Goal: Transaction & Acquisition: Purchase product/service

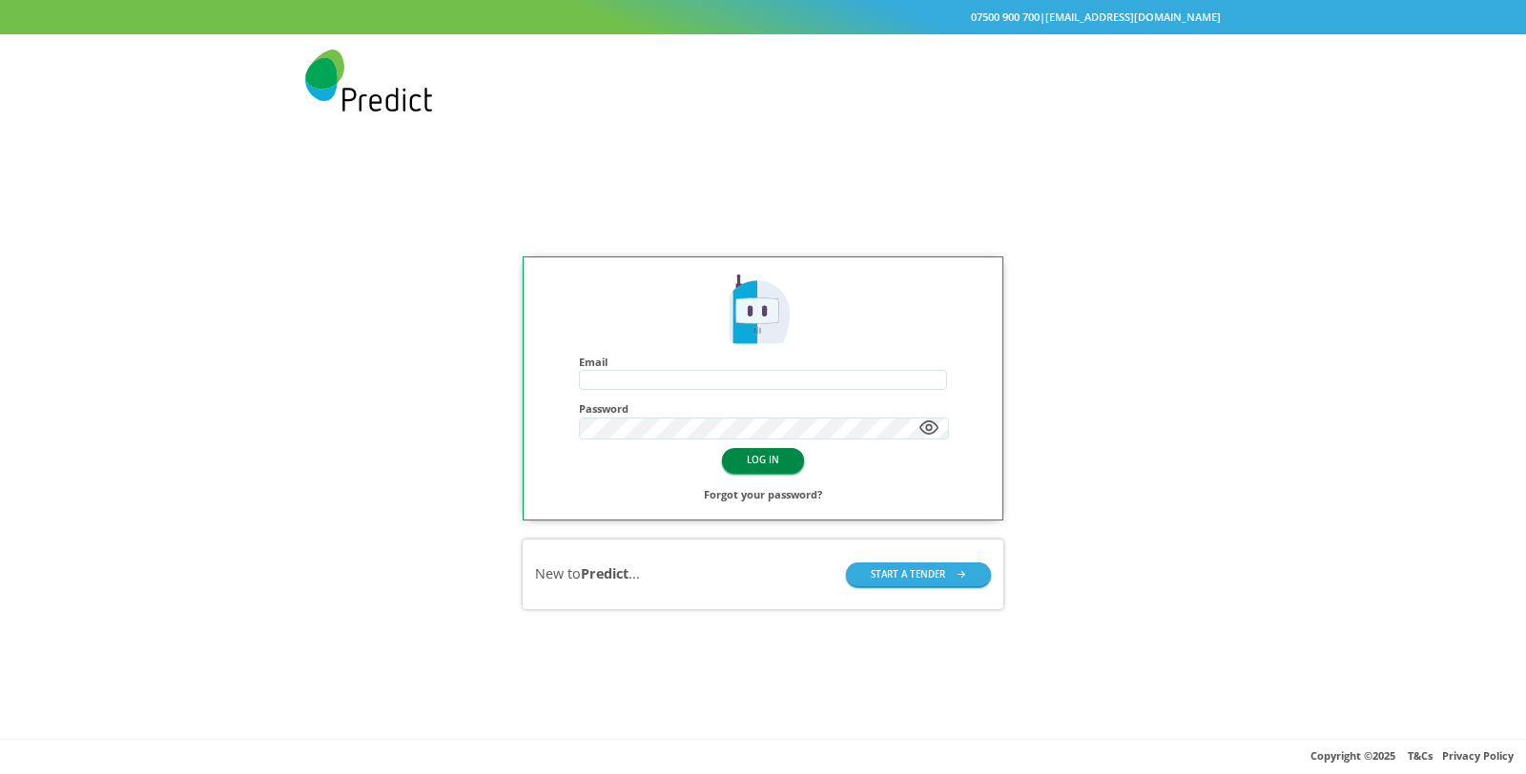
type input "**********"
click at [771, 448] on button "LOG IN" at bounding box center [763, 460] width 82 height 24
click at [1135, 33] on span "07500 900 700 | hello@predictmobile.com" at bounding box center [763, 17] width 1526 height 34
click at [775, 448] on button "LOG IN" at bounding box center [763, 460] width 82 height 24
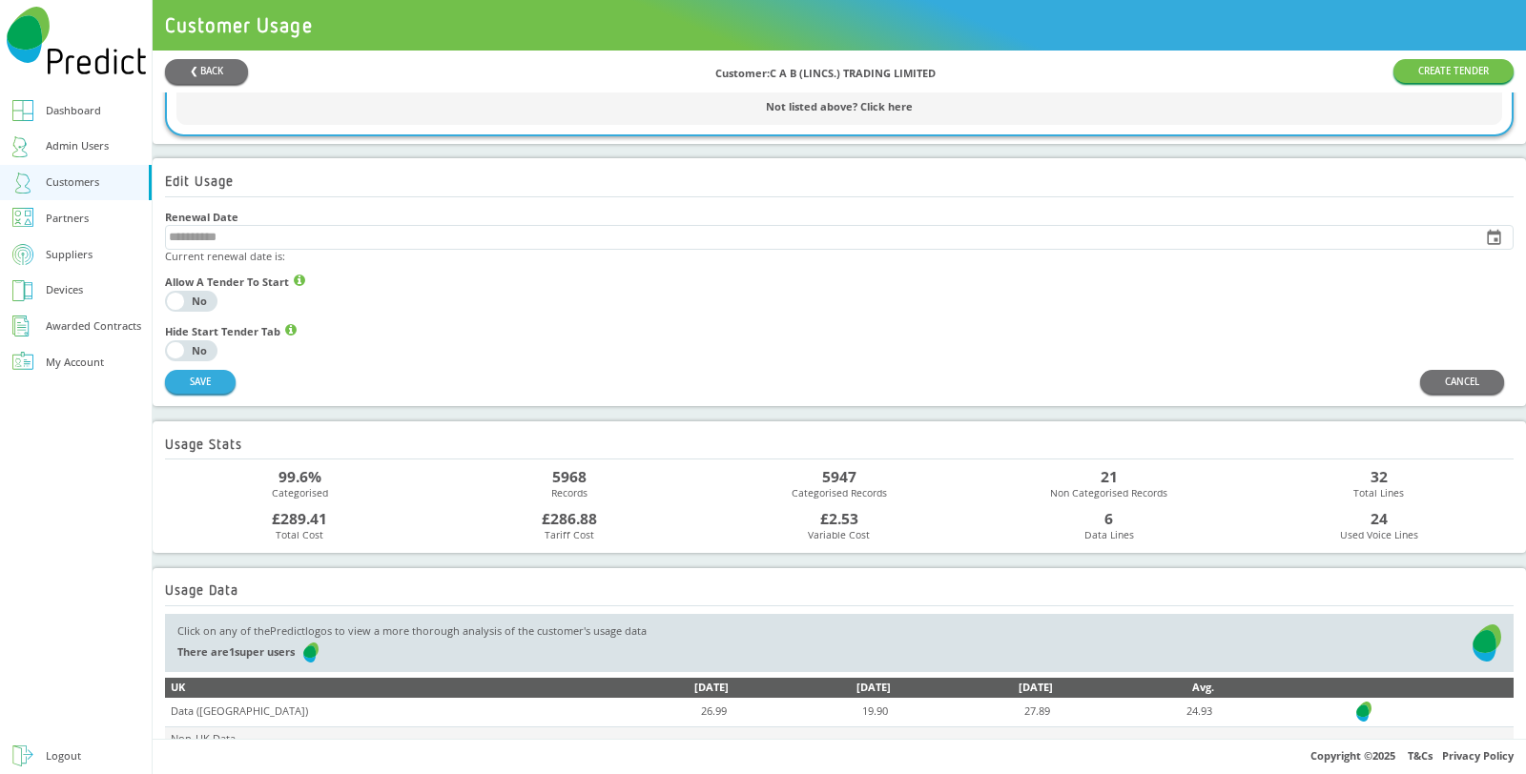
scroll to position [1117, 0]
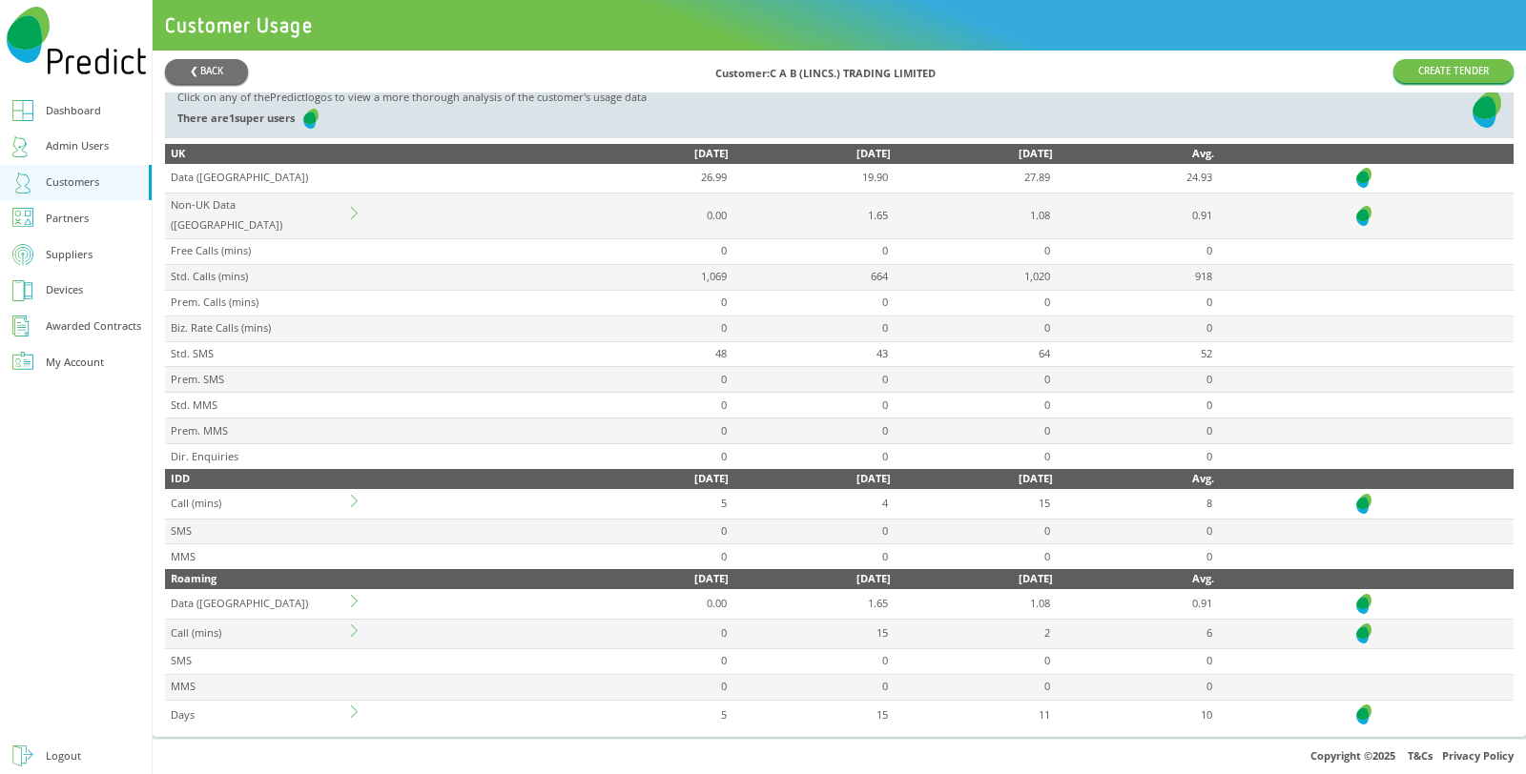
click at [366, 708] on td at bounding box center [457, 715] width 219 height 30
click at [363, 706] on icon at bounding box center [357, 712] width 12 height 12
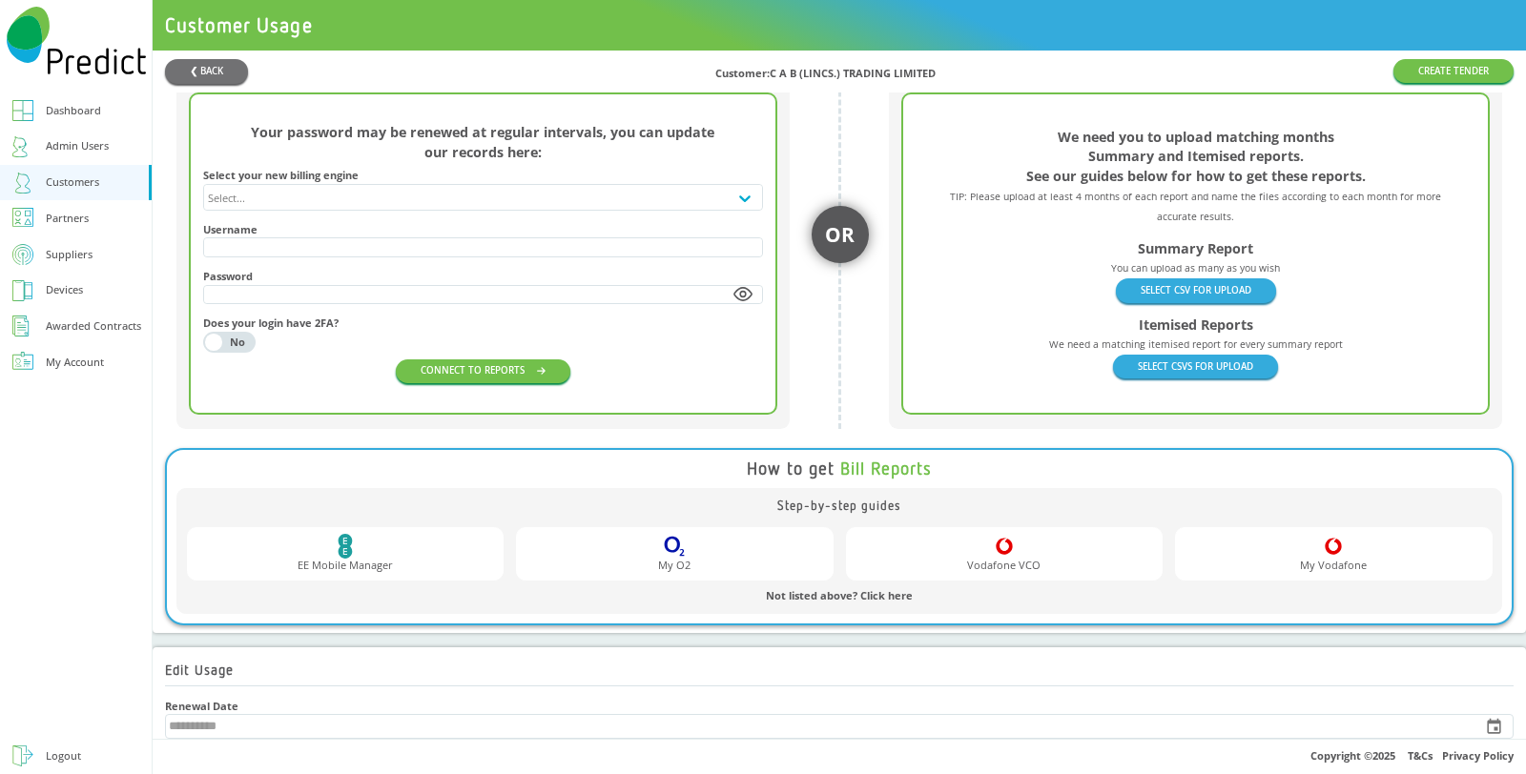
scroll to position [92, 0]
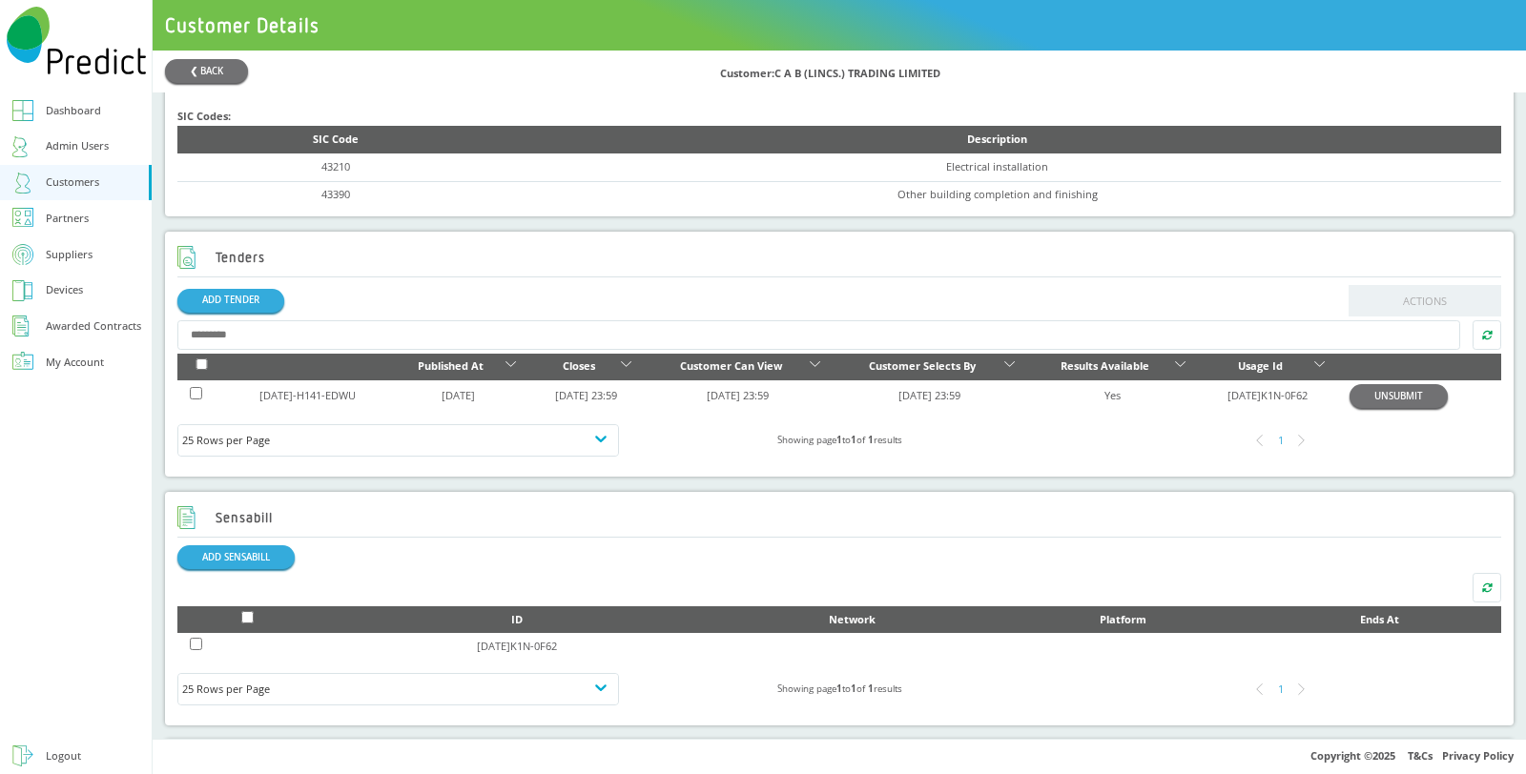
scroll to position [530, 0]
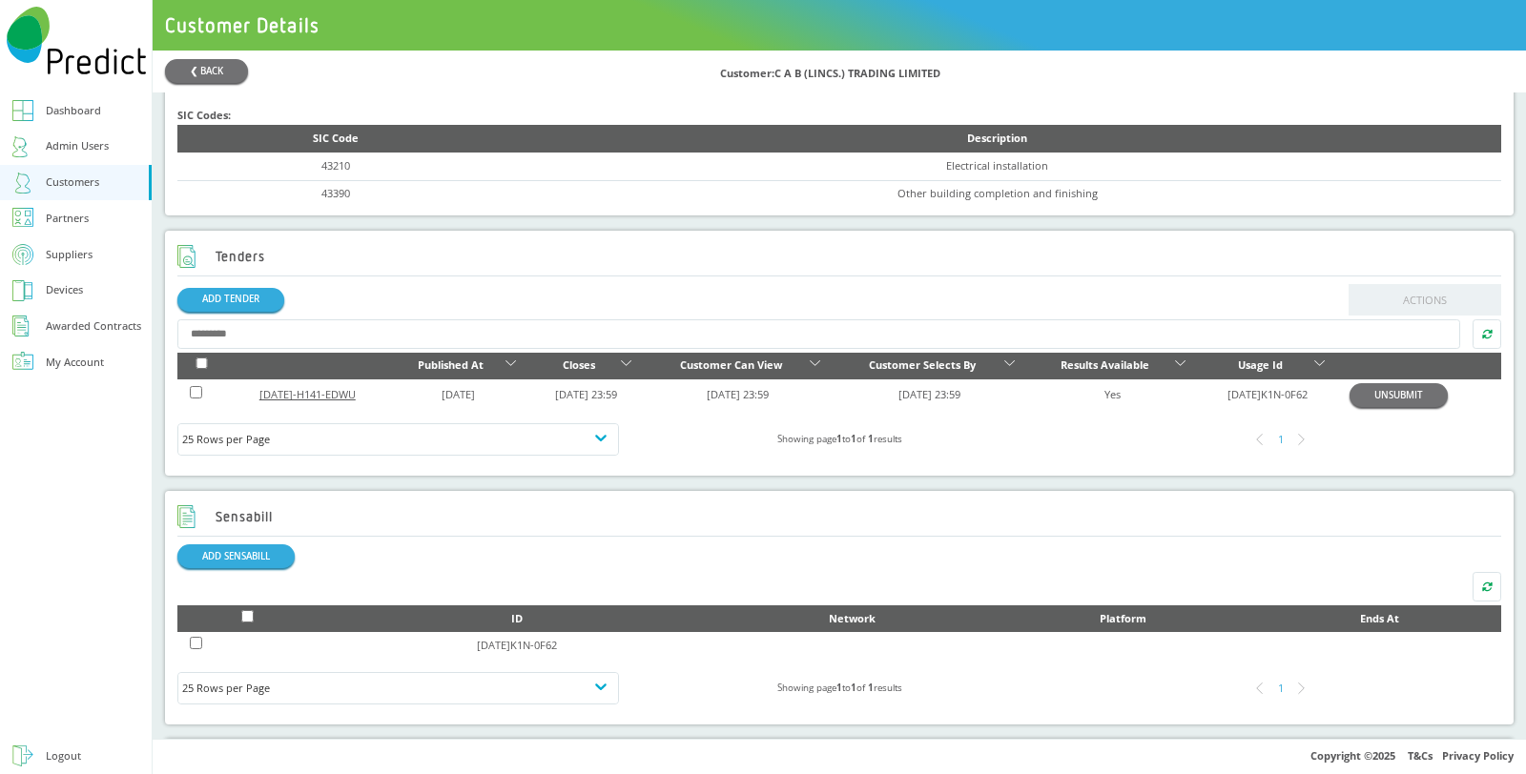
click at [284, 395] on link "[DATE]-H141-EDWU" at bounding box center [307, 394] width 96 height 14
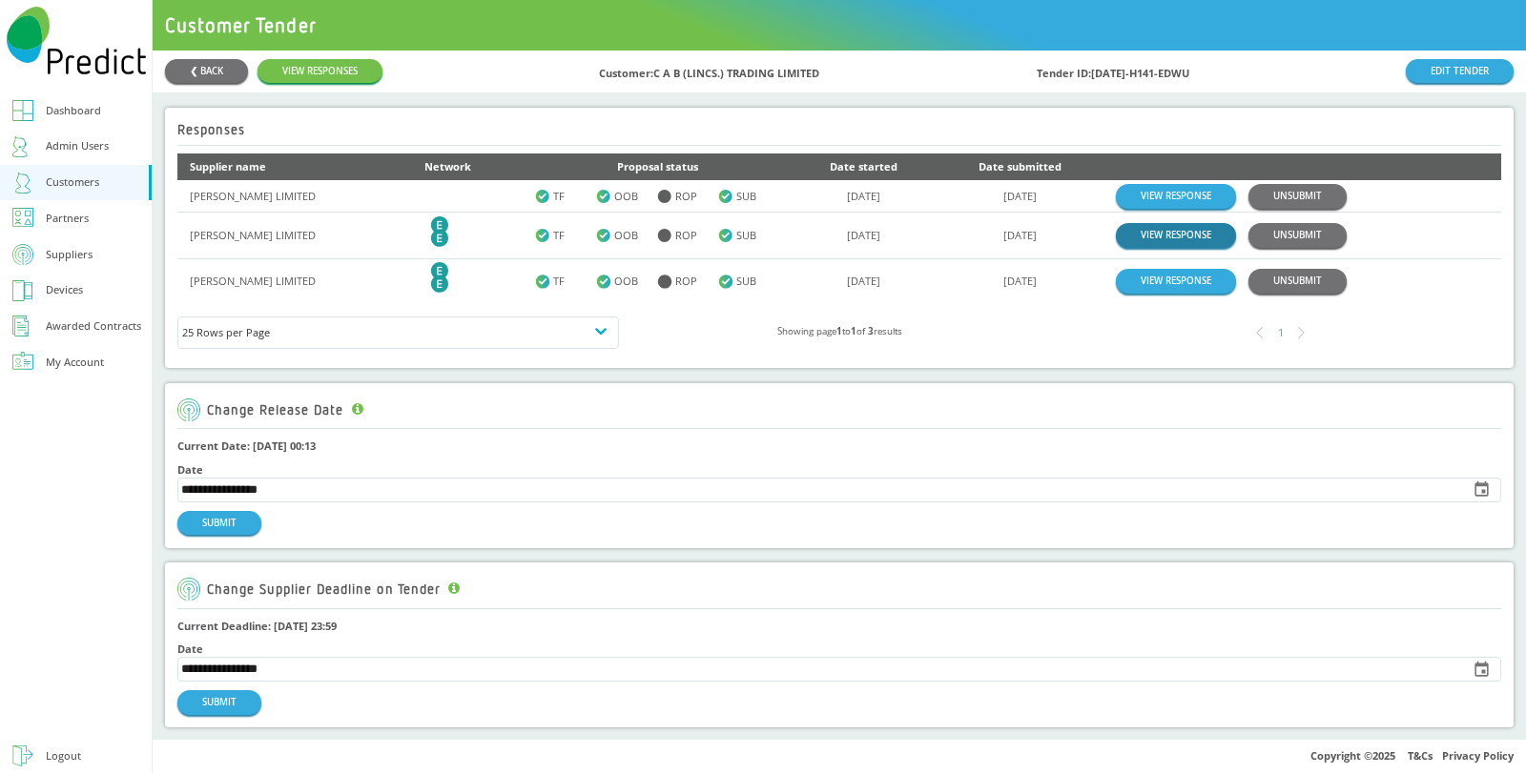
click at [1116, 232] on link "VIEW RESPONSE" at bounding box center [1176, 235] width 120 height 24
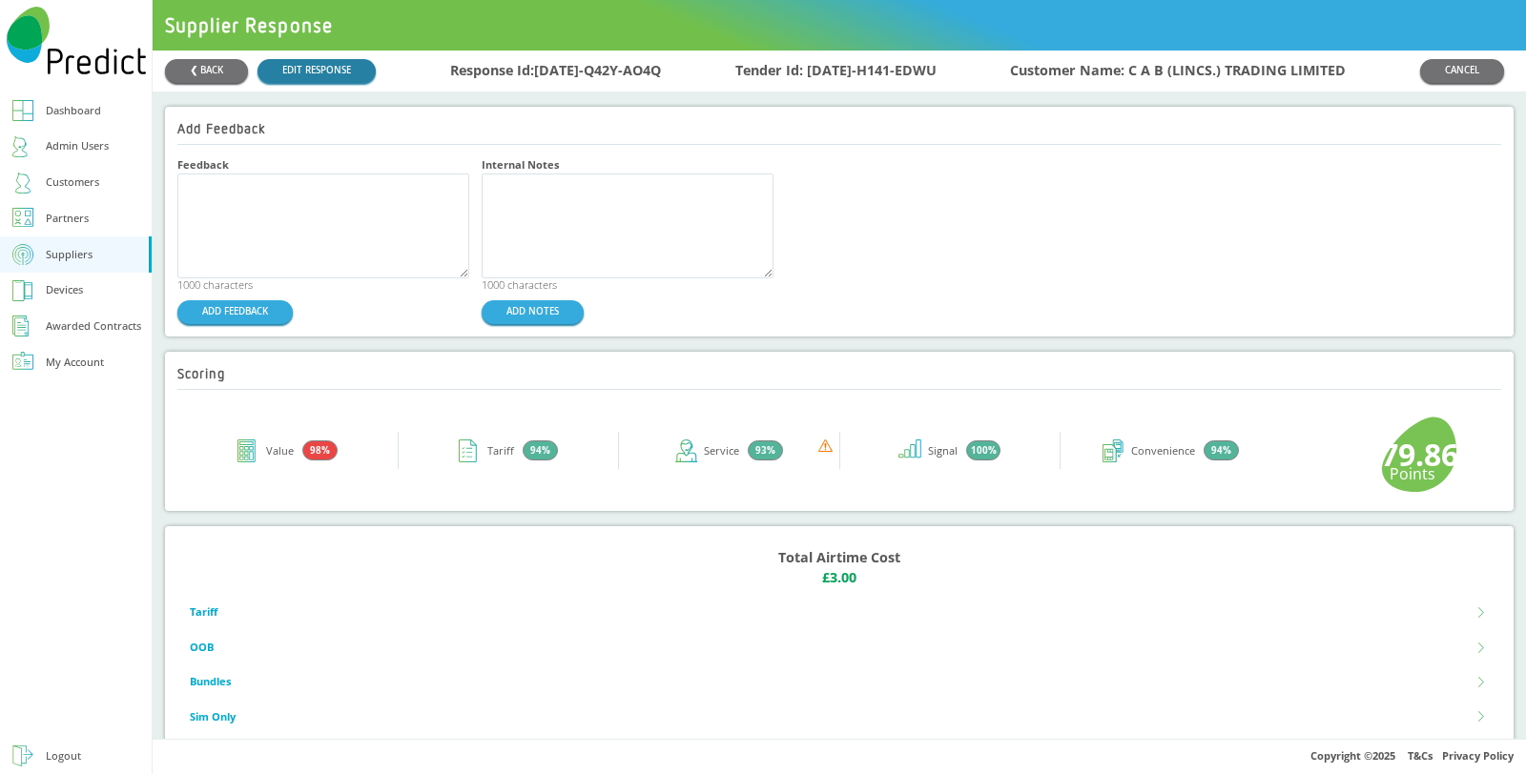
click at [340, 74] on link "EDIT RESPONSE" at bounding box center [316, 71] width 118 height 24
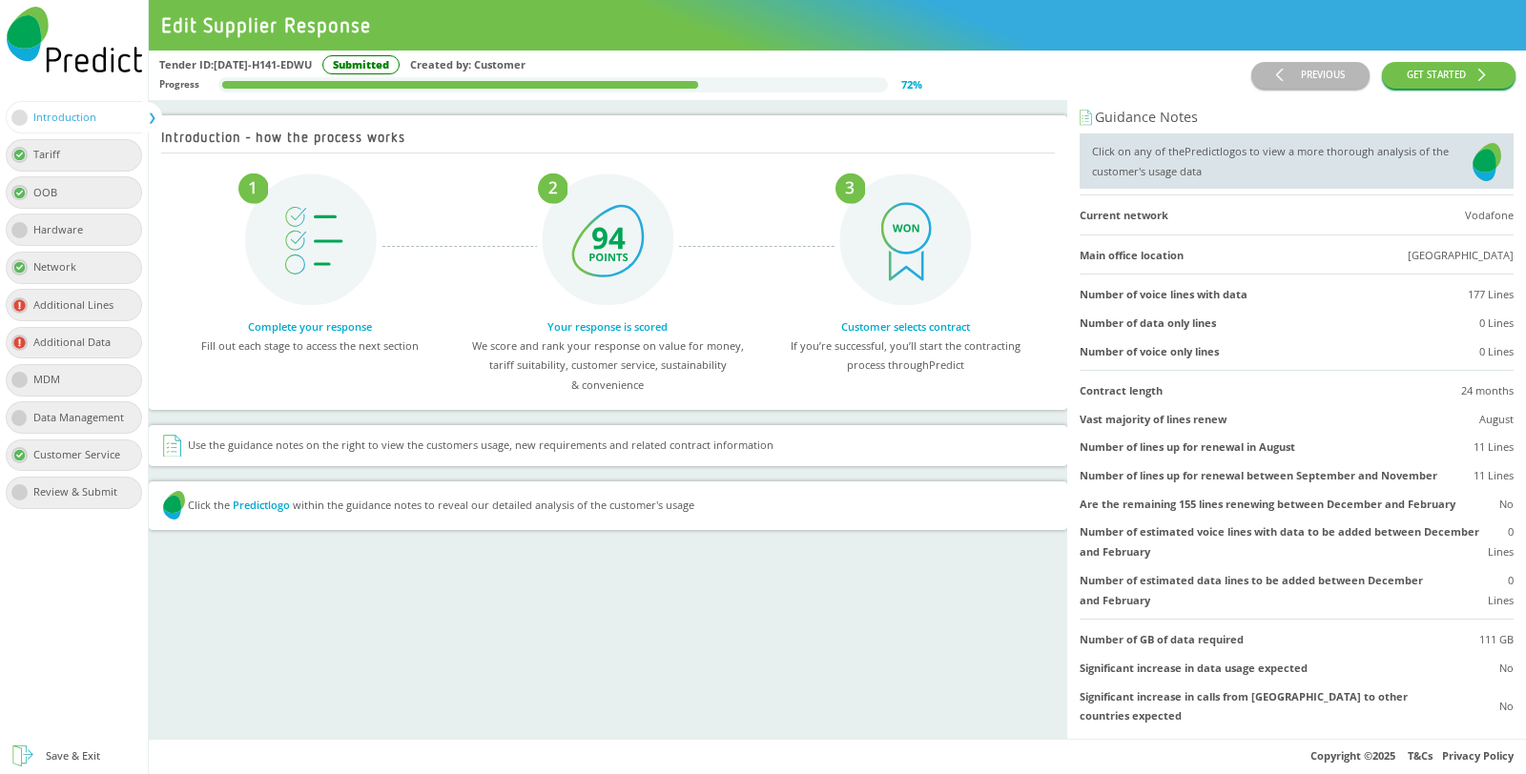
click at [71, 152] on div "Tariff" at bounding box center [52, 155] width 39 height 20
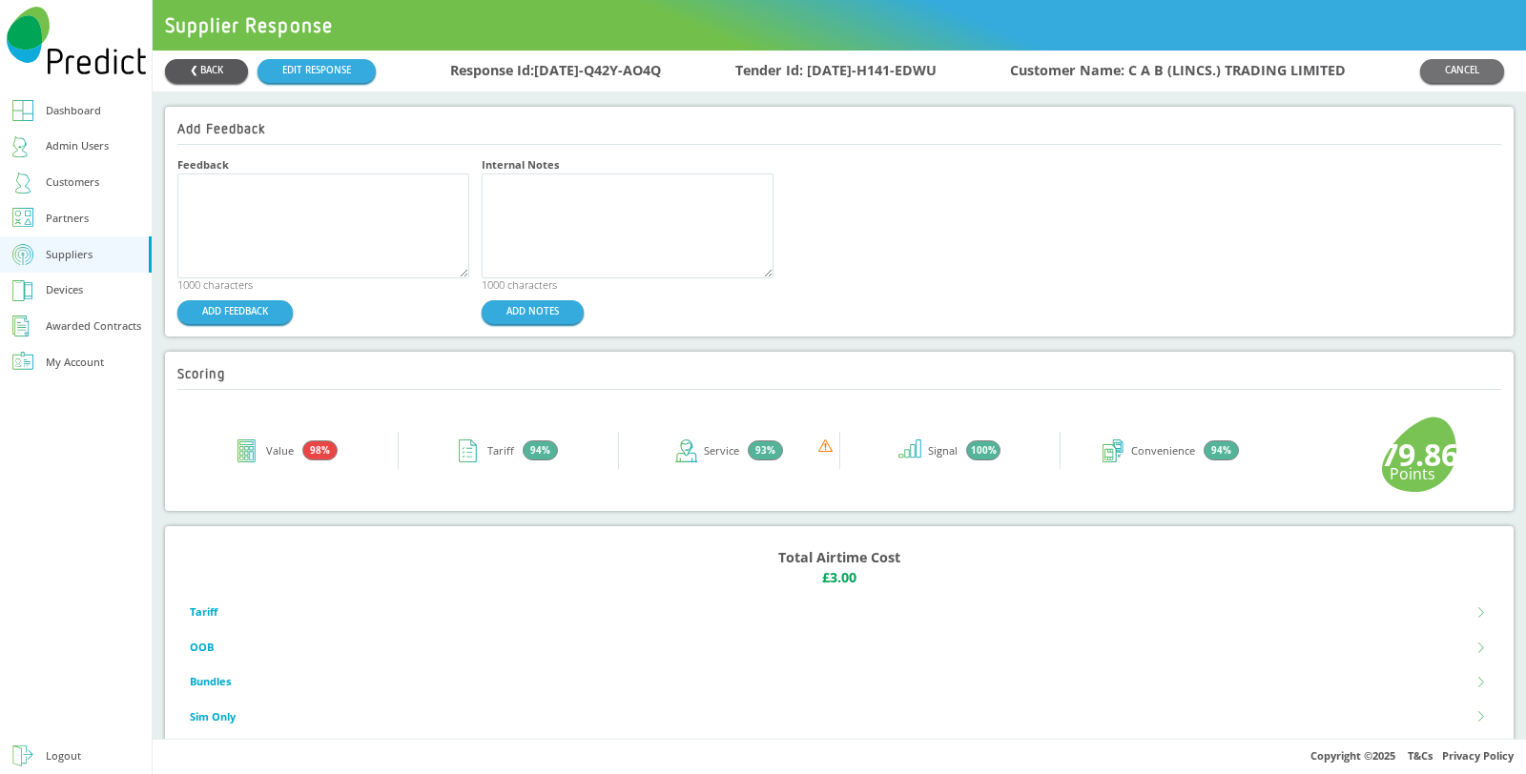
click at [208, 76] on button "❮ BACK" at bounding box center [206, 71] width 83 height 24
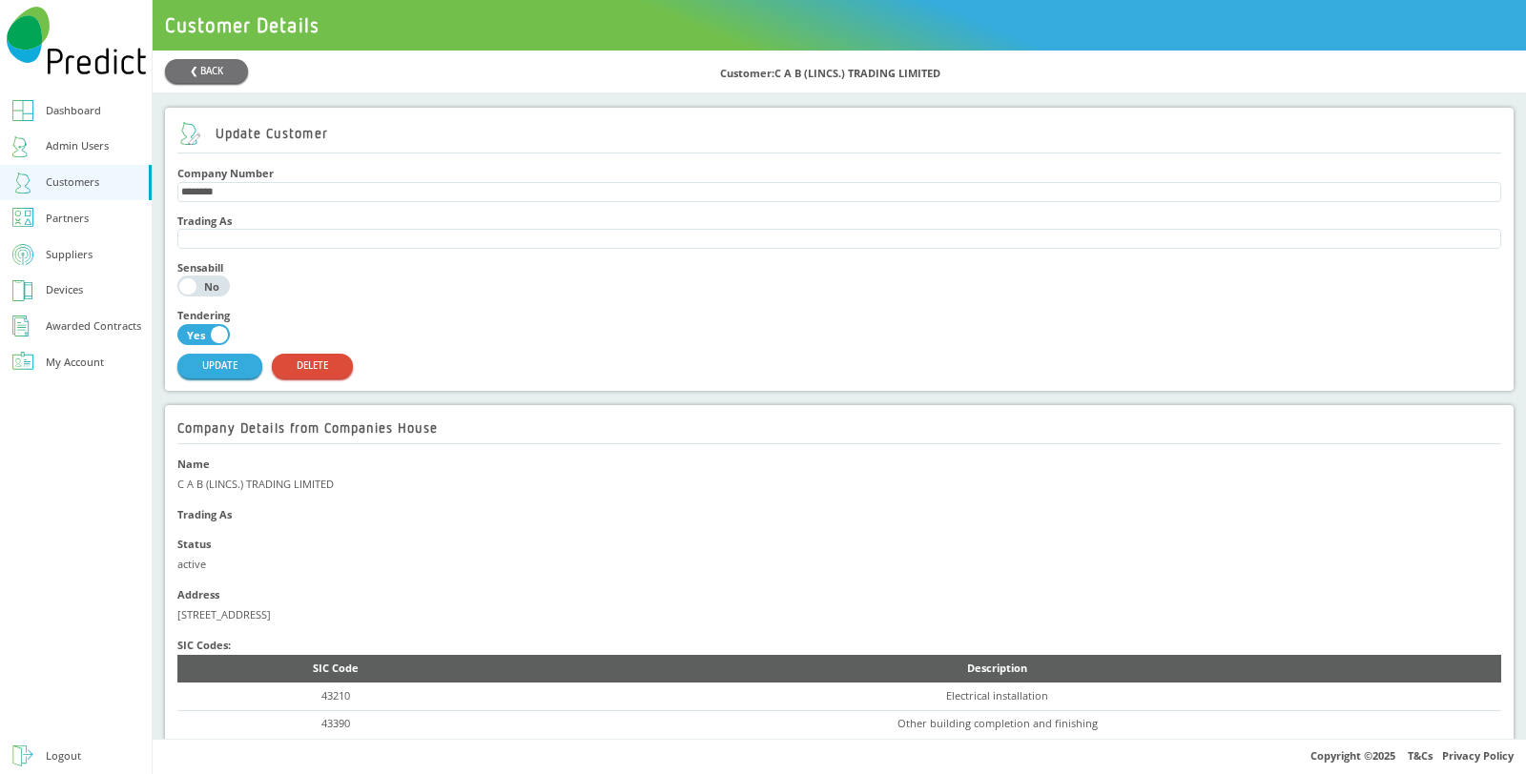
click at [130, 577] on div at bounding box center [76, 559] width 152 height 358
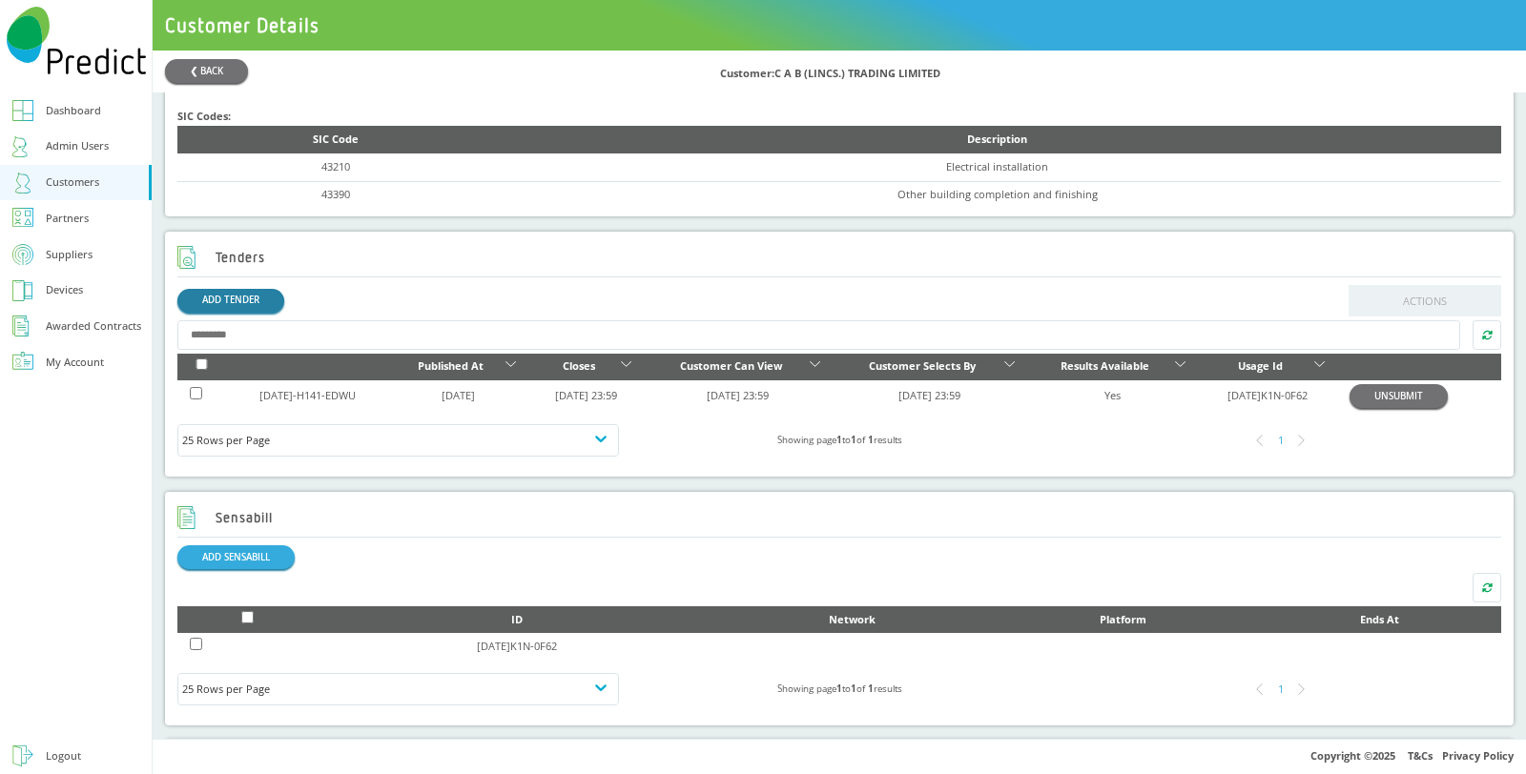
click at [246, 292] on link "ADD TENDER" at bounding box center [230, 301] width 107 height 24
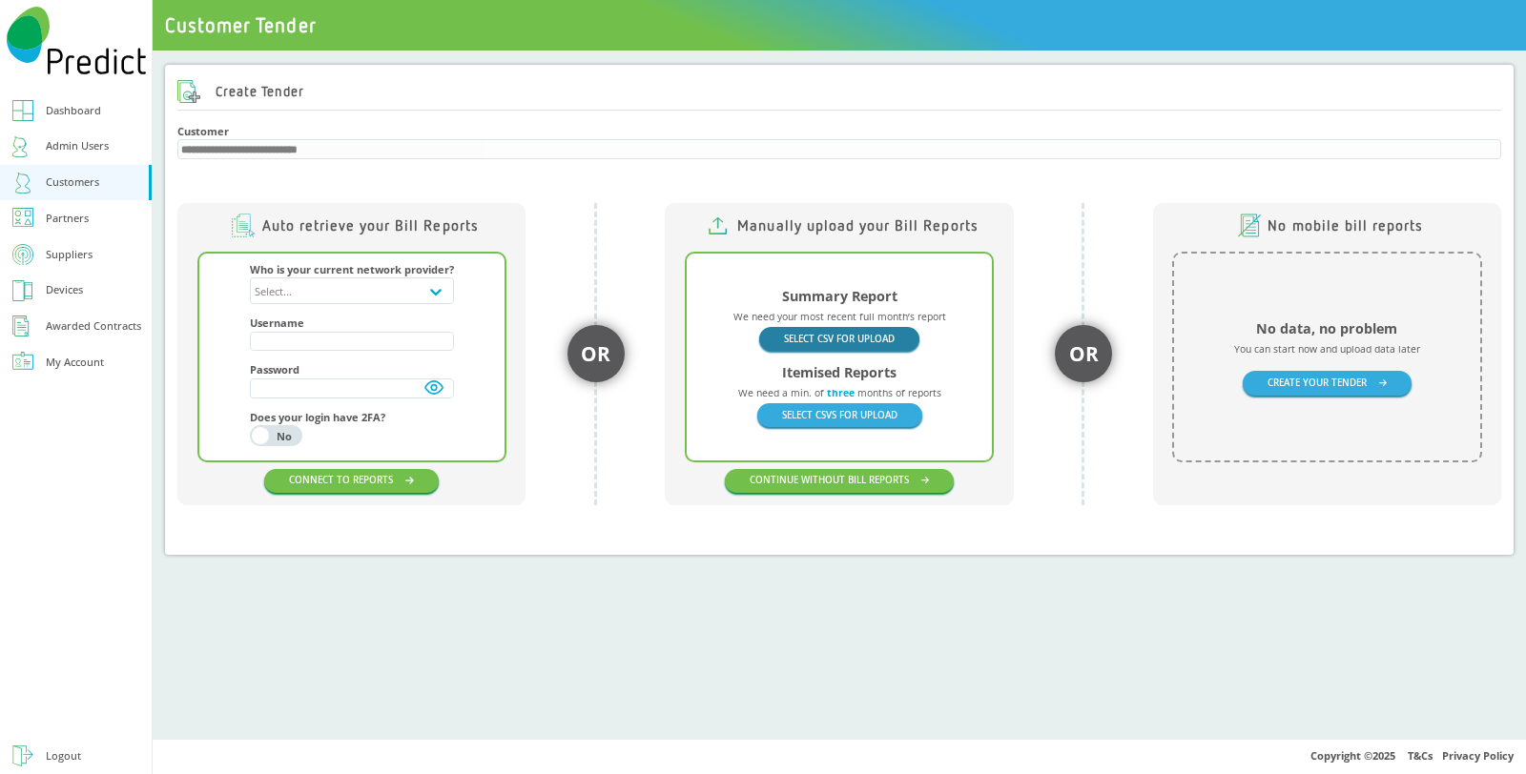
click at [853, 331] on button "SELECT CSV FOR UPLOAD" at bounding box center [839, 339] width 160 height 24
click at [830, 342] on button "SELECT CSV FOR UPLOAD" at bounding box center [839, 339] width 160 height 24
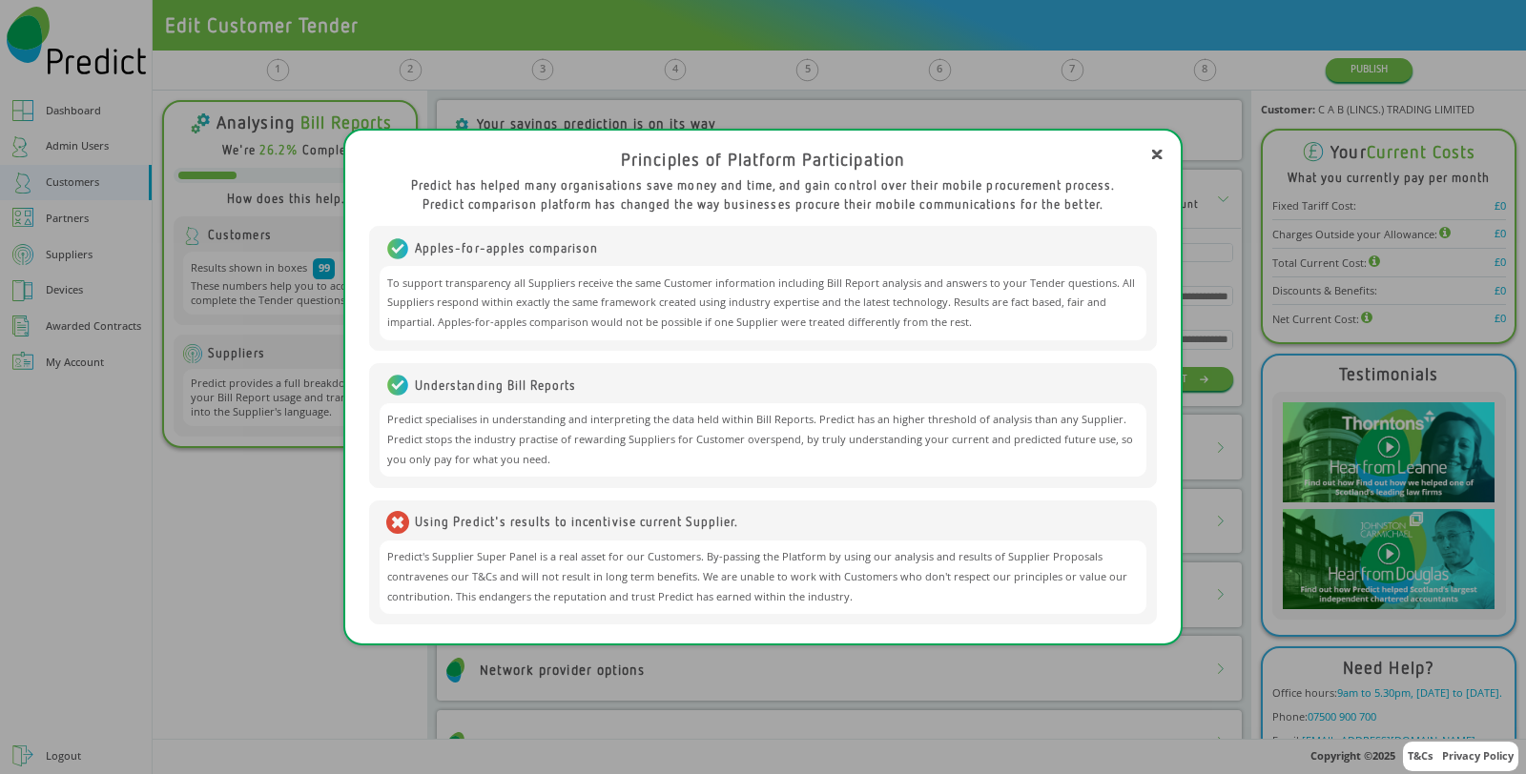
click at [1159, 153] on icon at bounding box center [1157, 155] width 10 height 10
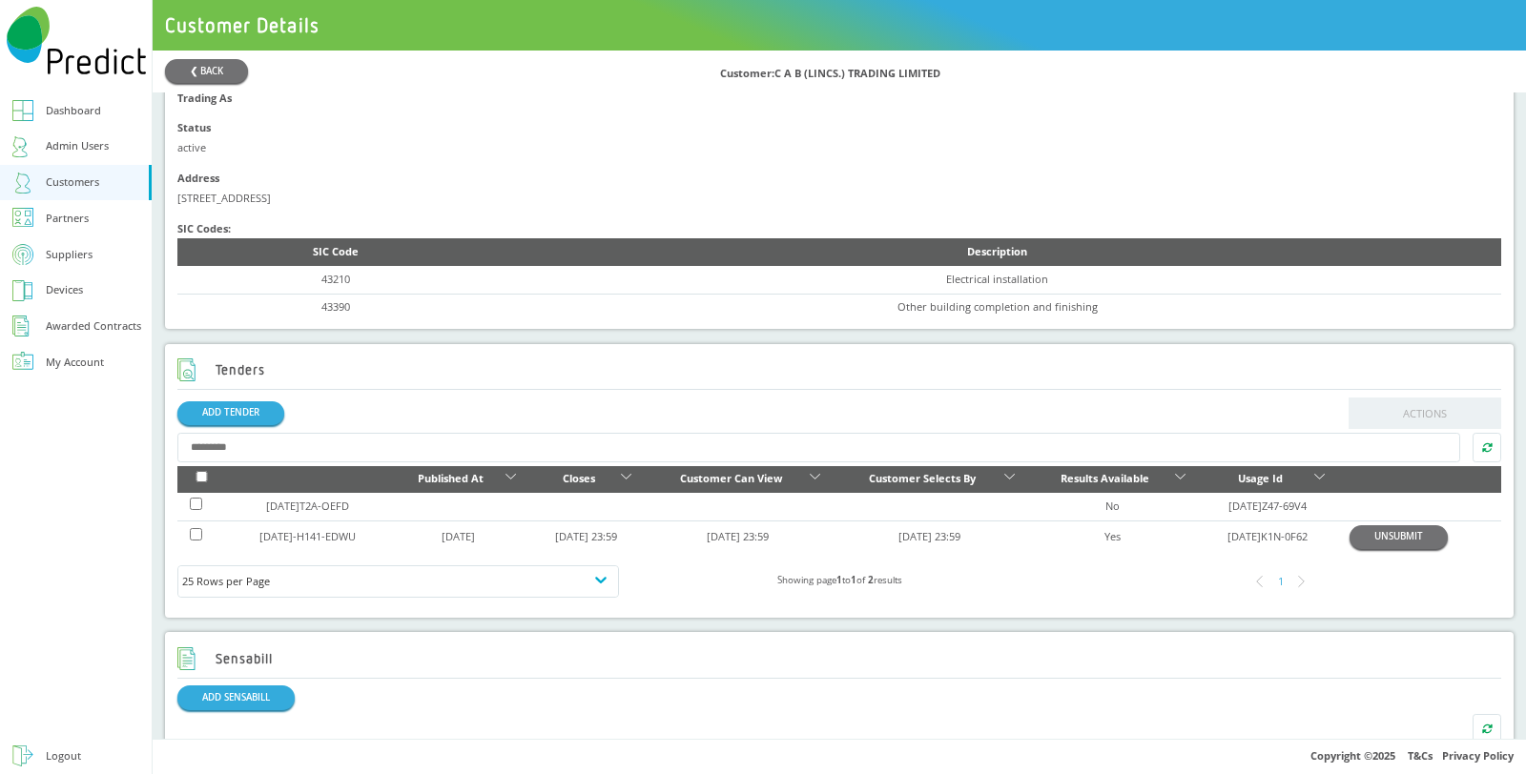
scroll to position [423, 0]
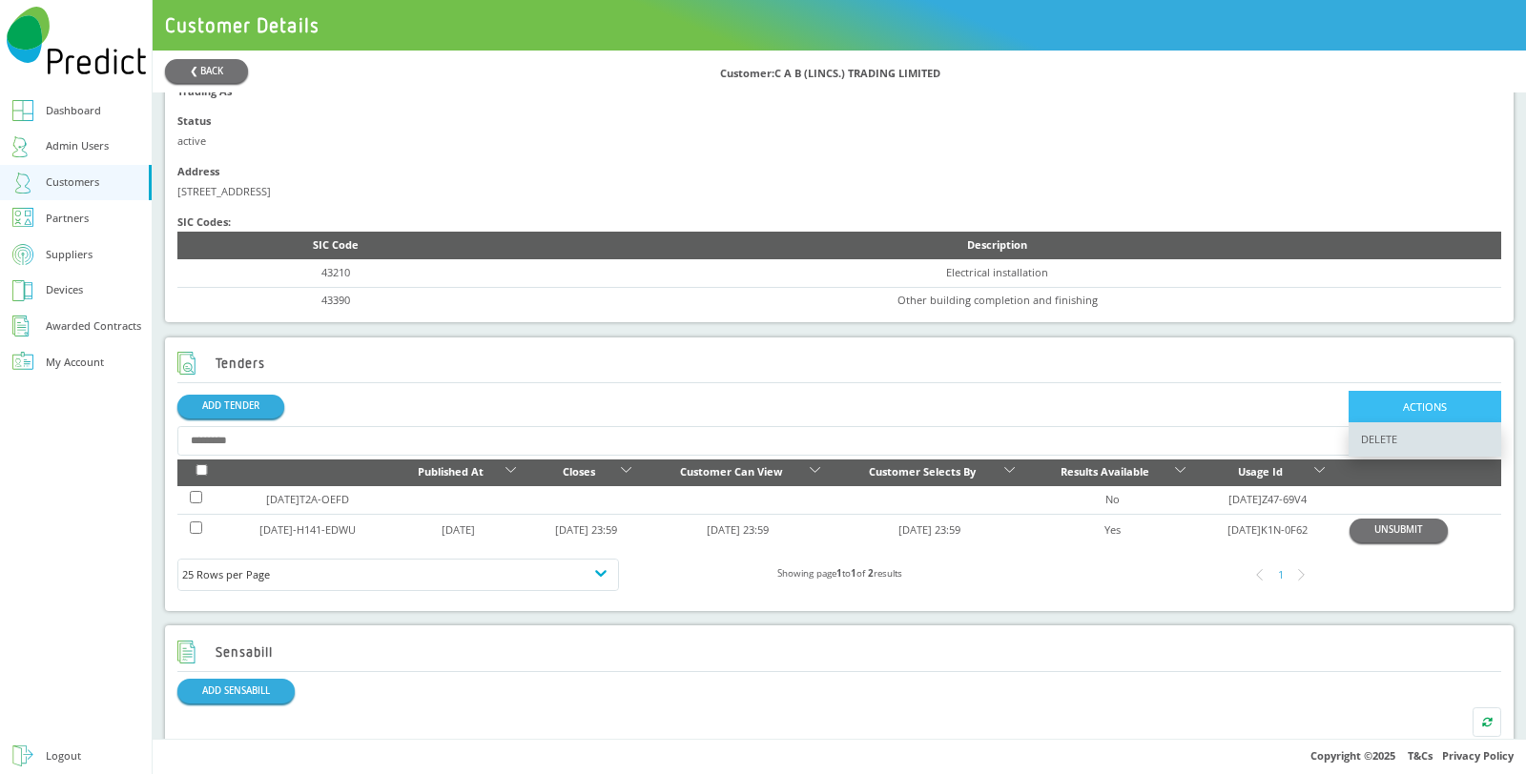
click at [1385, 405] on button "ACTIONS" at bounding box center [1424, 406] width 153 height 31
click at [1377, 441] on span "DELETE" at bounding box center [1424, 439] width 153 height 34
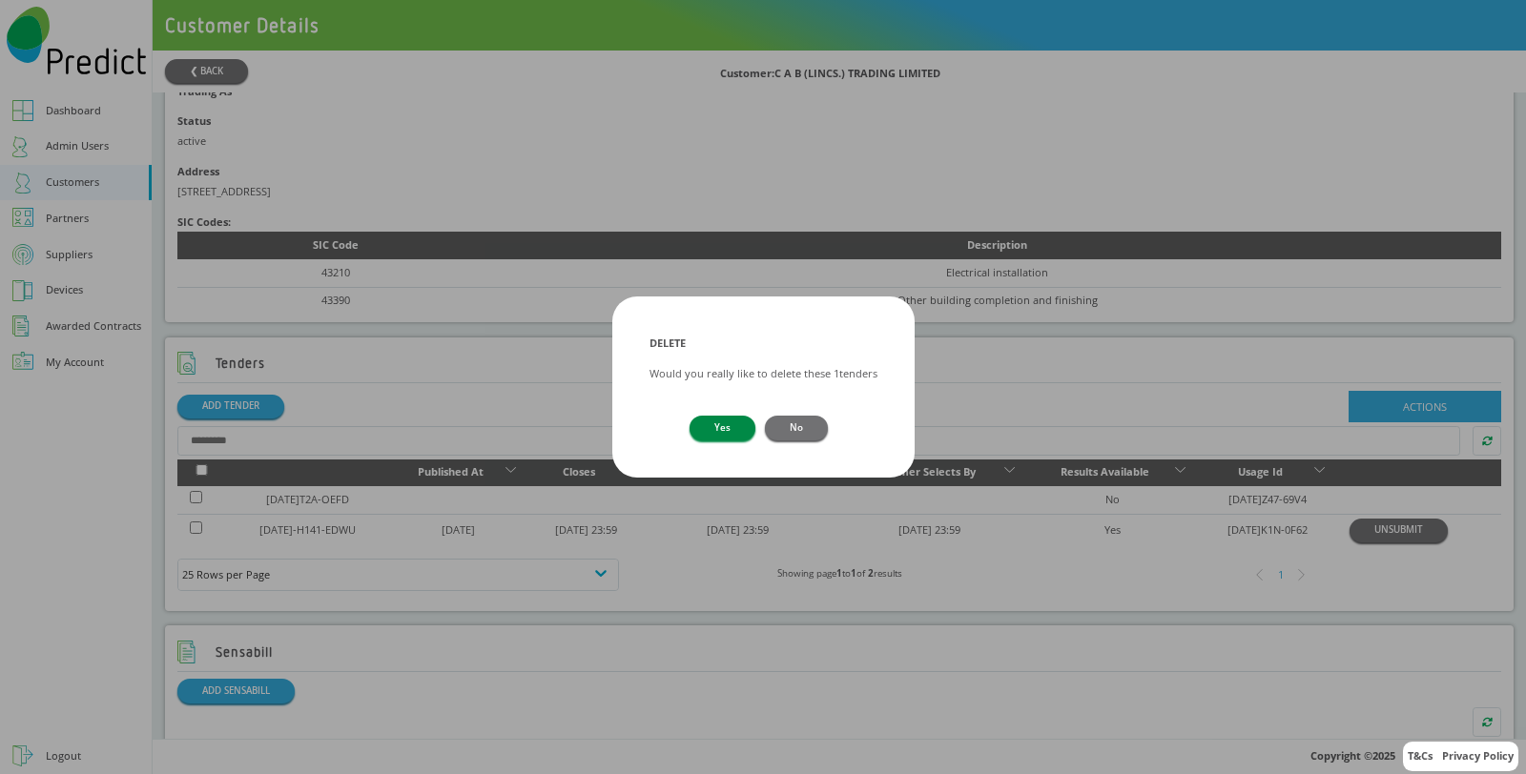
click at [729, 429] on button "Yes" at bounding box center [722, 428] width 66 height 24
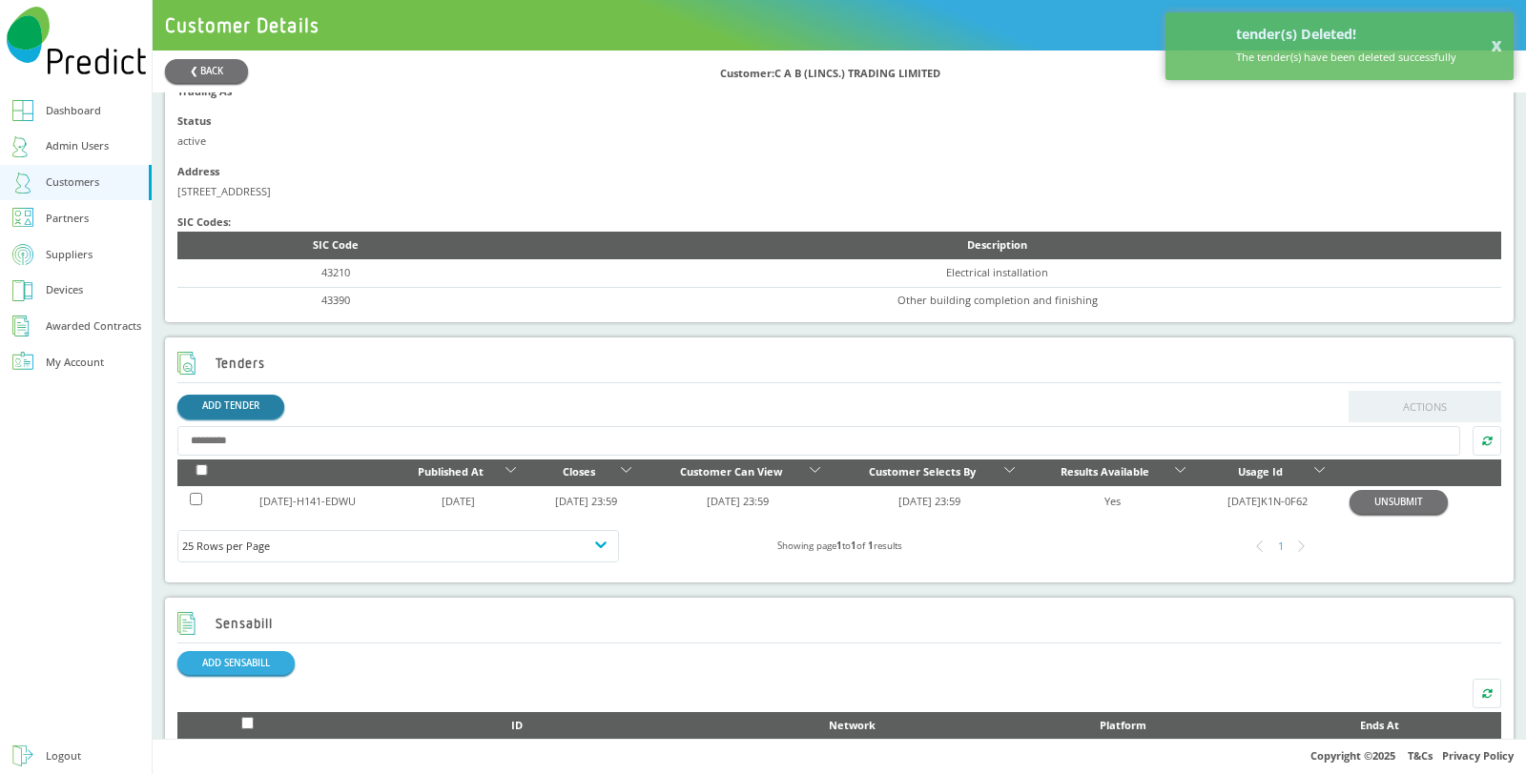
click at [231, 410] on link "ADD TENDER" at bounding box center [230, 407] width 107 height 24
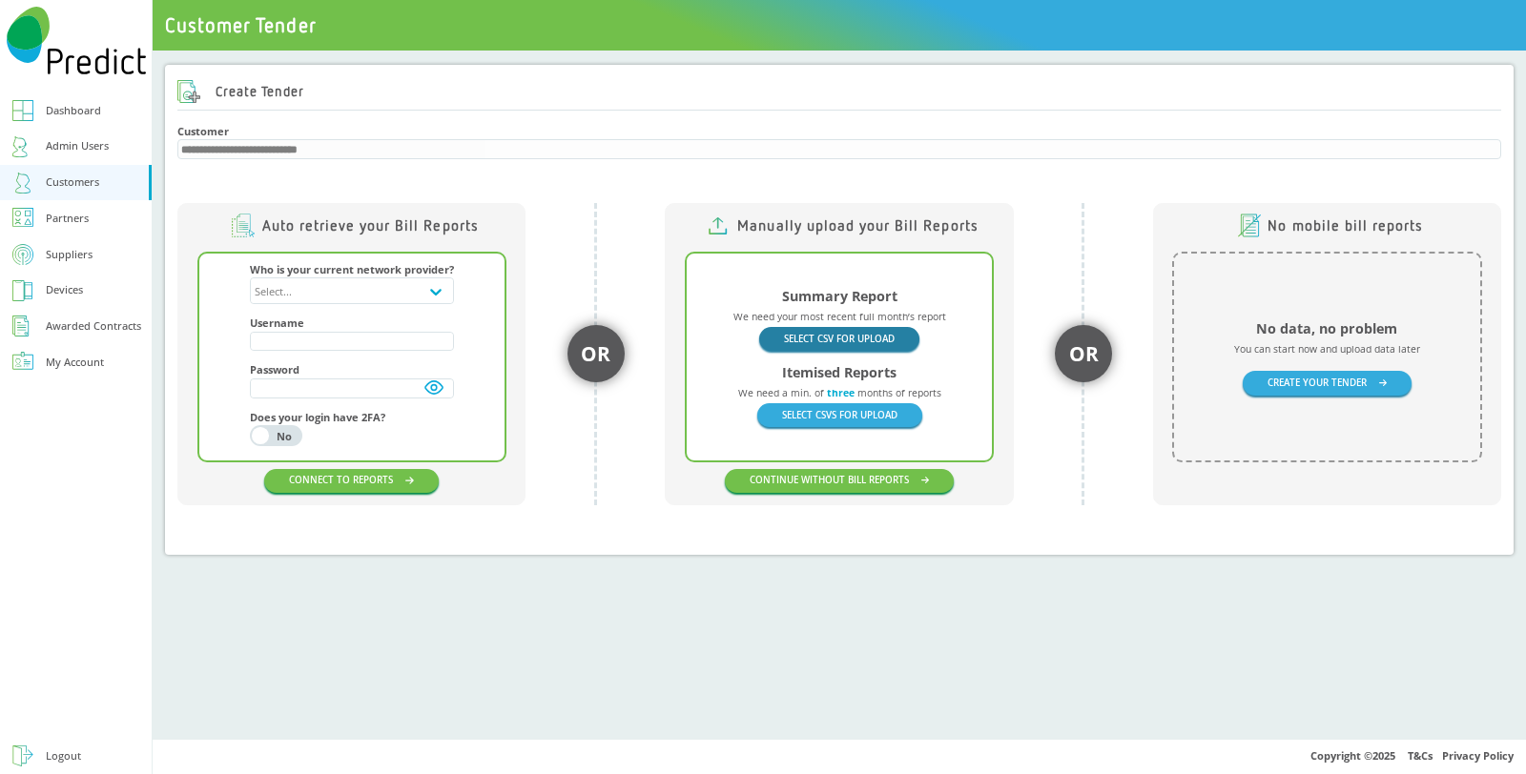
click at [875, 331] on button "SELECT CSV FOR UPLOAD" at bounding box center [839, 339] width 160 height 24
click at [835, 336] on button "SELECT CSV FOR UPLOAD" at bounding box center [839, 339] width 160 height 24
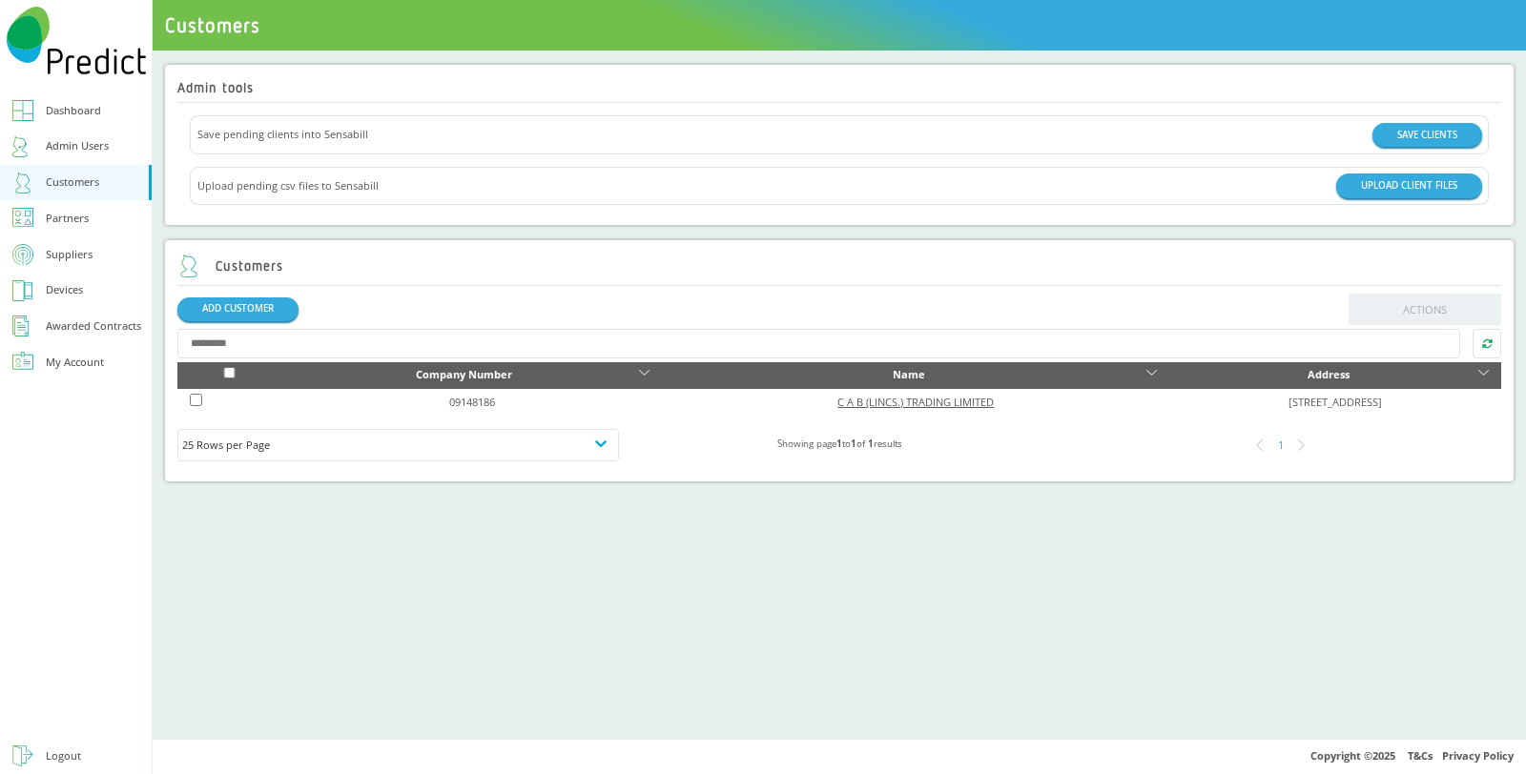
click at [837, 402] on link "C A B (LINCS.) TRADING LIMITED" at bounding box center [915, 402] width 156 height 14
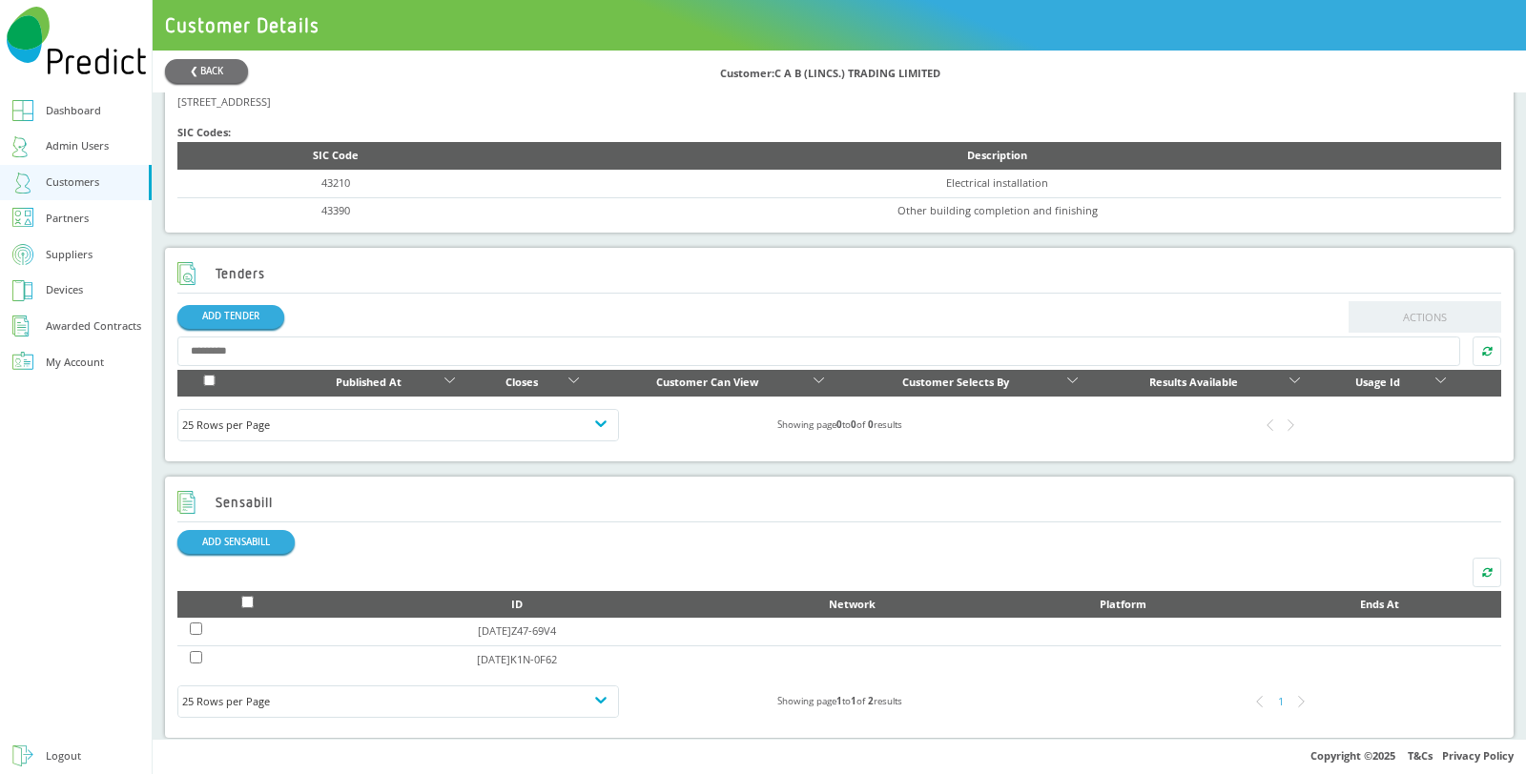
scroll to position [635, 0]
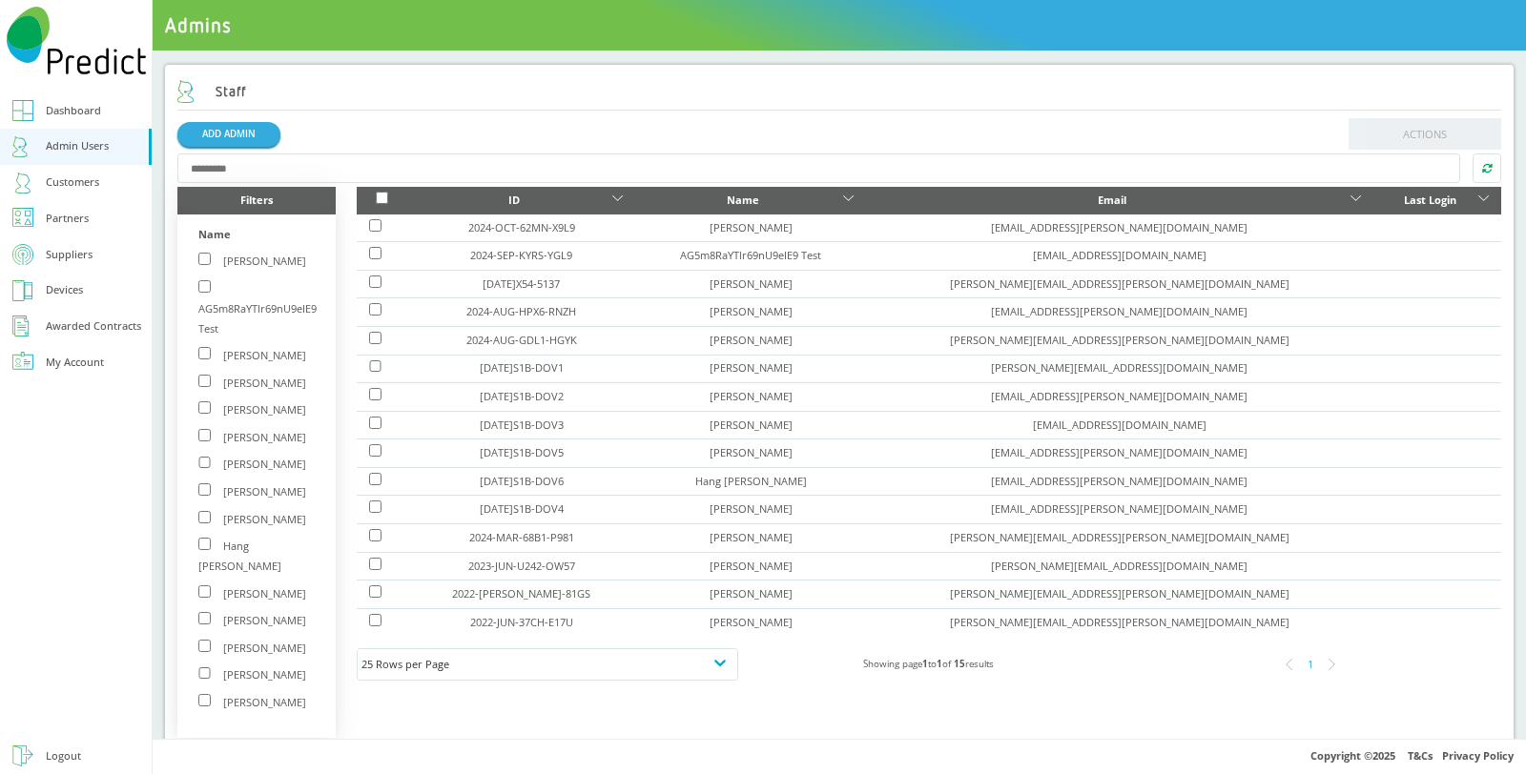
click at [81, 187] on div "Customers" at bounding box center [72, 183] width 53 height 20
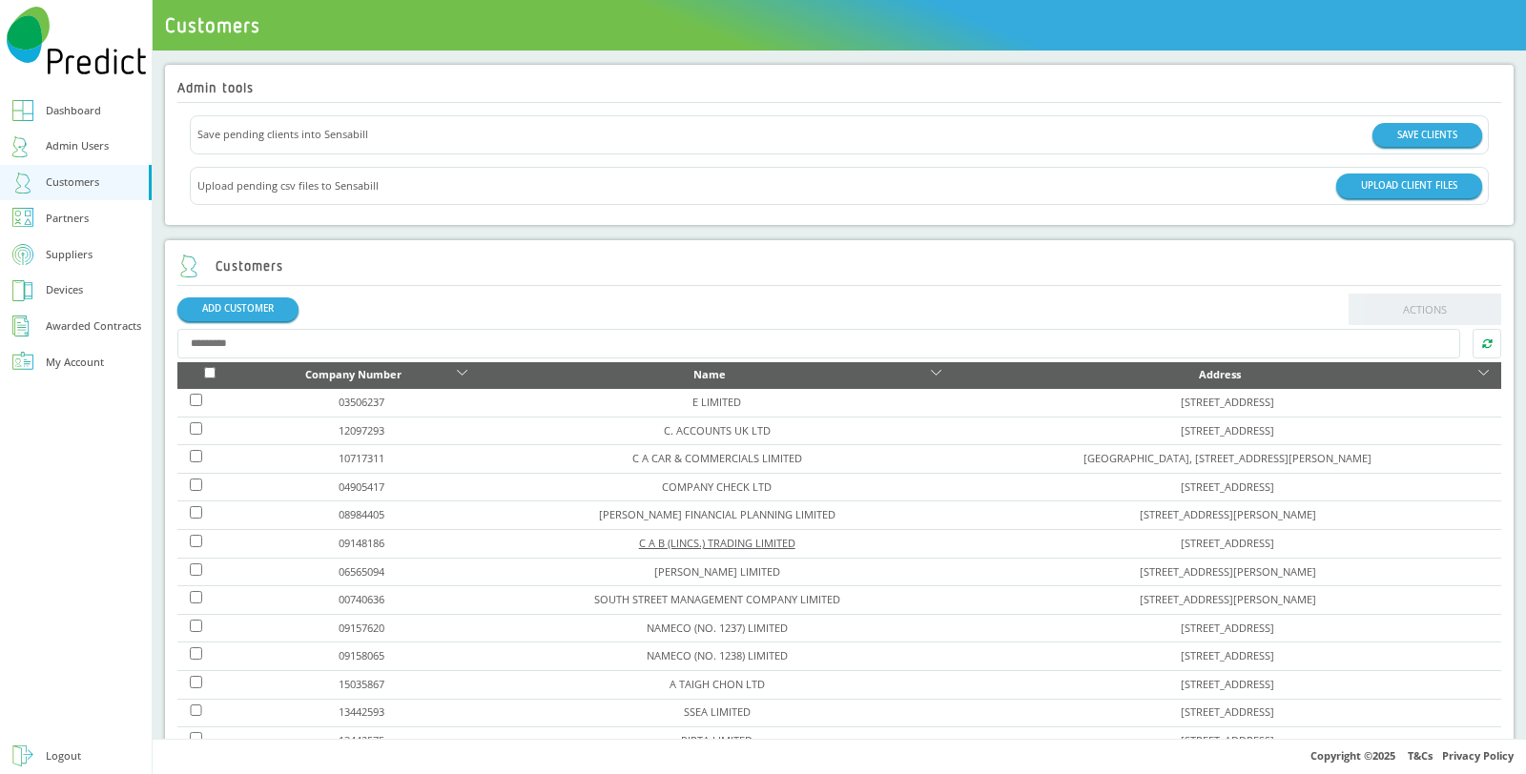
click at [639, 537] on link "C A B (LINCS.) TRADING LIMITED" at bounding box center [717, 543] width 156 height 14
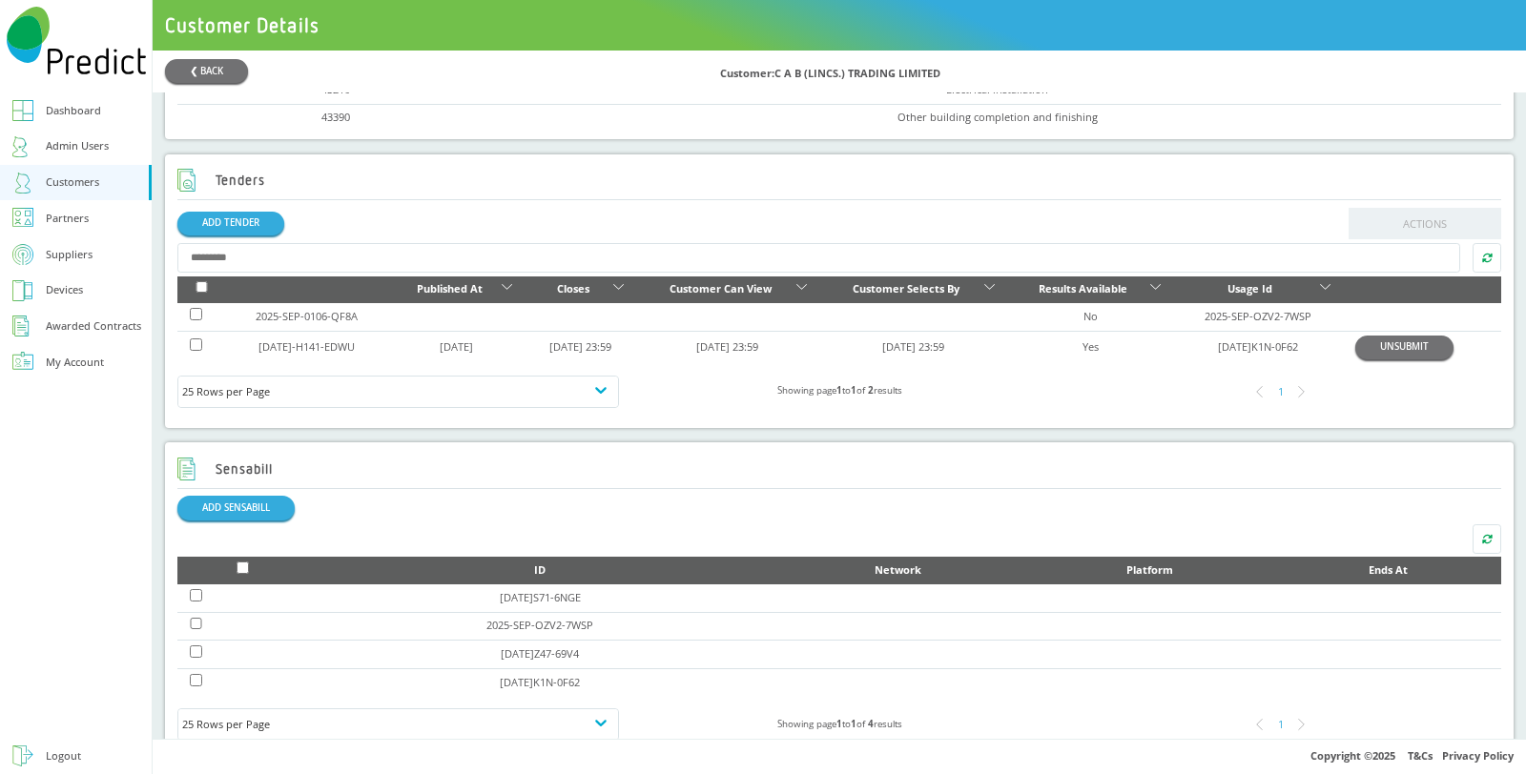
scroll to position [741, 0]
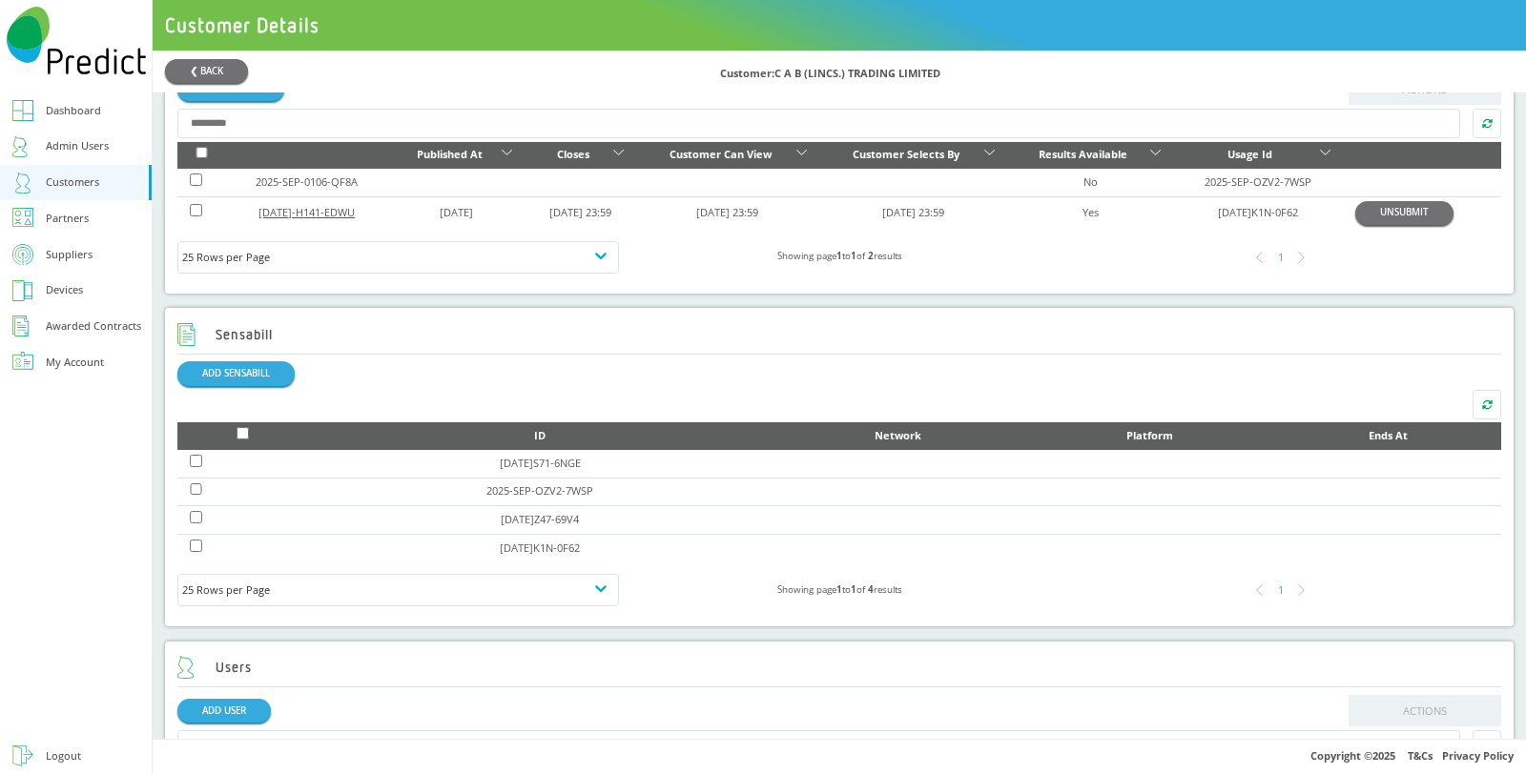
click at [289, 217] on link "[DATE]-H141-EDWU" at bounding box center [306, 212] width 96 height 14
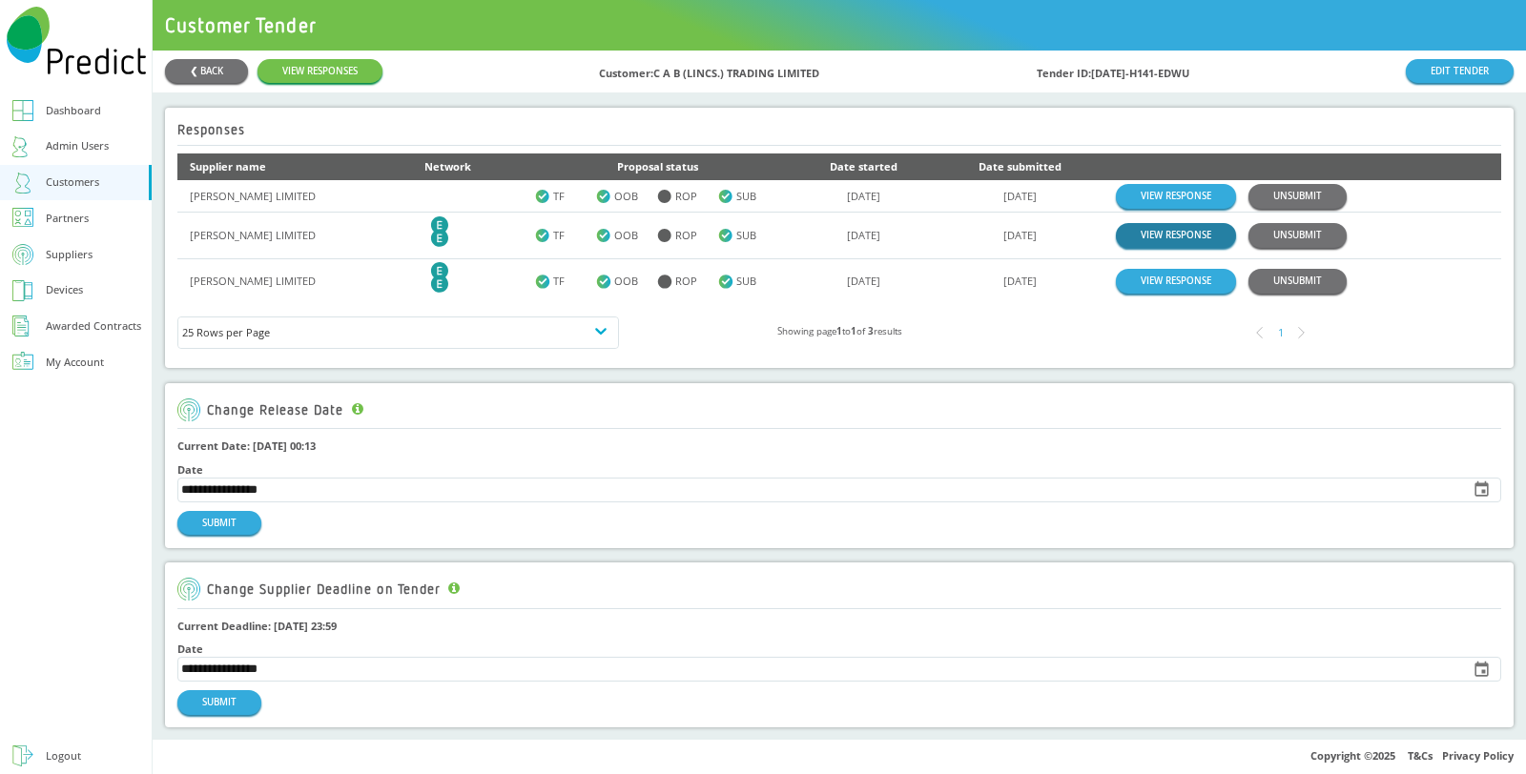
click at [1186, 245] on link "VIEW RESPONSE" at bounding box center [1176, 235] width 120 height 24
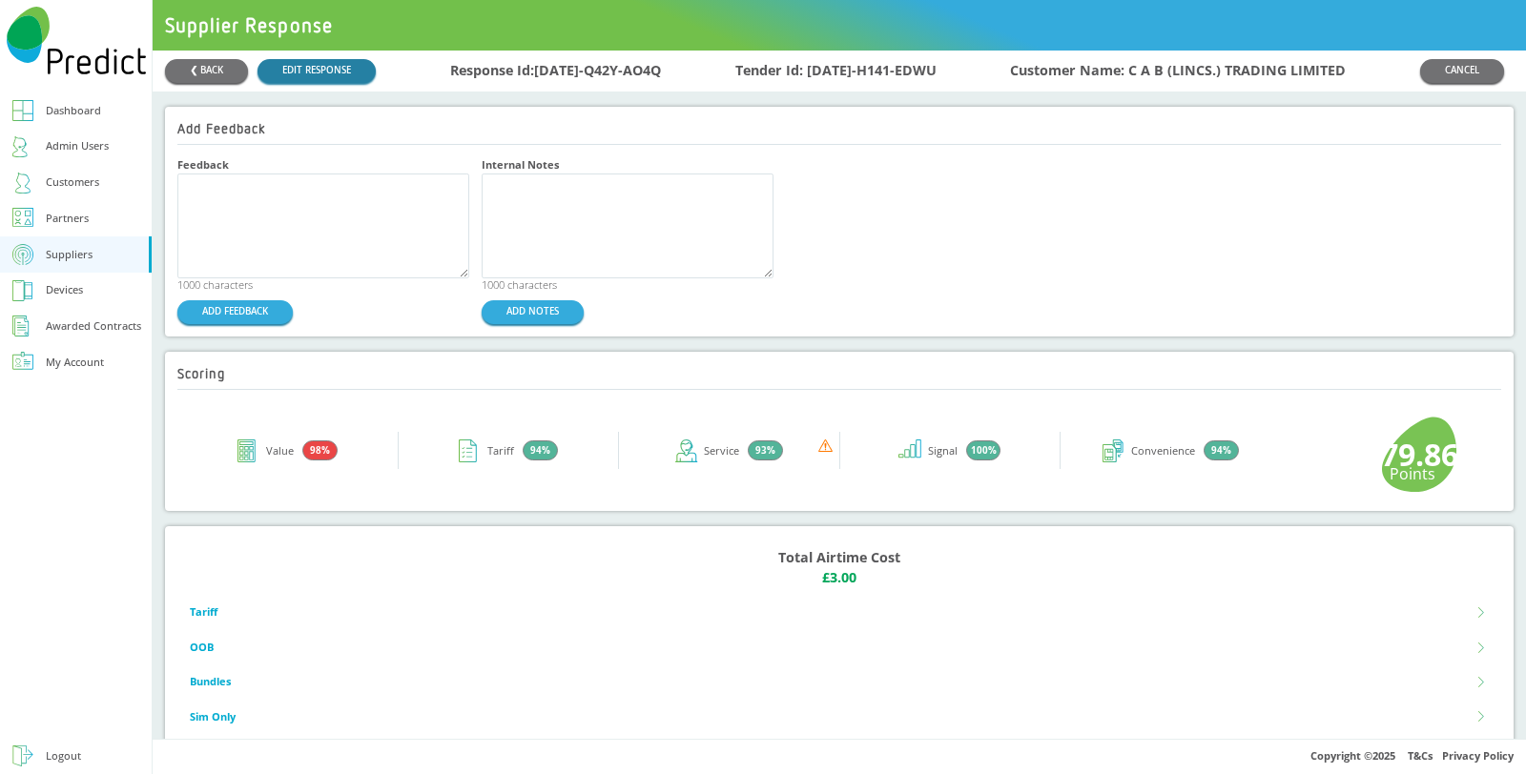
click at [342, 79] on link "EDIT RESPONSE" at bounding box center [316, 71] width 118 height 24
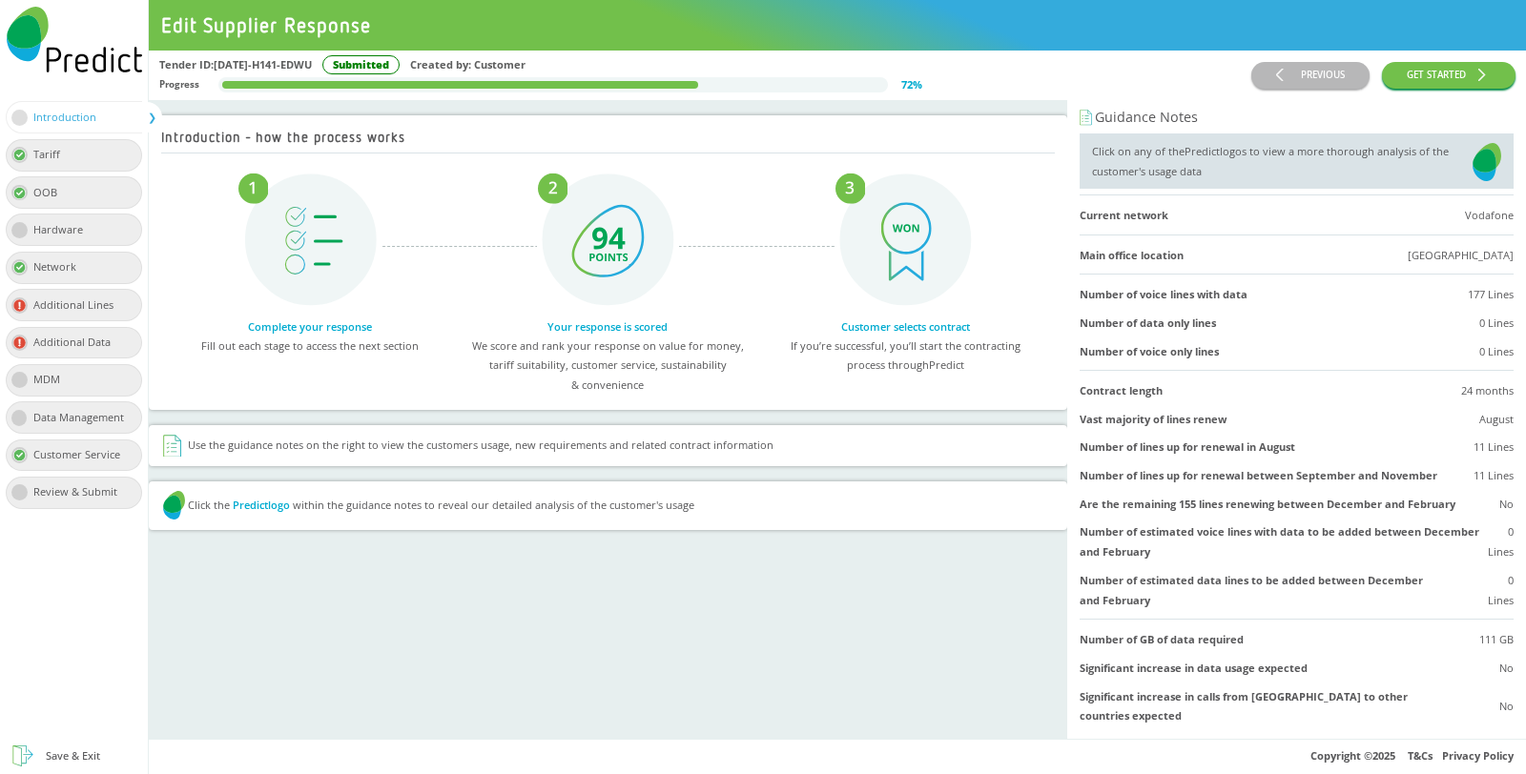
click at [1476, 168] on img at bounding box center [1486, 162] width 29 height 40
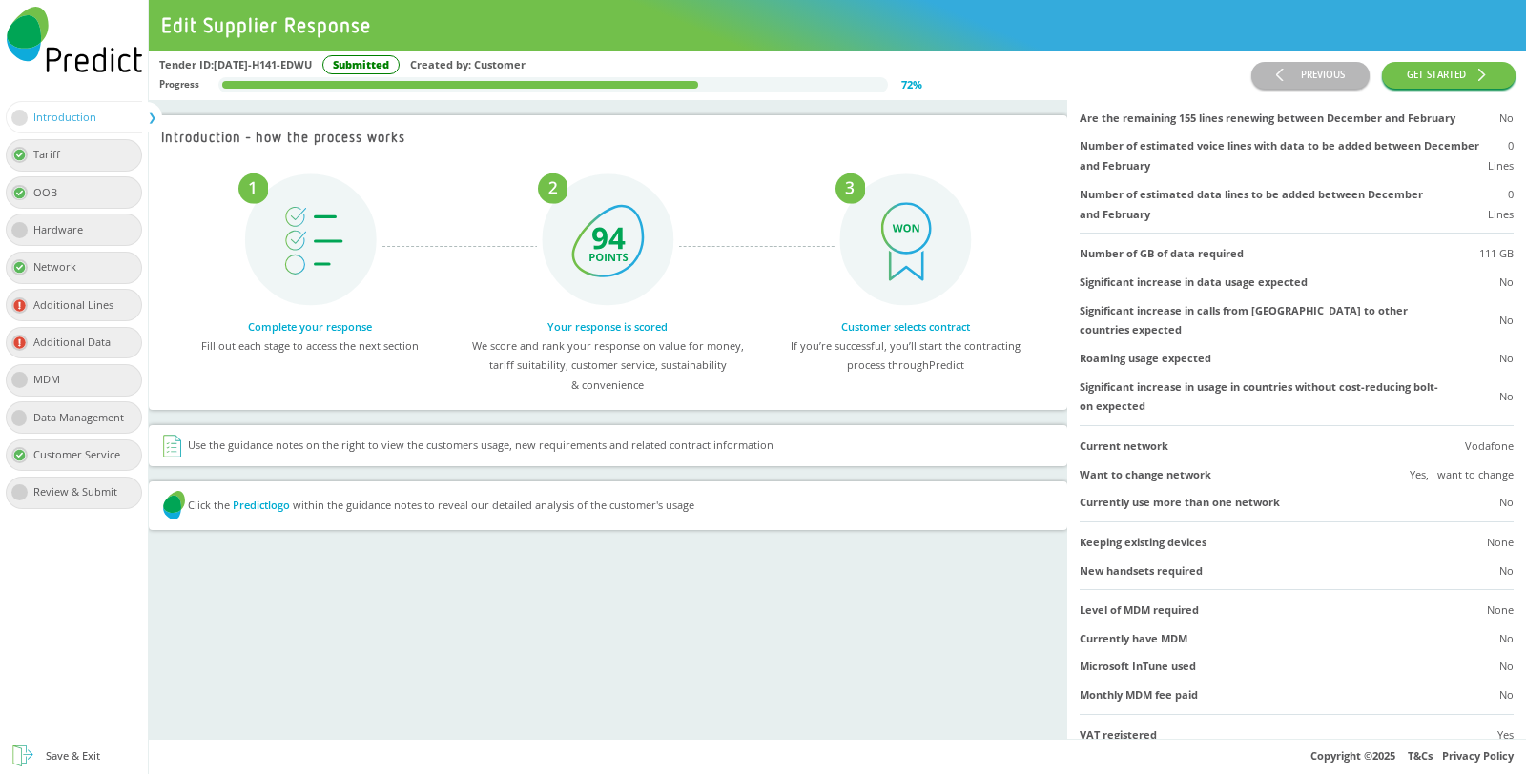
scroll to position [415, 0]
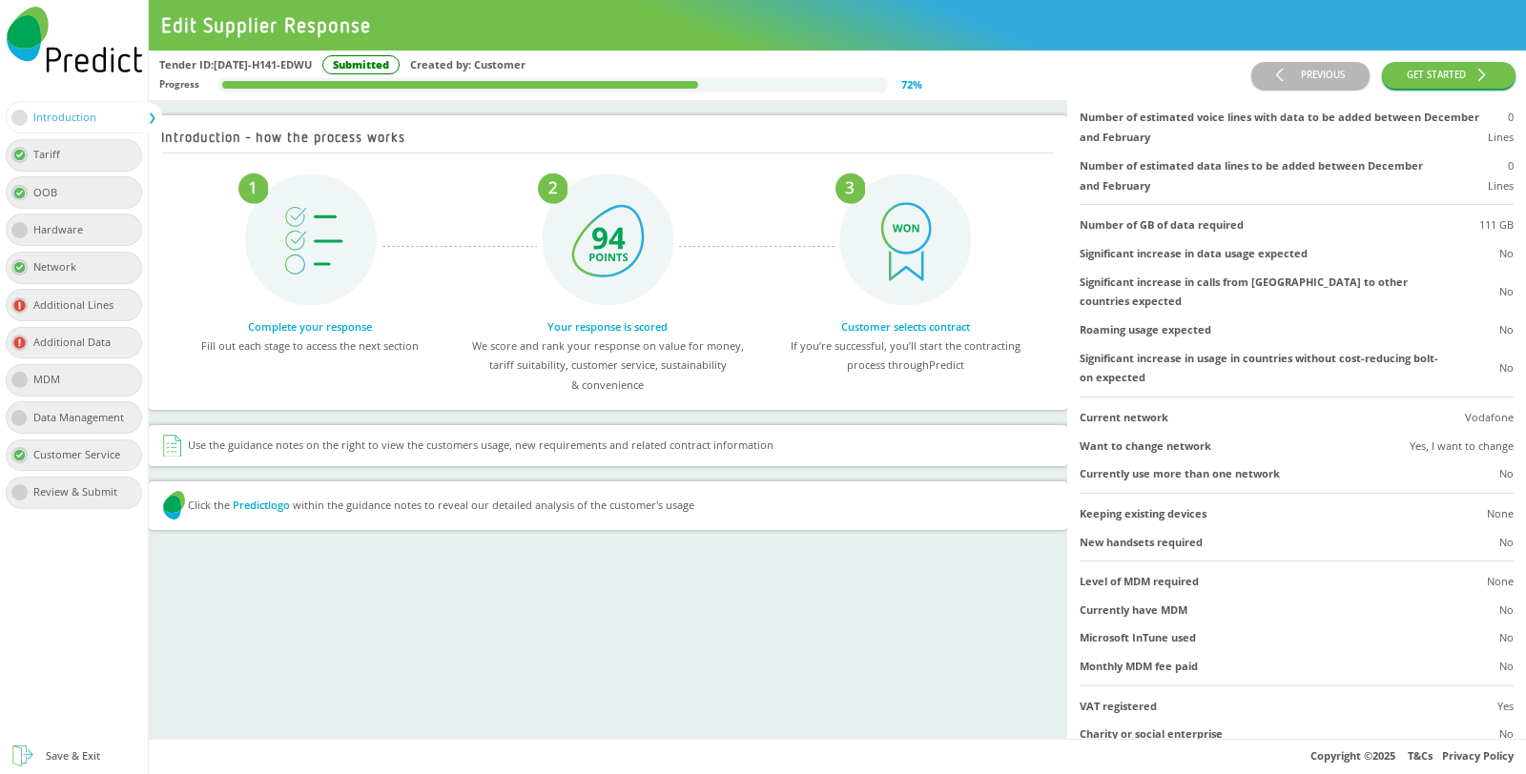
click at [90, 142] on div "Tariff" at bounding box center [74, 155] width 137 height 32
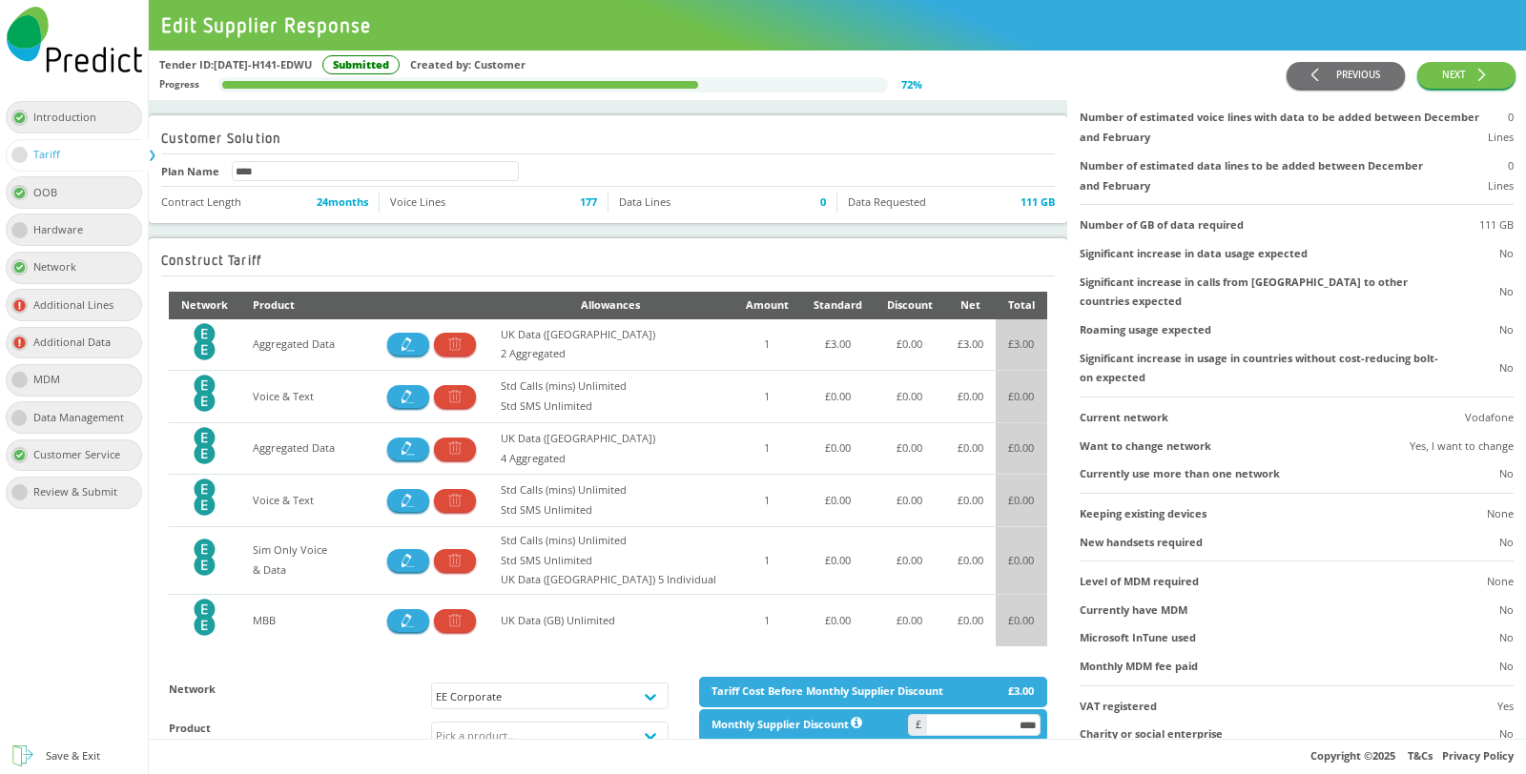
scroll to position [0, 0]
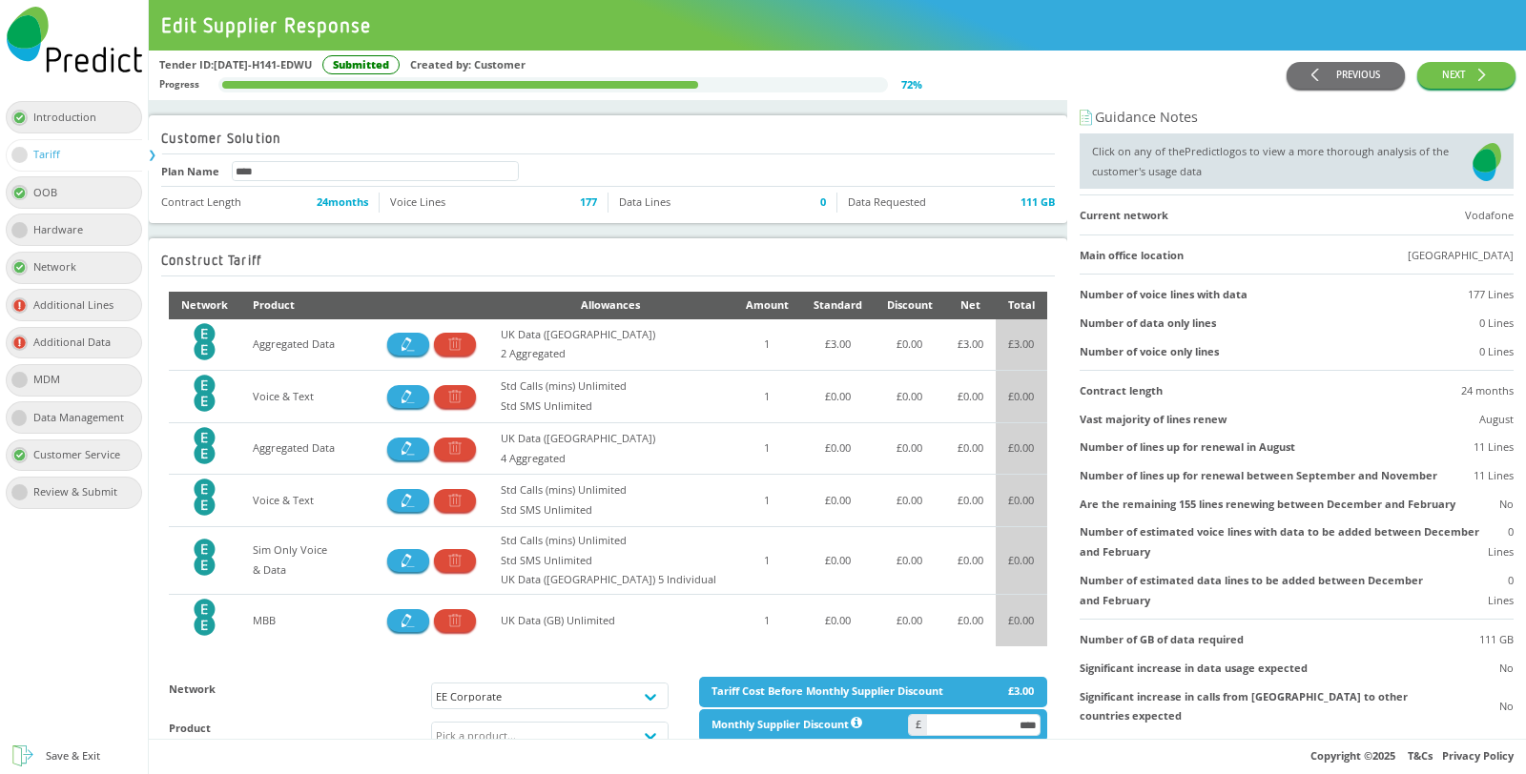
click at [1472, 162] on img at bounding box center [1486, 162] width 29 height 40
click at [1475, 153] on img at bounding box center [1486, 162] width 29 height 40
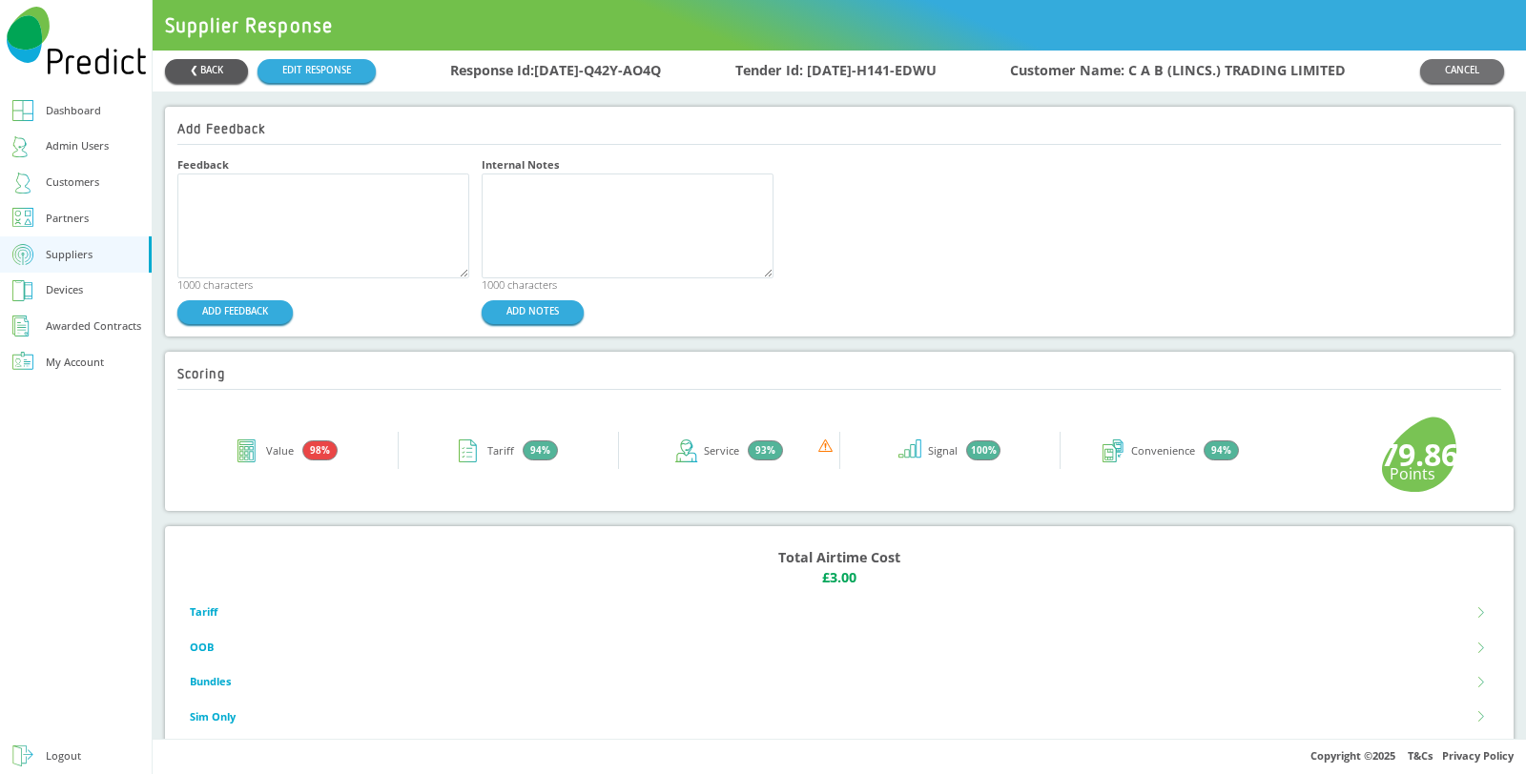
click at [229, 72] on button "❮ BACK" at bounding box center [206, 71] width 83 height 24
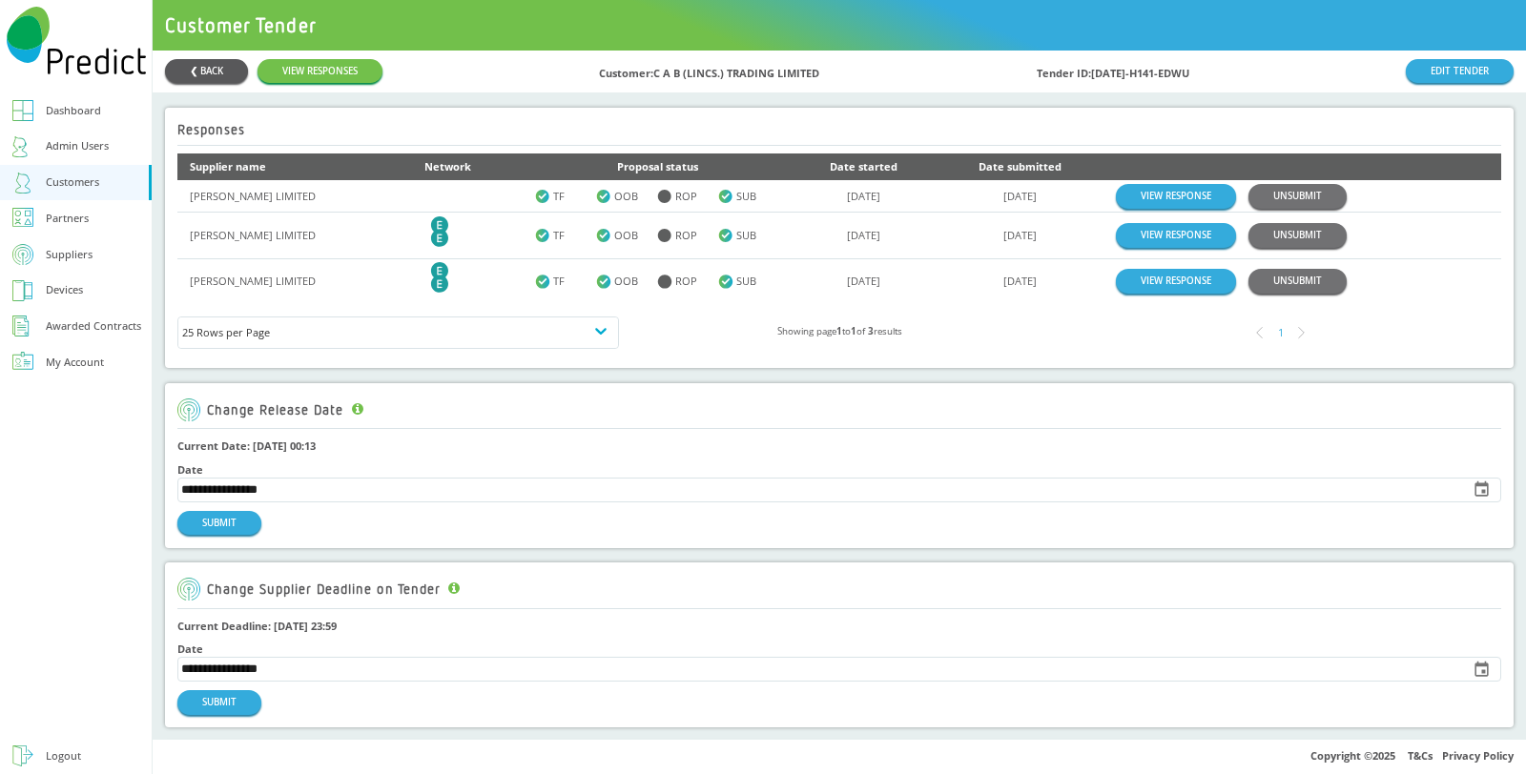
click at [185, 63] on button "❮ BACK" at bounding box center [206, 71] width 83 height 24
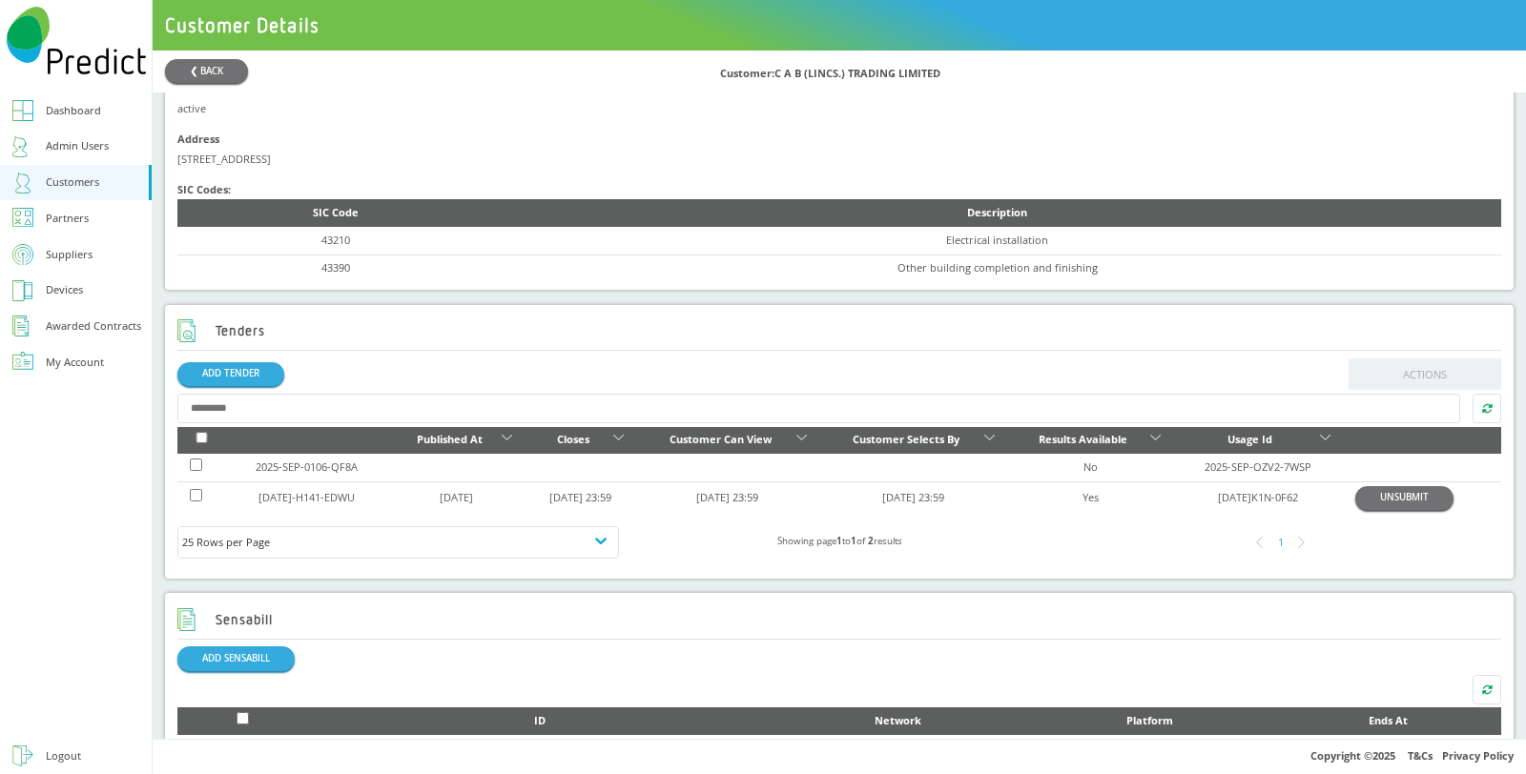
scroll to position [529, 0]
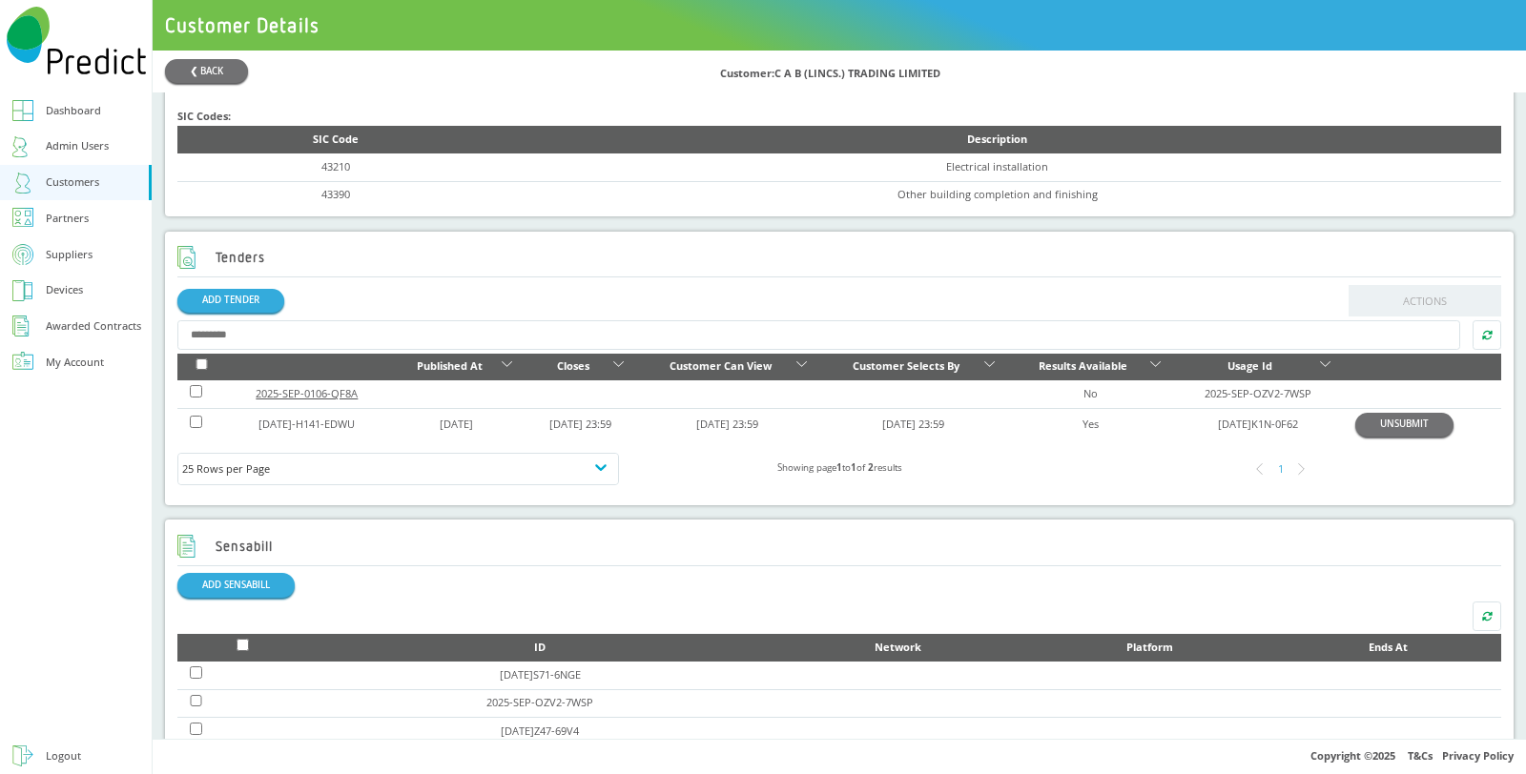
click at [311, 393] on link "2025-SEP-0106-QF8A" at bounding box center [307, 393] width 102 height 14
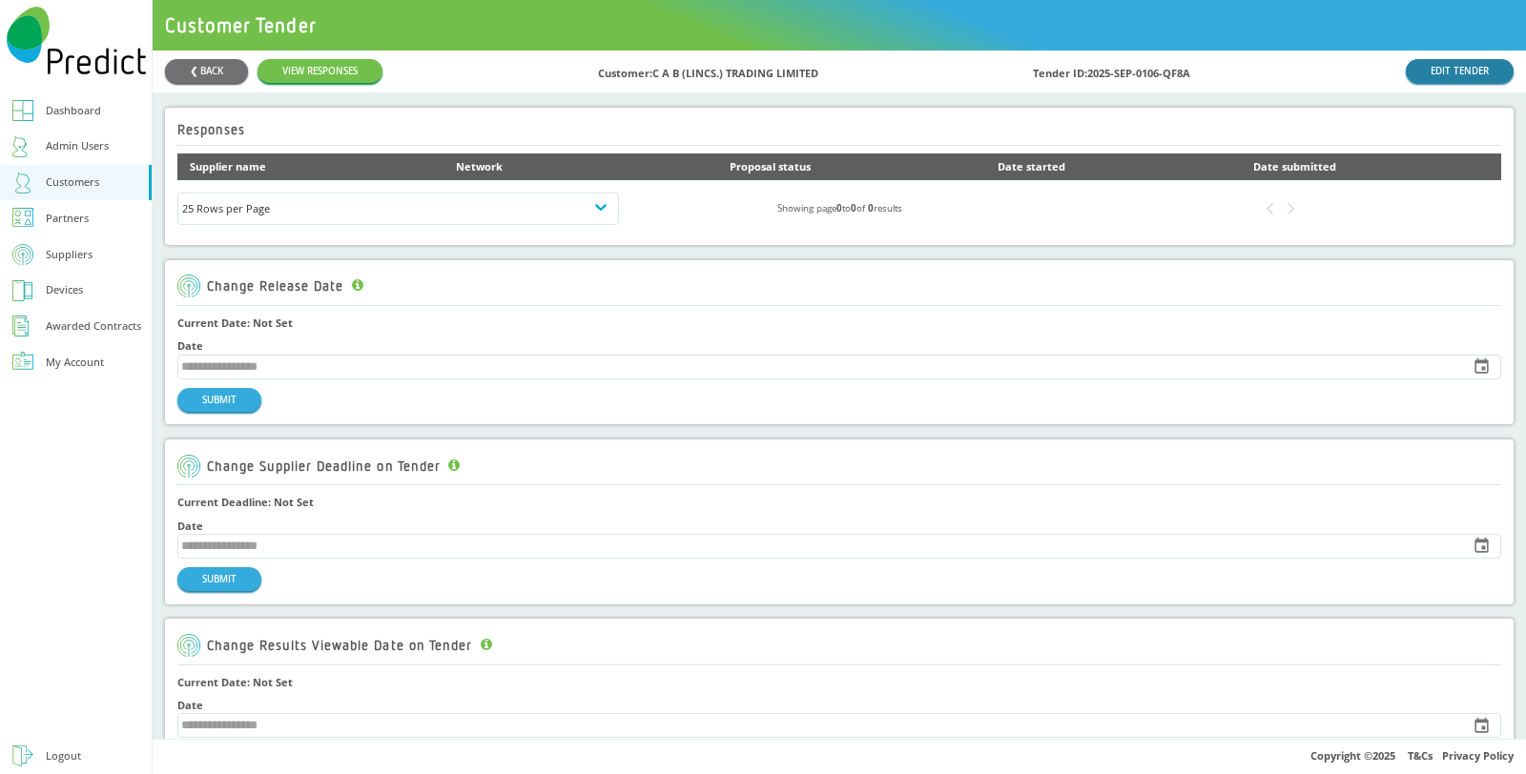
click at [1449, 61] on link "EDIT TENDER" at bounding box center [1460, 71] width 108 height 24
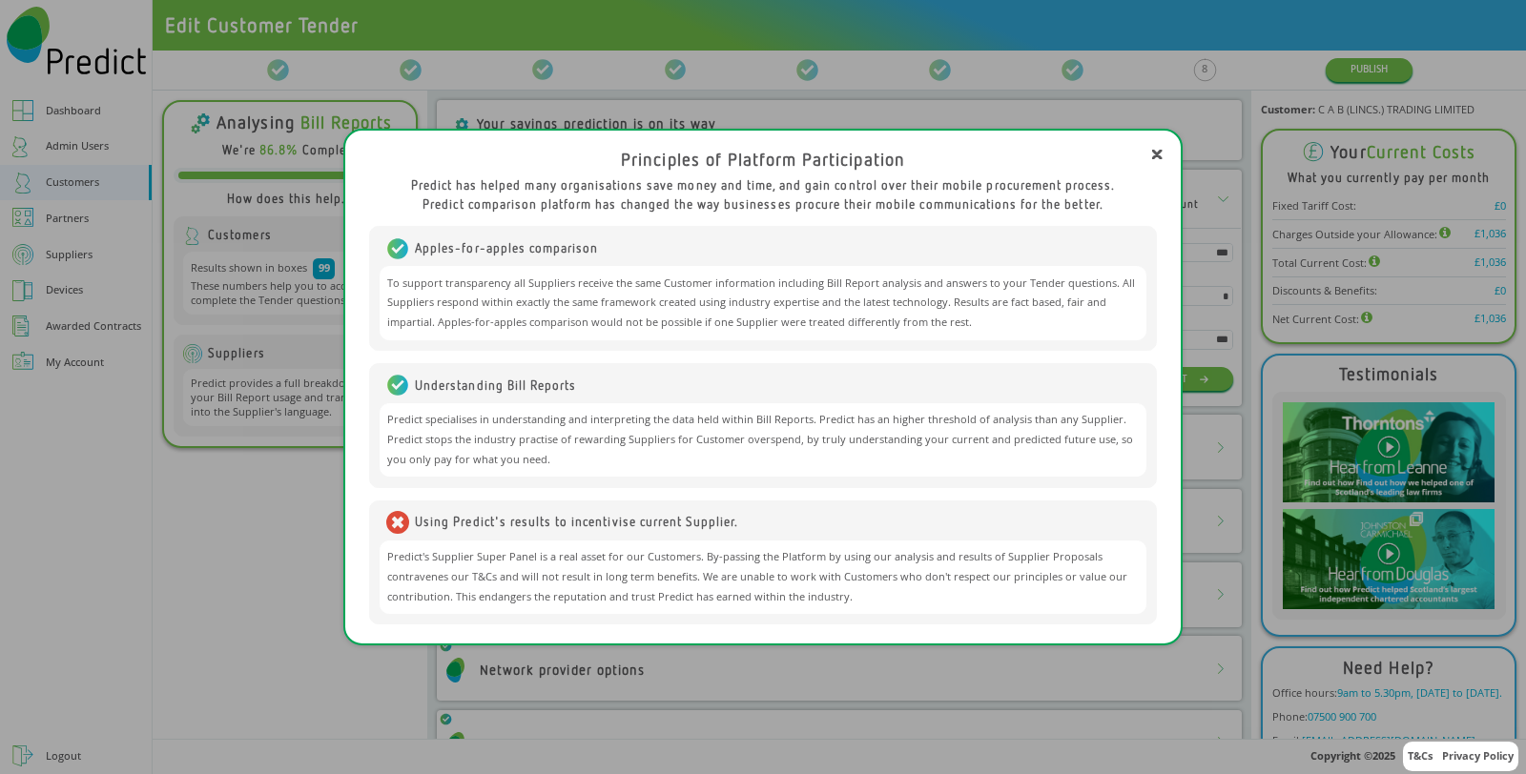
drag, startPoint x: 1159, startPoint y: 157, endPoint x: 1123, endPoint y: 188, distance: 46.6
click at [1159, 158] on icon at bounding box center [1157, 155] width 8 height 8
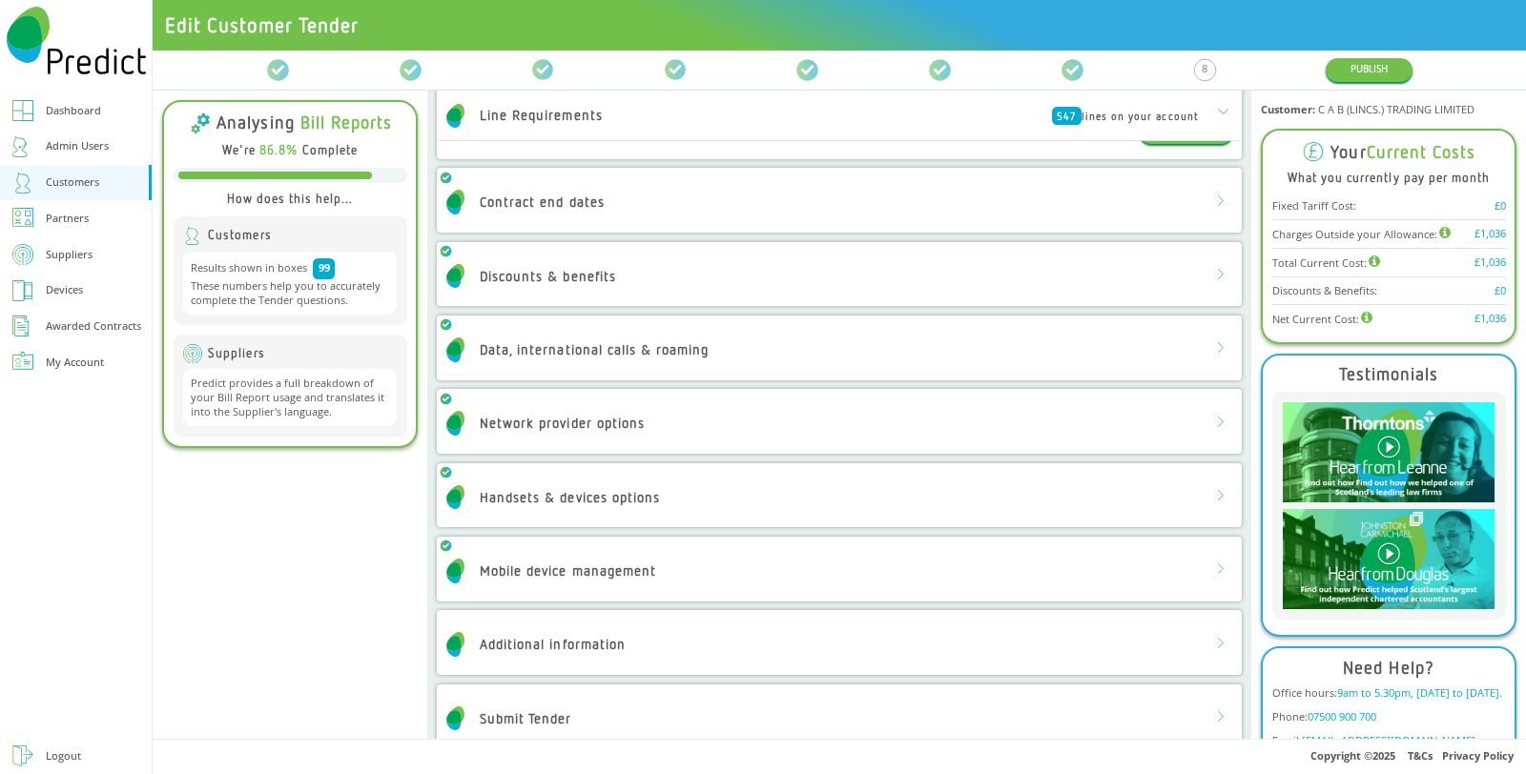
scroll to position [274, 0]
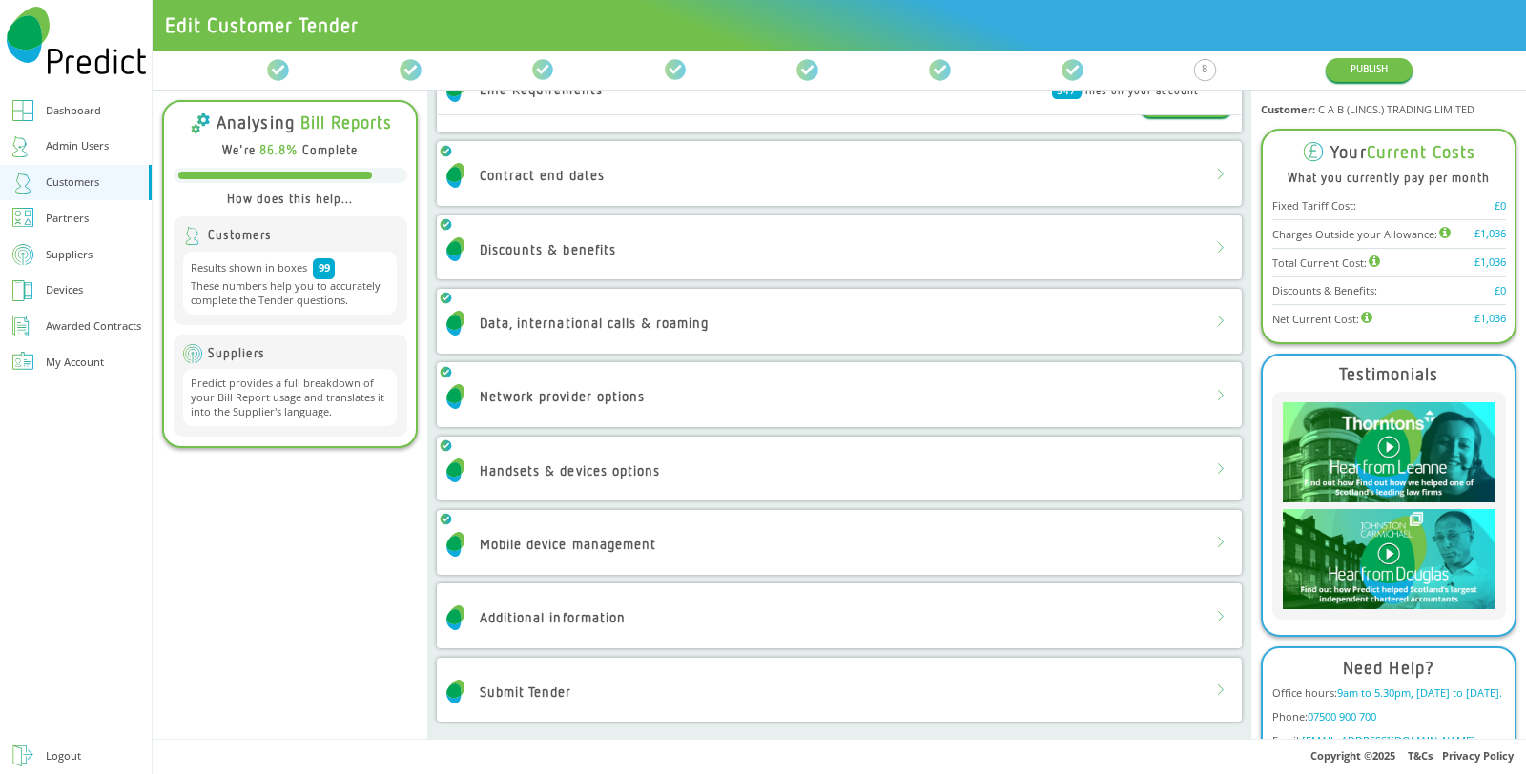
click at [1359, 54] on div "Line Requirements Contract End Dates Discounts & Benefits Data, IDD & Roaming N…" at bounding box center [839, 71] width 1373 height 40
click at [1365, 63] on button "PUBLISH" at bounding box center [1368, 70] width 87 height 24
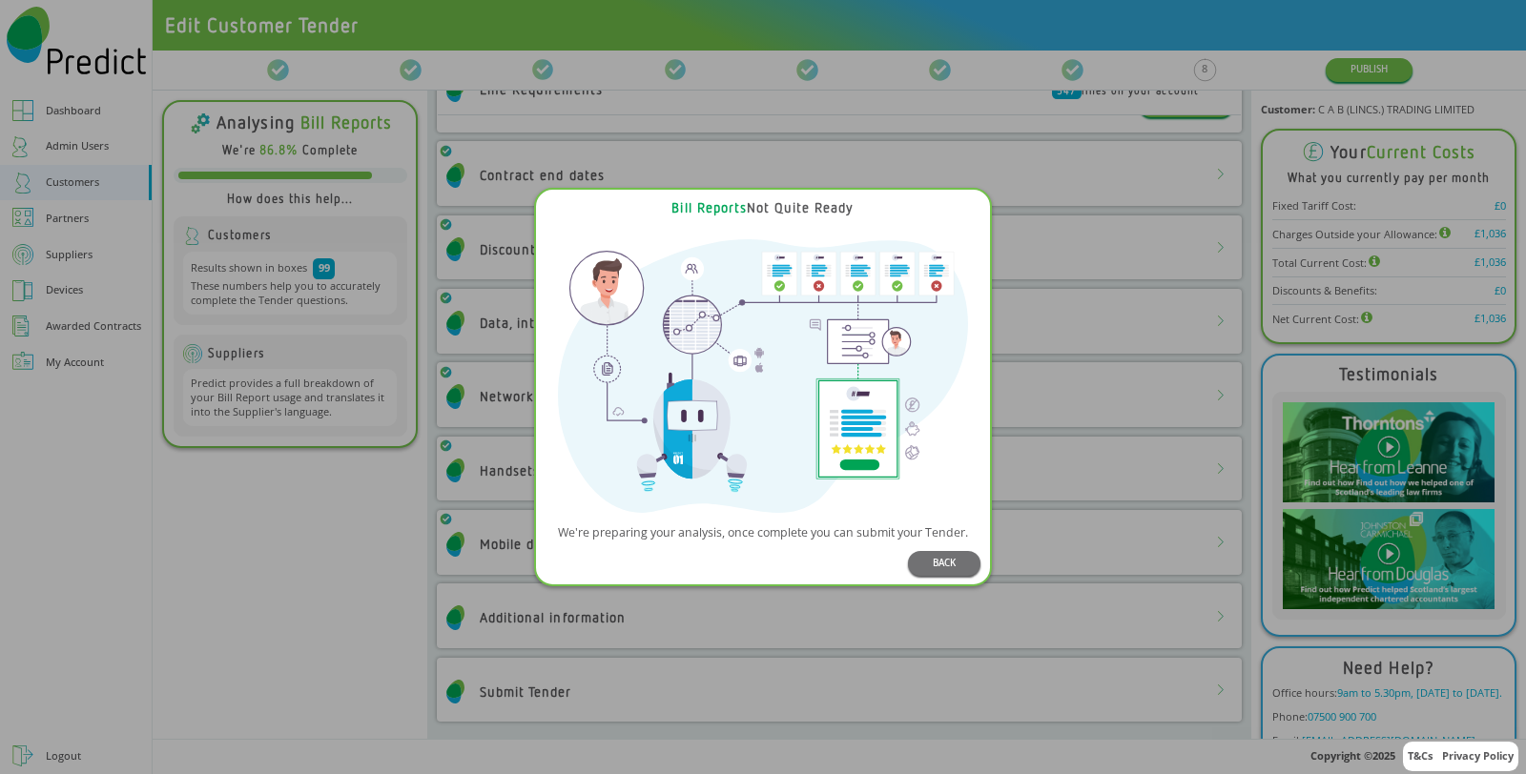
click at [1271, 59] on div "Bill Reports Not Quite Ready We're preparing your analysis, once complete you c…" at bounding box center [763, 387] width 1526 height 774
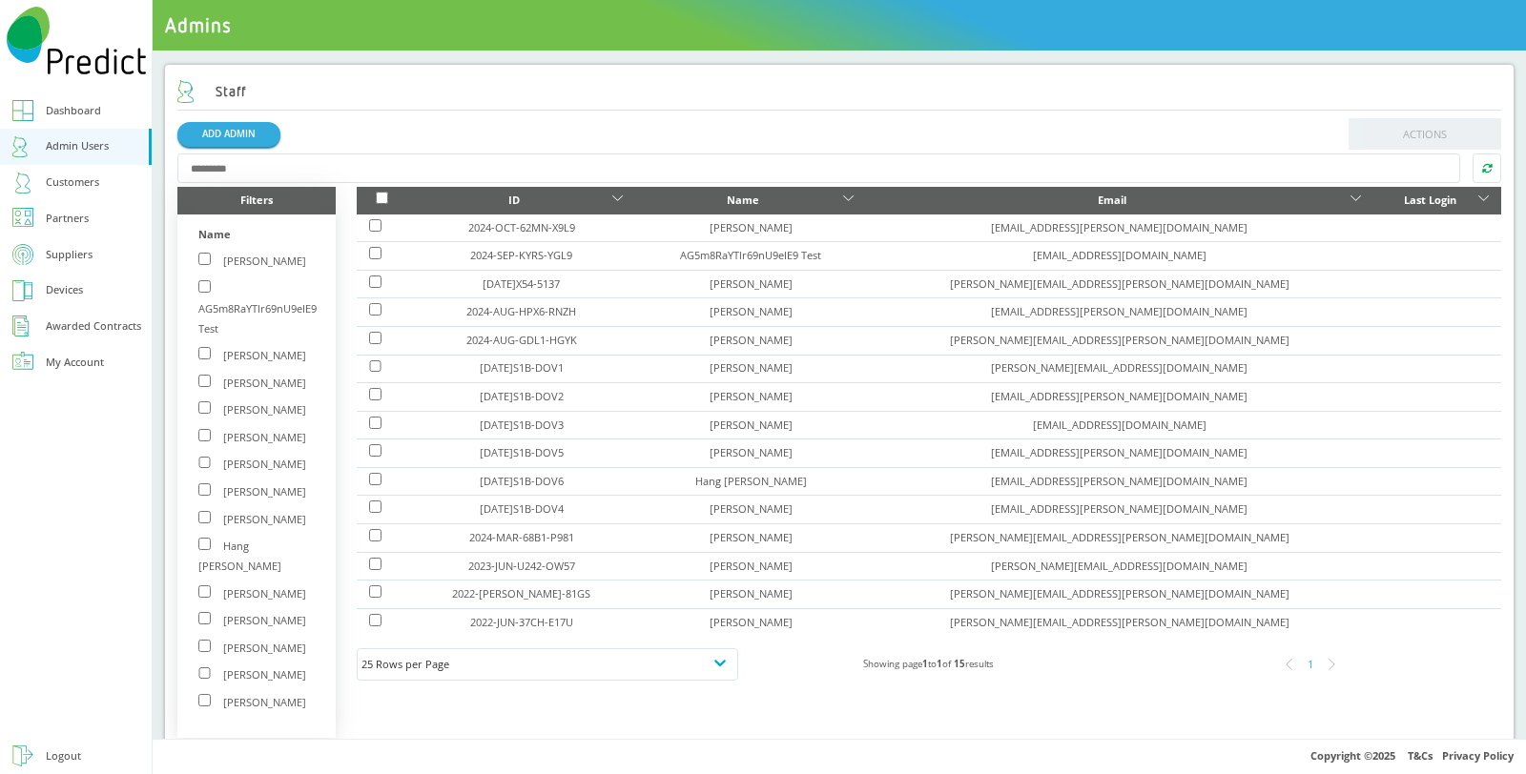
click at [91, 174] on div "Customers" at bounding box center [72, 183] width 53 height 20
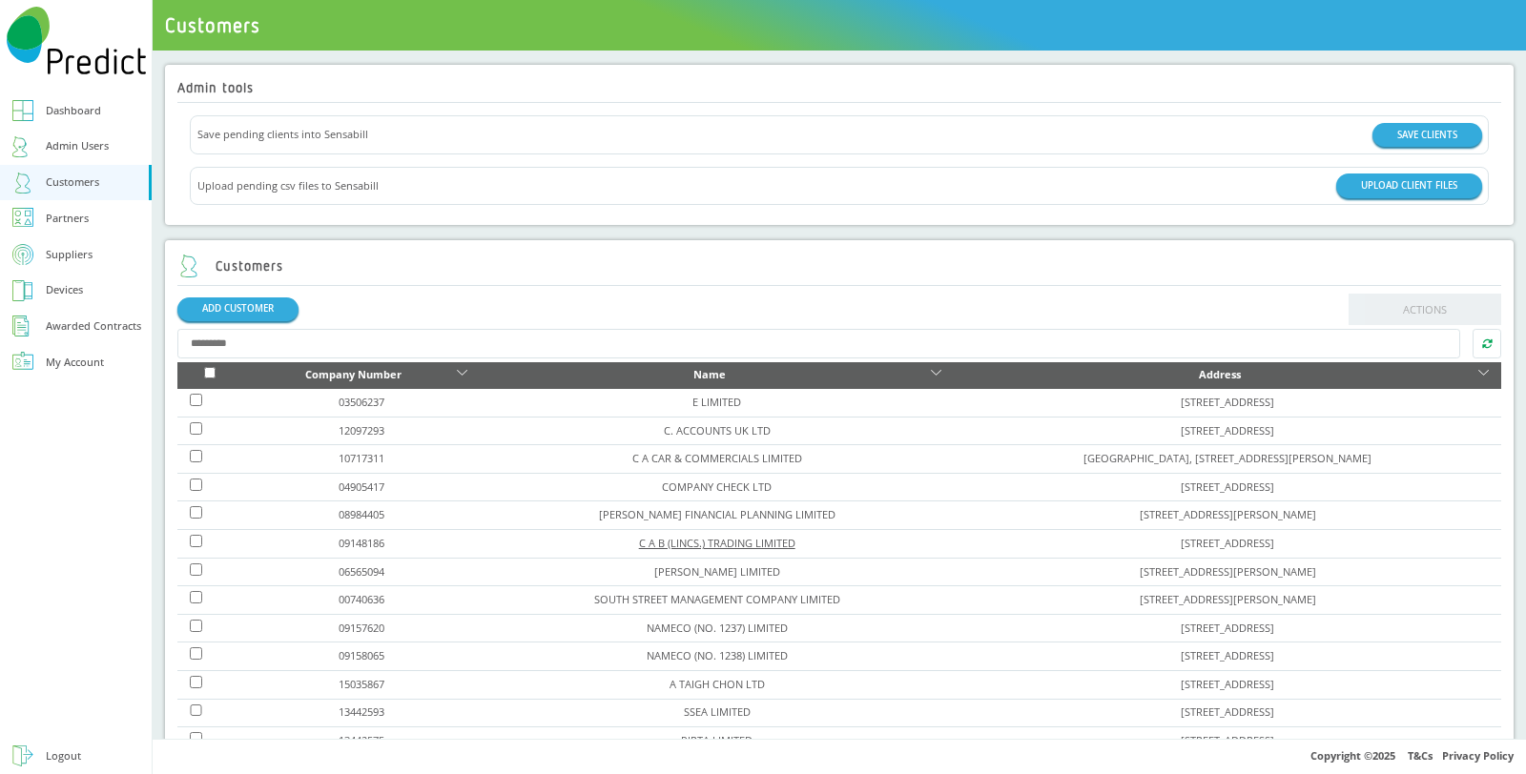
click at [639, 540] on link "C A B (LINCS.) TRADING LIMITED" at bounding box center [717, 543] width 156 height 14
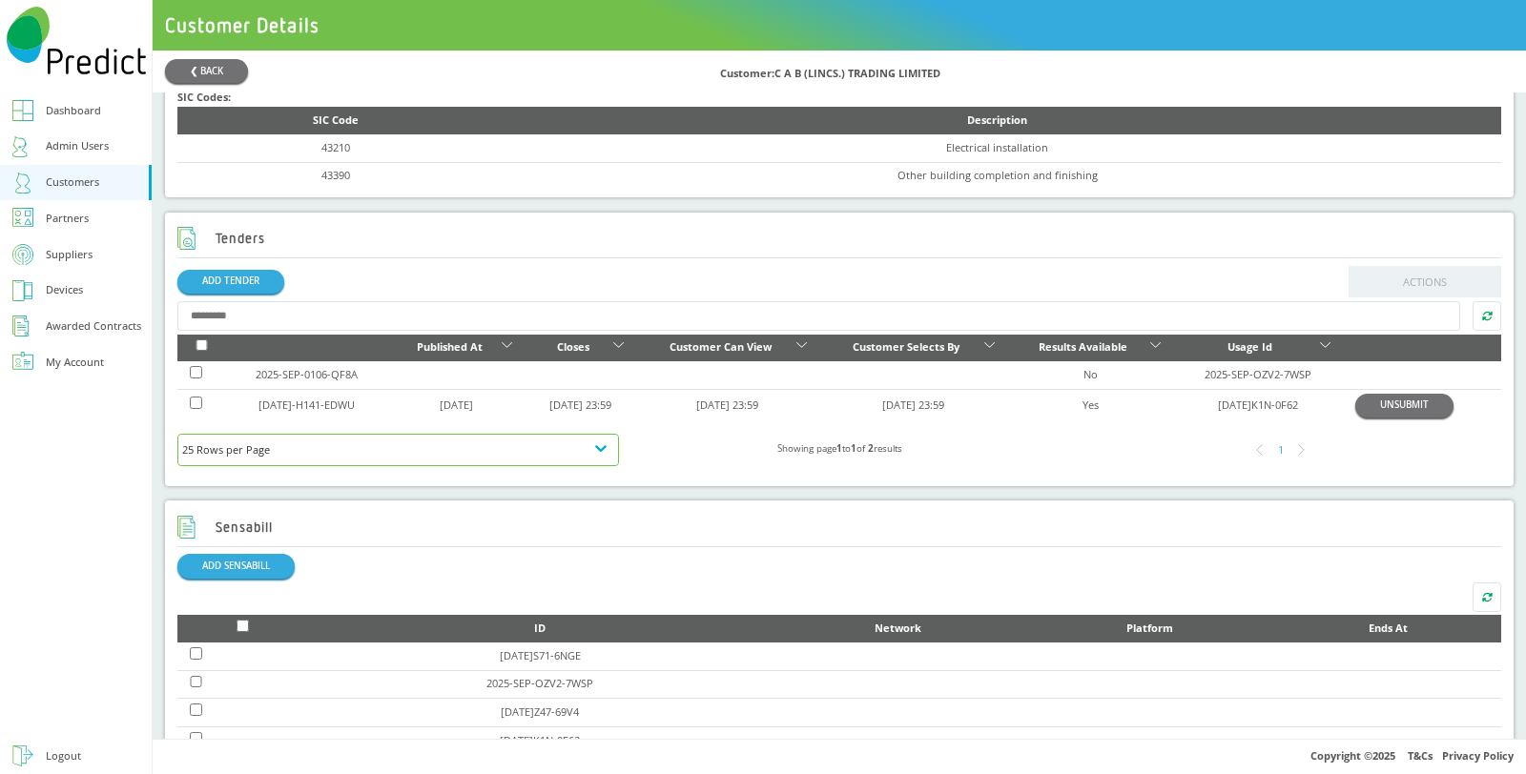
scroll to position [529, 0]
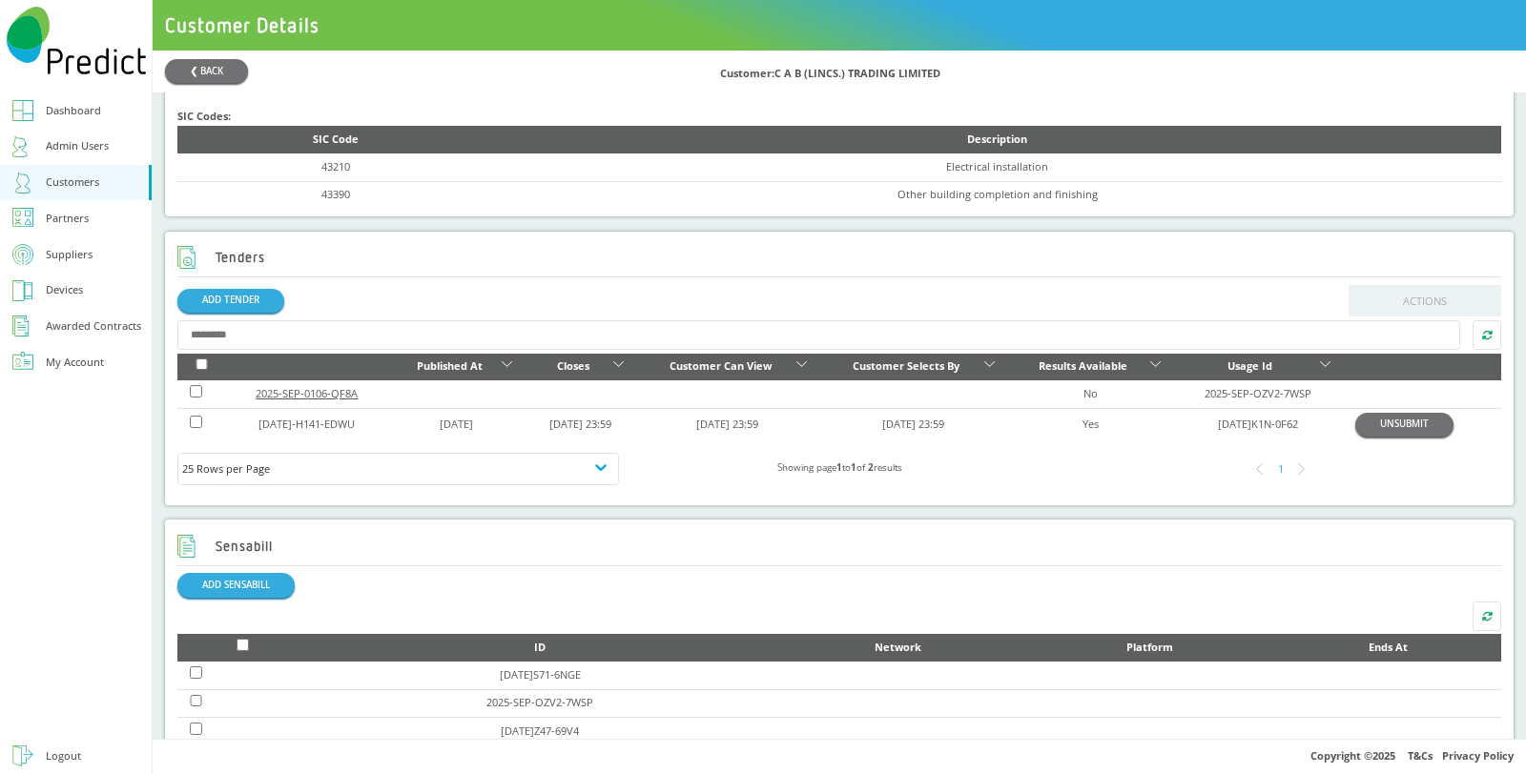
click at [342, 393] on link "2025-SEP-0106-QF8A" at bounding box center [307, 393] width 102 height 14
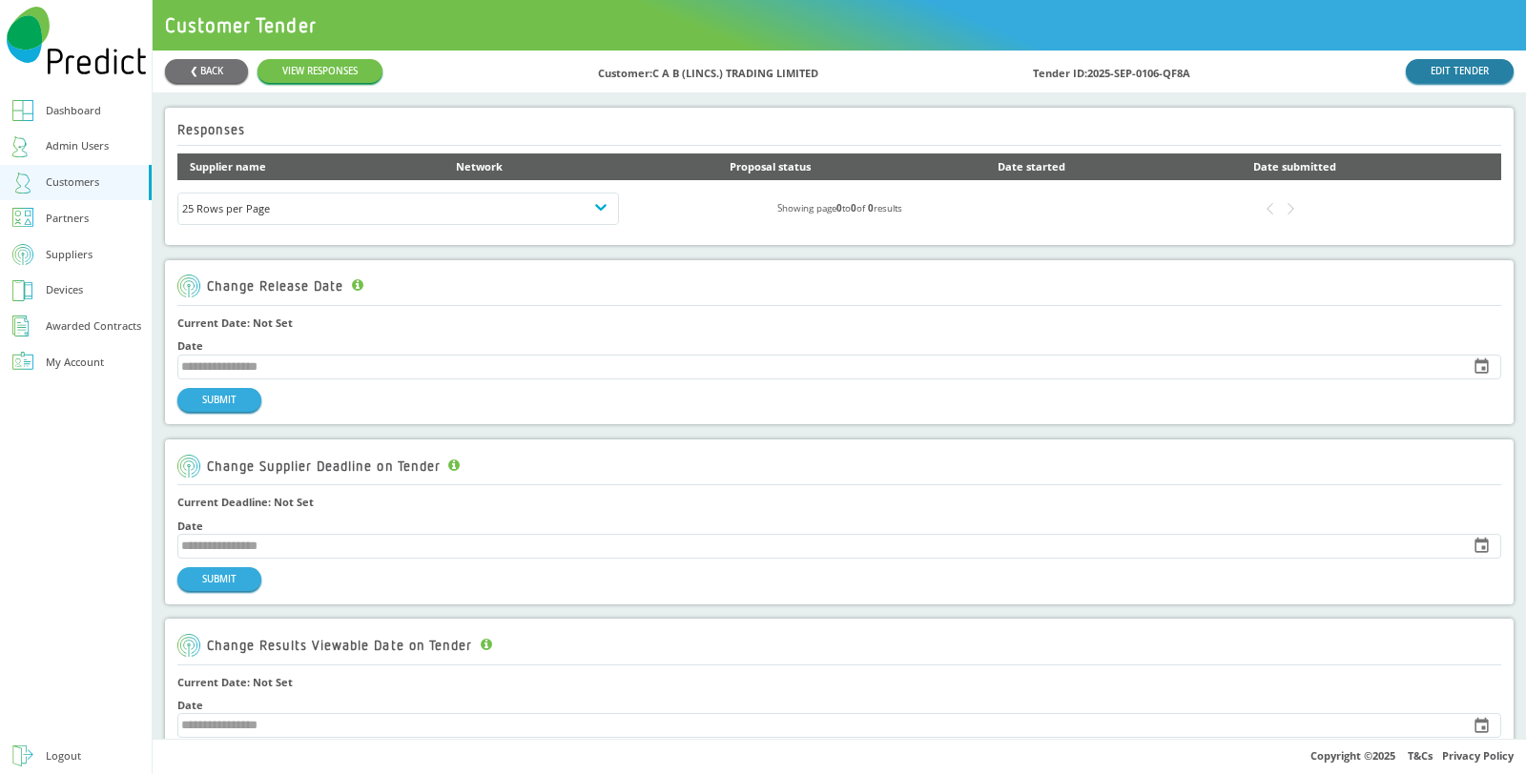
click at [1423, 65] on link "EDIT TENDER" at bounding box center [1460, 71] width 108 height 24
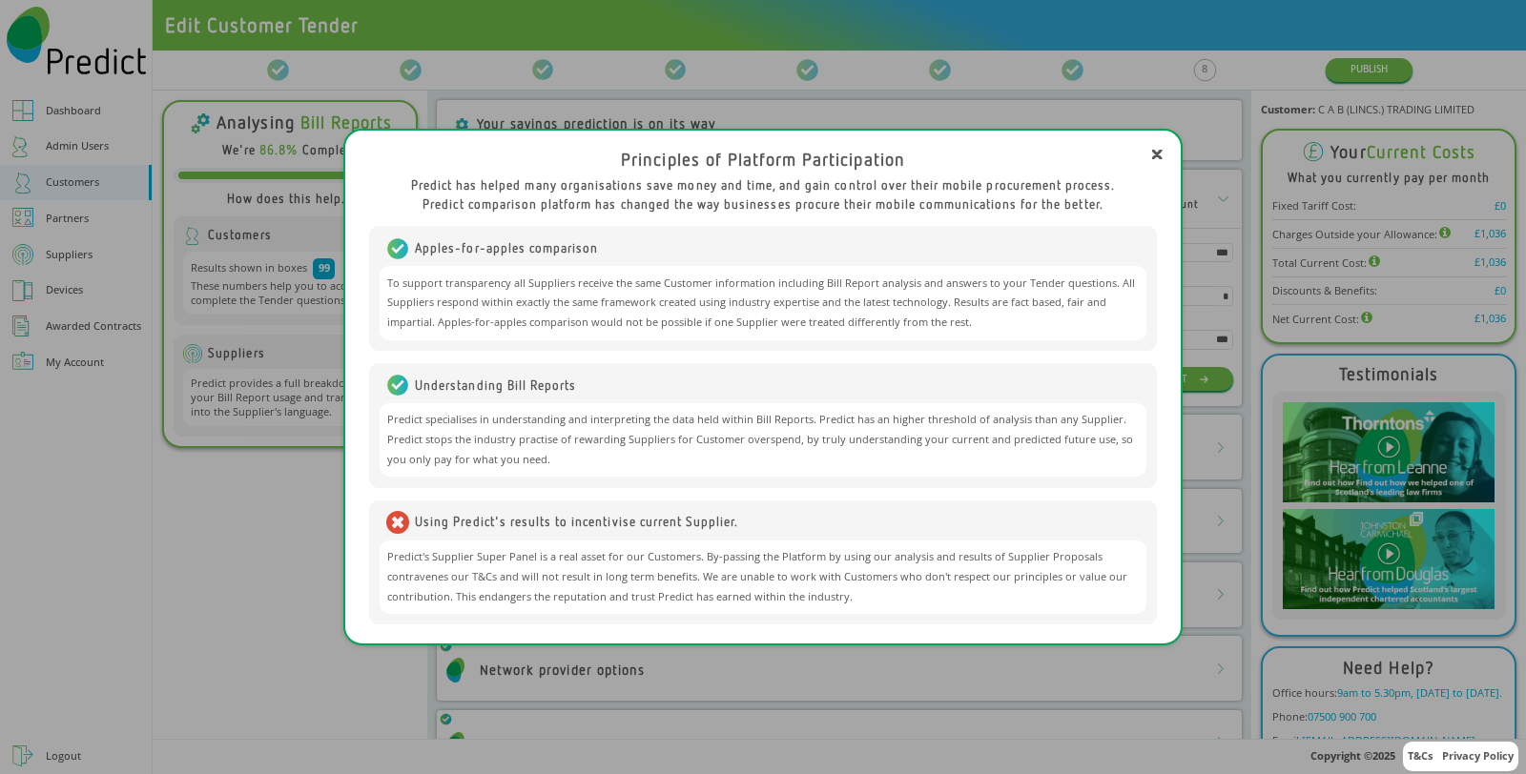
click at [1156, 159] on icon at bounding box center [1157, 155] width 10 height 10
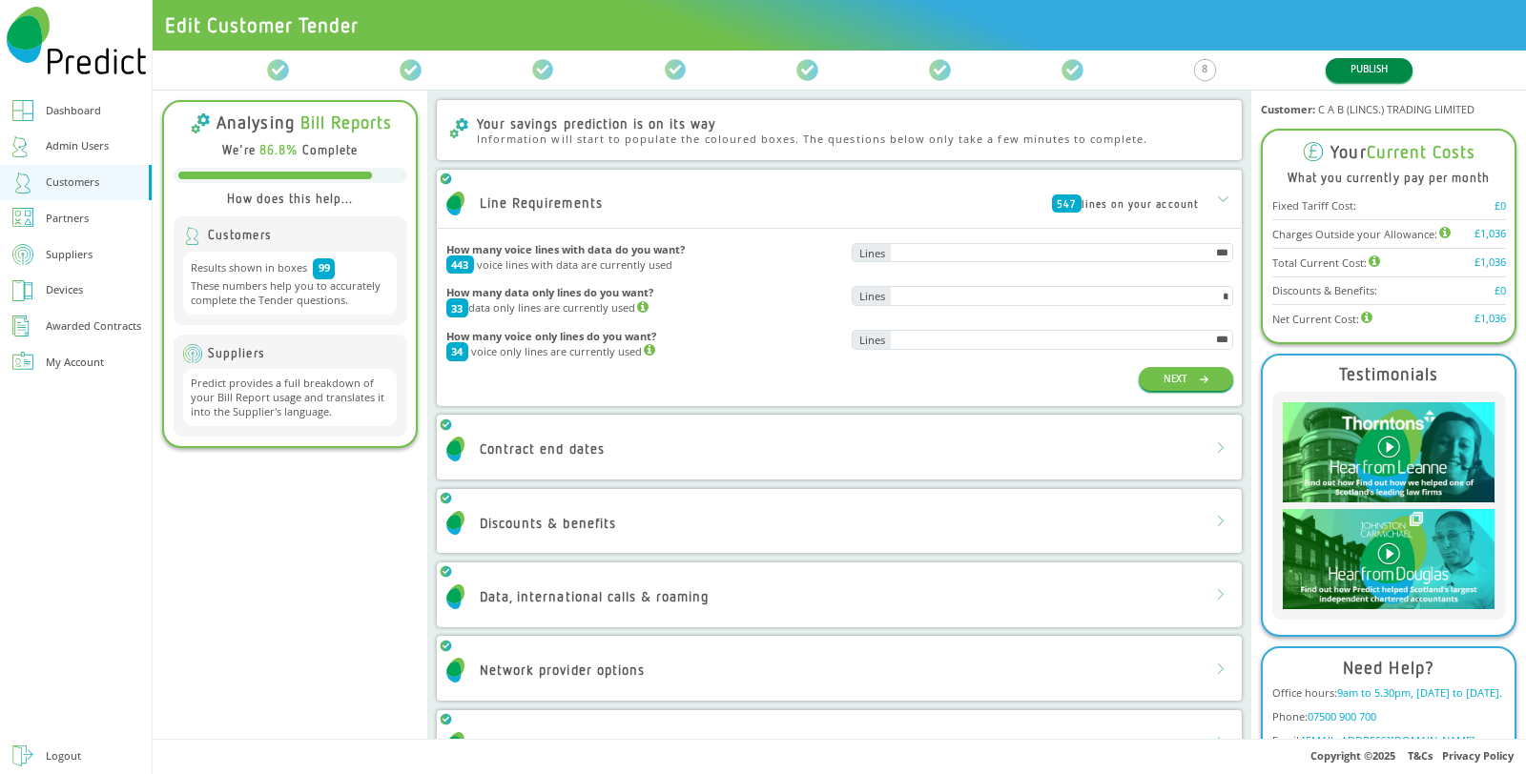
click at [1375, 60] on button "PUBLISH" at bounding box center [1368, 70] width 87 height 24
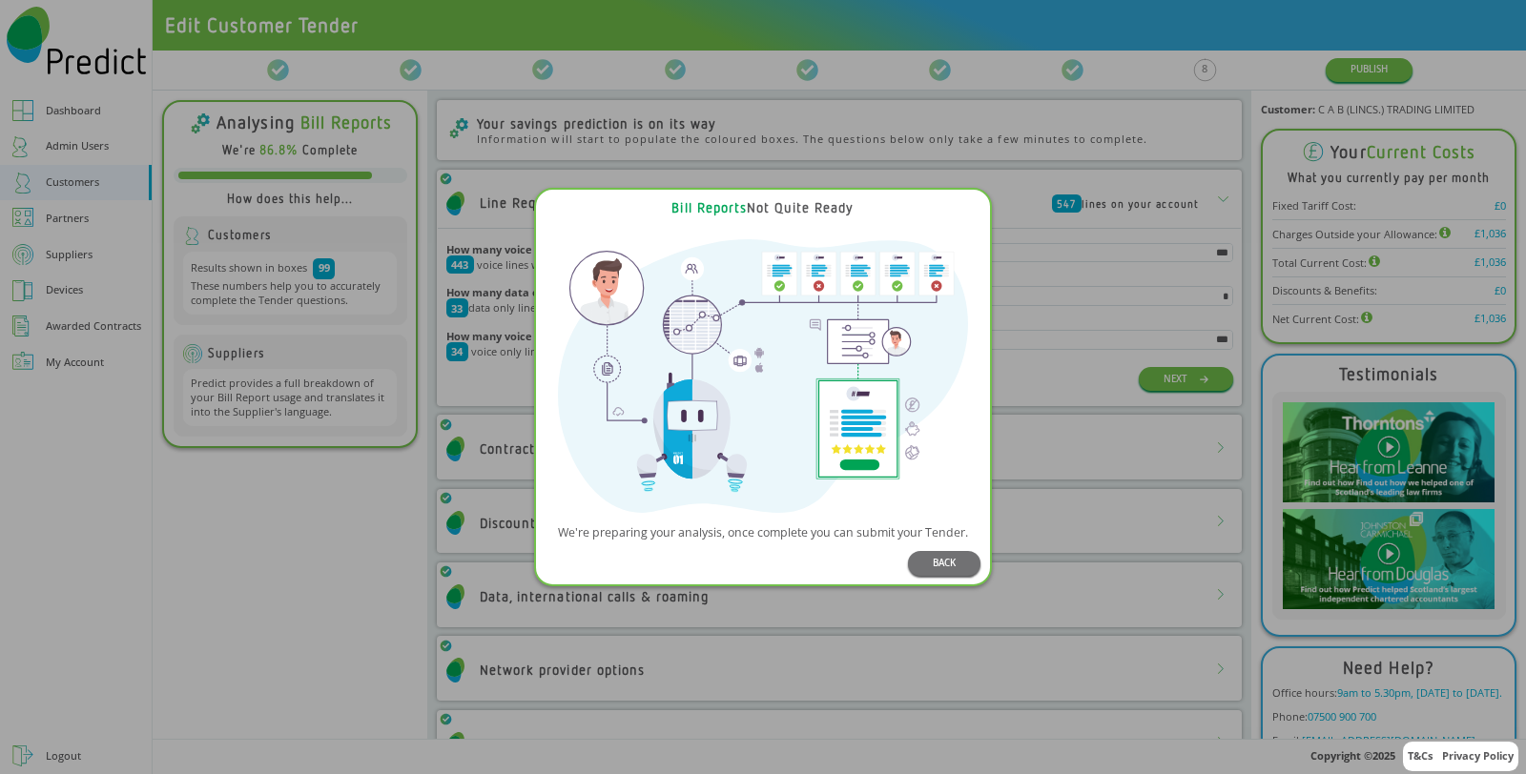
click at [1133, 248] on div "Bill Reports Not Quite Ready We're preparing your analysis, once complete you c…" at bounding box center [763, 387] width 1526 height 774
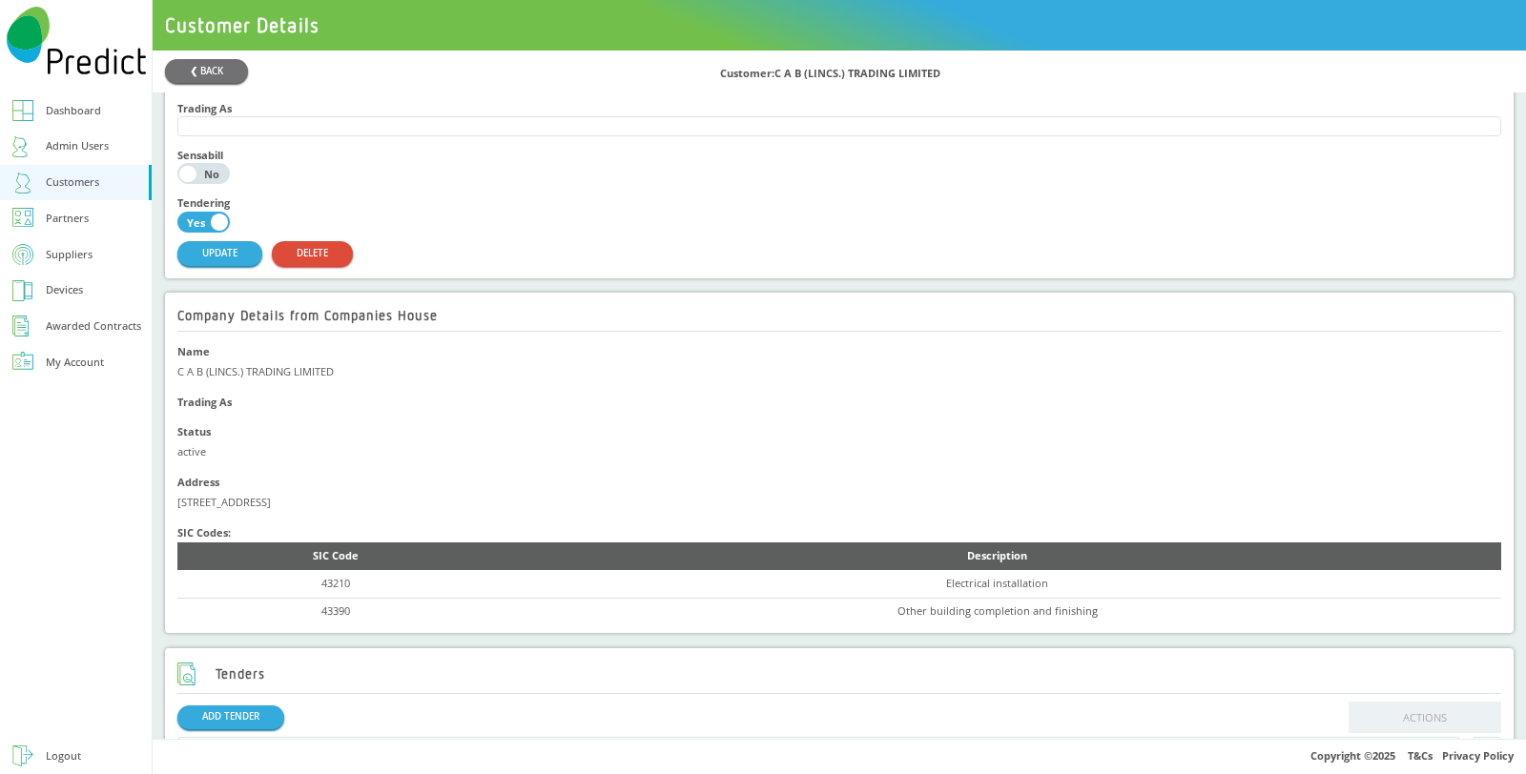
scroll to position [423, 0]
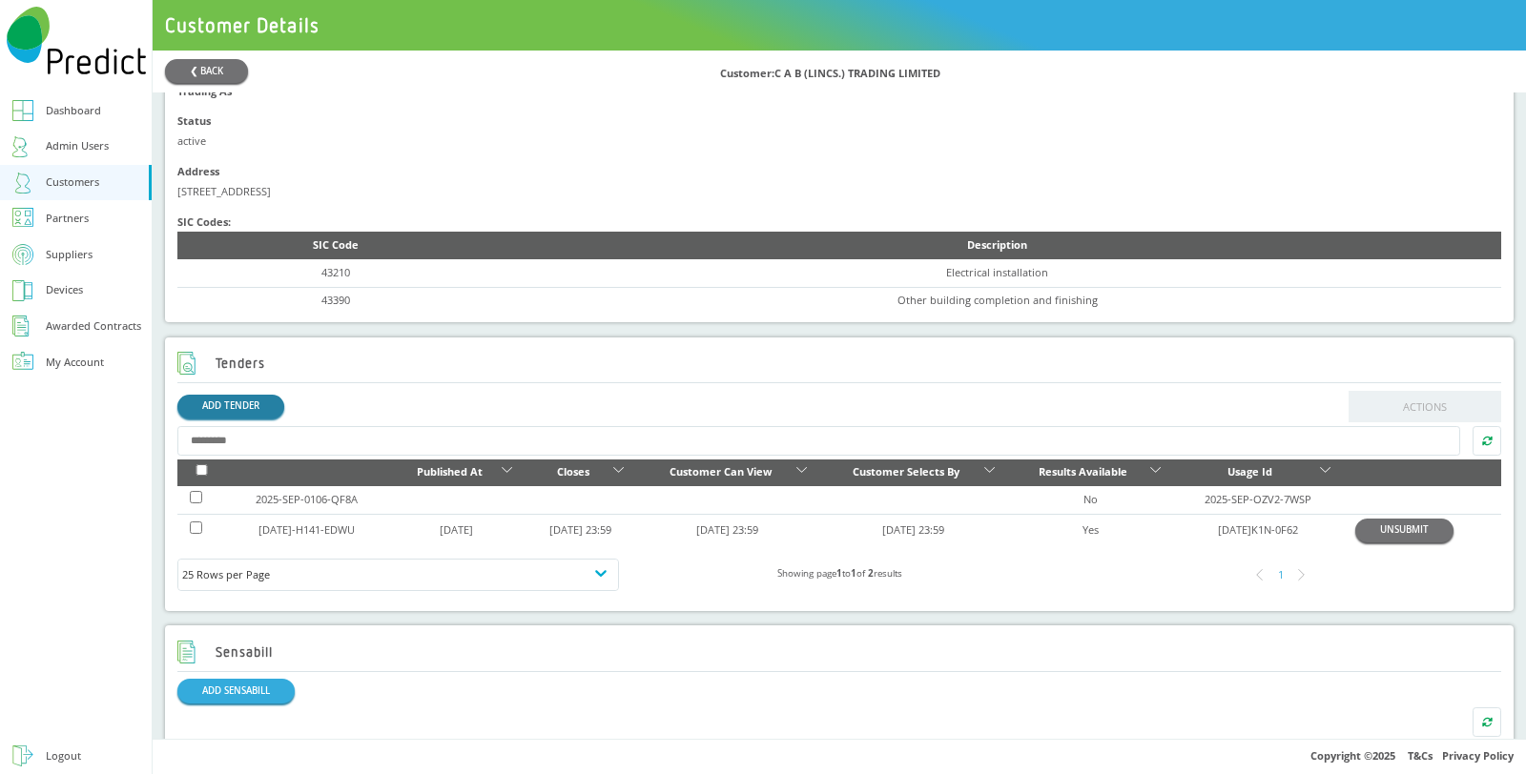
click at [236, 402] on link "ADD TENDER" at bounding box center [230, 407] width 107 height 24
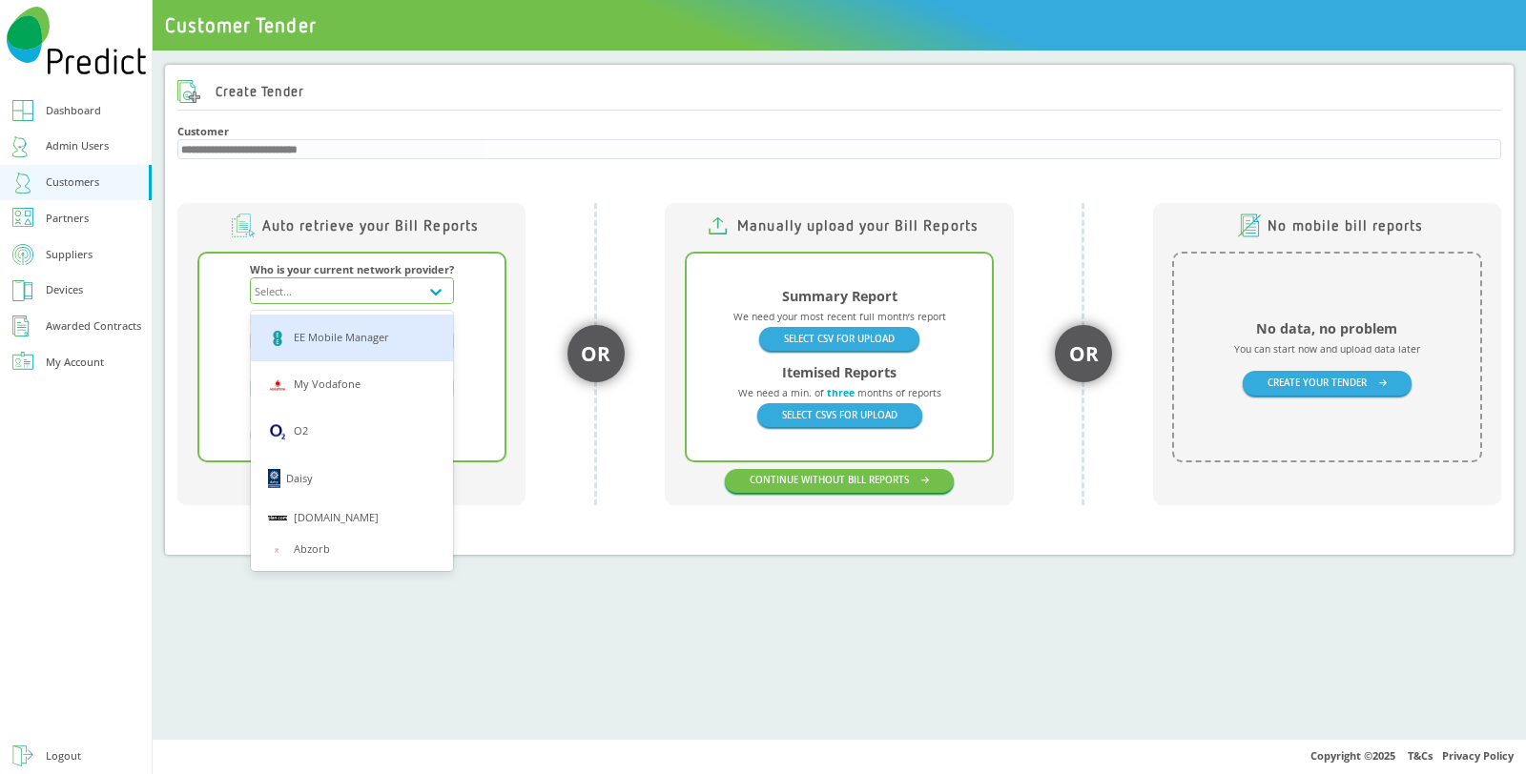
click at [332, 292] on div "Select..." at bounding box center [335, 290] width 168 height 25
click at [324, 318] on div "EE Mobile Manager" at bounding box center [352, 338] width 202 height 47
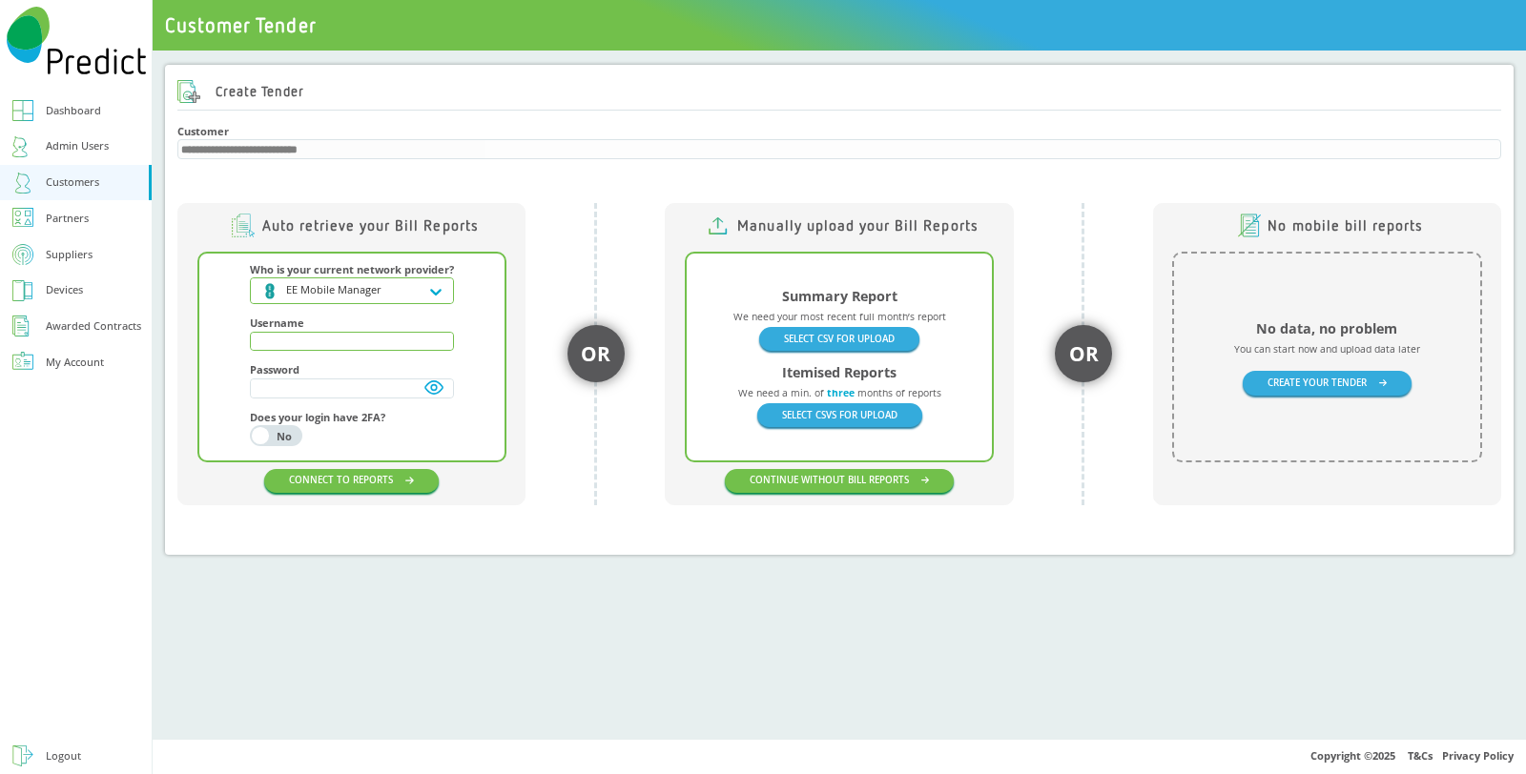
click at [321, 340] on input "text" at bounding box center [352, 342] width 202 height 18
paste input "**********"
type input "**********"
click at [310, 389] on input "text" at bounding box center [352, 389] width 202 height 18
paste input "**********"
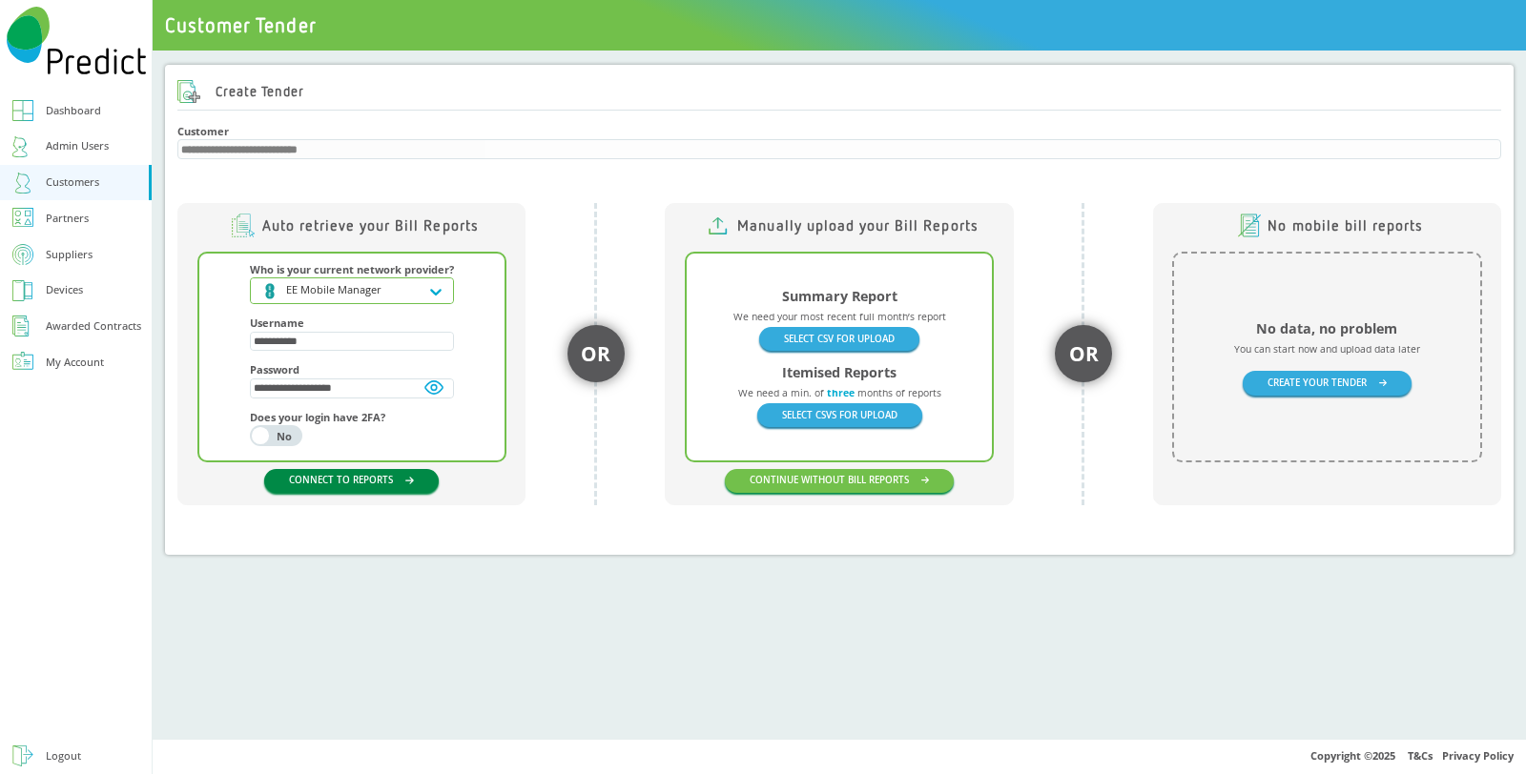
type input "**********"
click at [323, 483] on button "CONNECT TO REPORTS" at bounding box center [351, 481] width 174 height 24
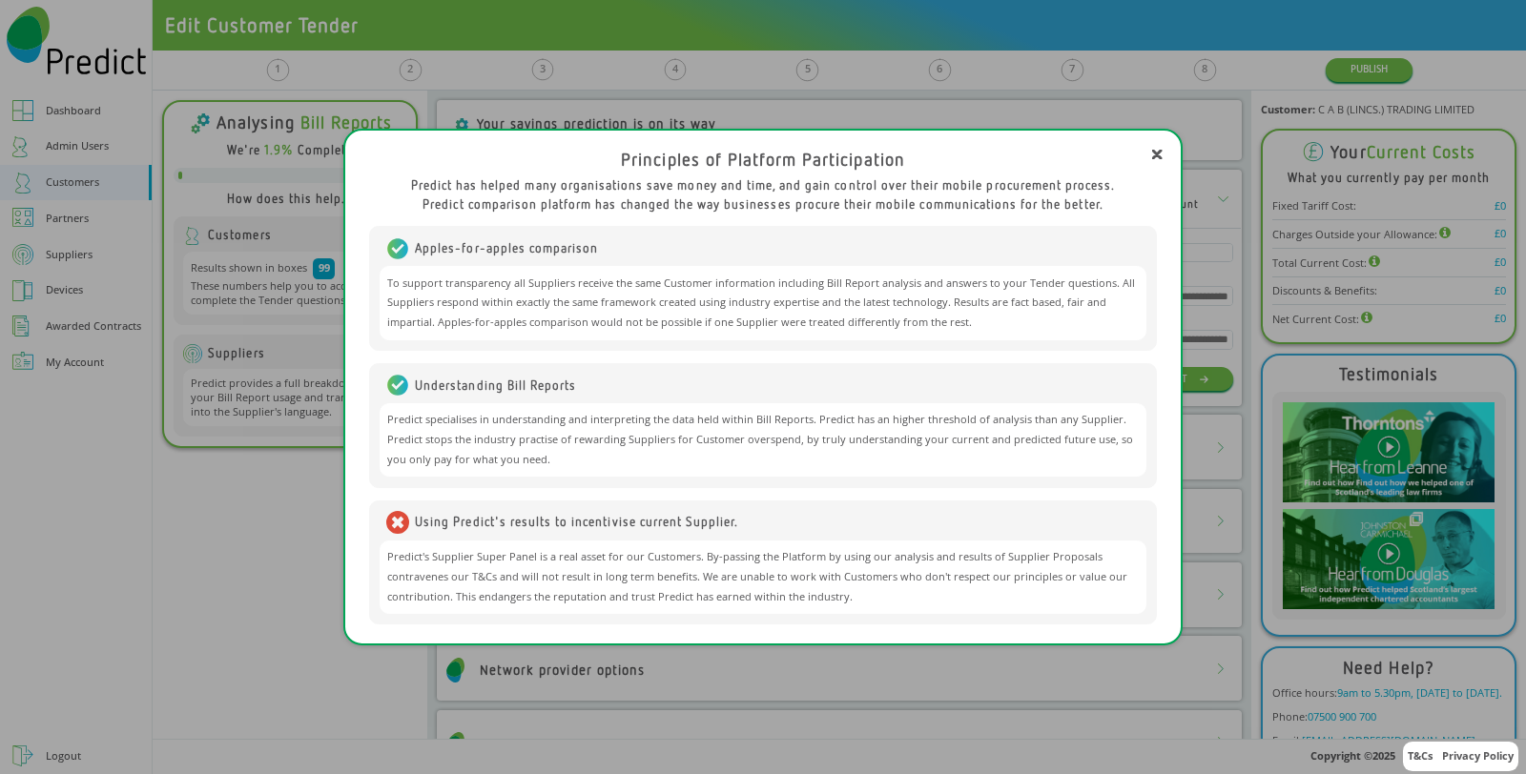
click at [1155, 149] on div "Principles of Platform Participation Predict has helped many organisations save…" at bounding box center [763, 387] width 811 height 498
click at [1154, 158] on icon at bounding box center [1157, 155] width 8 height 8
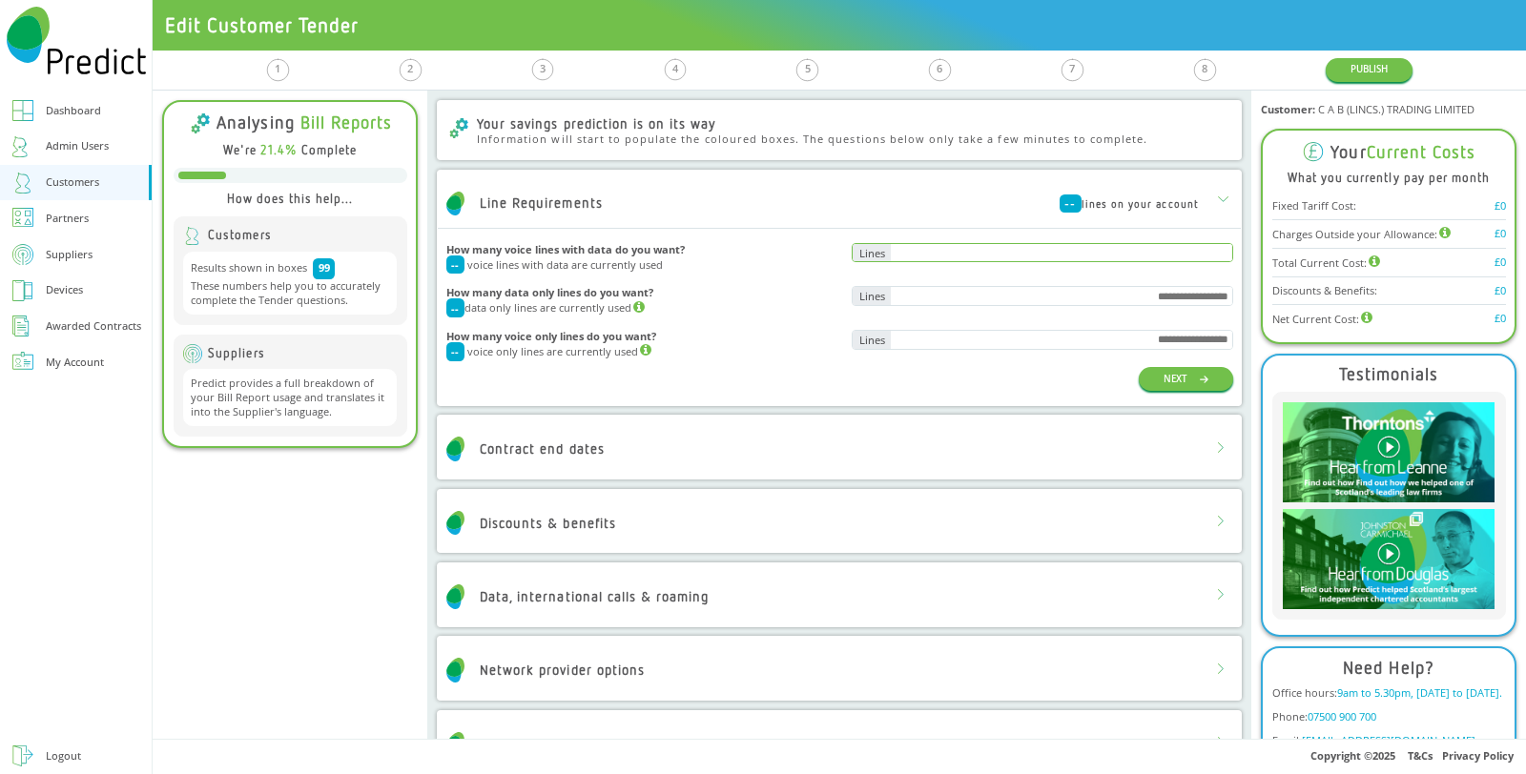
click at [1027, 255] on input "text" at bounding box center [1061, 253] width 340 height 18
type input "***"
click at [1178, 379] on button "NEXT" at bounding box center [1186, 379] width 94 height 24
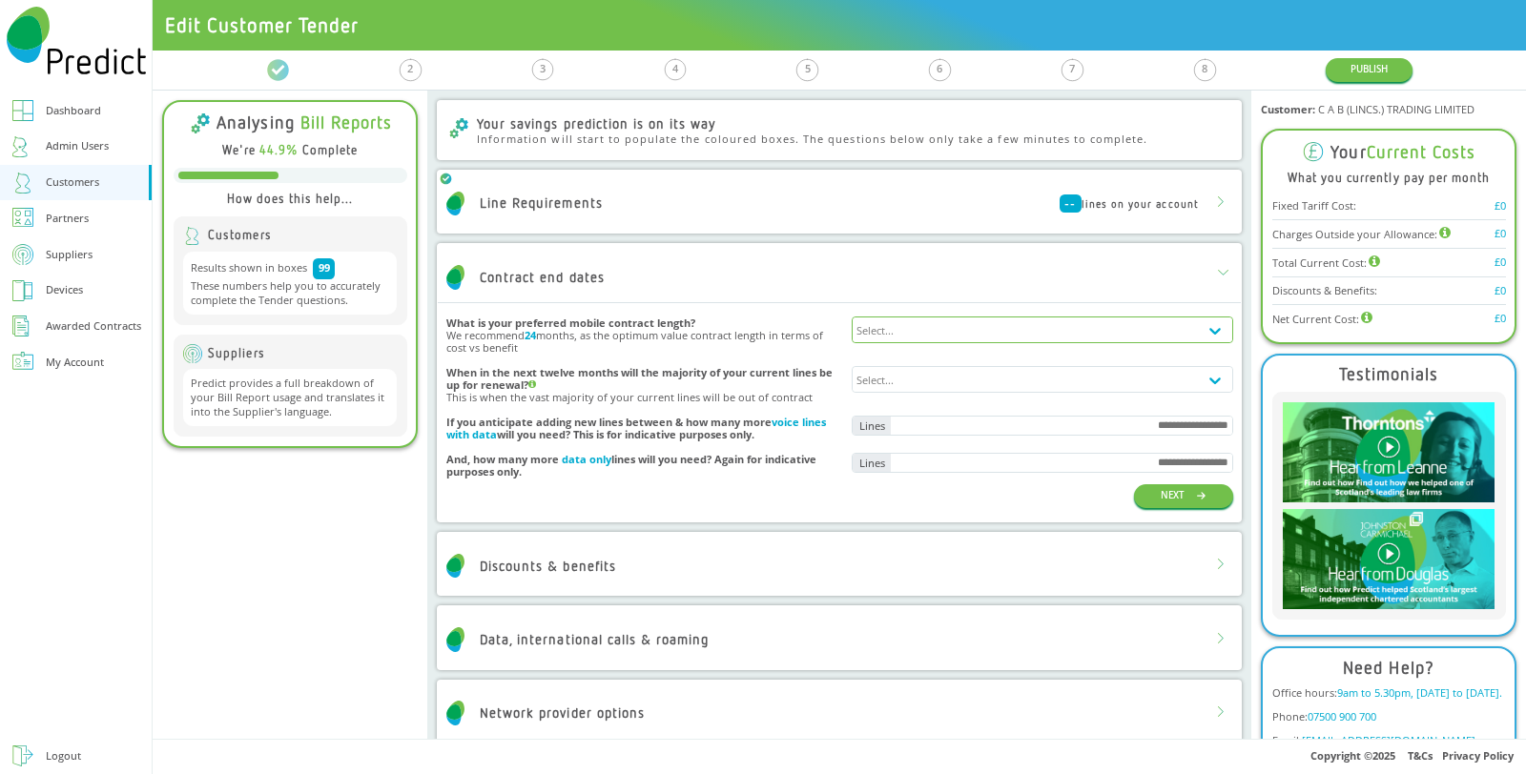
click at [1058, 324] on div "Select..." at bounding box center [1024, 330] width 345 height 25
click at [985, 399] on div "24 months" at bounding box center [1042, 395] width 380 height 28
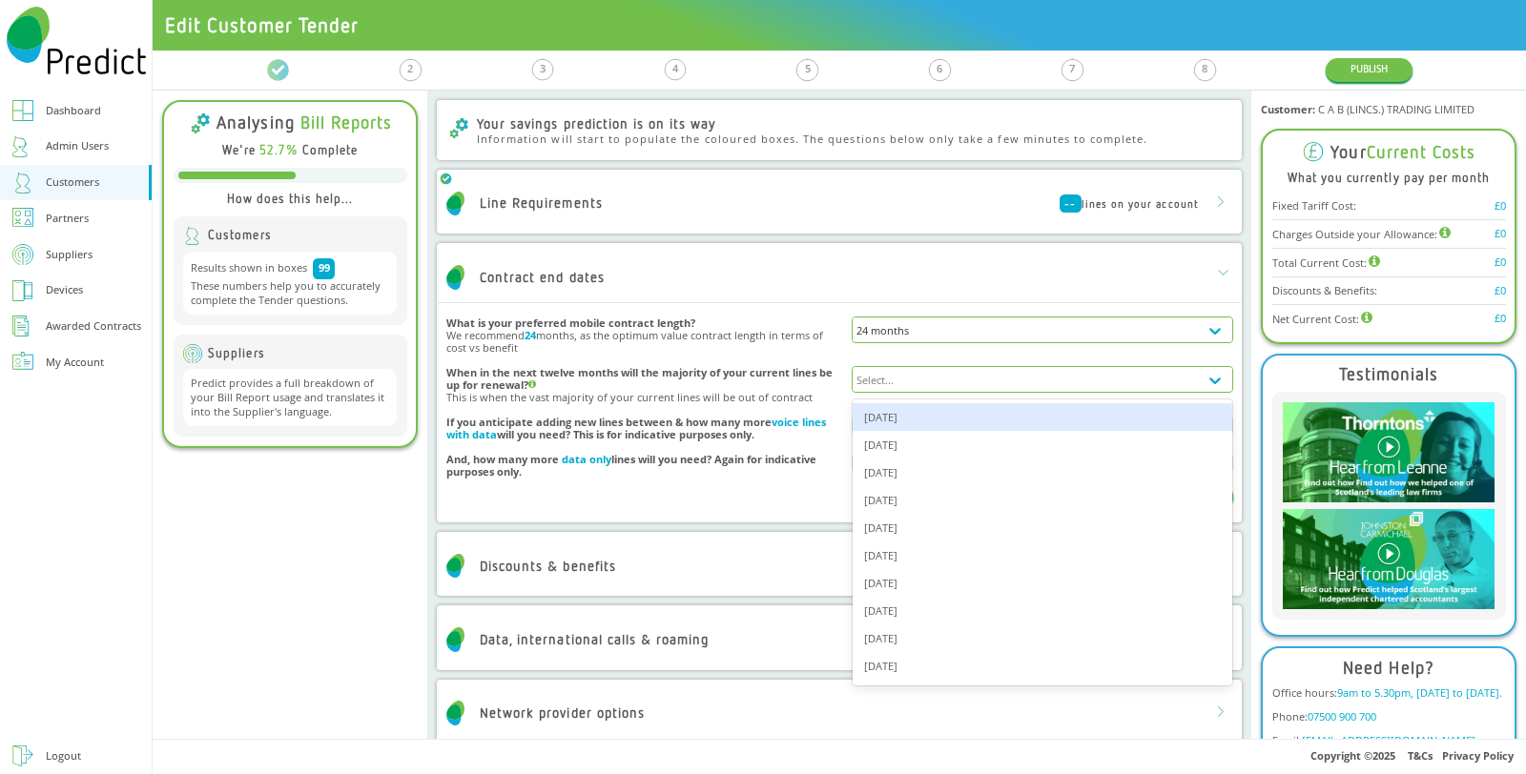
click at [1058, 374] on div "Select..." at bounding box center [1024, 379] width 345 height 25
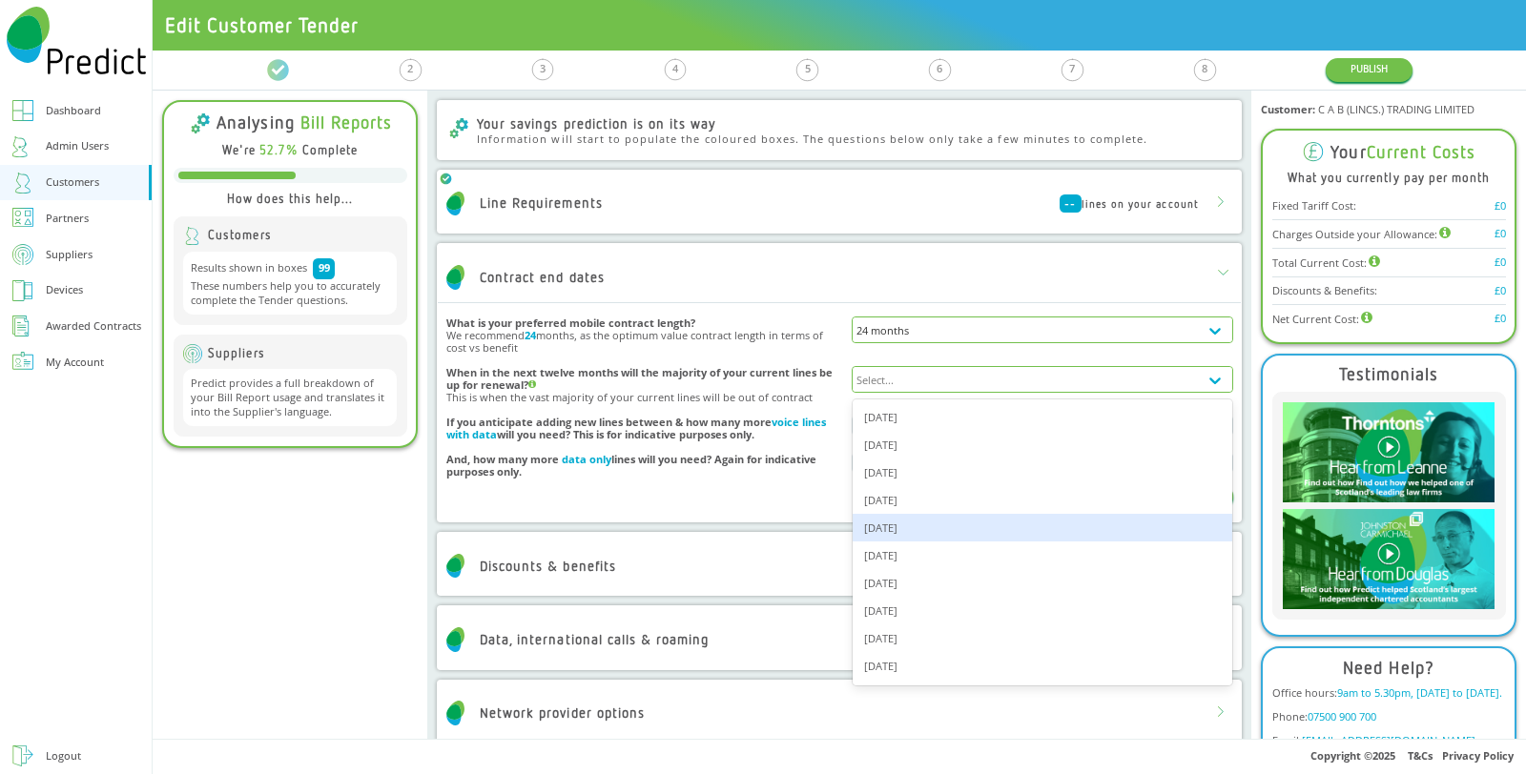
click at [979, 517] on div "Jan 2026" at bounding box center [1042, 528] width 380 height 28
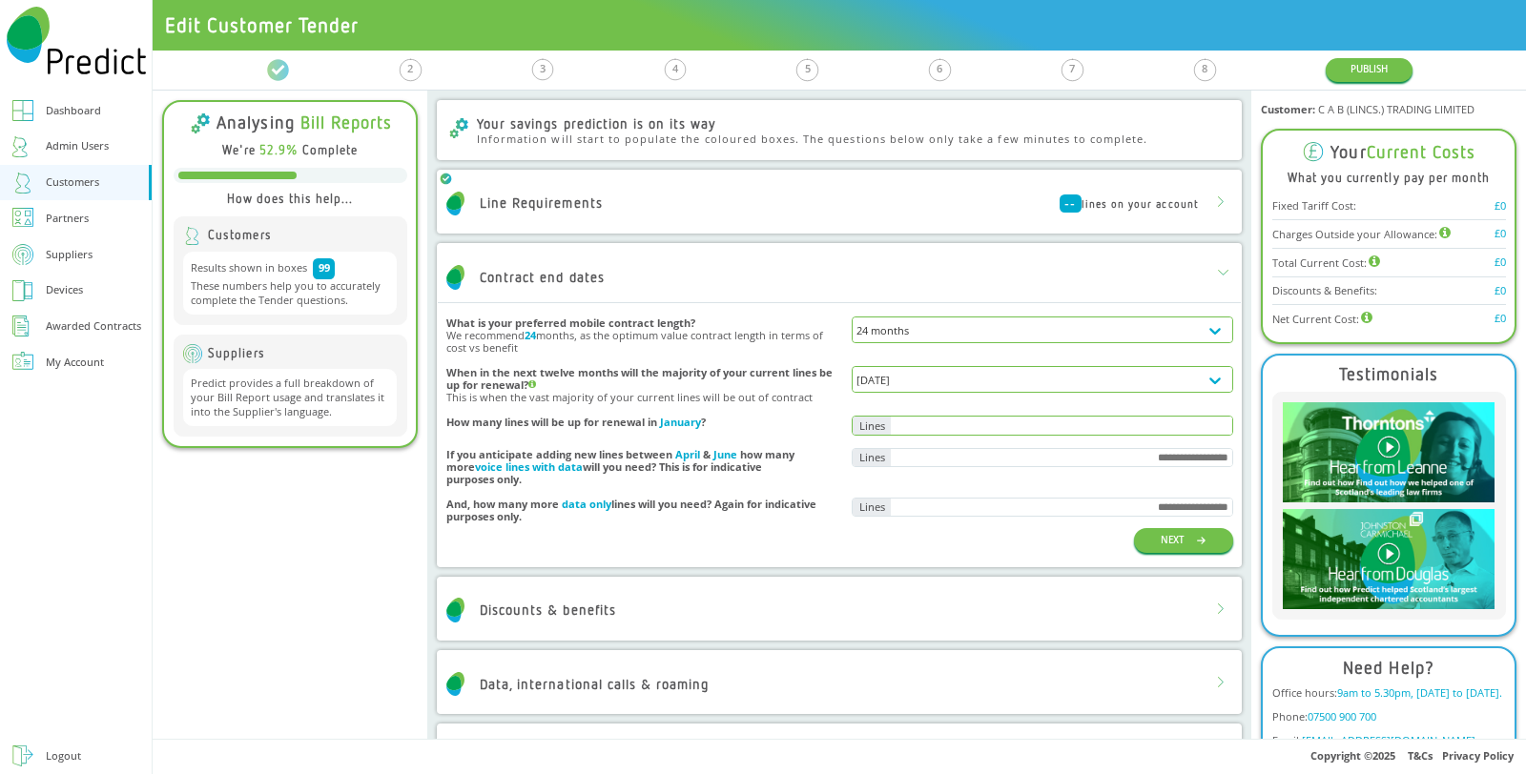
click at [1052, 431] on input "text" at bounding box center [1061, 426] width 340 height 18
type input "***"
click at [1154, 534] on button "NEXT" at bounding box center [1183, 540] width 99 height 24
click at [1129, 198] on div "-- lines on your account" at bounding box center [1128, 204] width 139 height 19
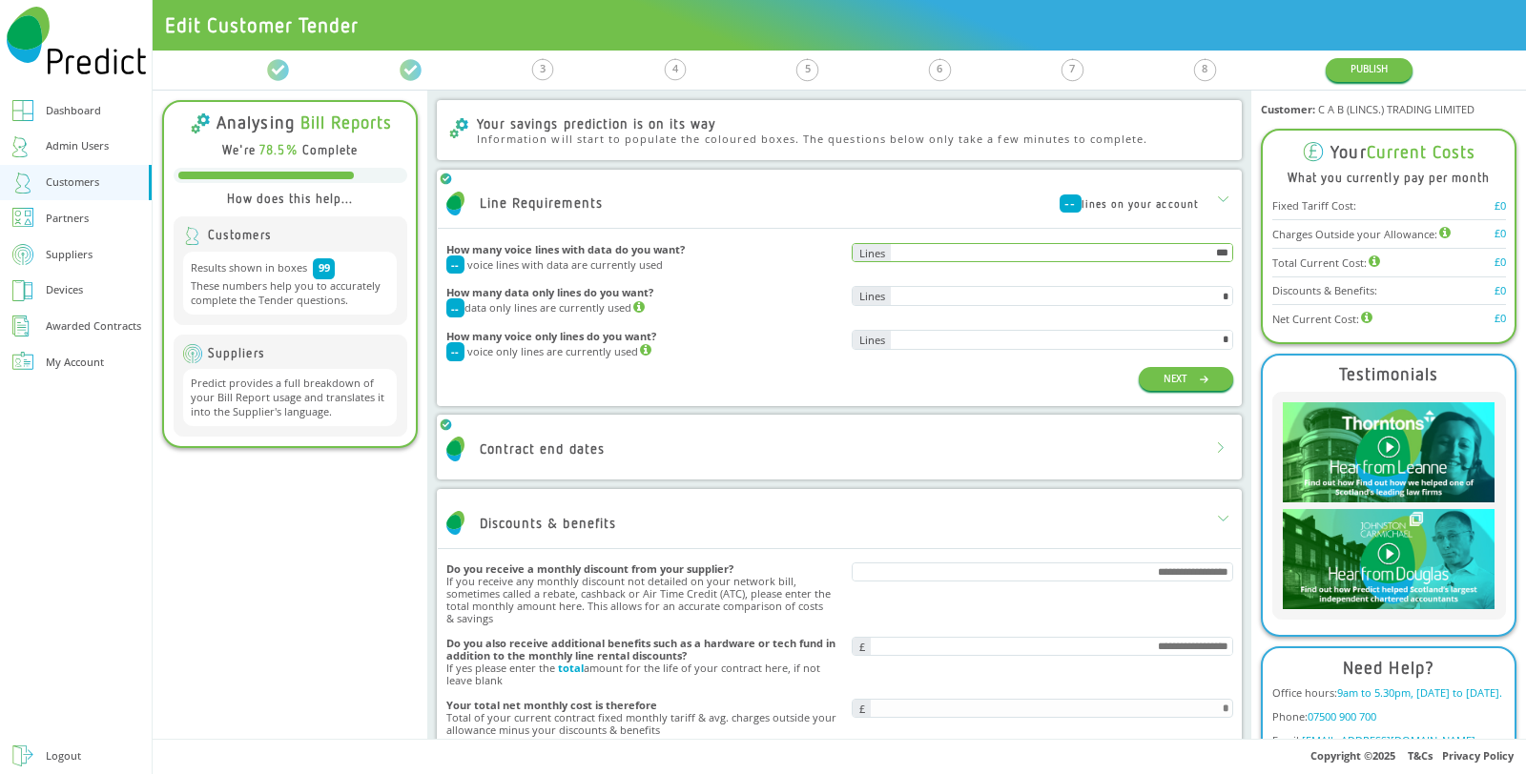
click at [1170, 260] on input "***" at bounding box center [1061, 253] width 340 height 18
type input "***"
click at [1180, 367] on button "NEXT" at bounding box center [1186, 379] width 94 height 24
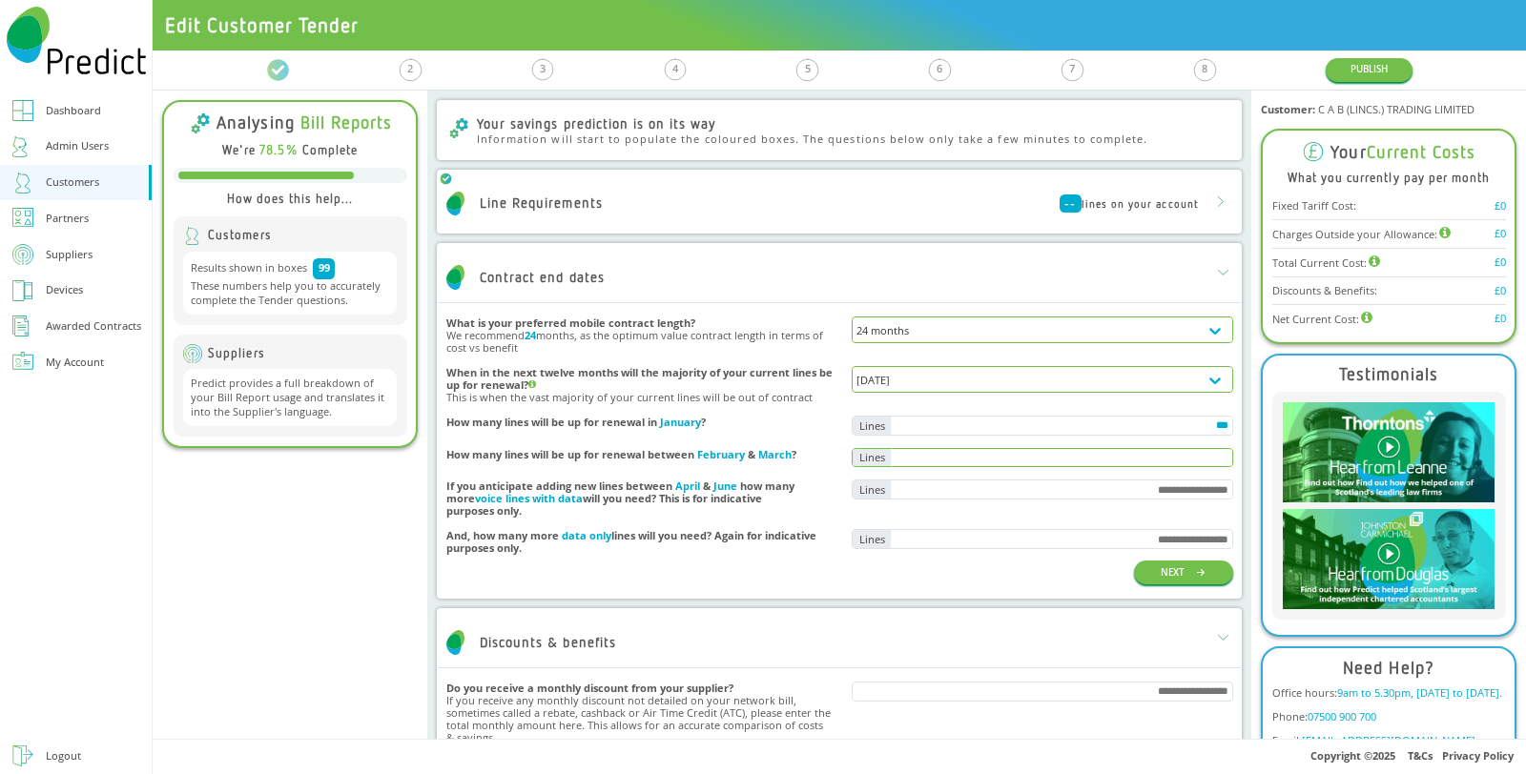
click at [1144, 465] on input "text" at bounding box center [1061, 458] width 340 height 18
type input "***"
click at [1160, 564] on button "NEXT" at bounding box center [1183, 573] width 99 height 24
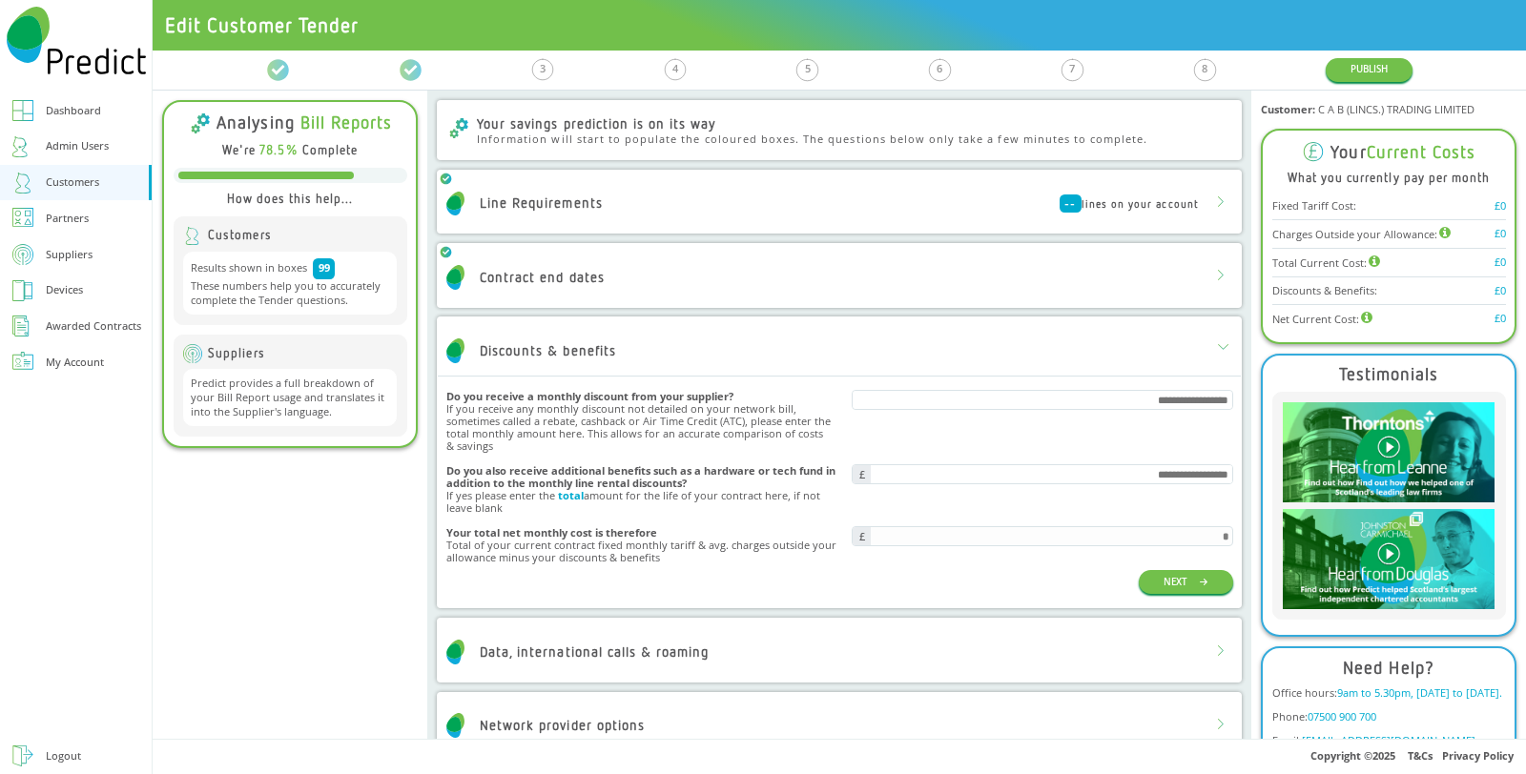
click at [1007, 641] on div "Data, international calls & roaming" at bounding box center [839, 652] width 802 height 50
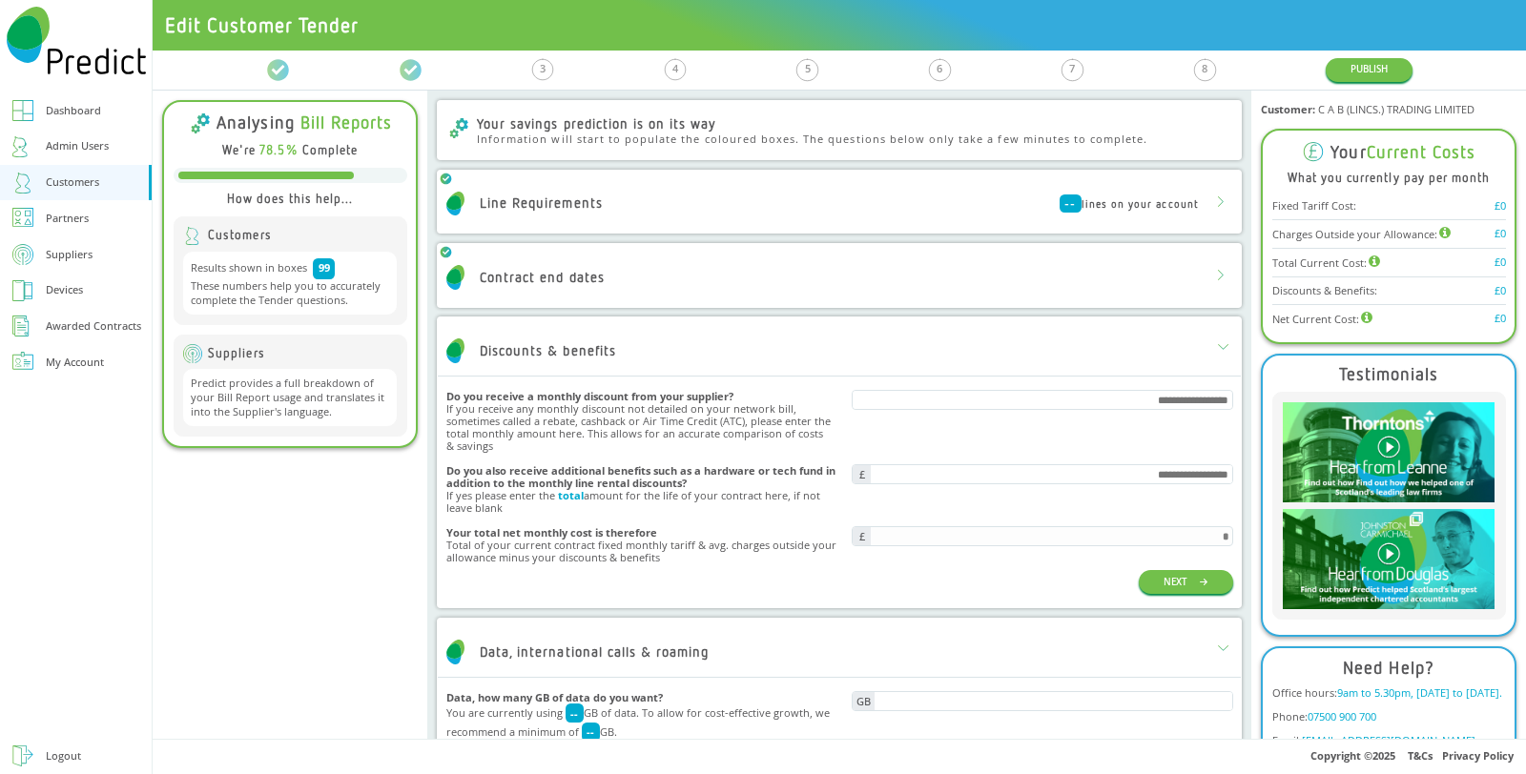
scroll to position [318, 0]
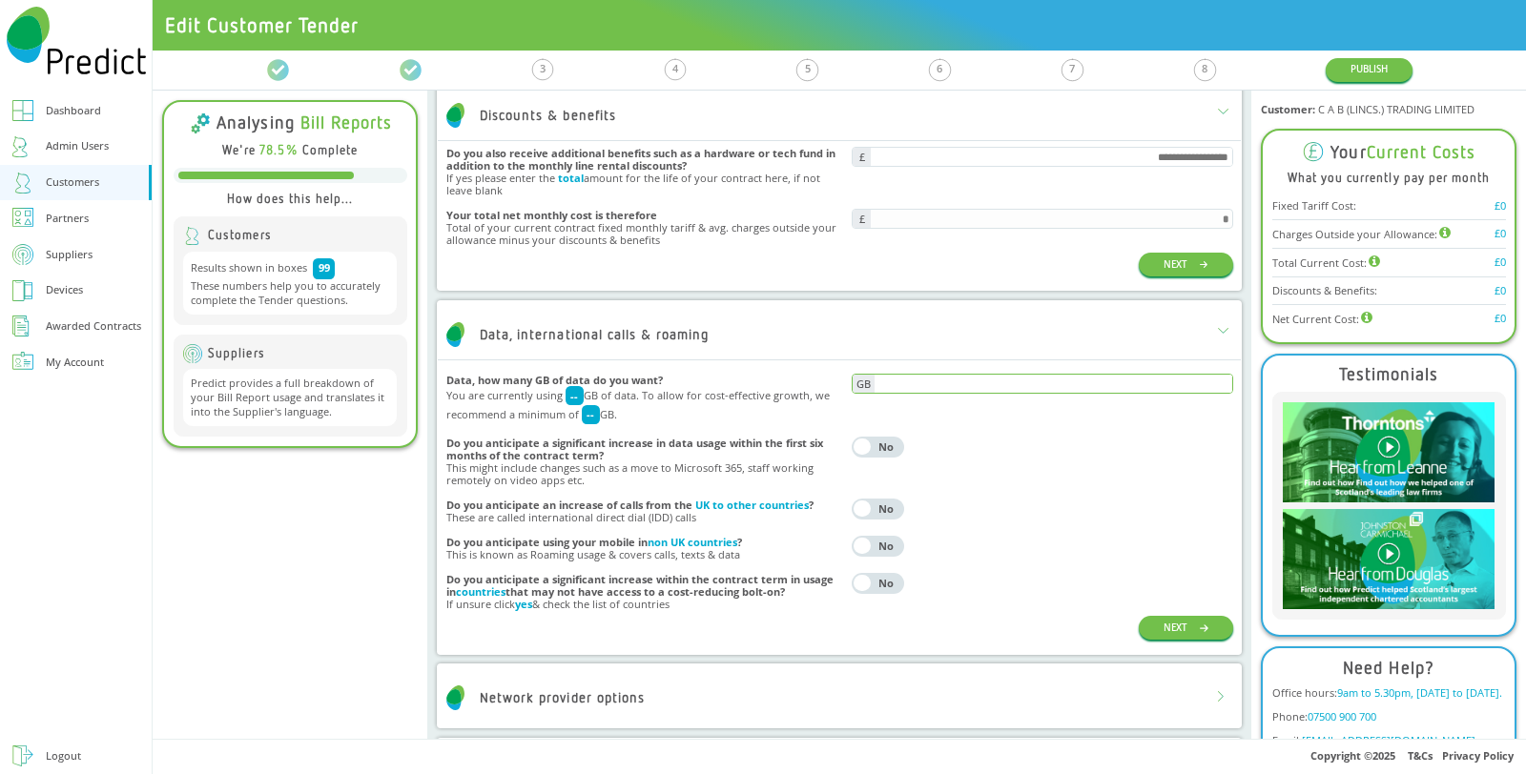
click at [1025, 382] on input "text" at bounding box center [1053, 384] width 358 height 18
type input "***"
type input "****"
type input "*"
click at [1155, 622] on button "NEXT" at bounding box center [1186, 628] width 94 height 24
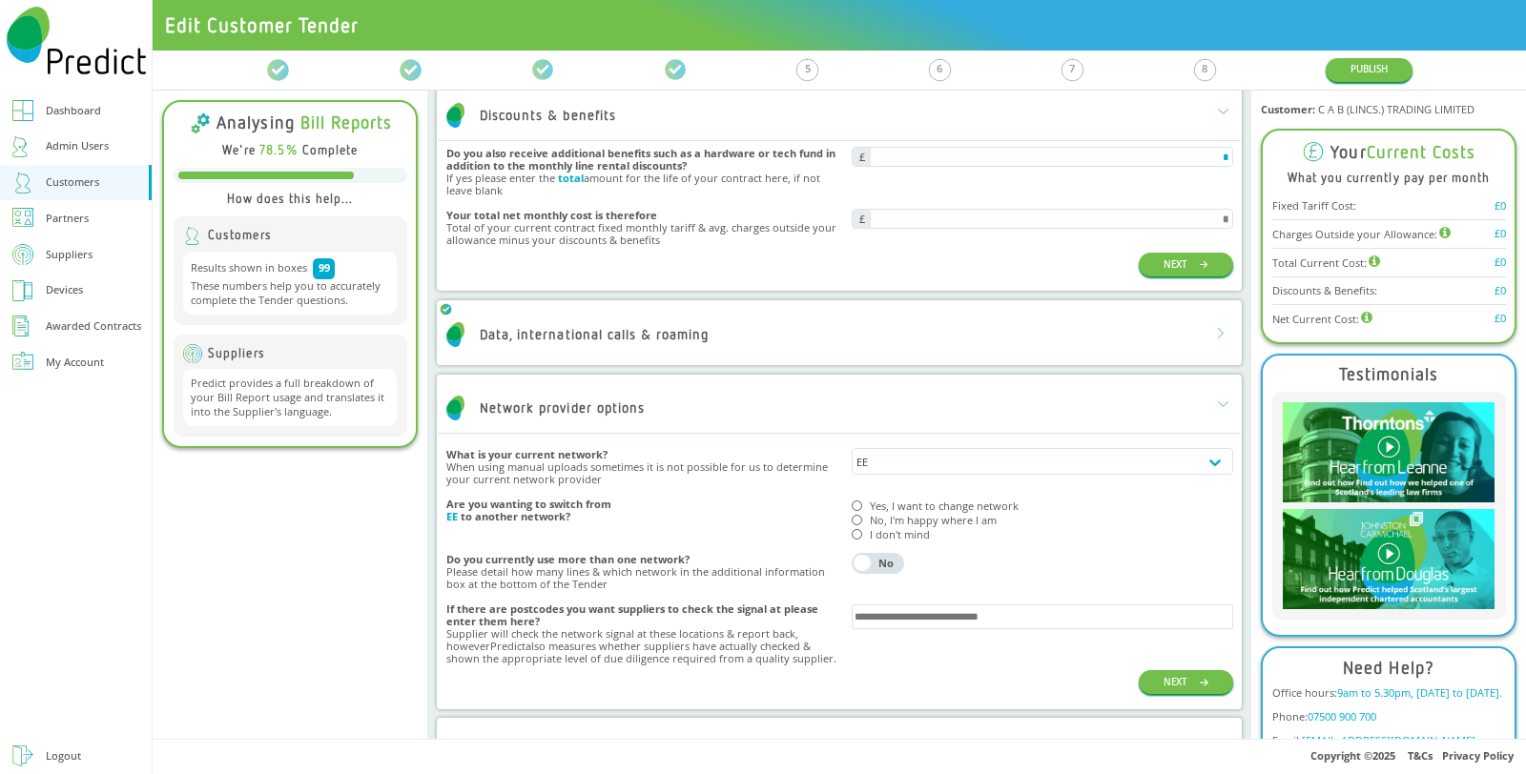
click at [852, 534] on div at bounding box center [857, 534] width 10 height 10
click at [931, 609] on input "text" at bounding box center [1041, 616] width 375 height 19
click at [1149, 683] on button "NEXT" at bounding box center [1186, 682] width 94 height 24
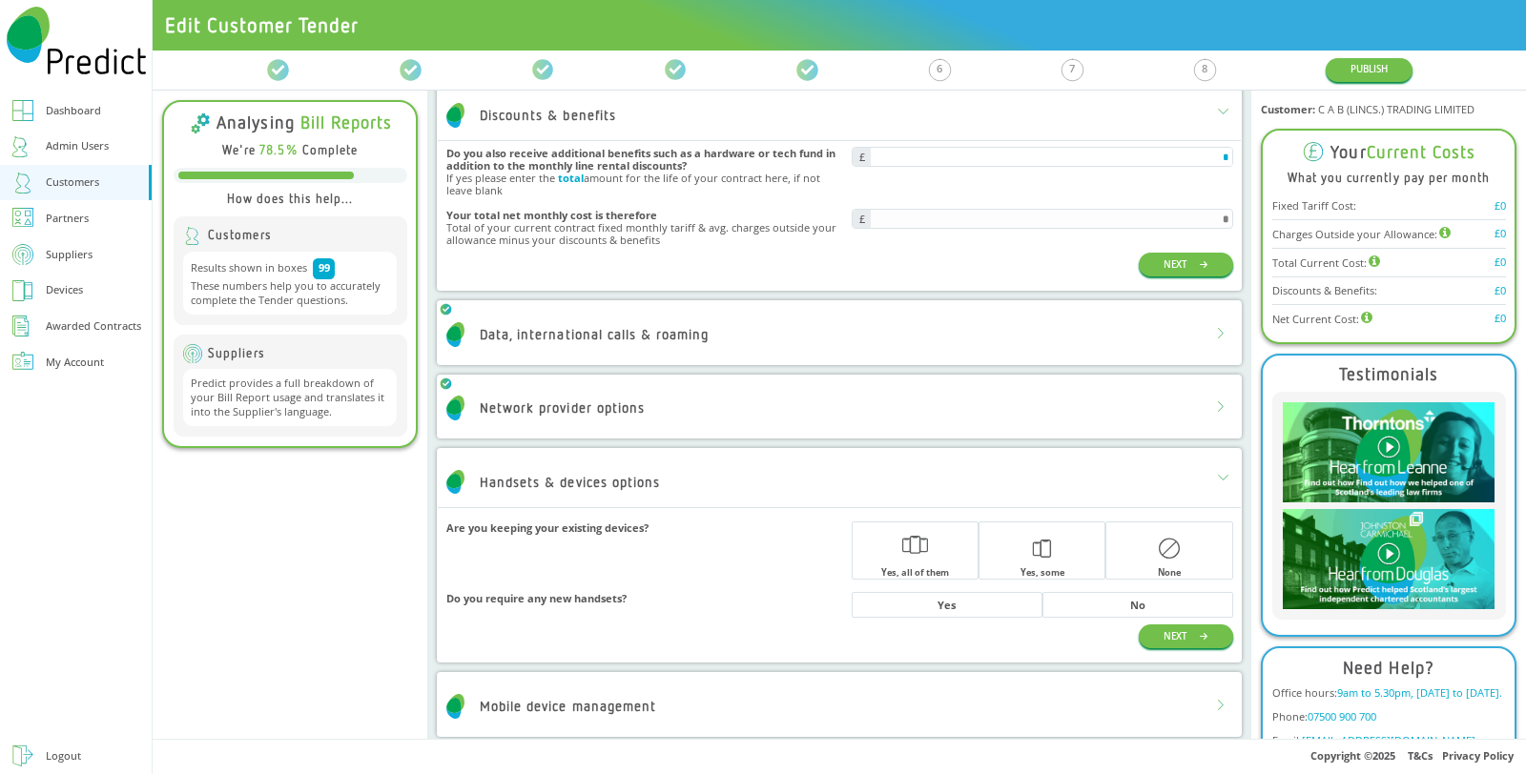
click at [1159, 549] on icon "button" at bounding box center [1169, 549] width 21 height 52
click at [1130, 603] on div "No" at bounding box center [1137, 605] width 15 height 10
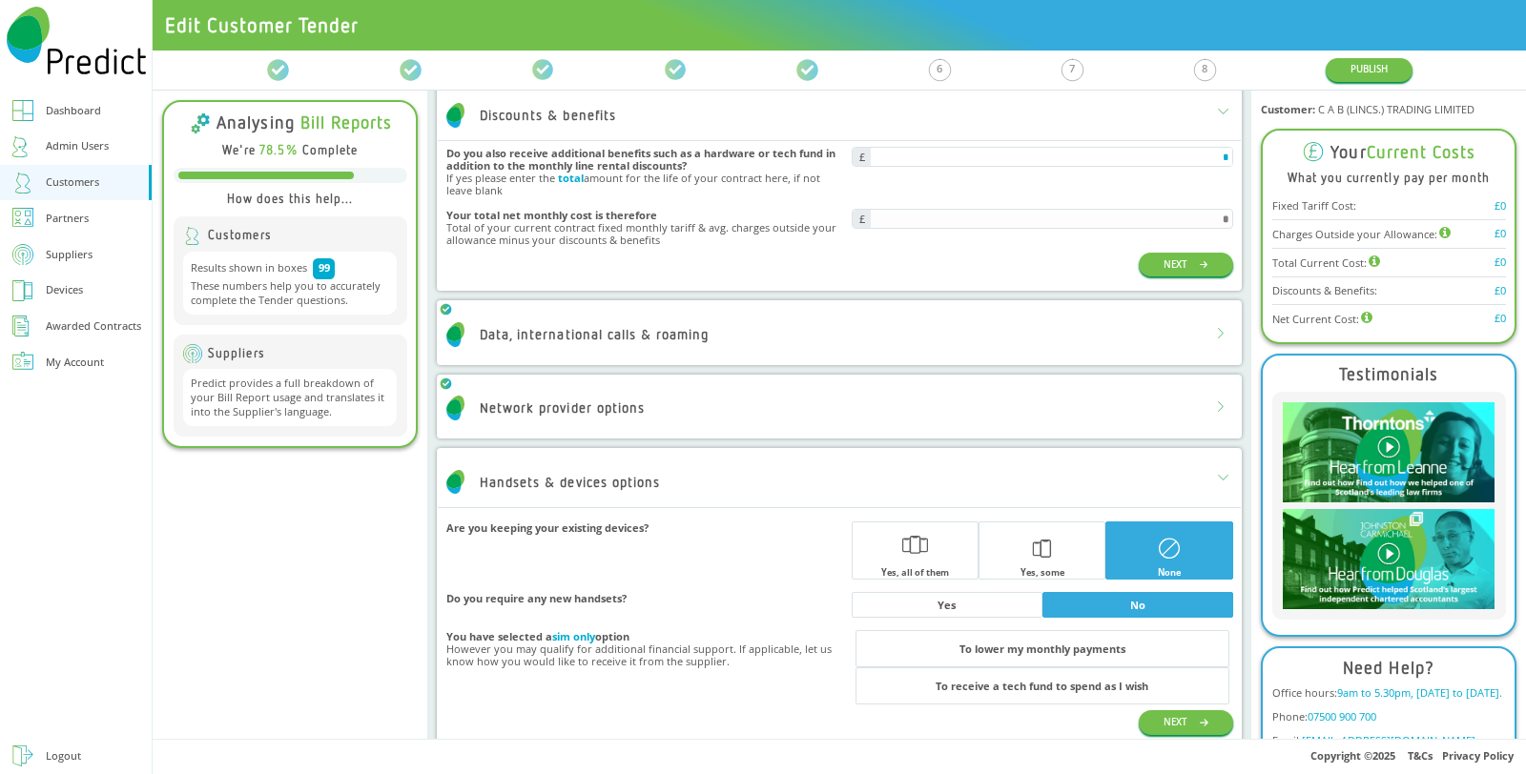
click at [1107, 649] on div "To lower my monthly payments" at bounding box center [1042, 649] width 166 height 10
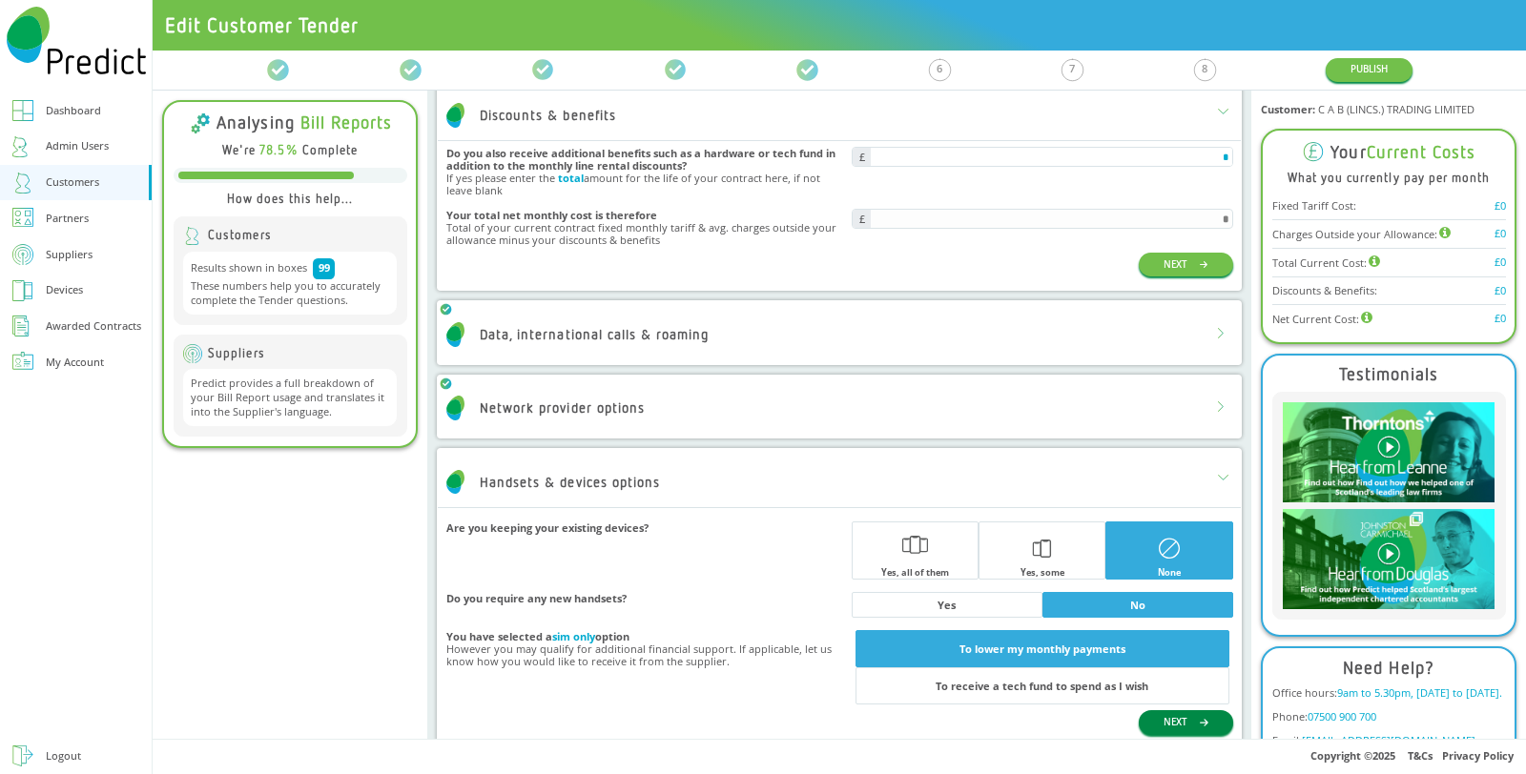
click at [1164, 716] on button "NEXT" at bounding box center [1186, 722] width 94 height 24
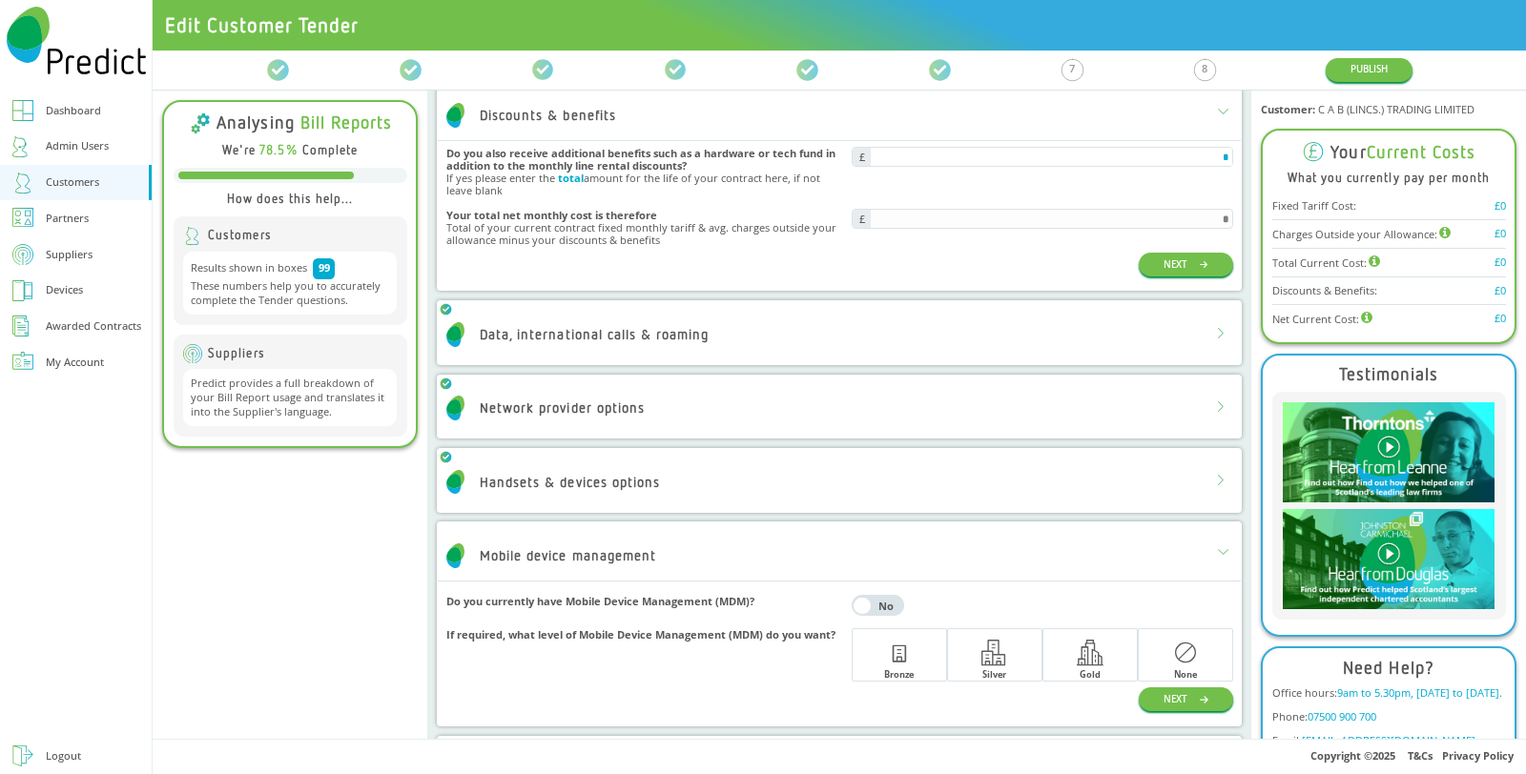
click at [1151, 651] on div "button" at bounding box center [1185, 653] width 93 height 48
click at [1175, 709] on button "NEXT" at bounding box center [1186, 699] width 94 height 24
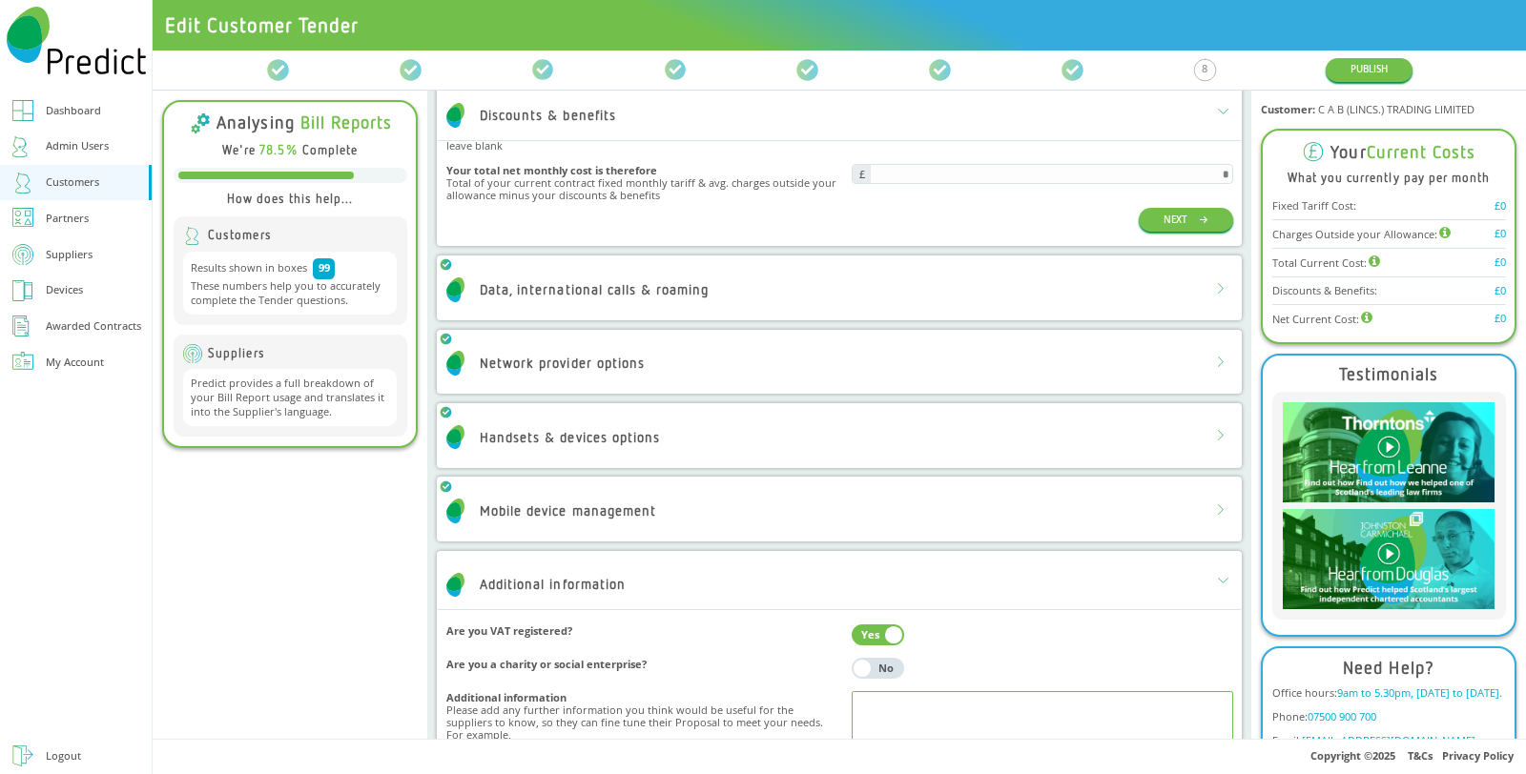
scroll to position [574, 0]
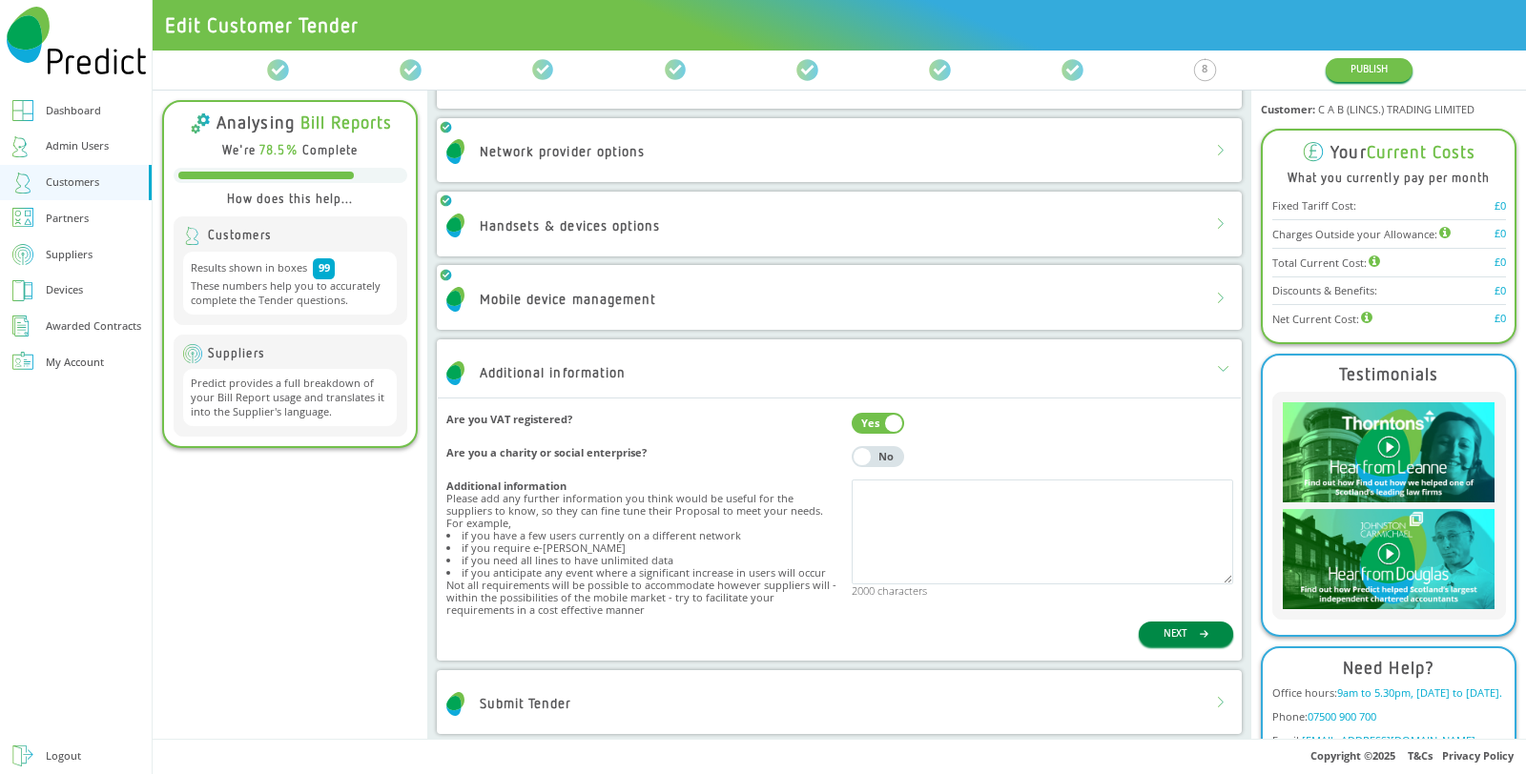
click at [1178, 635] on button "NEXT" at bounding box center [1186, 634] width 94 height 24
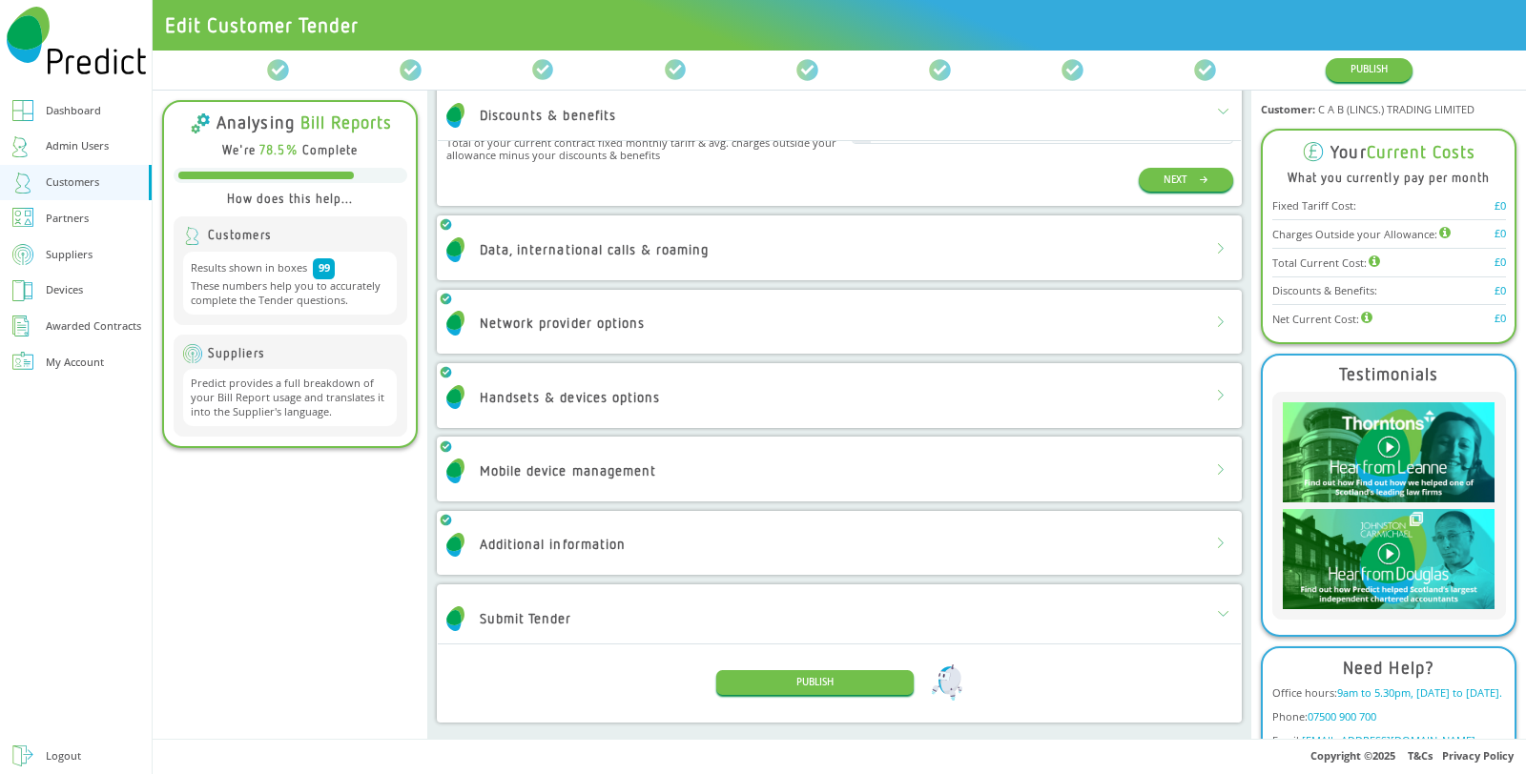
scroll to position [0, 0]
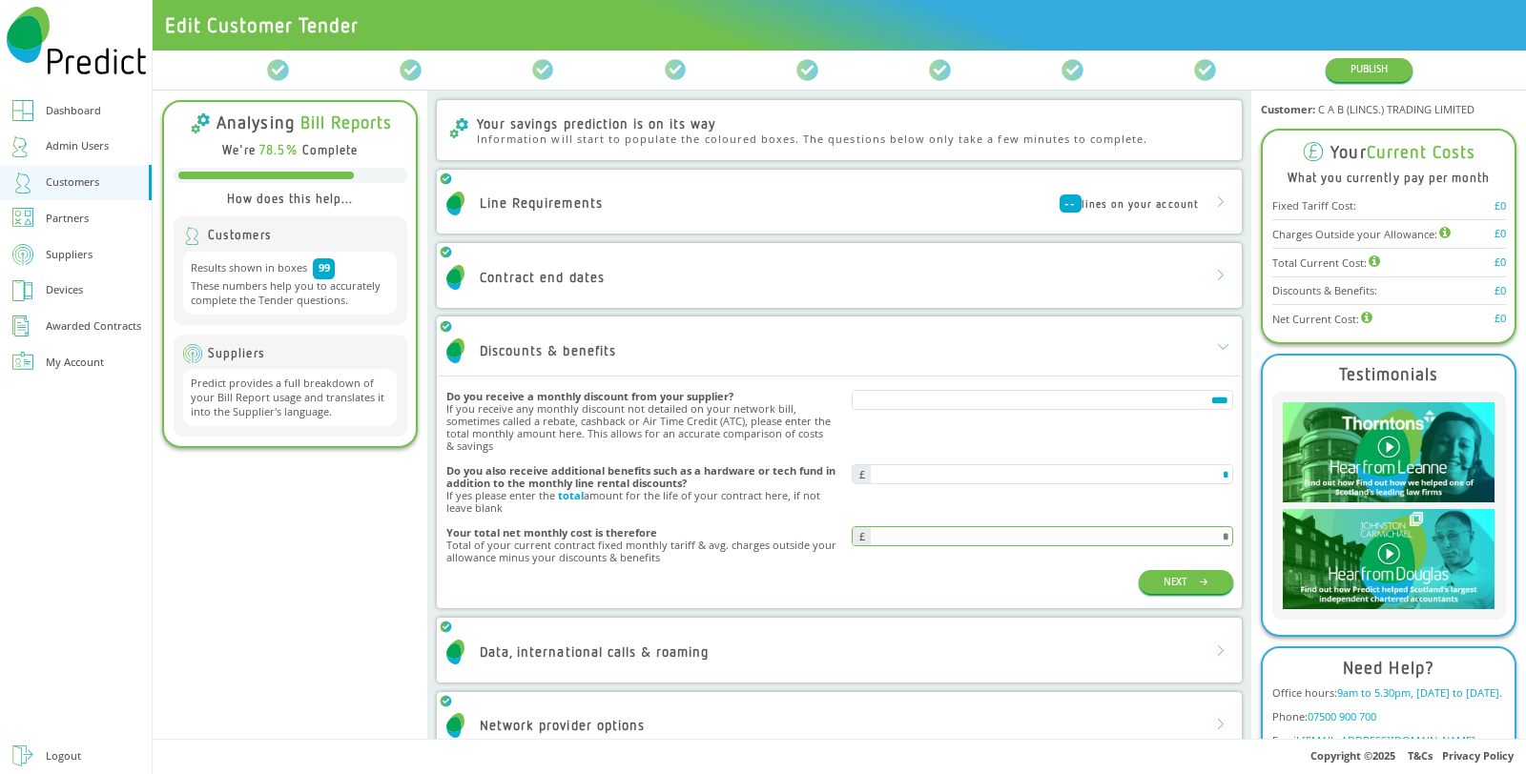
click at [1031, 532] on div "*" at bounding box center [1042, 536] width 381 height 20
click at [1190, 539] on div "*" at bounding box center [1042, 536] width 381 height 20
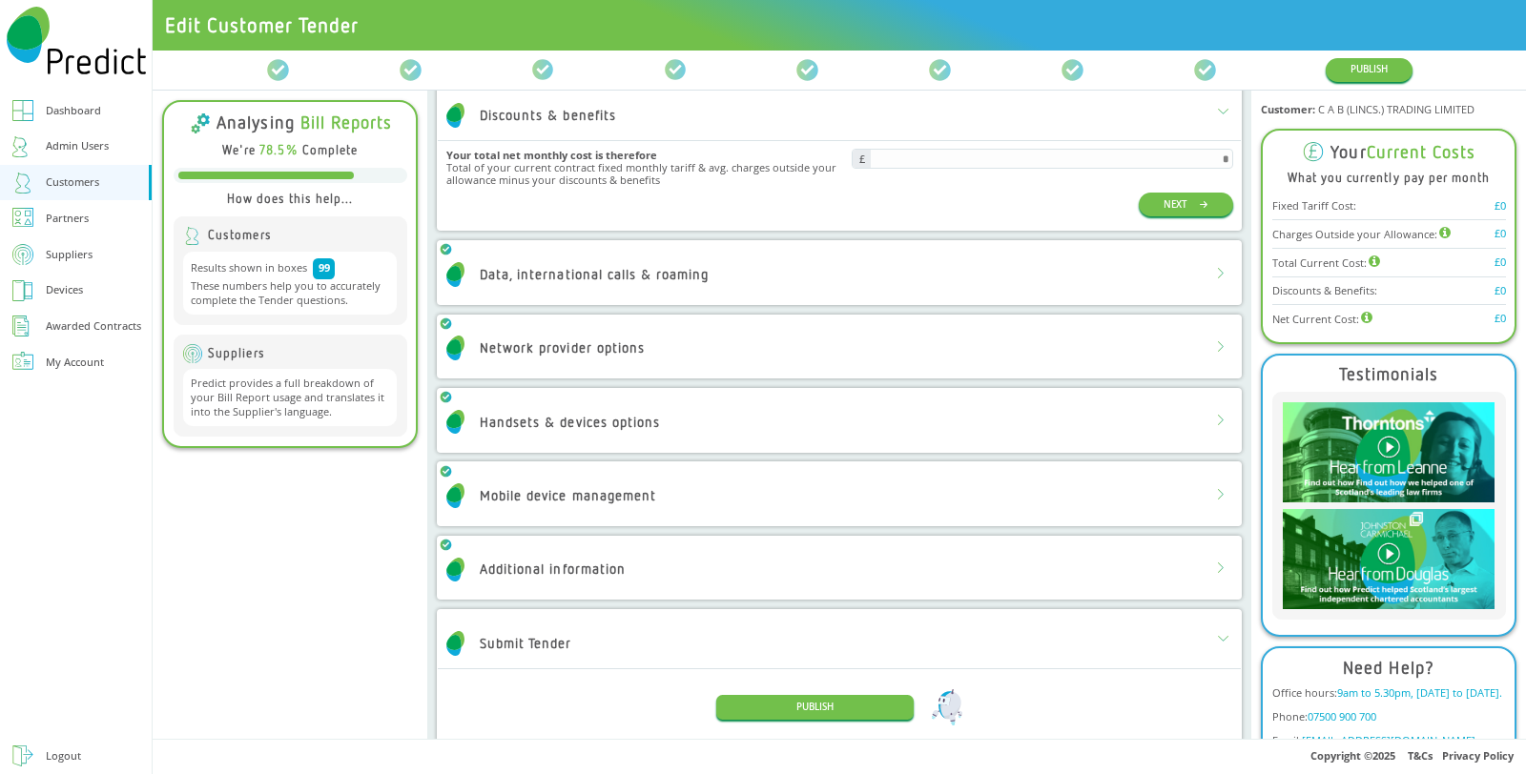
scroll to position [402, 0]
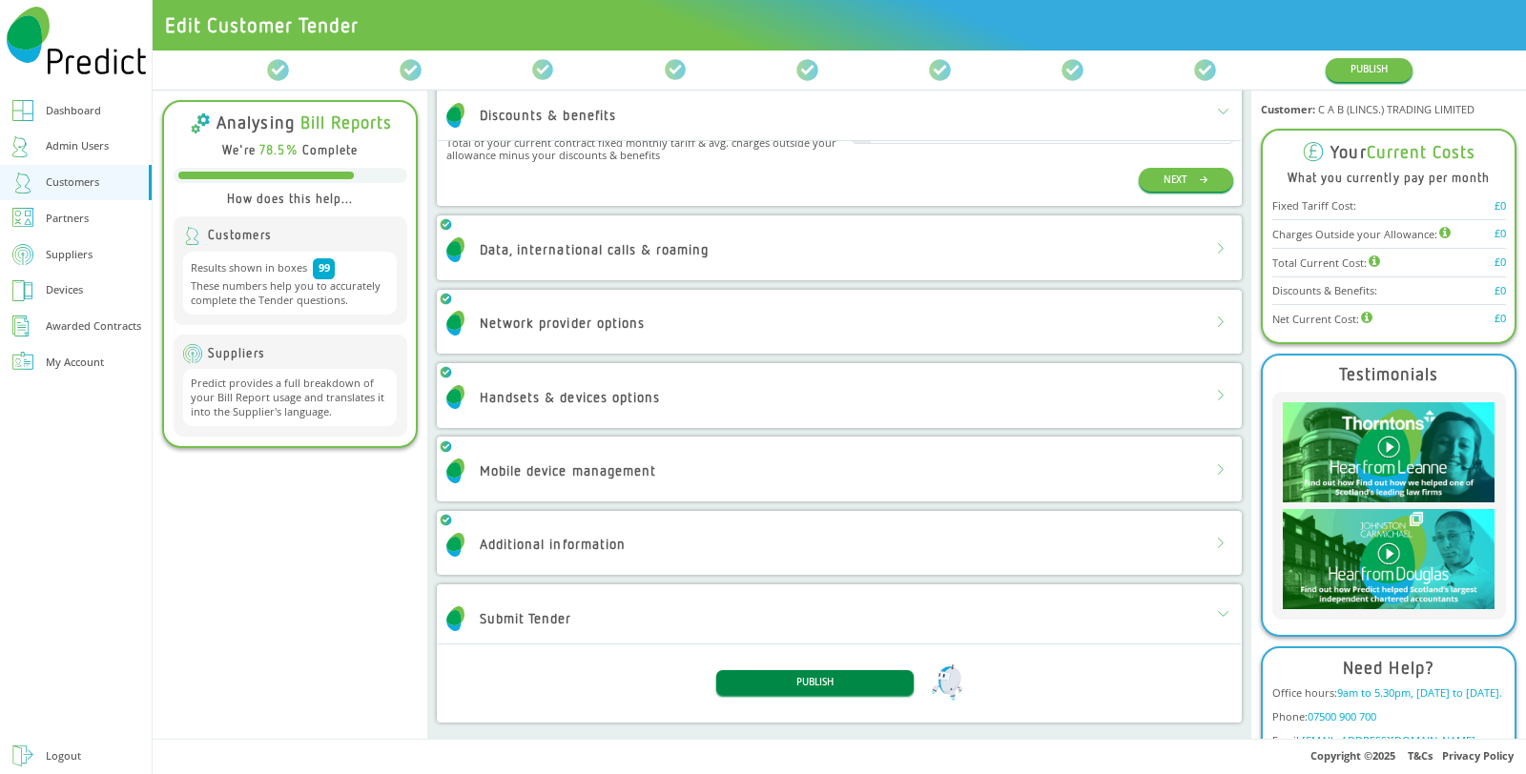
click at [825, 684] on button "PUBLISH" at bounding box center [814, 682] width 196 height 24
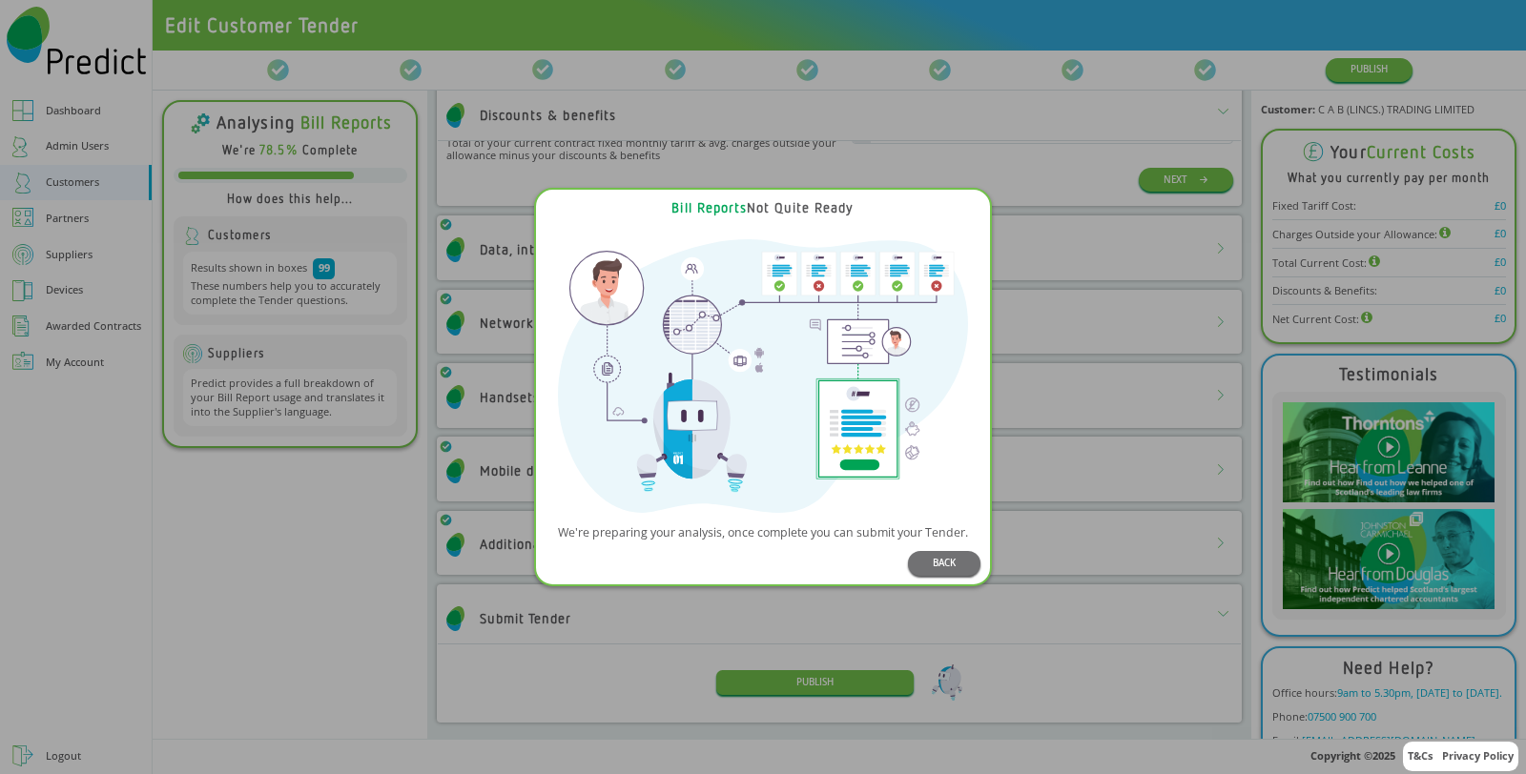
click at [402, 604] on div "Bill Reports Not Quite Ready We're preparing your analysis, once complete you c…" at bounding box center [763, 387] width 1526 height 774
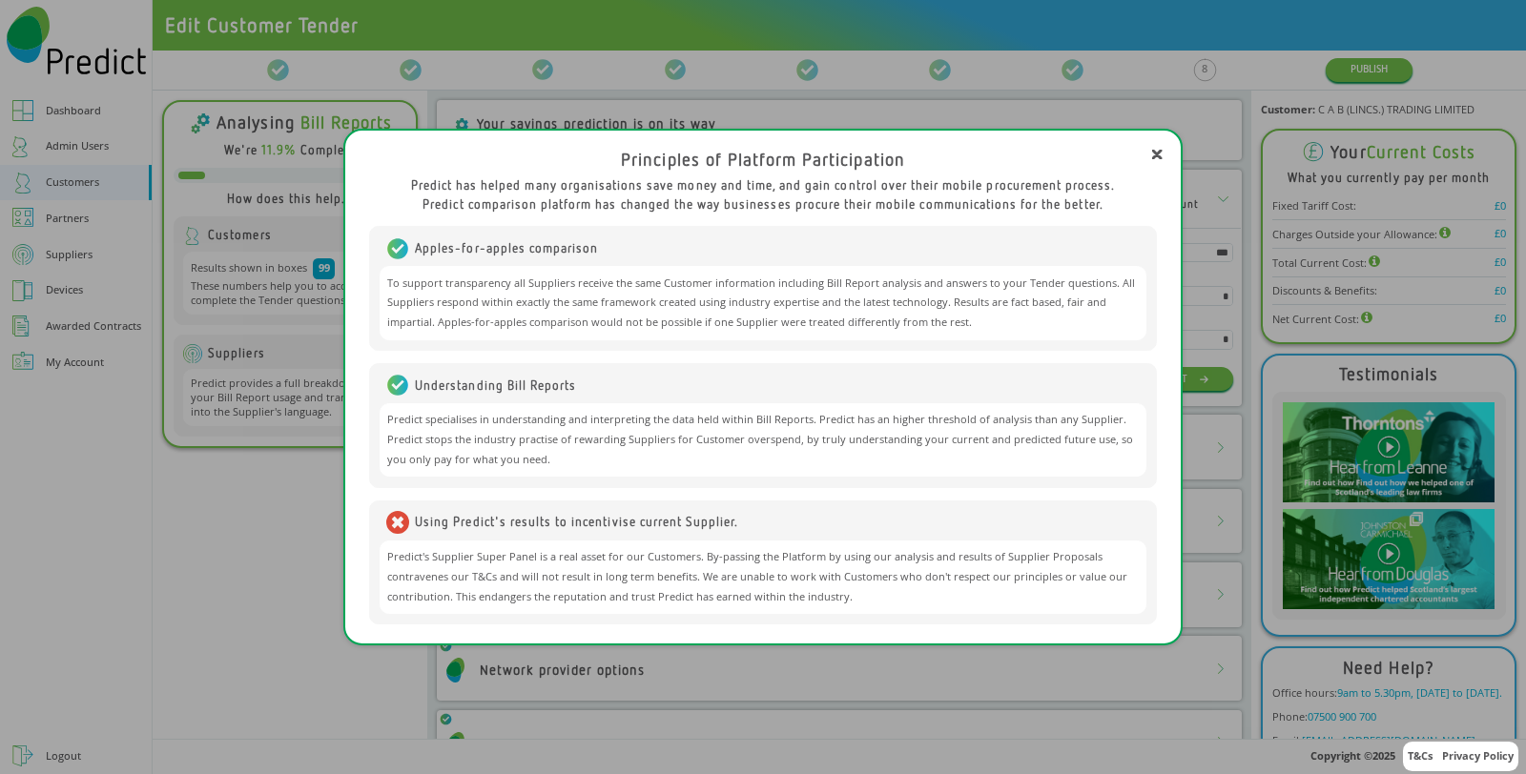
click at [1154, 154] on icon at bounding box center [1157, 155] width 8 height 8
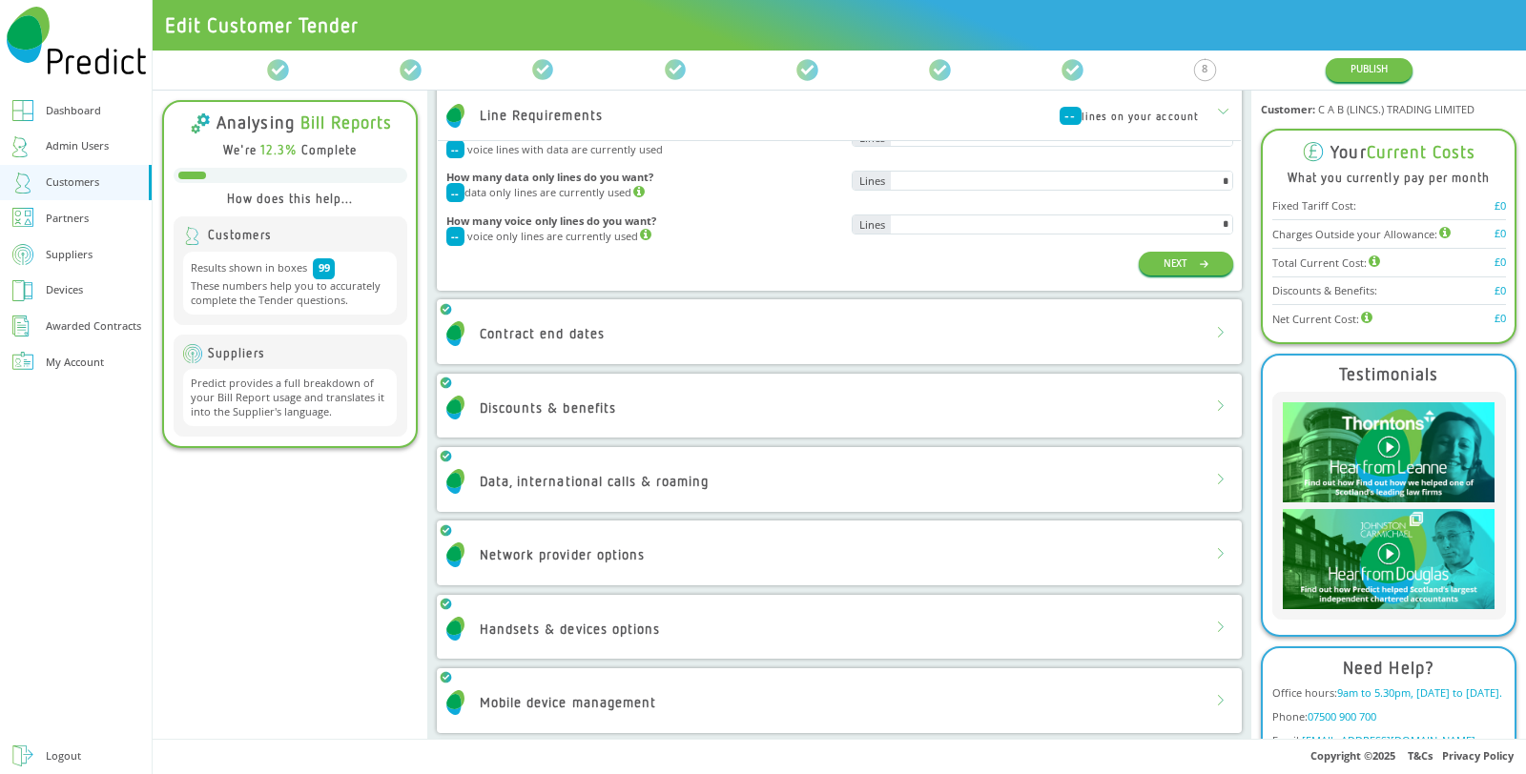
scroll to position [274, 0]
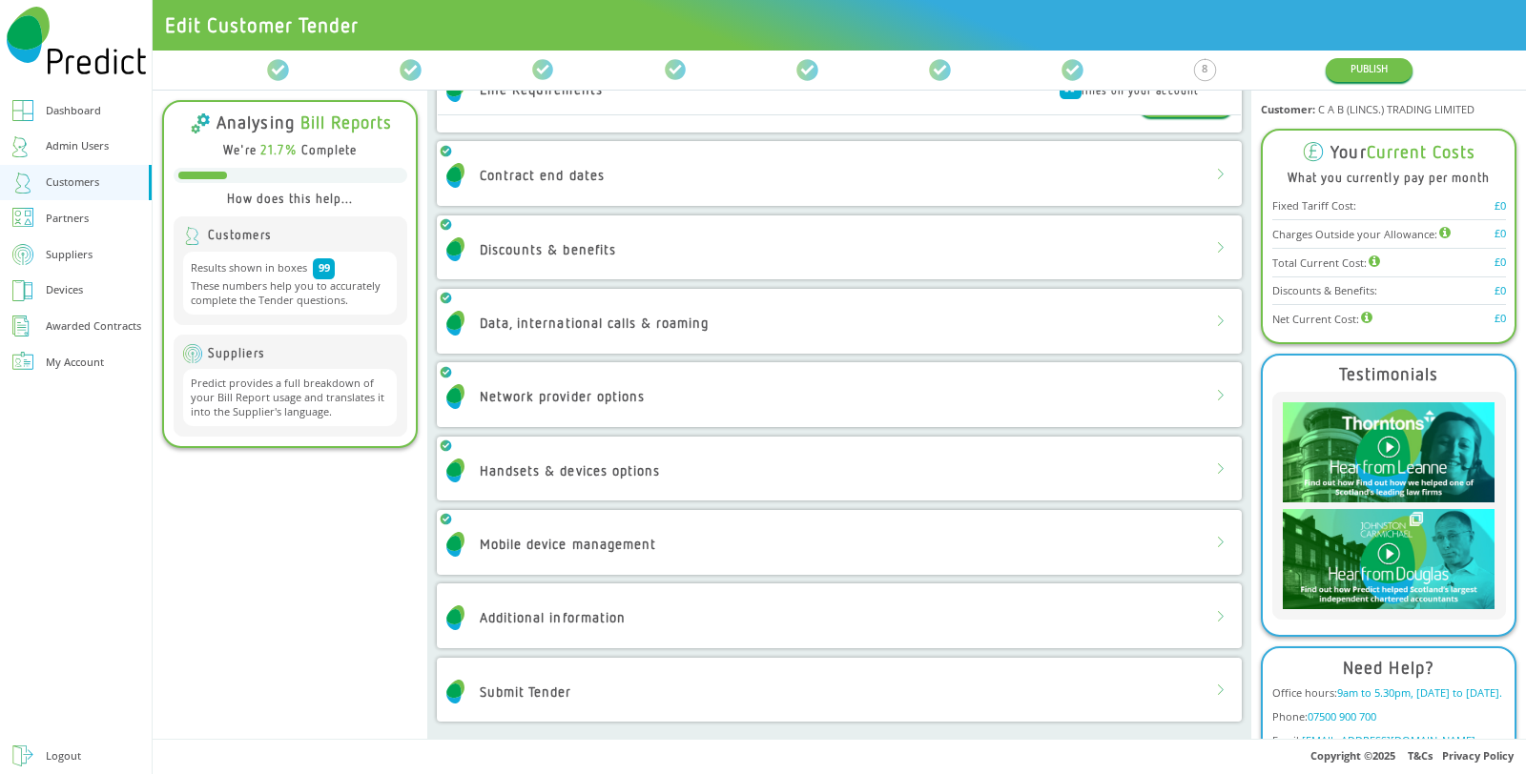
click at [736, 616] on div "Additional information" at bounding box center [839, 618] width 802 height 50
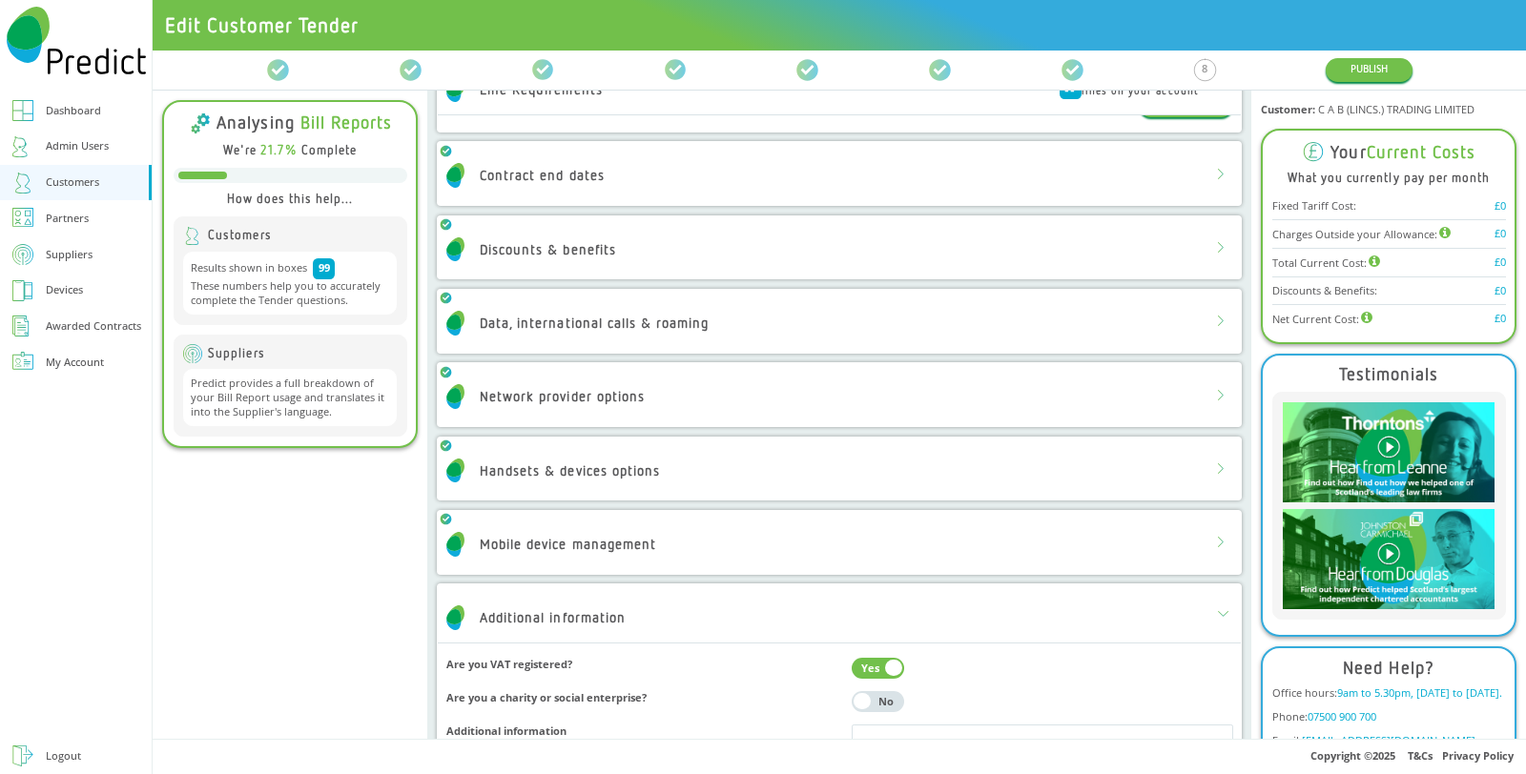
scroll to position [530, 0]
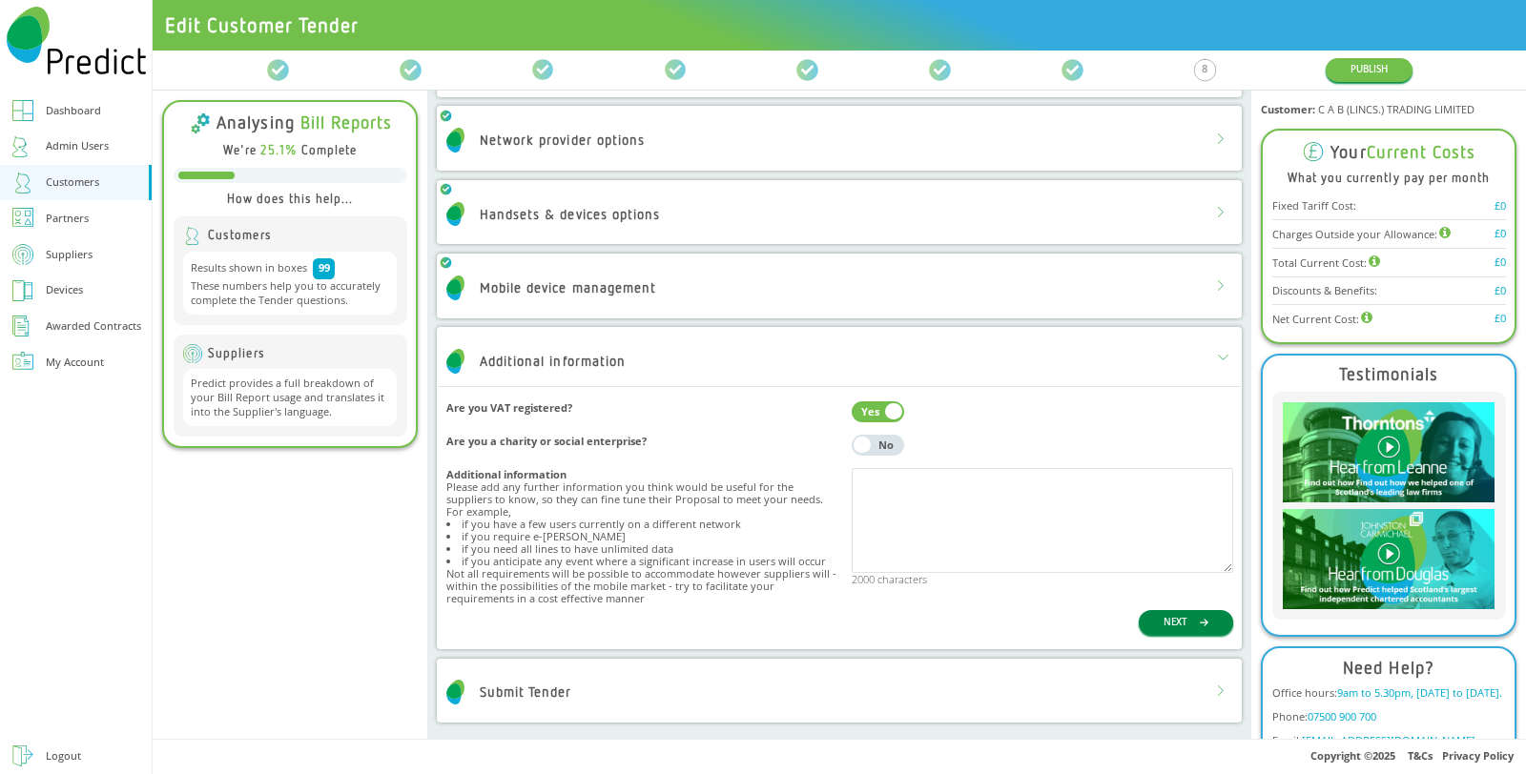
click at [1144, 620] on button "NEXT" at bounding box center [1186, 622] width 94 height 24
click at [934, 696] on div "Submit Tender" at bounding box center [839, 692] width 802 height 50
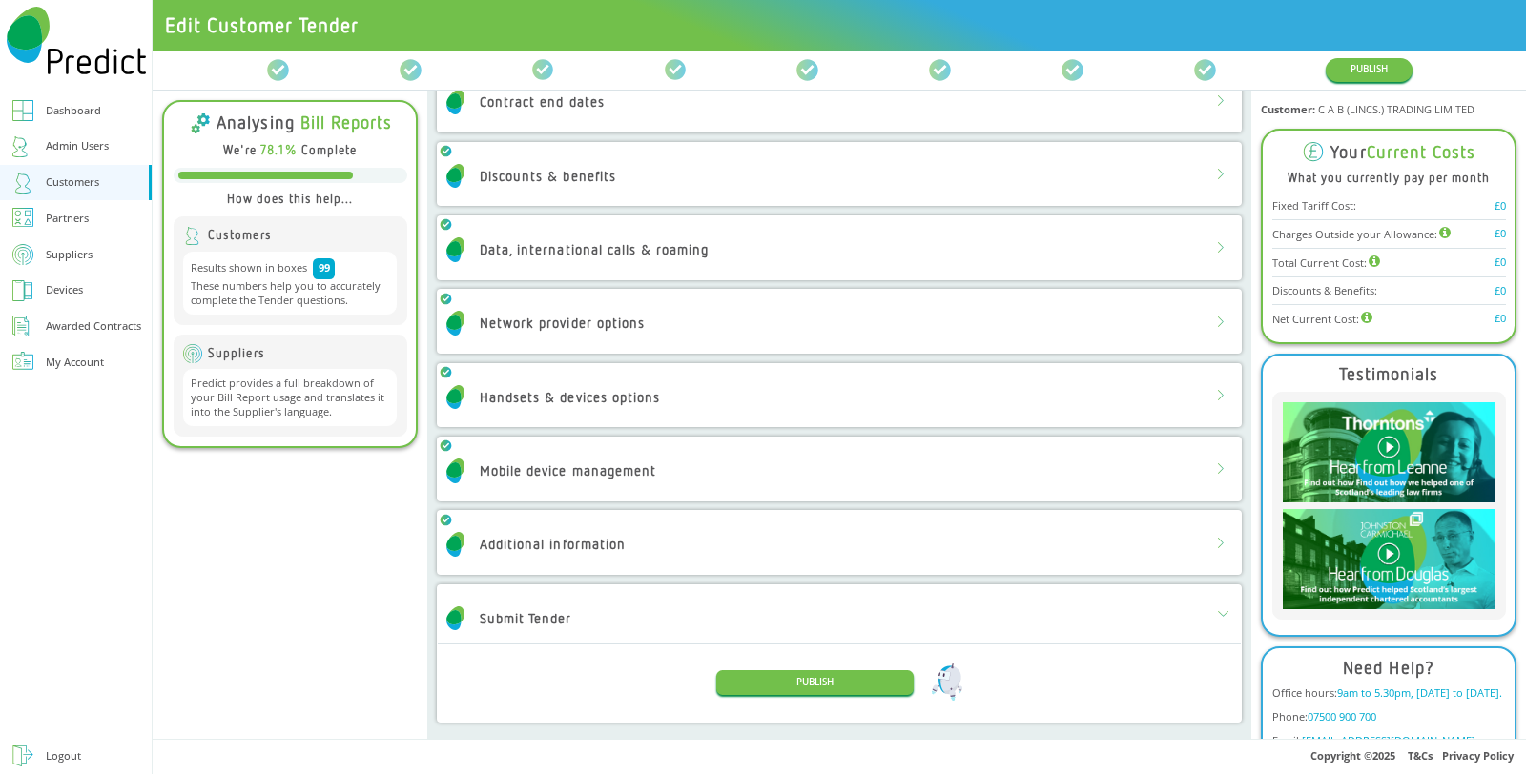
scroll to position [361, 0]
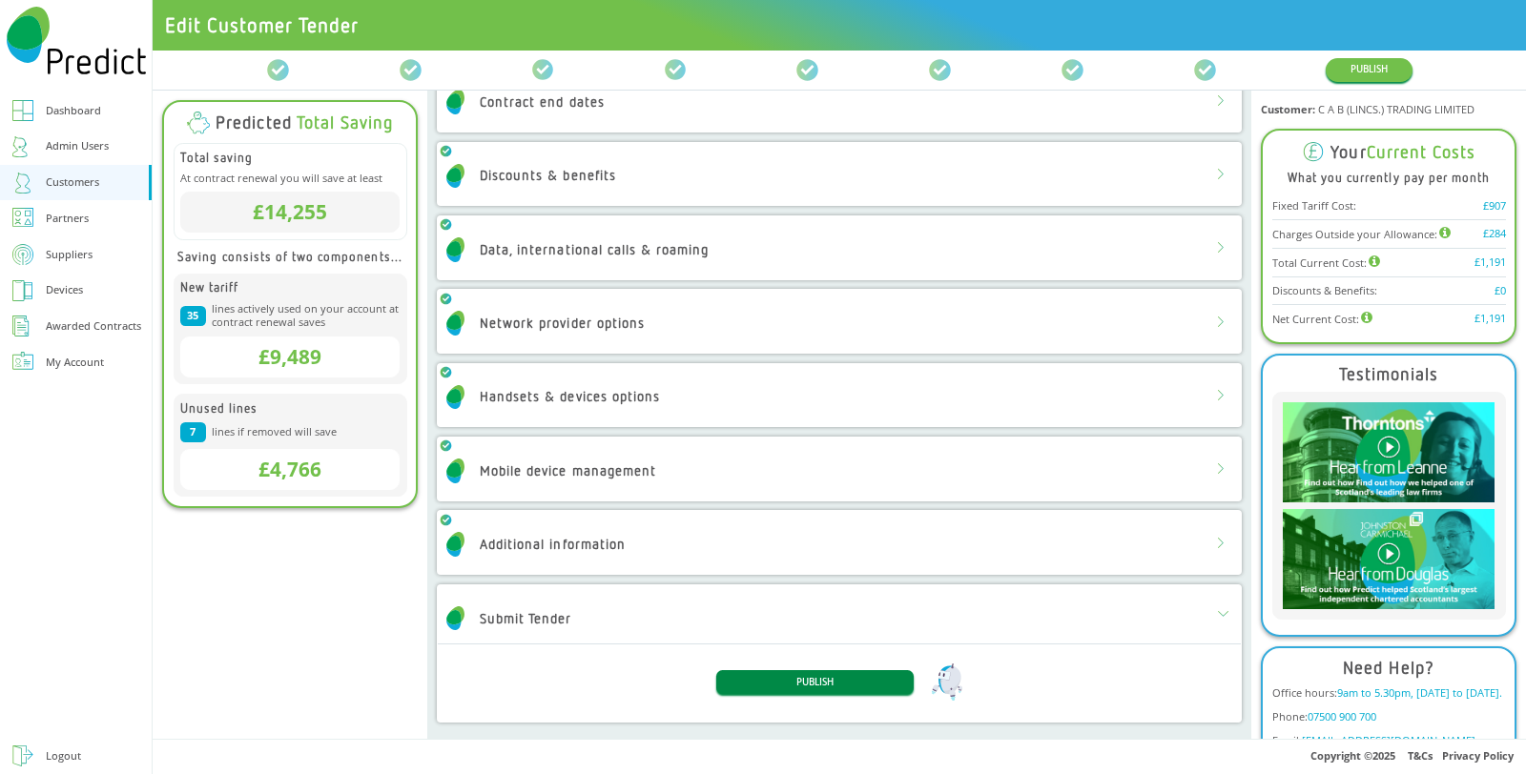
click at [809, 684] on button "PUBLISH" at bounding box center [814, 682] width 196 height 24
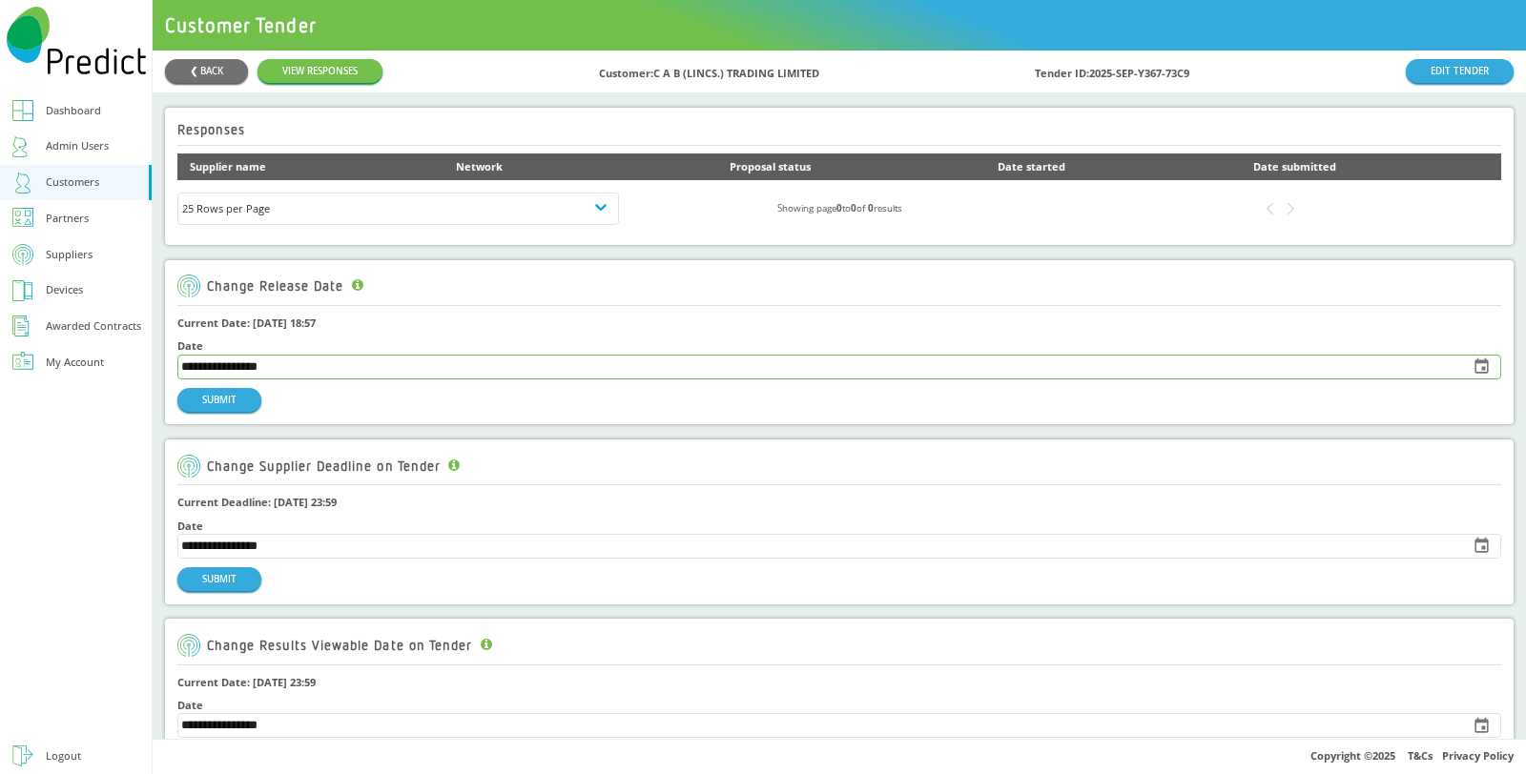
click at [327, 367] on input "**********" at bounding box center [817, 367] width 1279 height 23
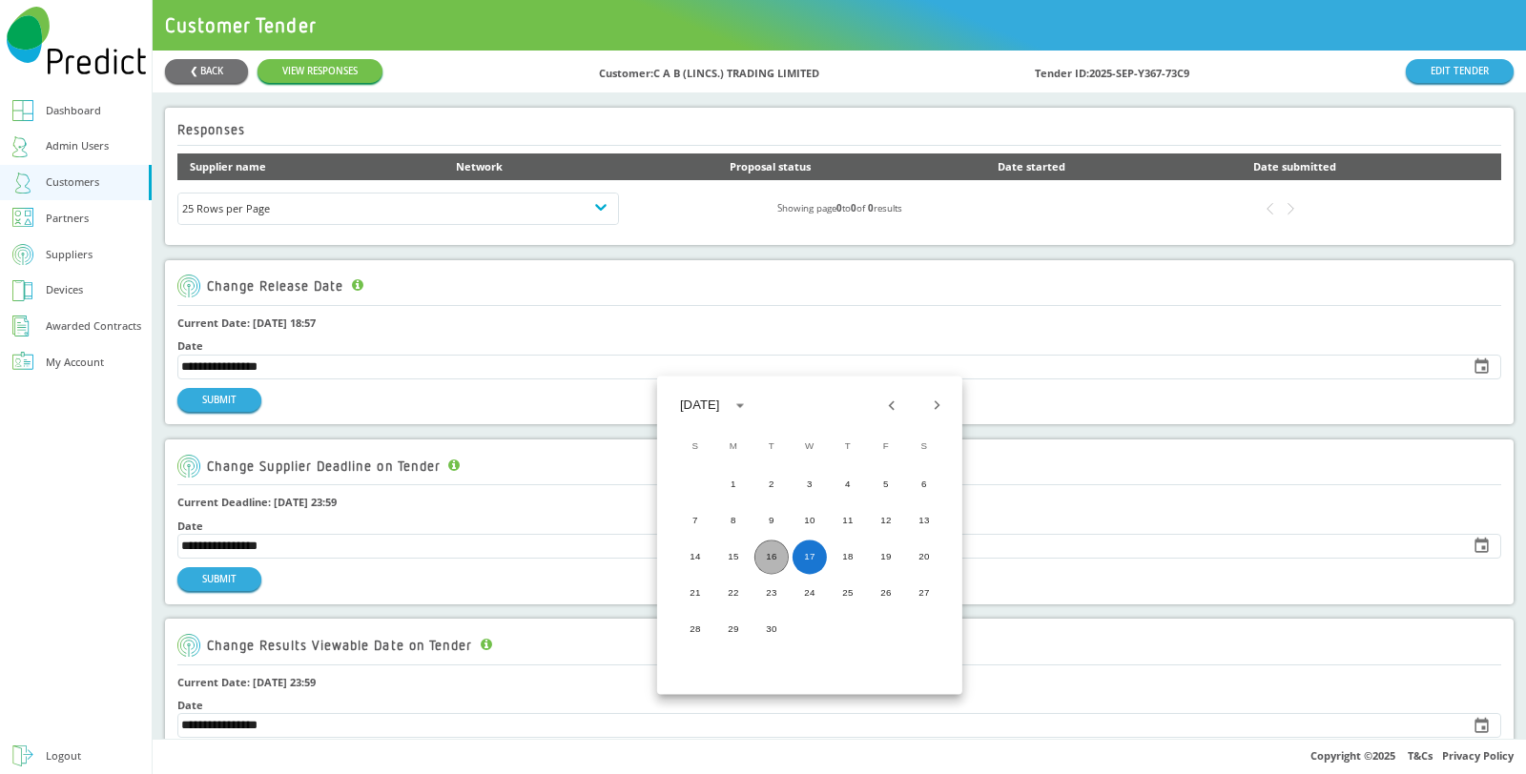
click at [770, 557] on button "16" at bounding box center [771, 557] width 34 height 34
type input "**********"
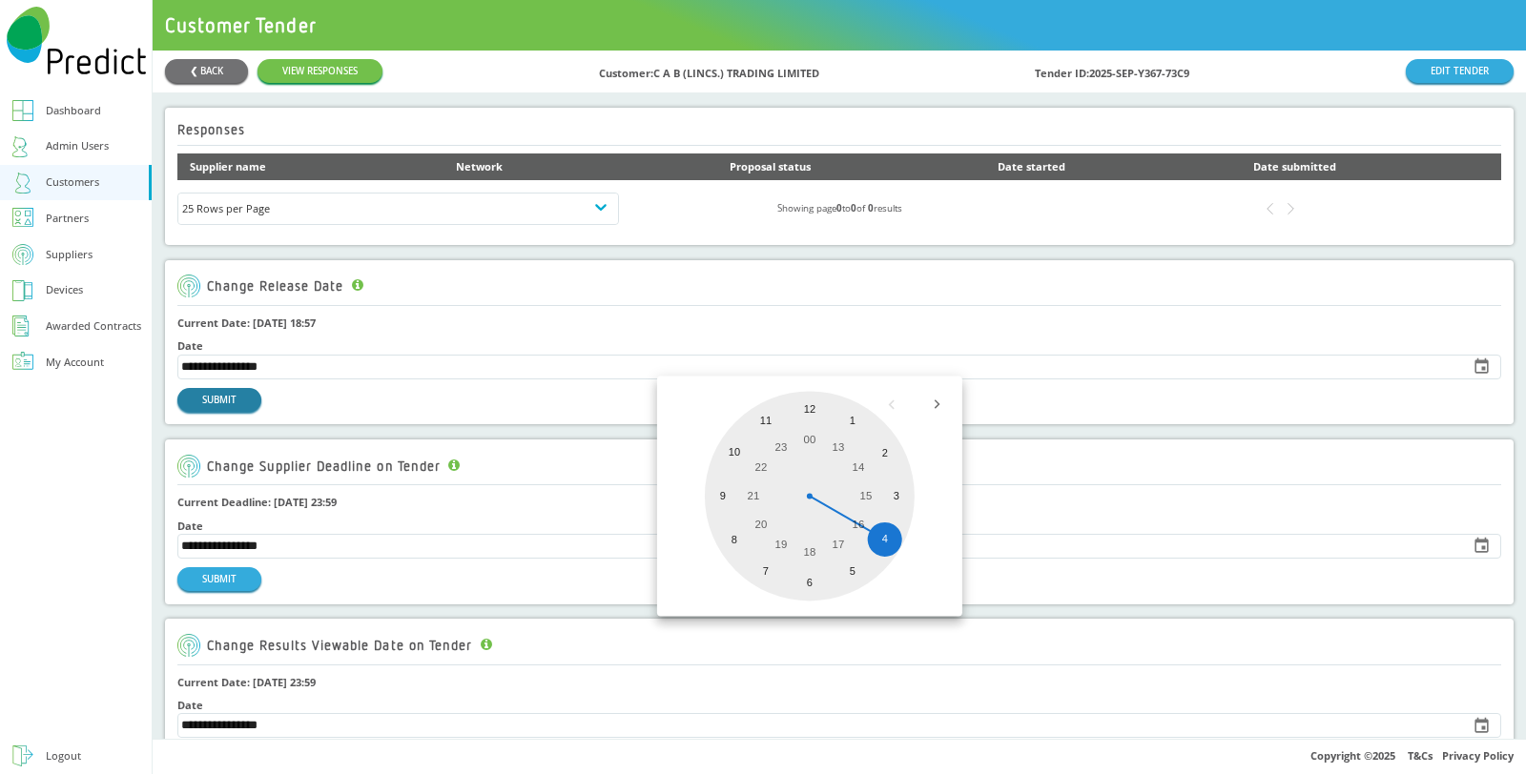
click at [218, 400] on button "SUBMIT" at bounding box center [219, 400] width 84 height 24
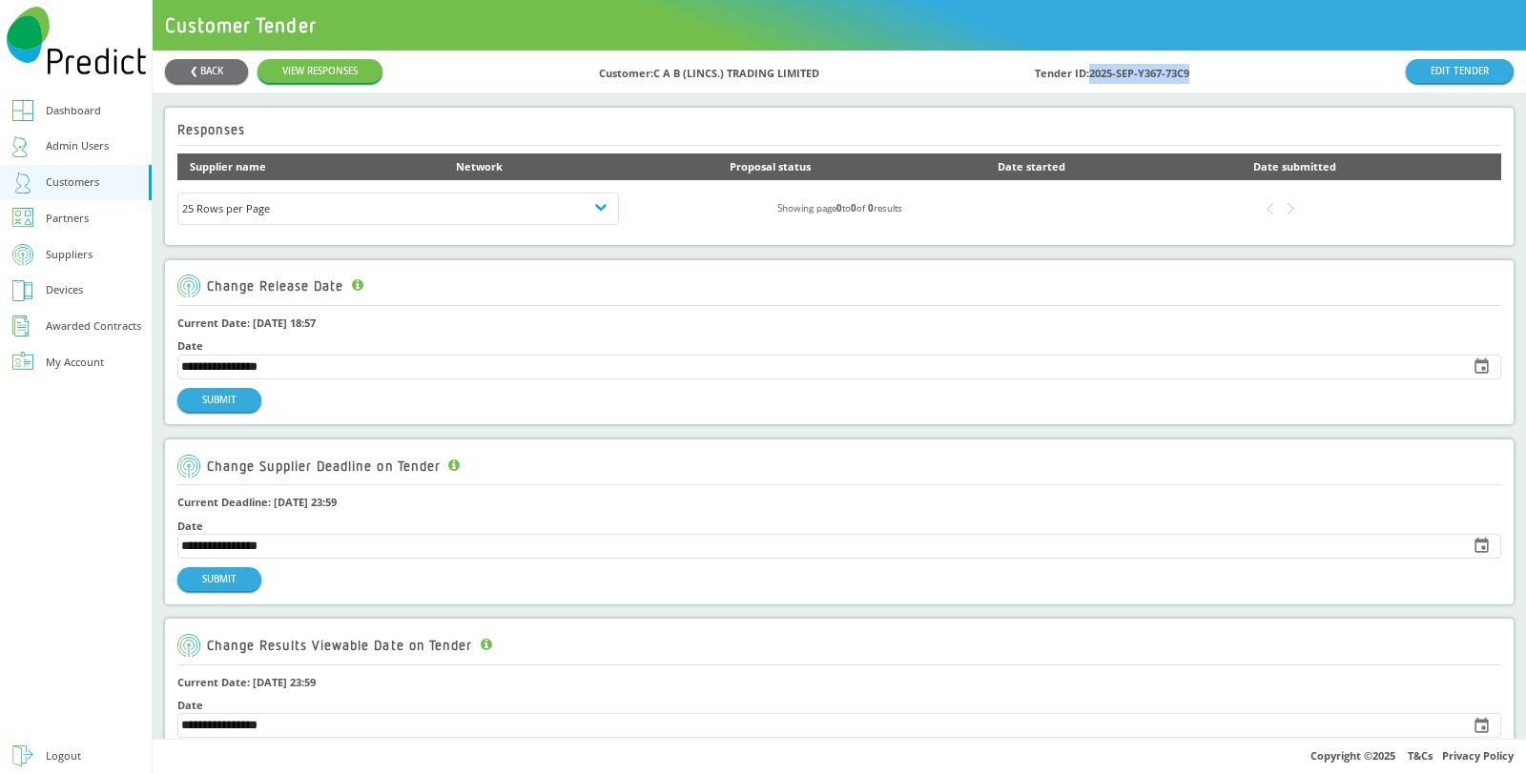
drag, startPoint x: 1079, startPoint y: 73, endPoint x: 1194, endPoint y: 76, distance: 114.5
click at [1194, 76] on div "❮ BACK VIEW RESPONSES Customer: C A B (LINCS.) TRADING LIMITED Tender ID: 2025-…" at bounding box center [839, 71] width 1348 height 25
copy div "2025-SEP-Y367-73C9"
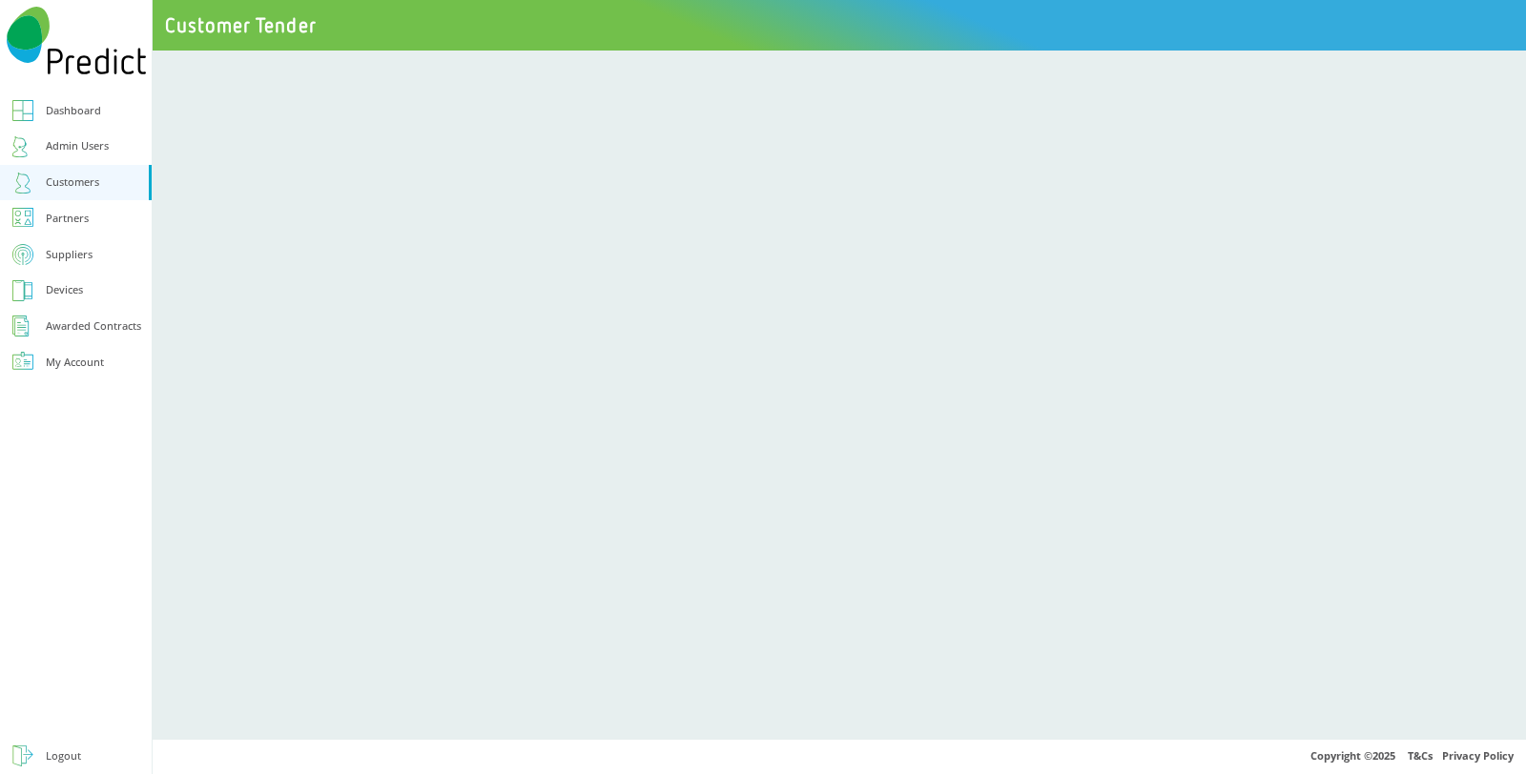
click at [92, 251] on div "Suppliers" at bounding box center [69, 255] width 47 height 20
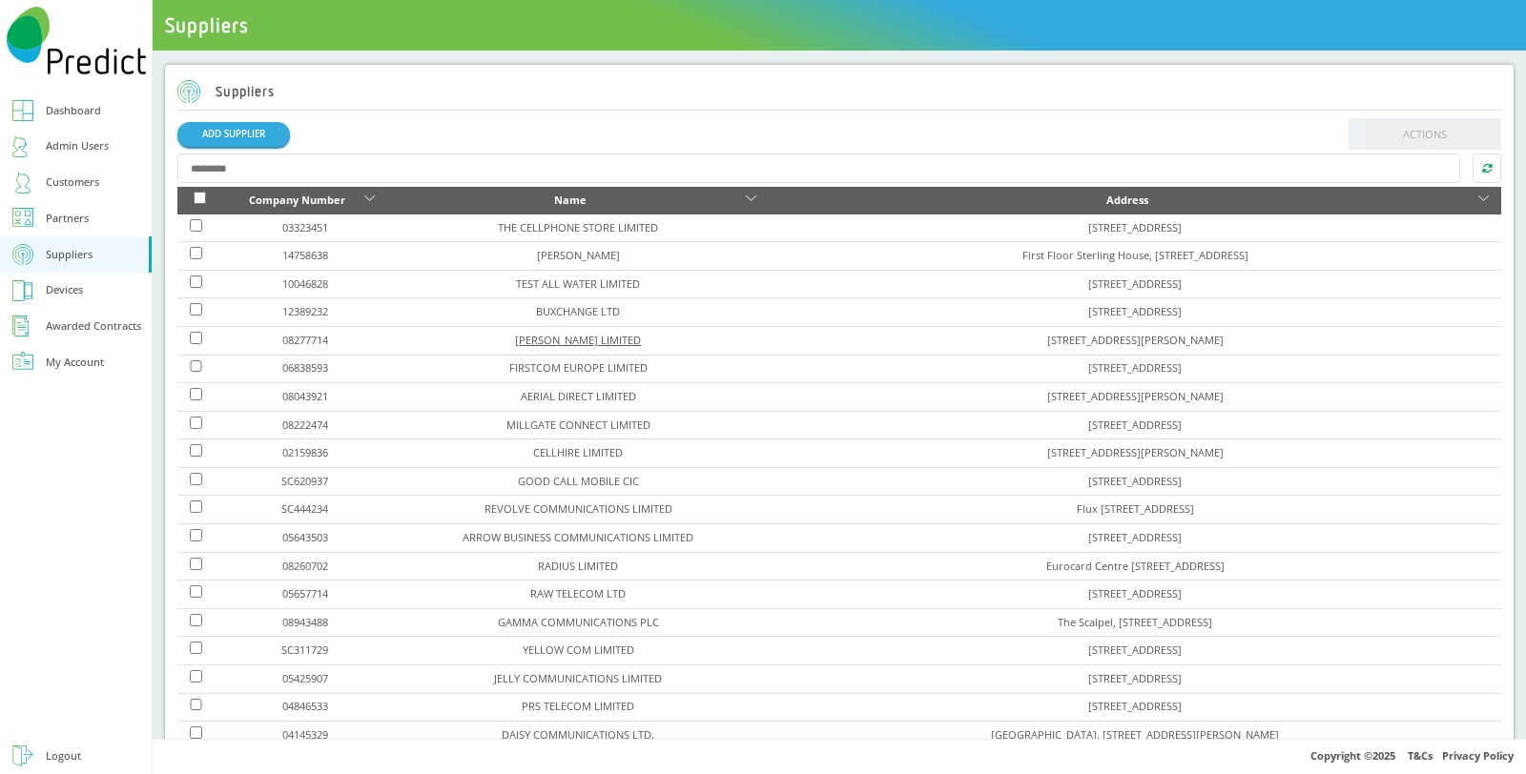
click at [586, 334] on link "[PERSON_NAME] LIMITED" at bounding box center [578, 340] width 126 height 14
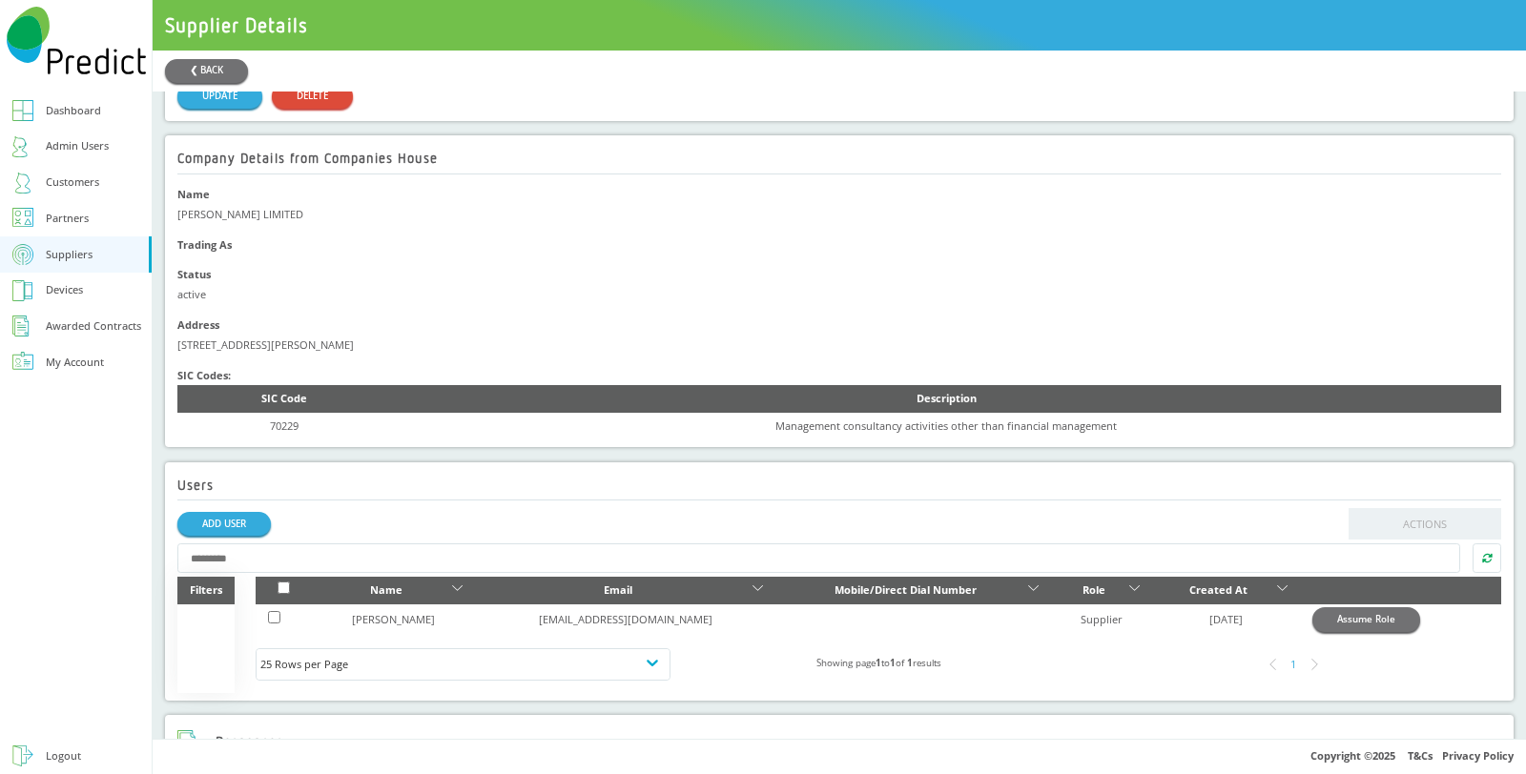
scroll to position [423, 0]
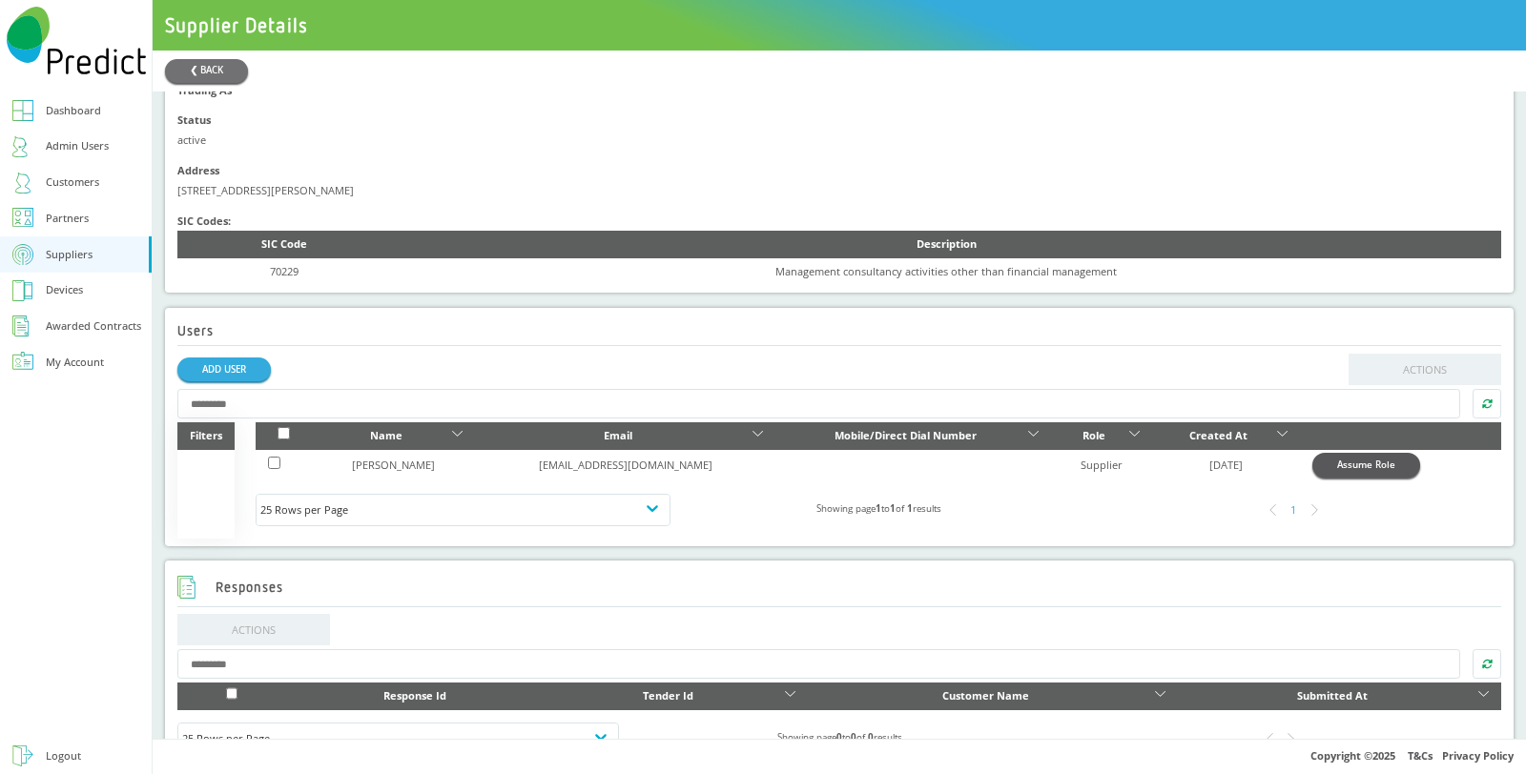
click at [1333, 466] on button "Assume Role" at bounding box center [1366, 465] width 108 height 24
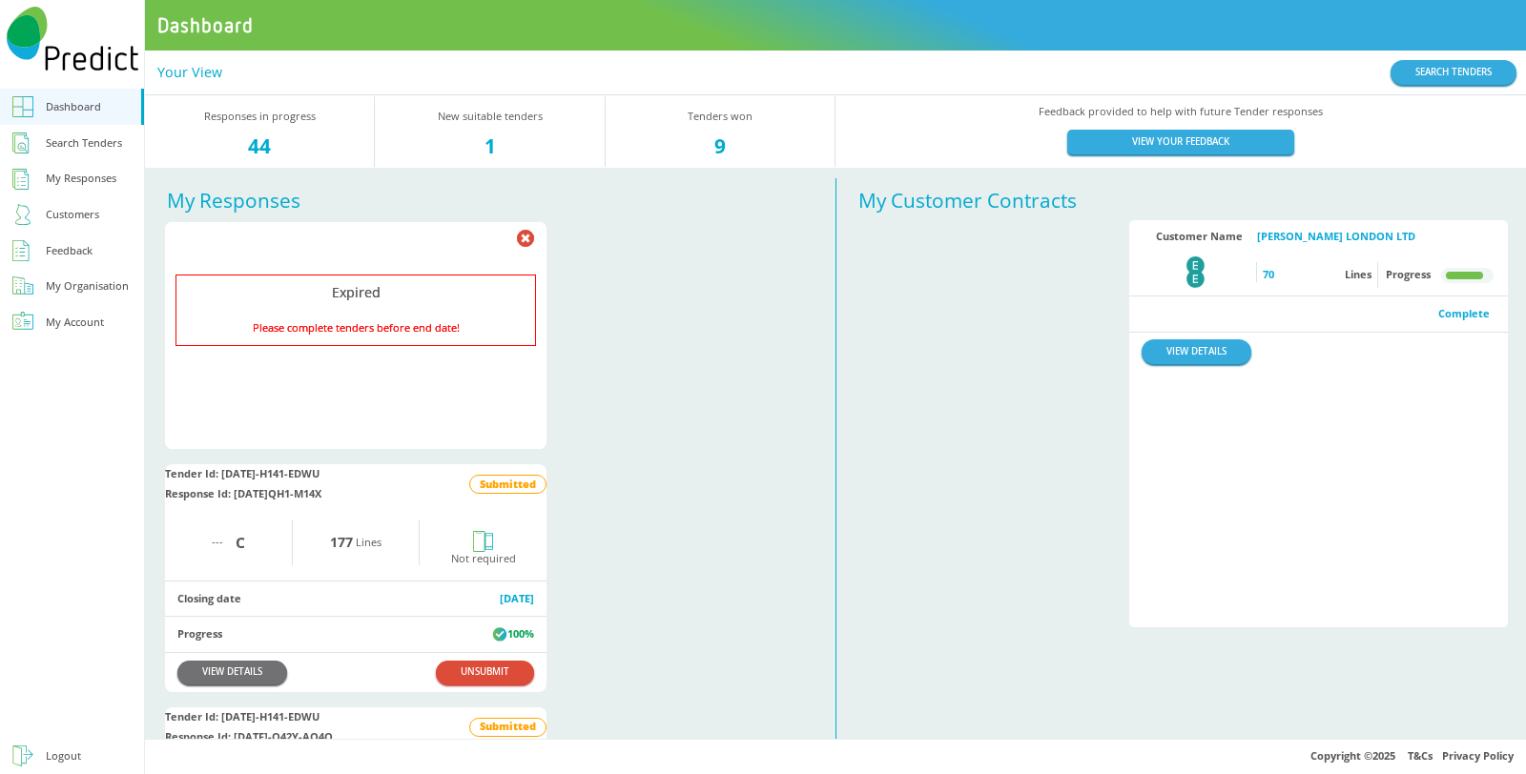
click at [91, 151] on div "Search Tenders" at bounding box center [84, 143] width 76 height 20
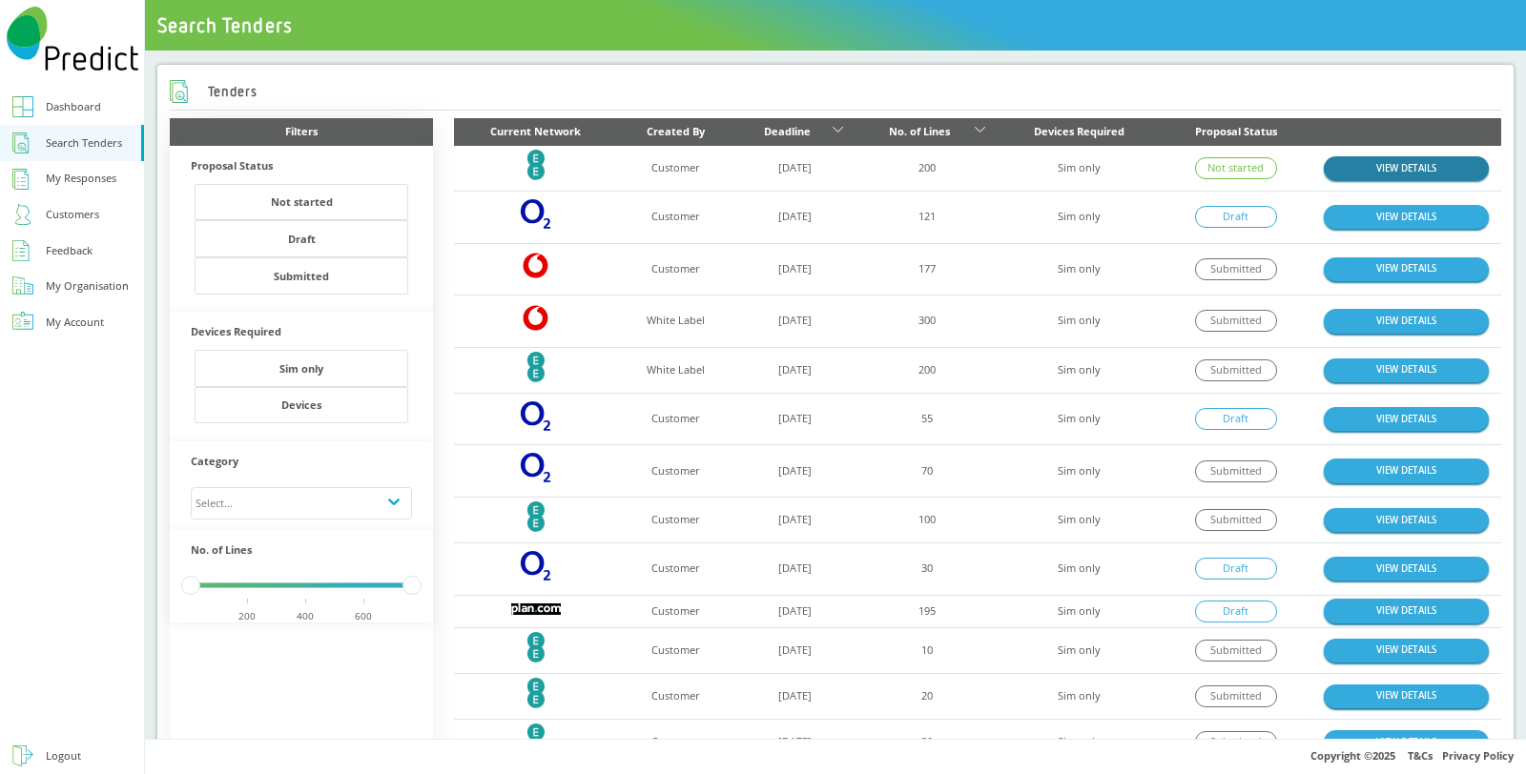
click at [1422, 169] on link "VIEW DETAILS" at bounding box center [1406, 168] width 165 height 24
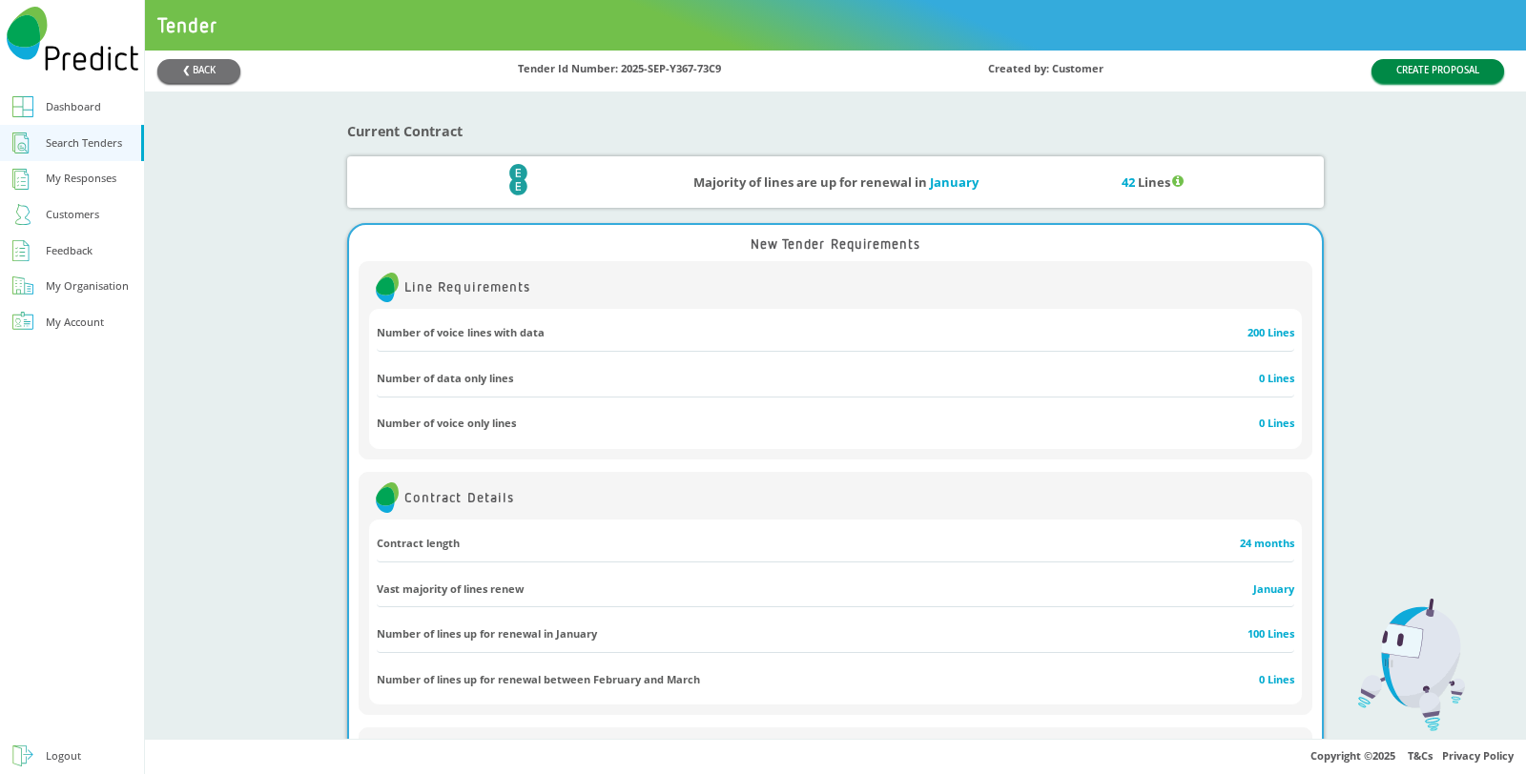
click at [1406, 73] on button "CREATE PROPOSAL" at bounding box center [1437, 71] width 133 height 24
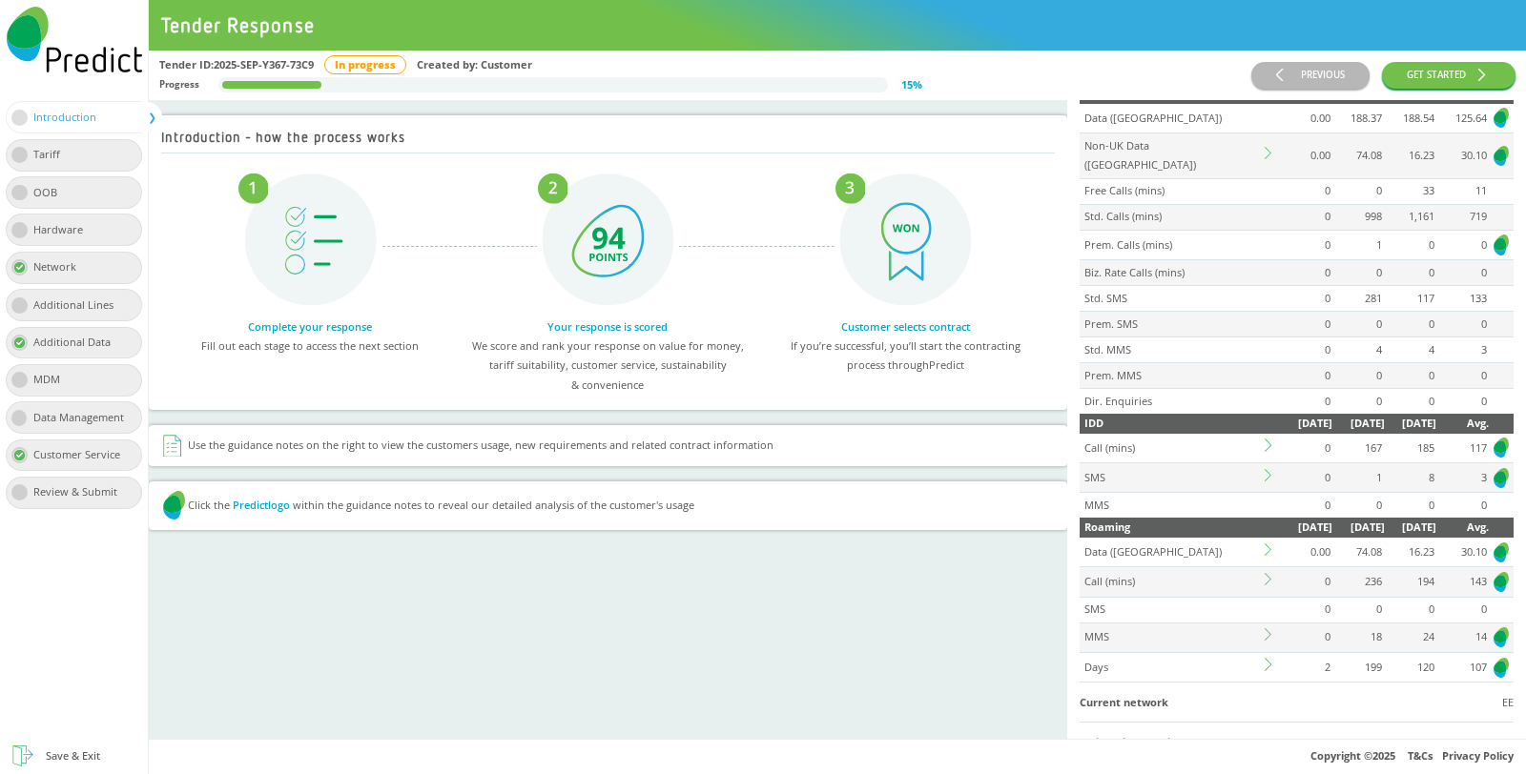
scroll to position [212, 0]
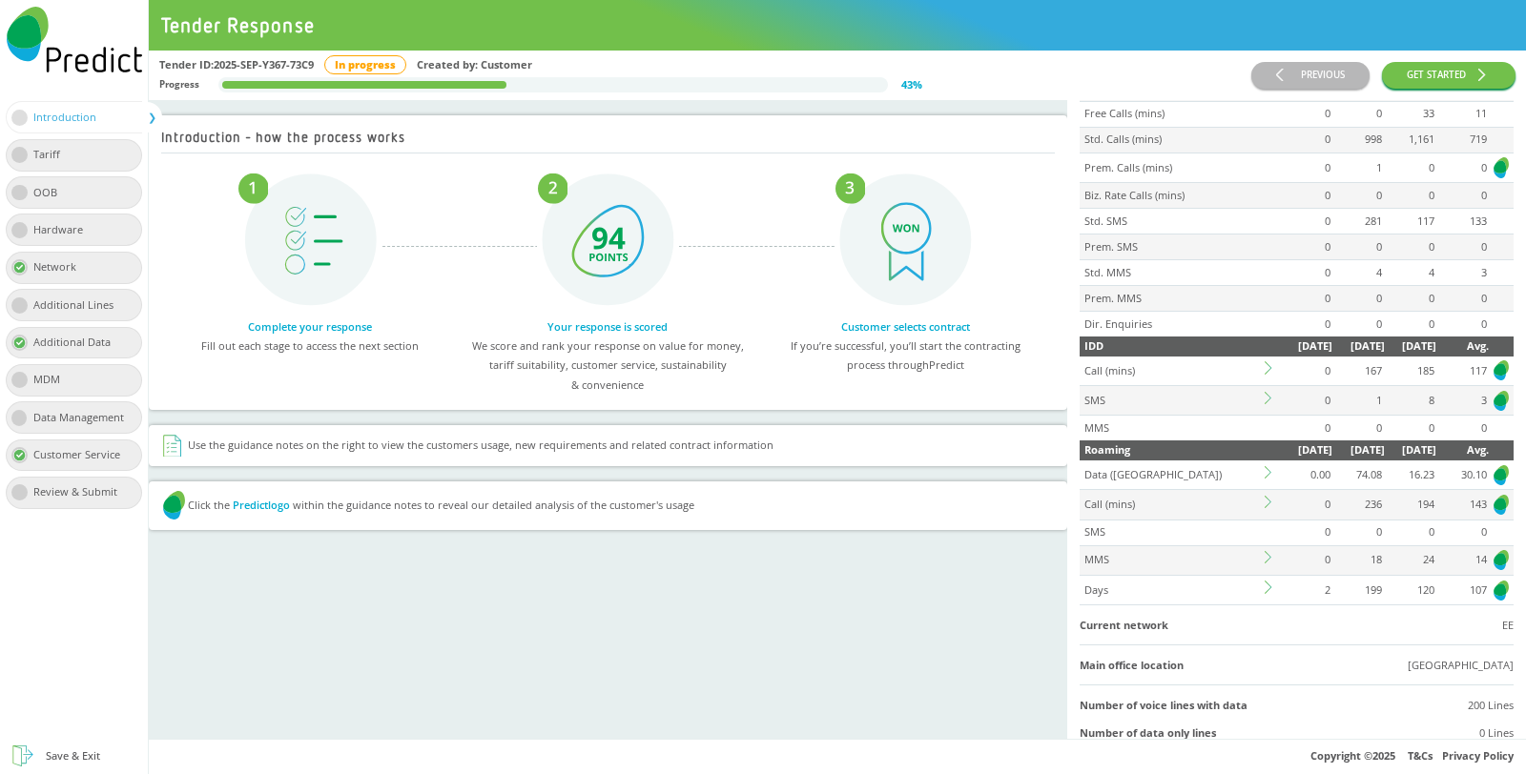
click at [1264, 581] on icon at bounding box center [1270, 587] width 12 height 12
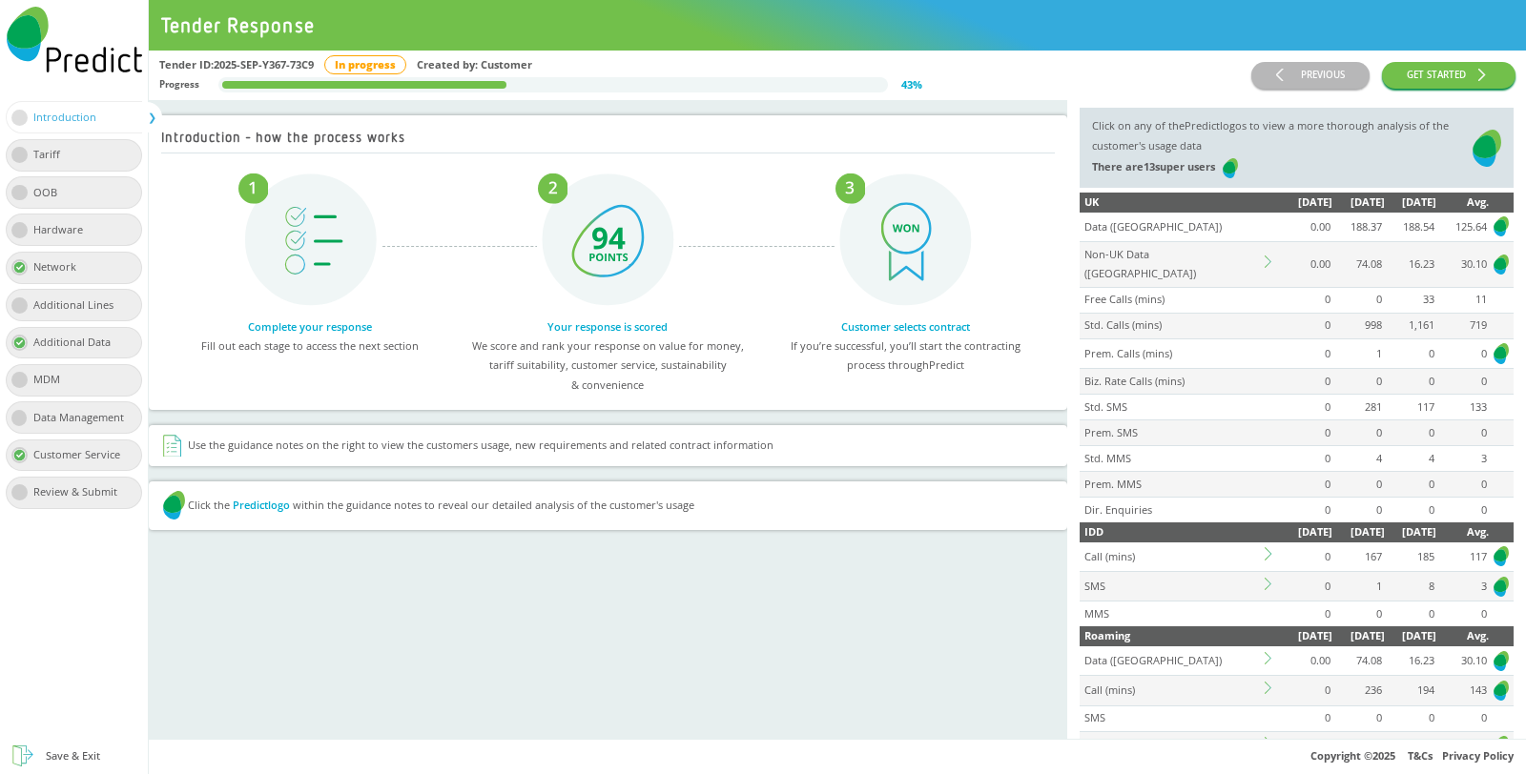
scroll to position [0, 0]
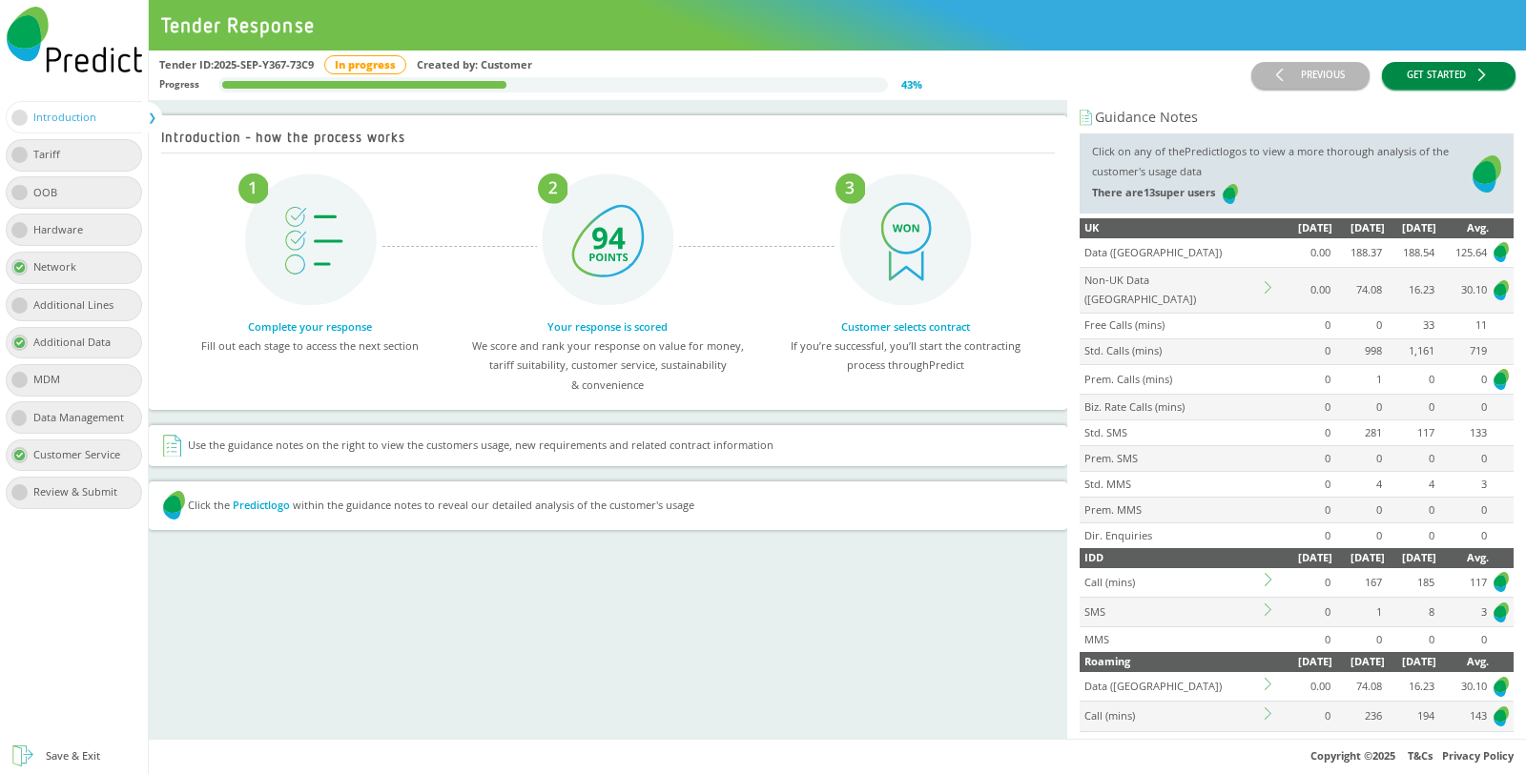
click at [1460, 81] on button "GET STARTED" at bounding box center [1448, 76] width 133 height 28
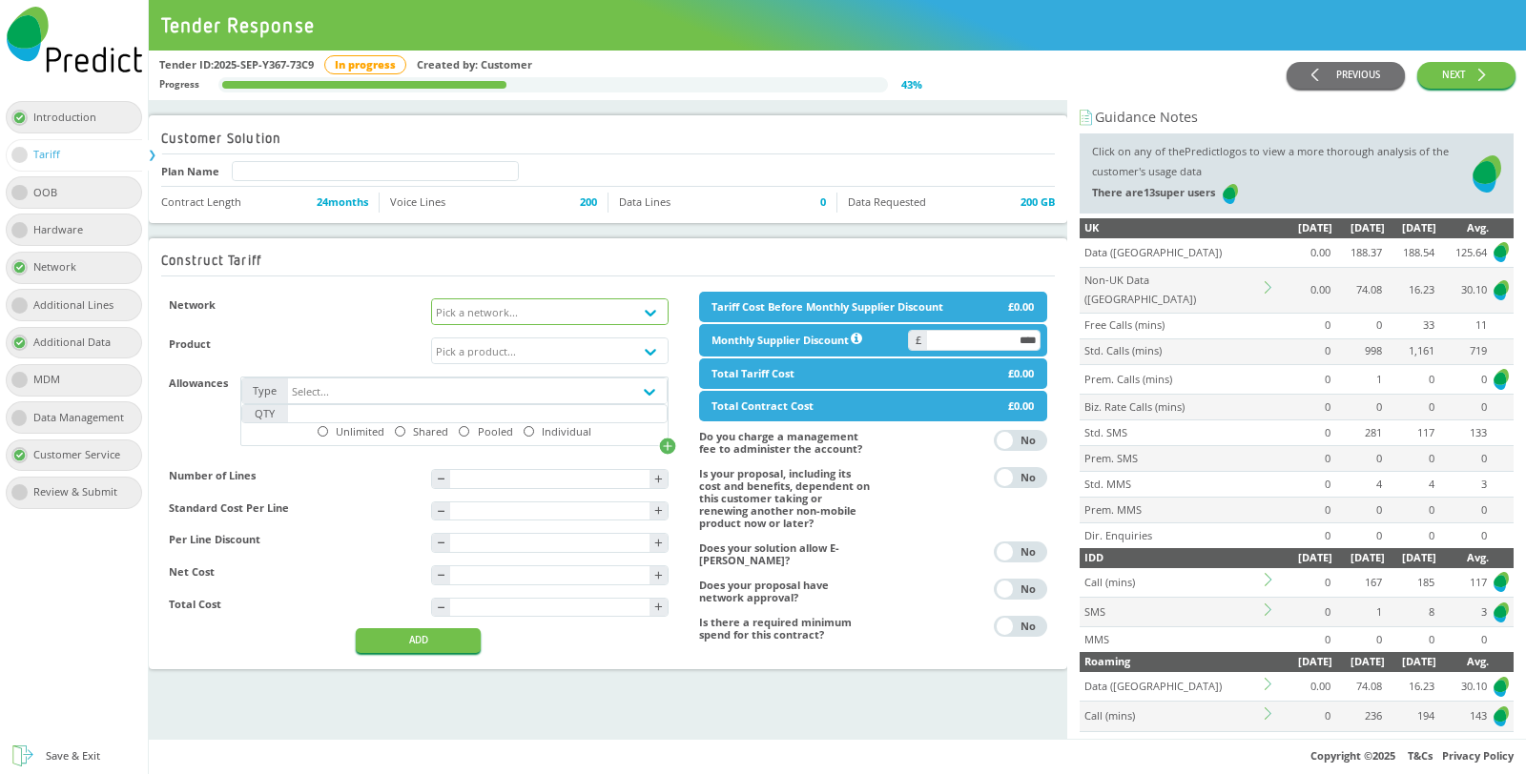
click at [599, 306] on div "Pick a network..." at bounding box center [532, 311] width 201 height 25
click at [544, 350] on div "EE Corporate" at bounding box center [550, 350] width 236 height 28
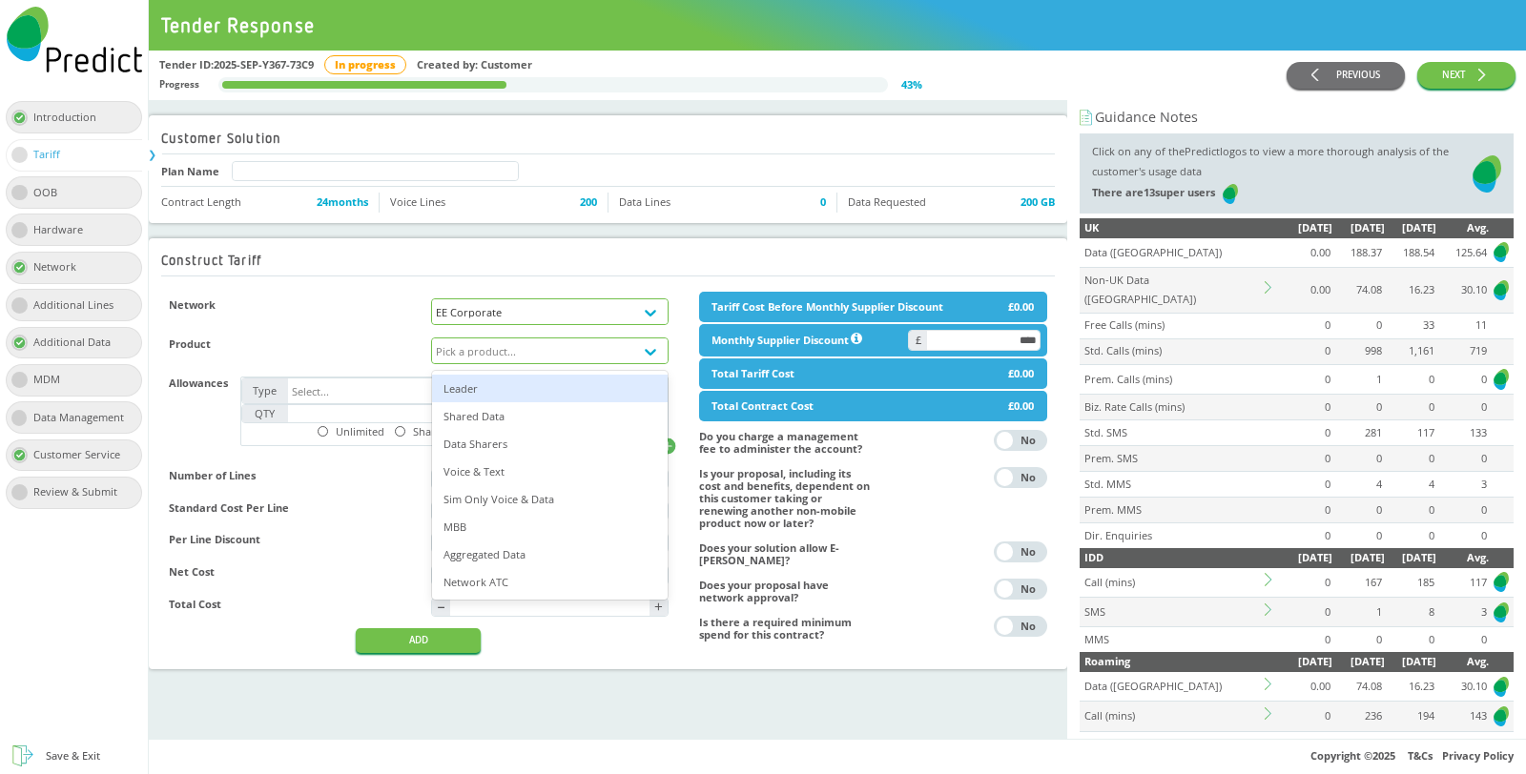
click at [544, 344] on div "Pick a product..." at bounding box center [532, 351] width 201 height 25
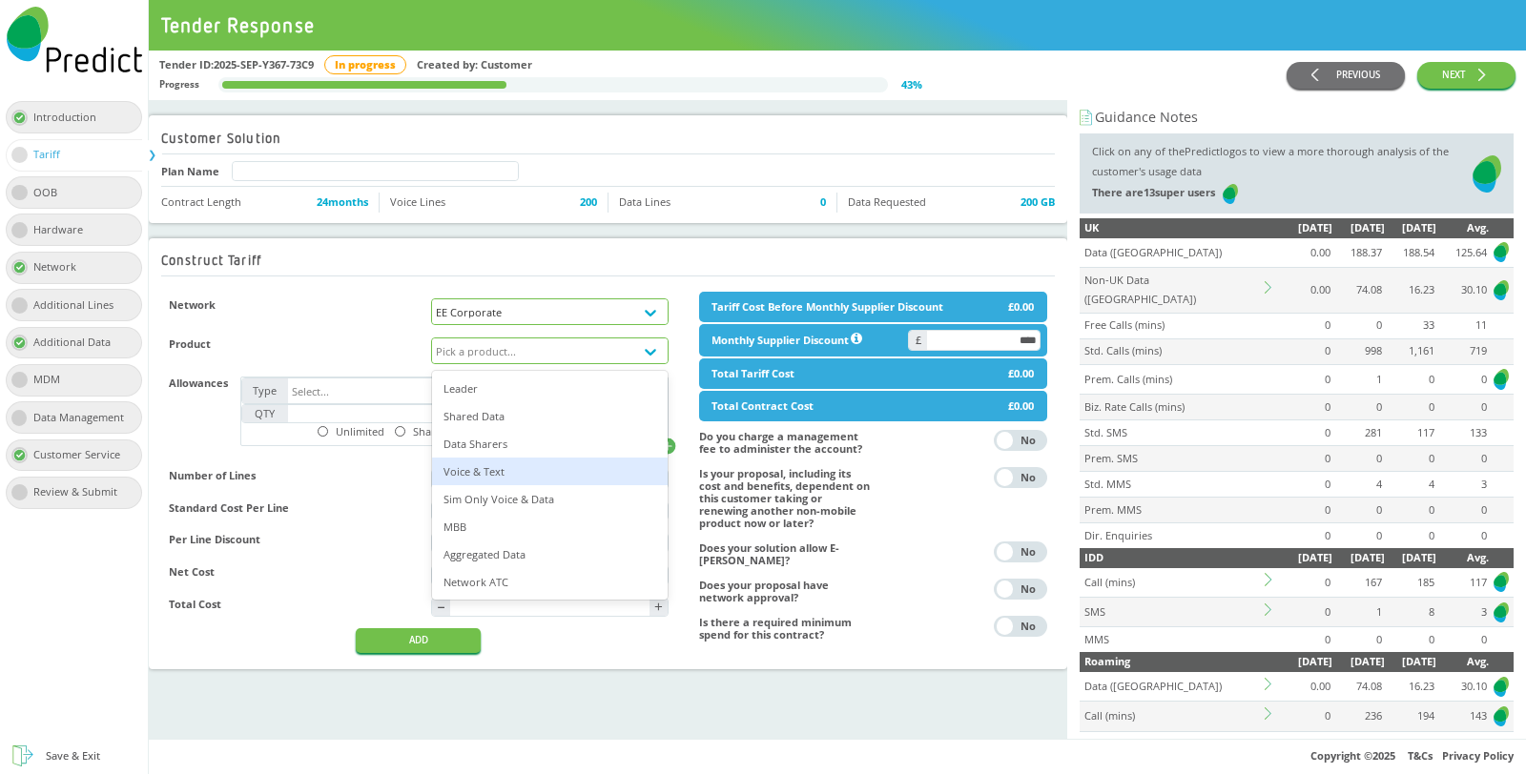
click at [499, 465] on div "Voice & Text" at bounding box center [550, 472] width 236 height 28
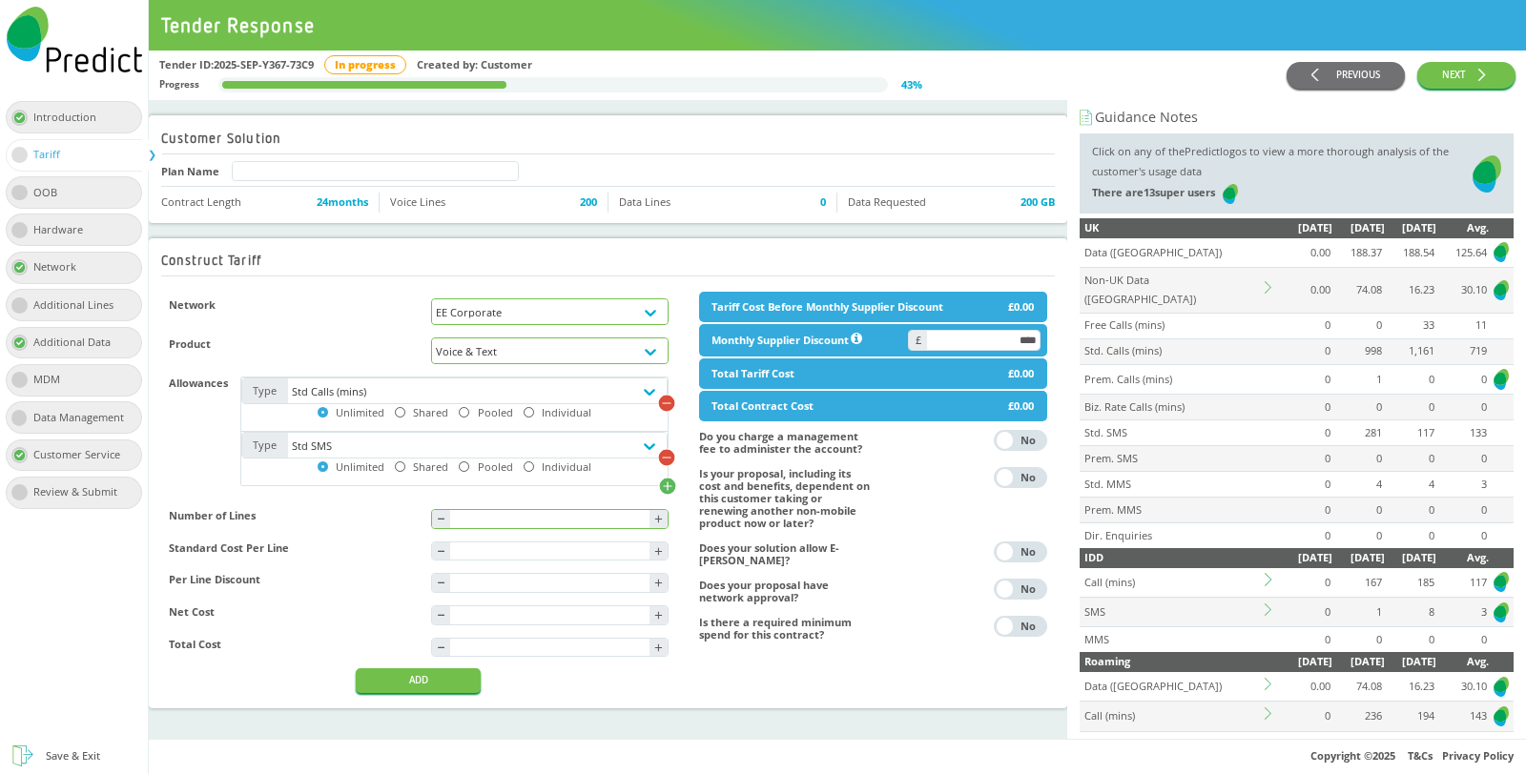
click at [541, 528] on input "text" at bounding box center [549, 519] width 199 height 18
type input "***"
type input "****"
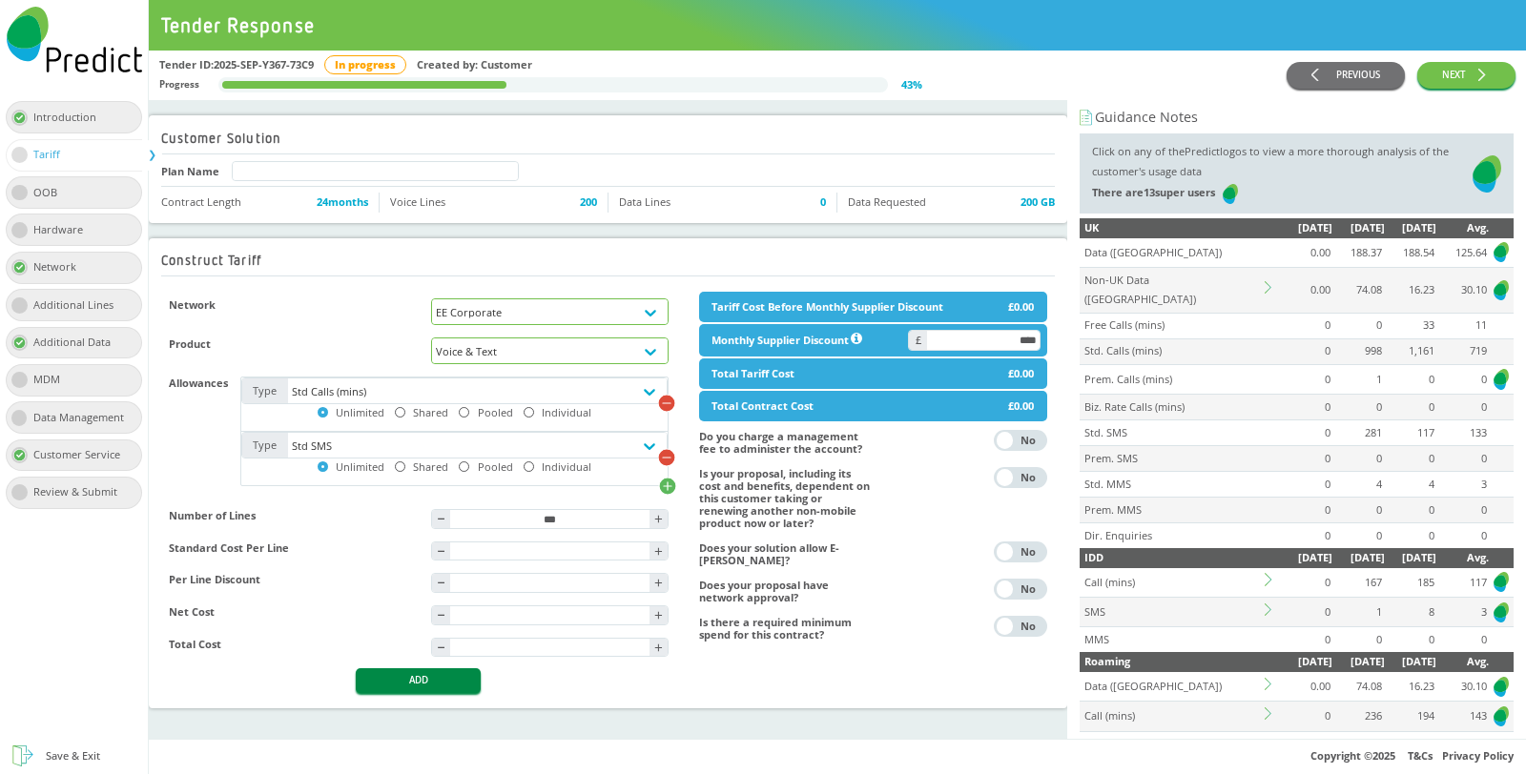
type input "****"
click at [445, 692] on button "ADD" at bounding box center [418, 680] width 125 height 24
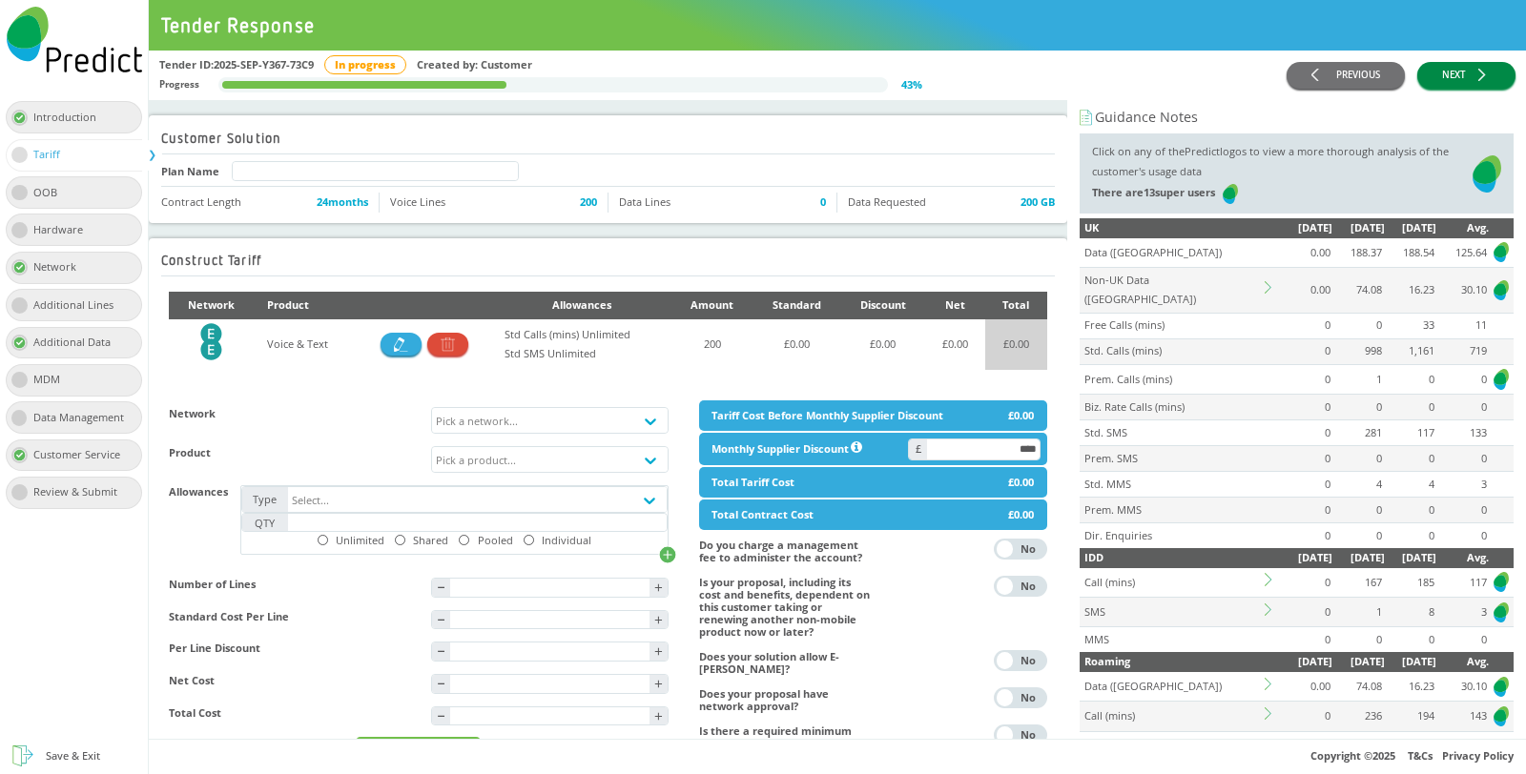
click at [1487, 71] on icon "button" at bounding box center [1484, 75] width 12 height 12
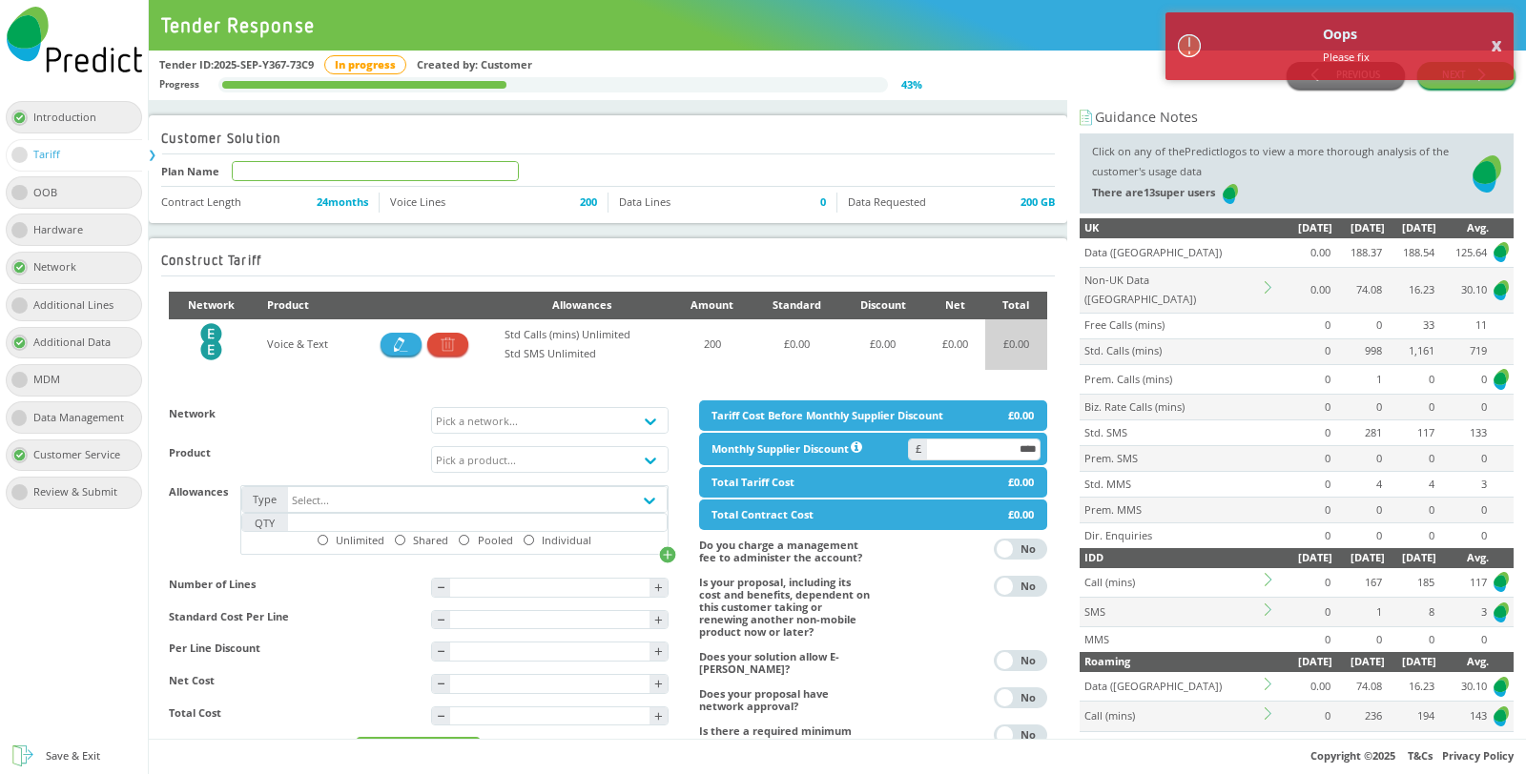
click at [417, 174] on input "text" at bounding box center [375, 171] width 285 height 18
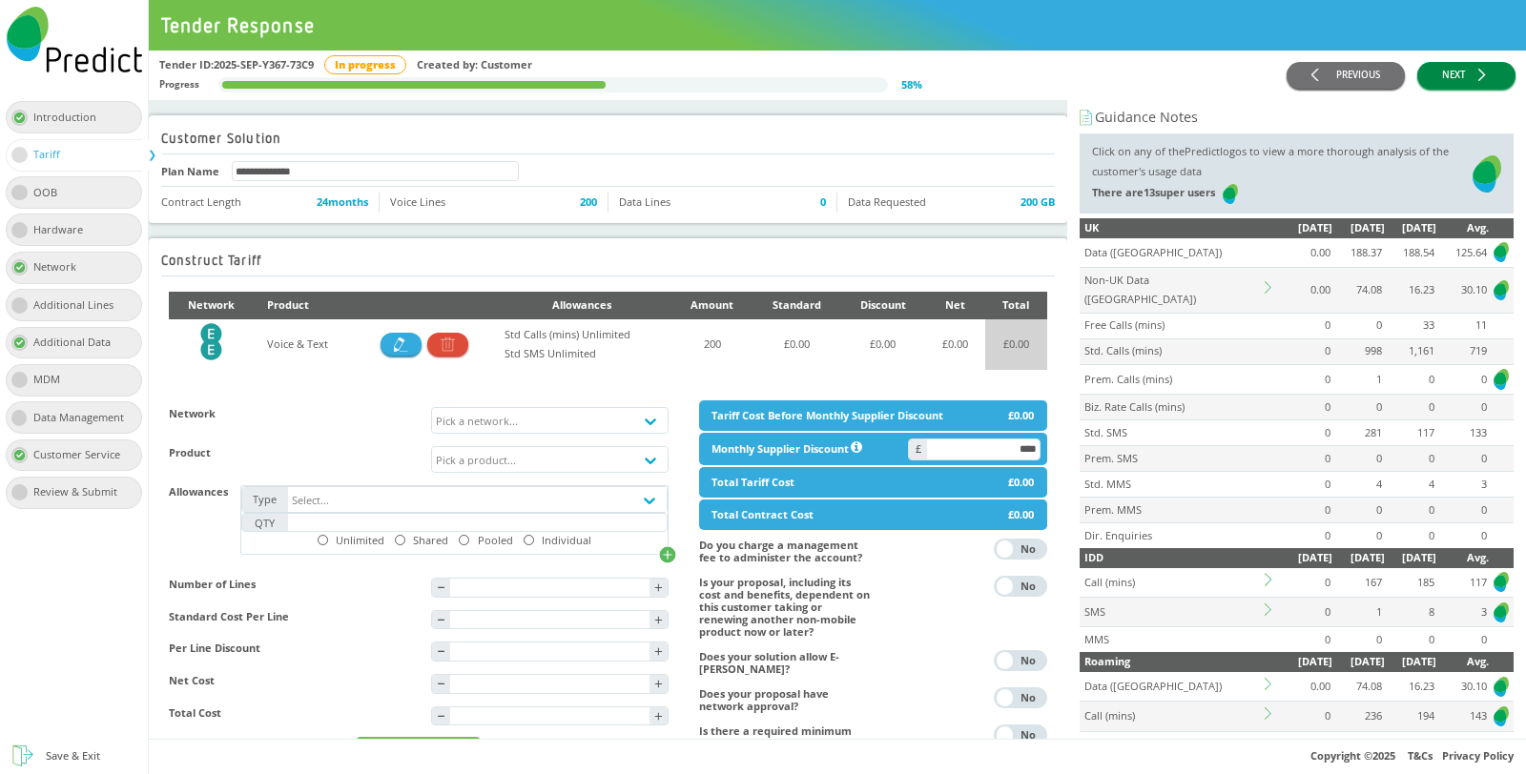
type input "**********"
click at [1476, 72] on button "NEXT" at bounding box center [1466, 76] width 98 height 28
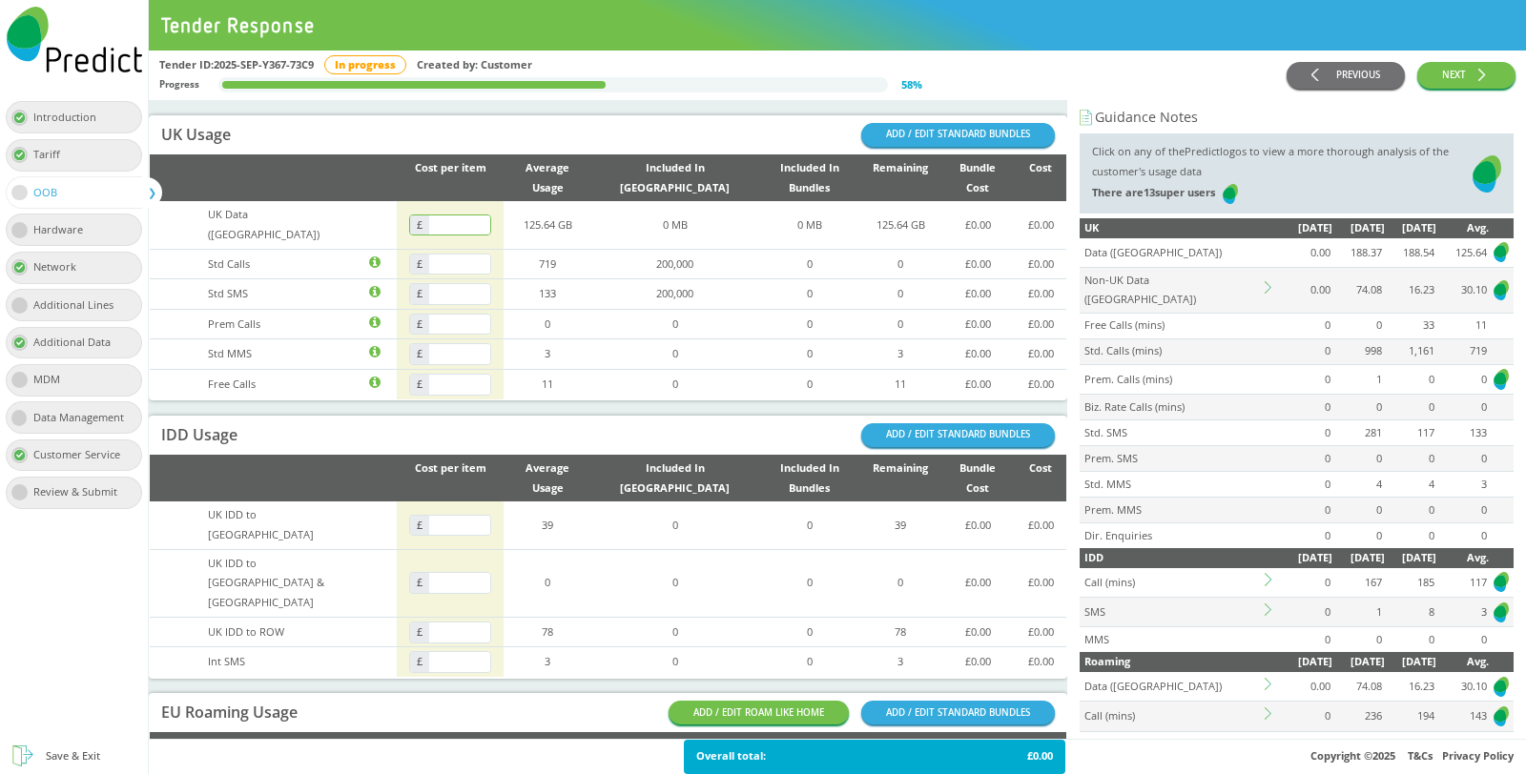
click at [482, 219] on input "text" at bounding box center [460, 225] width 62 height 20
type input "****"
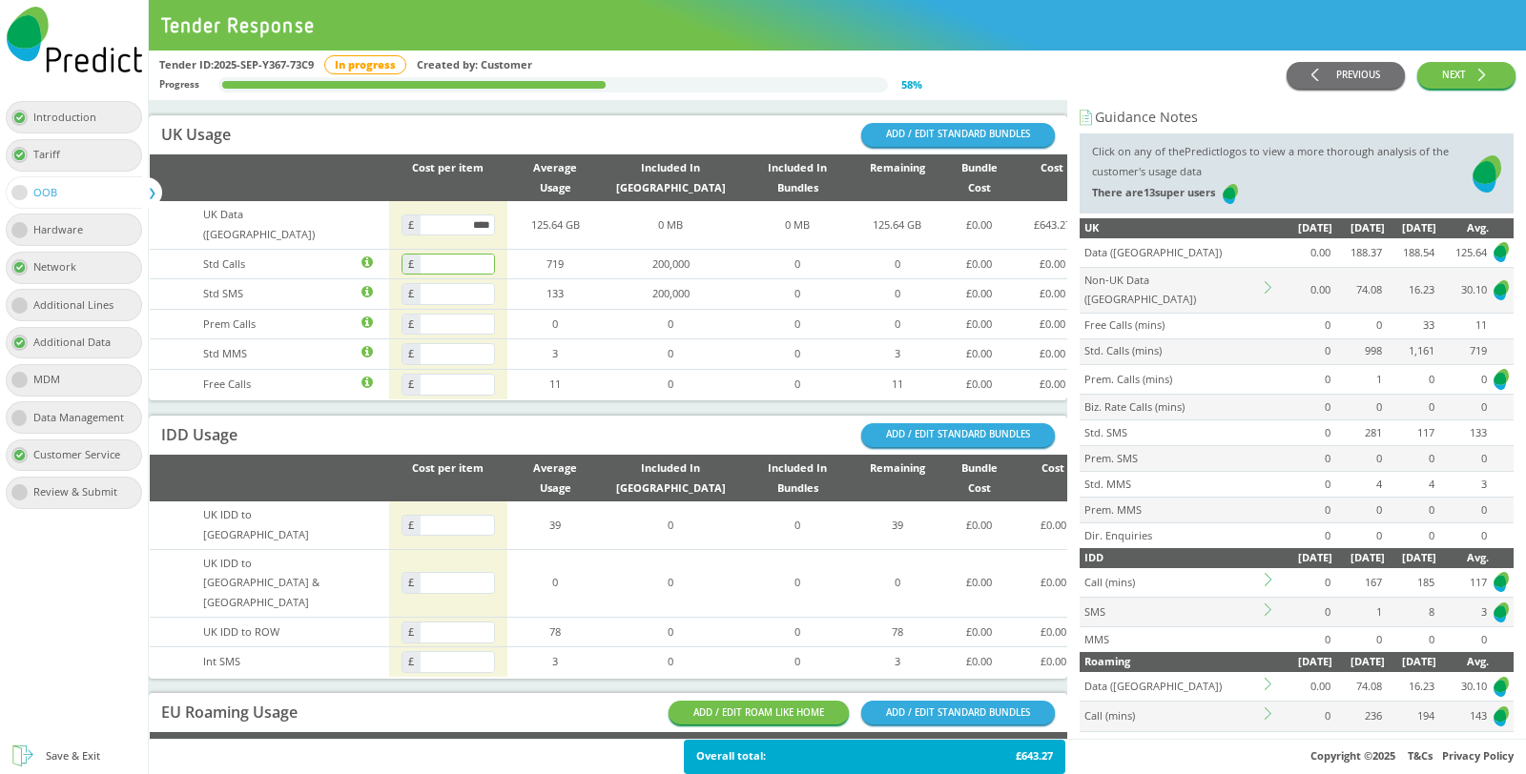
click at [473, 255] on input "text" at bounding box center [457, 265] width 73 height 20
click at [476, 284] on input "text" at bounding box center [457, 294] width 73 height 20
type input "****"
click at [470, 315] on input "text" at bounding box center [457, 325] width 73 height 20
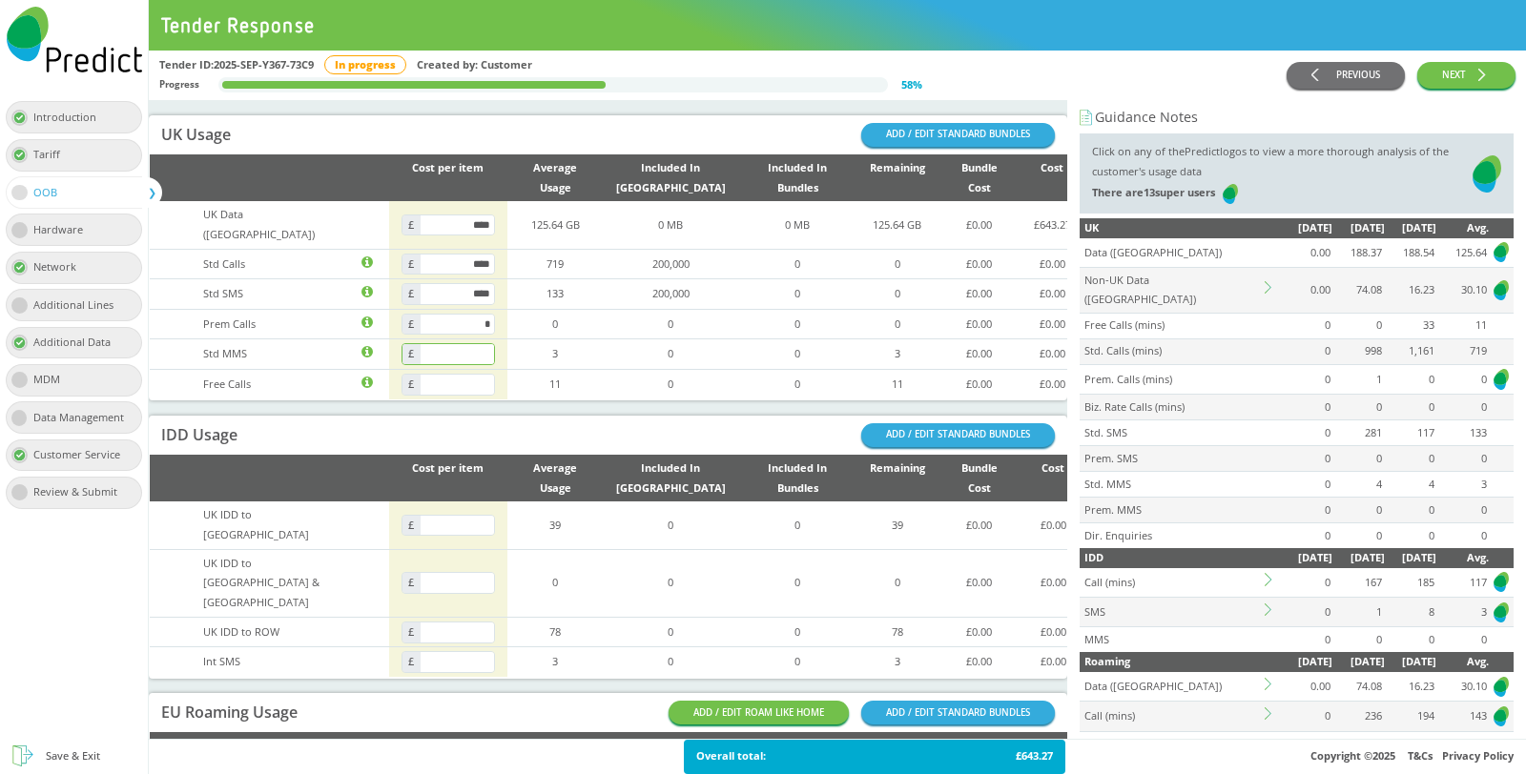
type input "****"
click at [473, 344] on input "text" at bounding box center [457, 354] width 73 height 20
type input "****"
click at [475, 375] on input "text" at bounding box center [457, 385] width 73 height 20
type input "****"
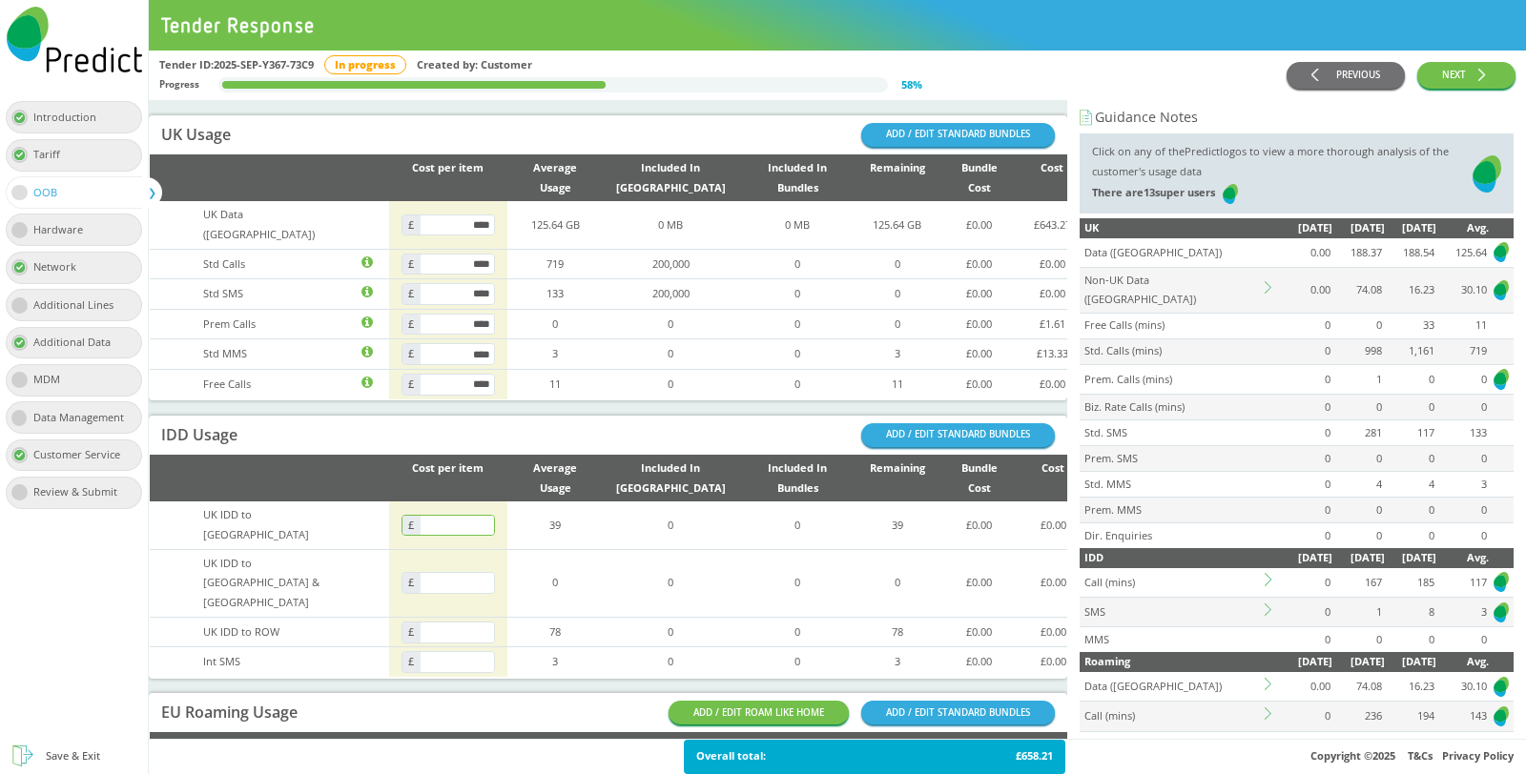
click at [493, 516] on input "text" at bounding box center [457, 526] width 73 height 20
type input "****"
click at [482, 573] on input "text" at bounding box center [457, 583] width 73 height 20
type input "****"
click at [475, 623] on input "text" at bounding box center [457, 633] width 73 height 20
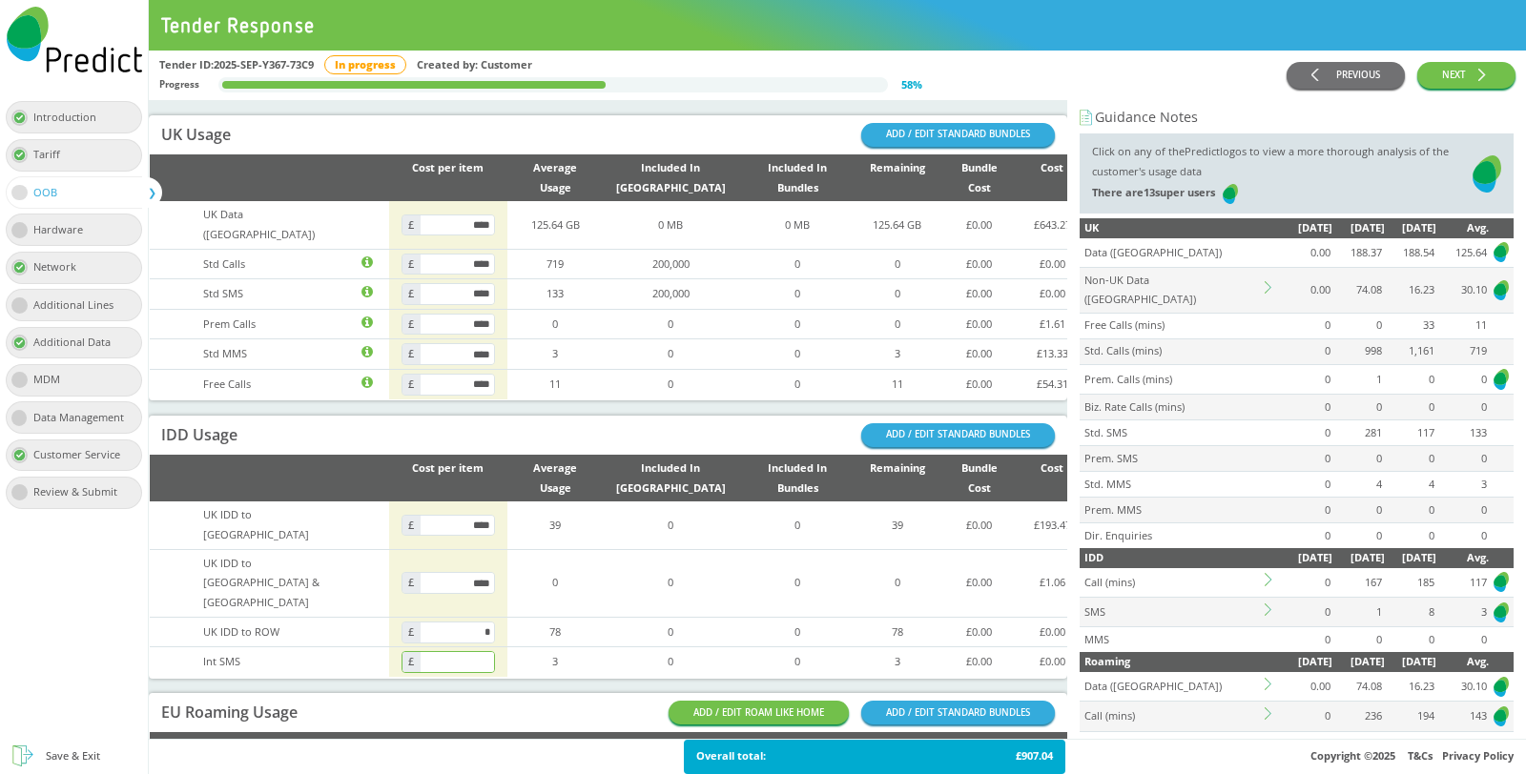
type input "****"
click at [475, 652] on input "text" at bounding box center [457, 662] width 73 height 20
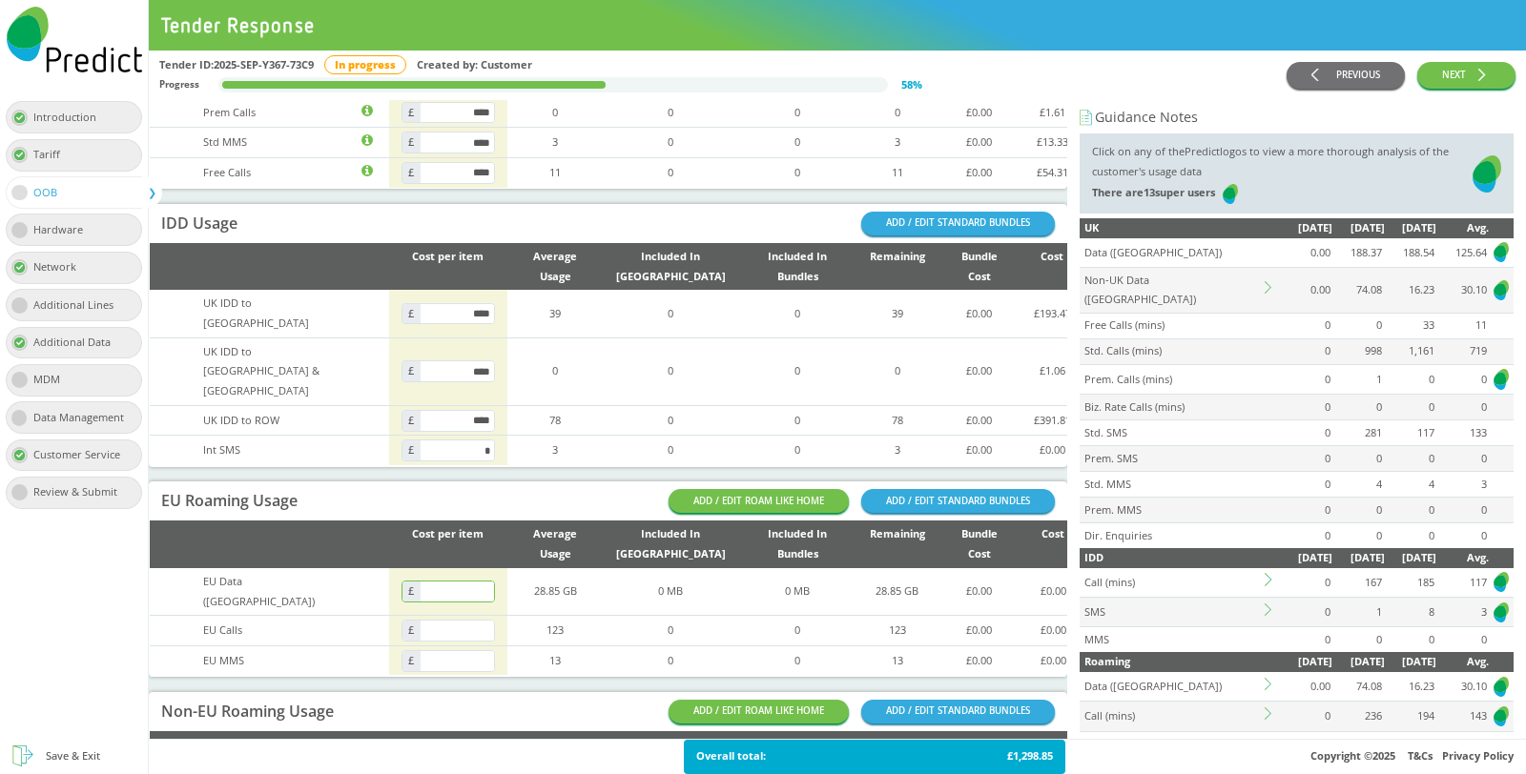
type input "****"
click at [487, 582] on input "text" at bounding box center [457, 592] width 73 height 20
type input "****"
click at [473, 621] on input "text" at bounding box center [457, 631] width 73 height 20
type input "****"
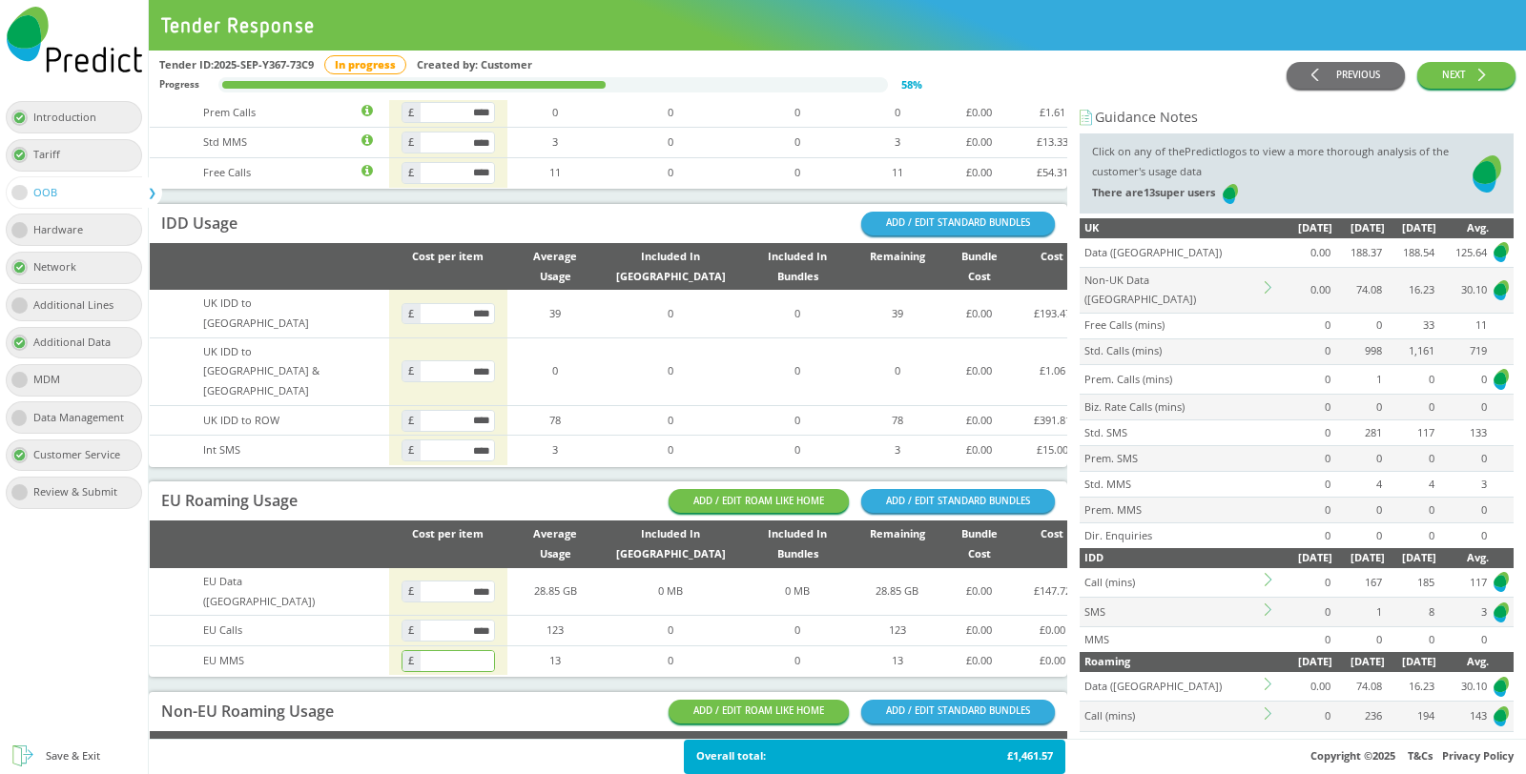
click at [474, 651] on input "text" at bounding box center [457, 661] width 73 height 20
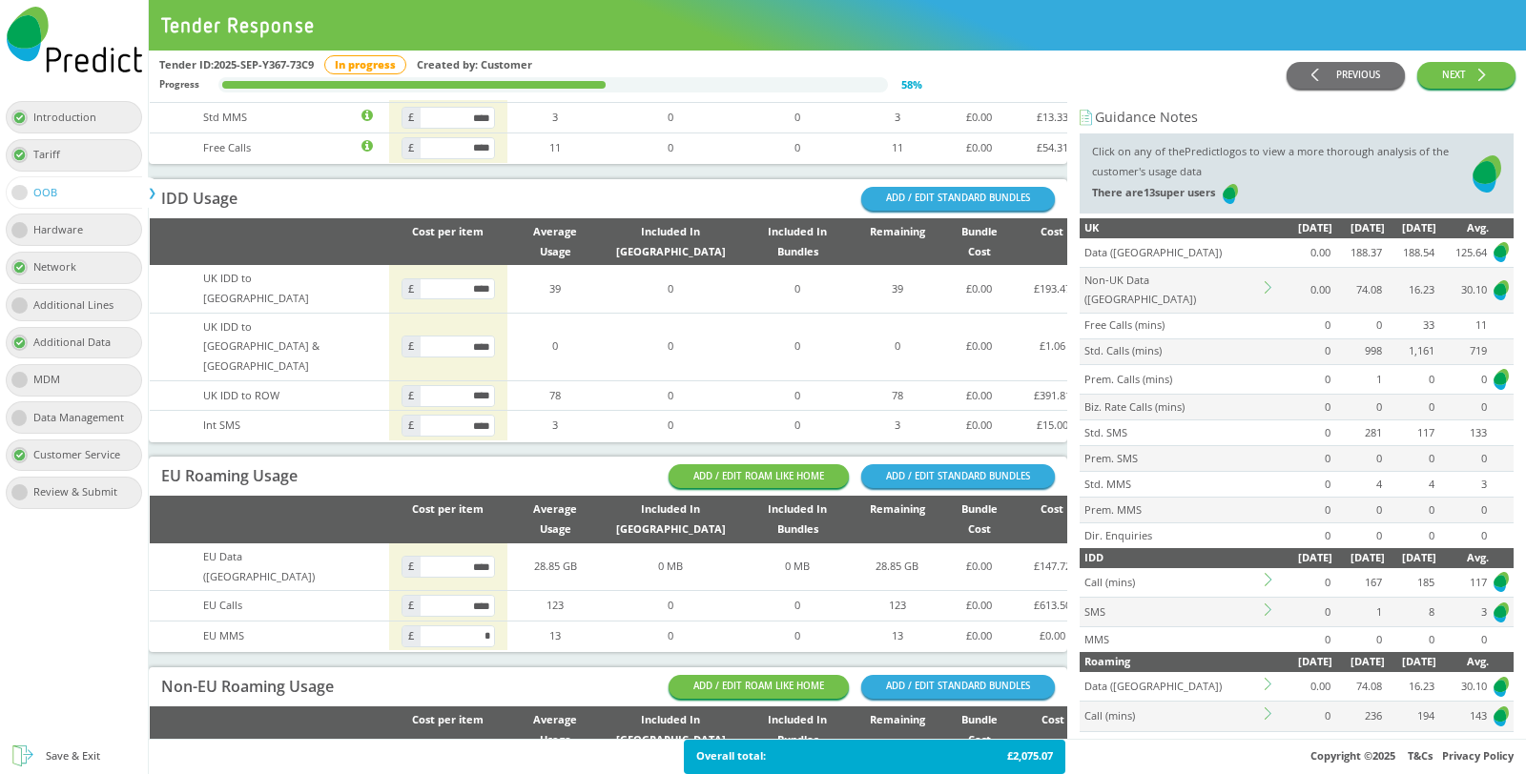
scroll to position [258, 0]
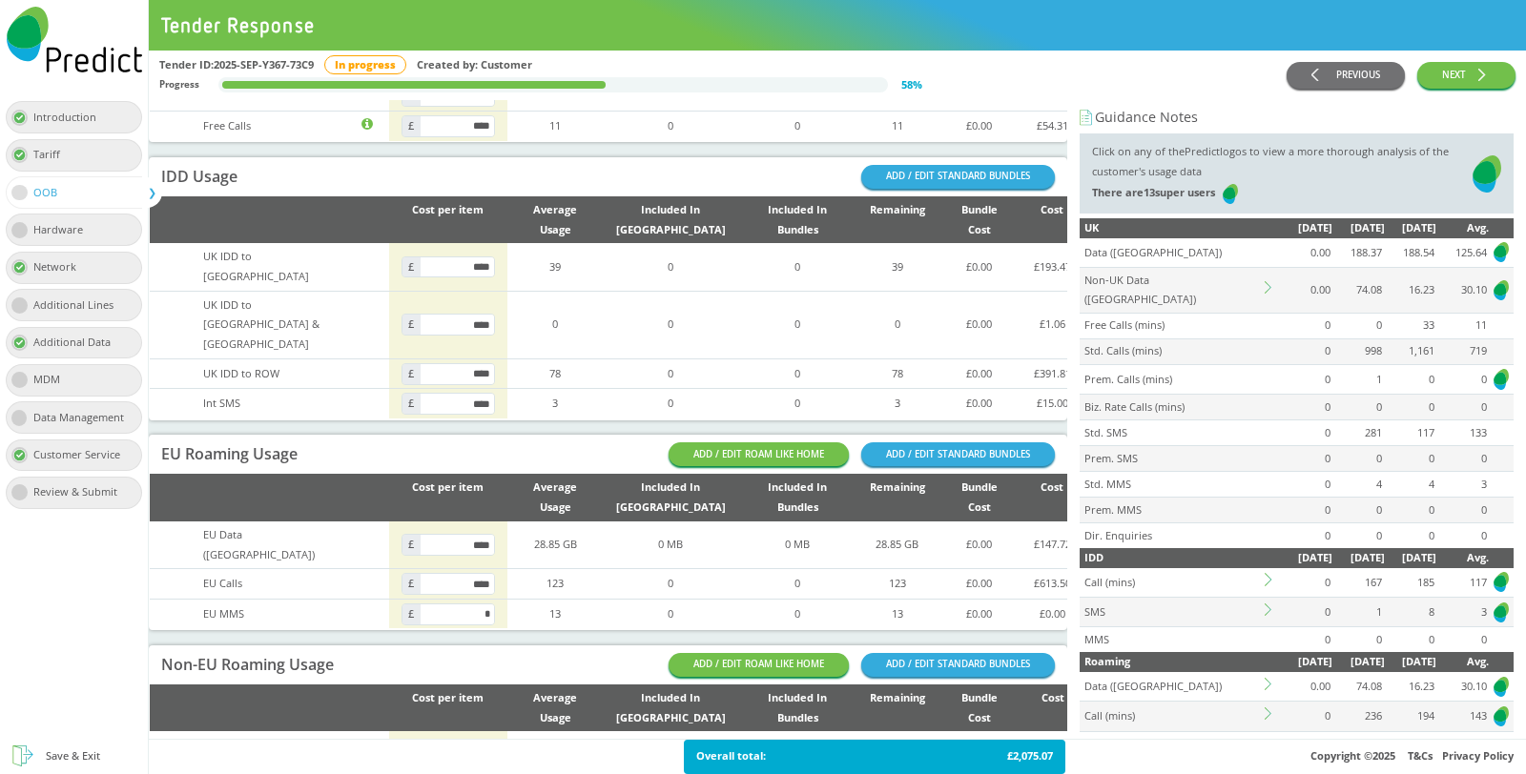
type input "****"
click at [475, 746] on input "text" at bounding box center [457, 756] width 73 height 20
type input "****"
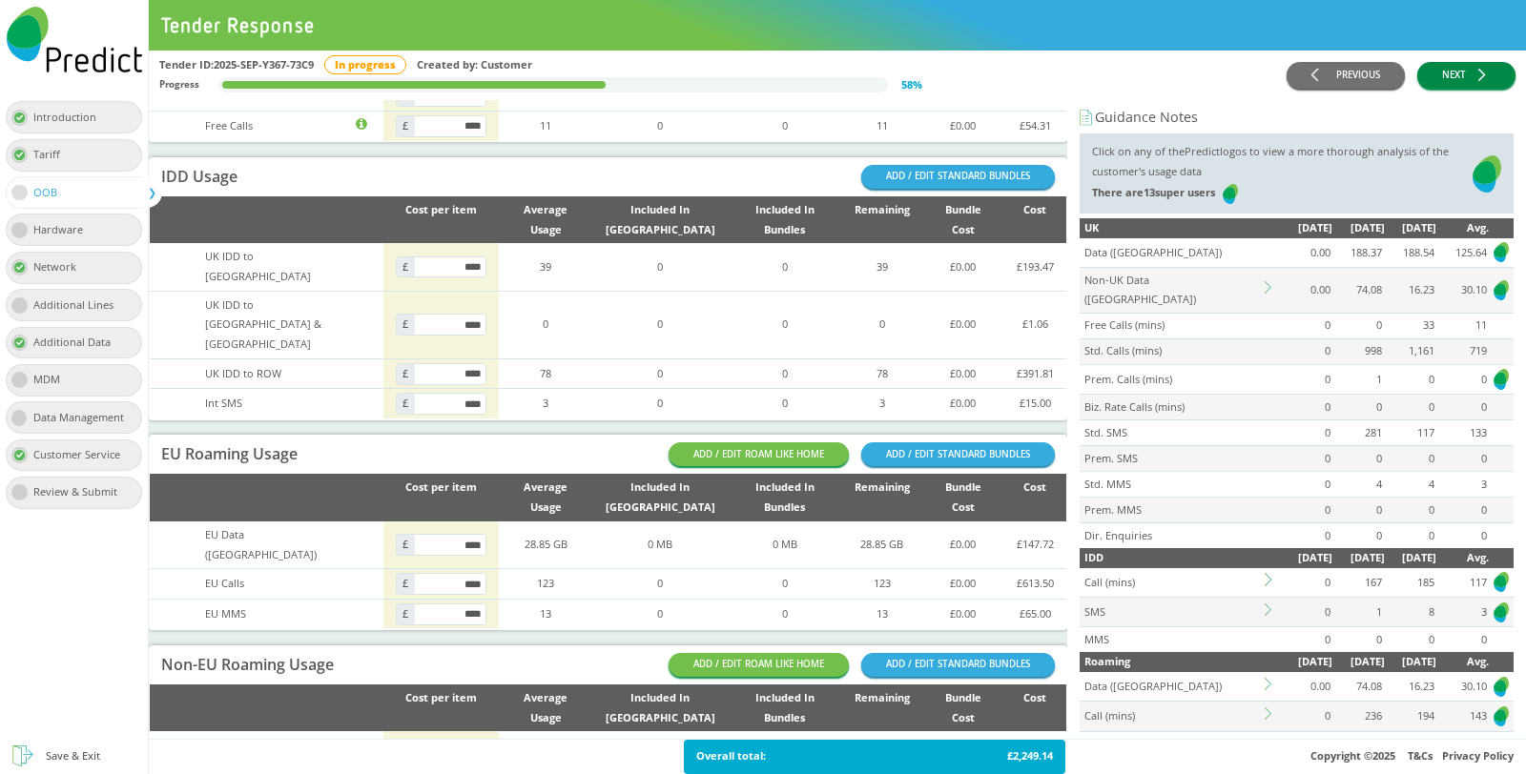
type input "****"
click at [1450, 70] on button "NEXT" at bounding box center [1466, 76] width 98 height 28
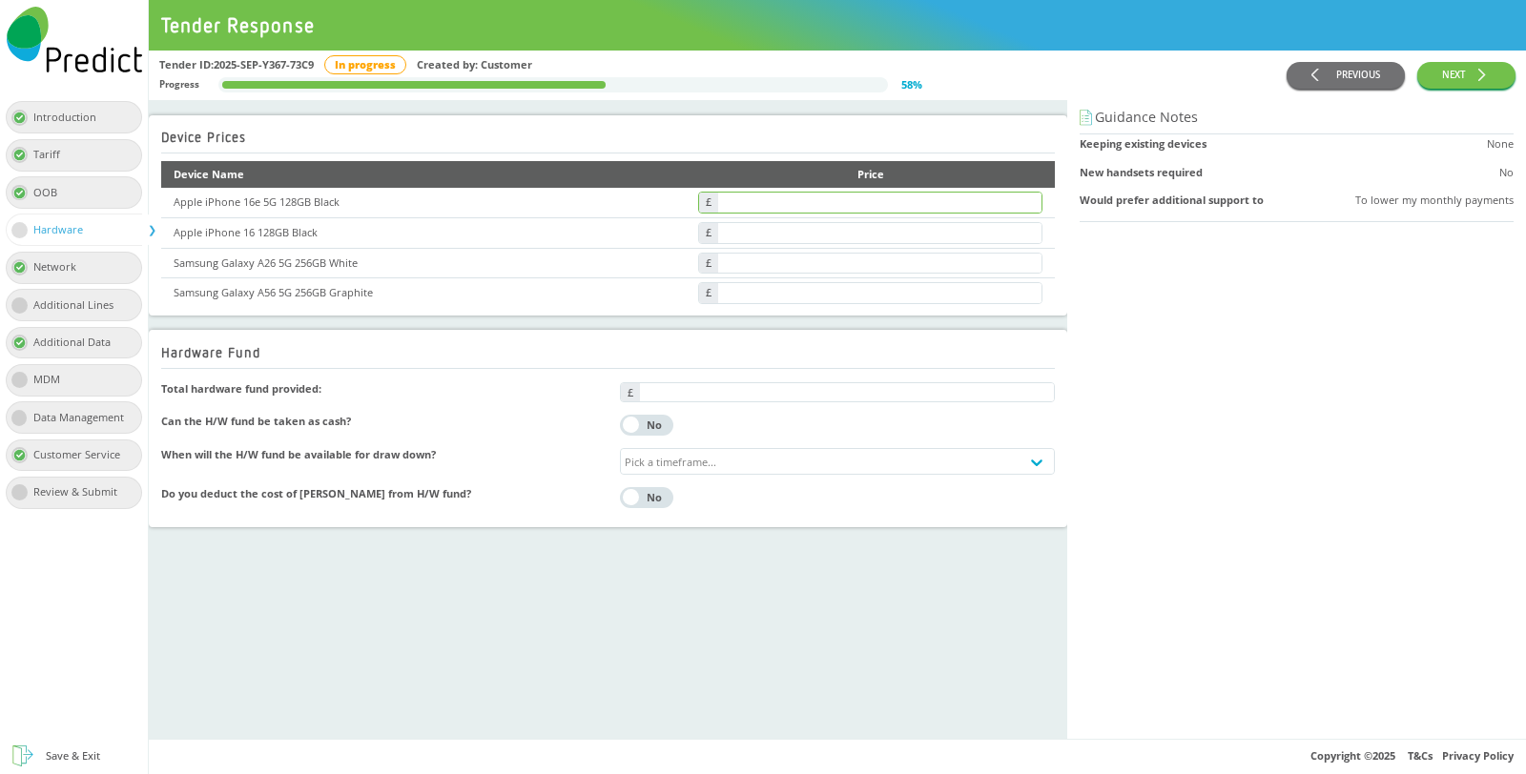
click at [825, 205] on input "text" at bounding box center [879, 203] width 323 height 20
type input "******"
click at [733, 387] on input "text" at bounding box center [847, 392] width 414 height 18
type input "***"
click at [848, 230] on input "text" at bounding box center [879, 233] width 323 height 20
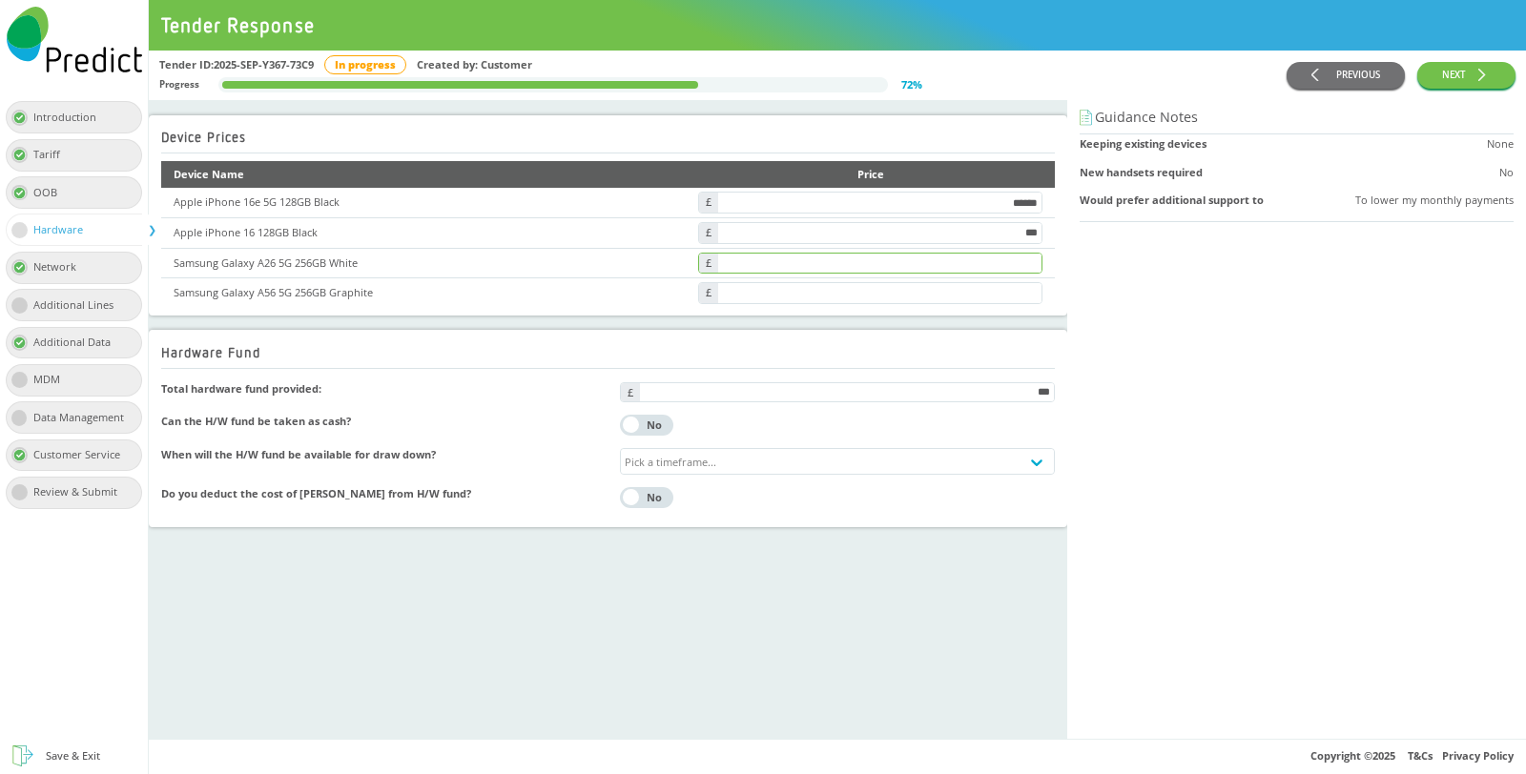
type input "******"
click at [853, 257] on input "text" at bounding box center [879, 264] width 323 height 20
type input "******"
click at [853, 289] on input "text" at bounding box center [879, 293] width 323 height 20
type input "******"
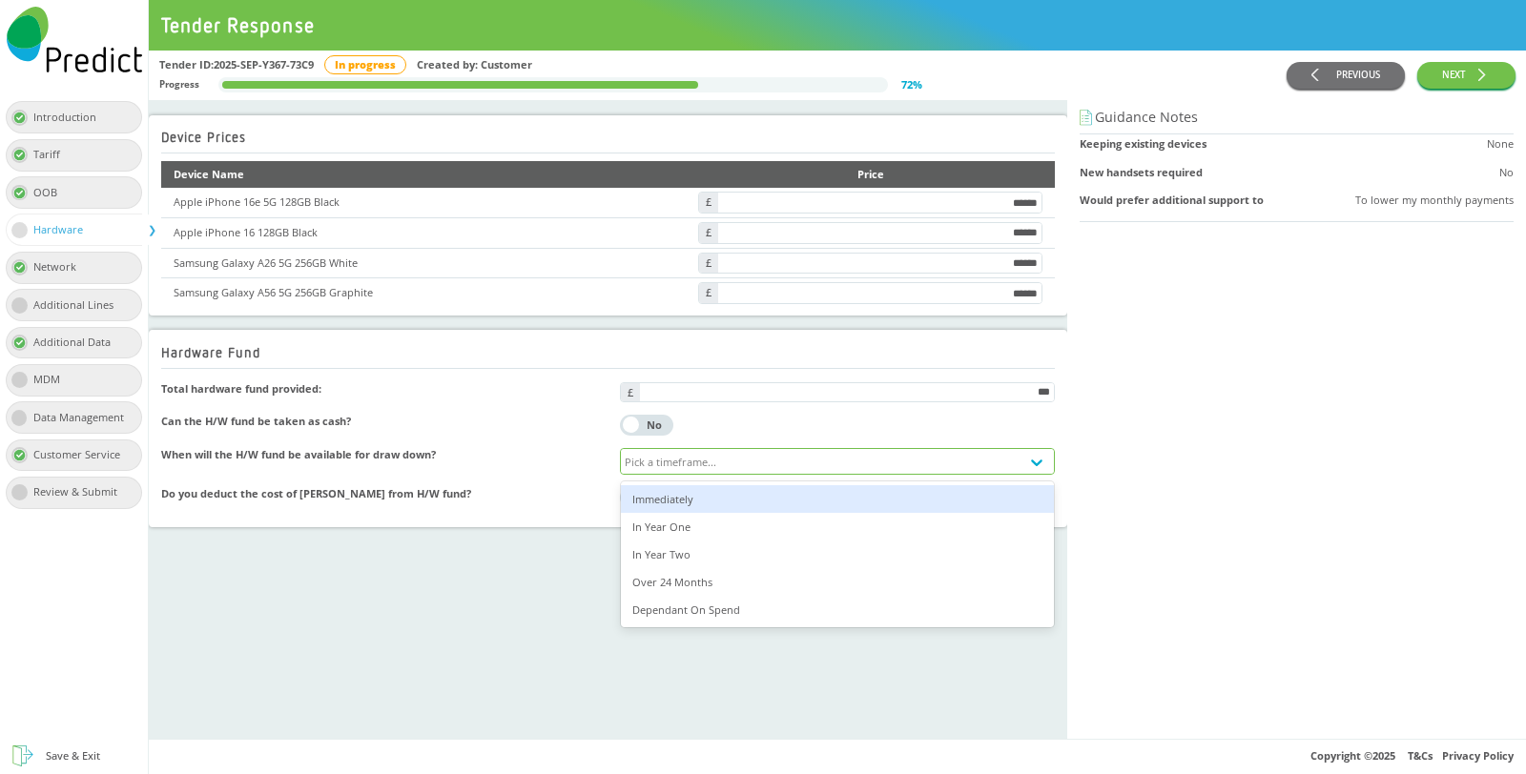
click at [722, 462] on div "Pick a timeframe..." at bounding box center [820, 461] width 398 height 25
click at [690, 496] on div "Immediately" at bounding box center [837, 499] width 432 height 28
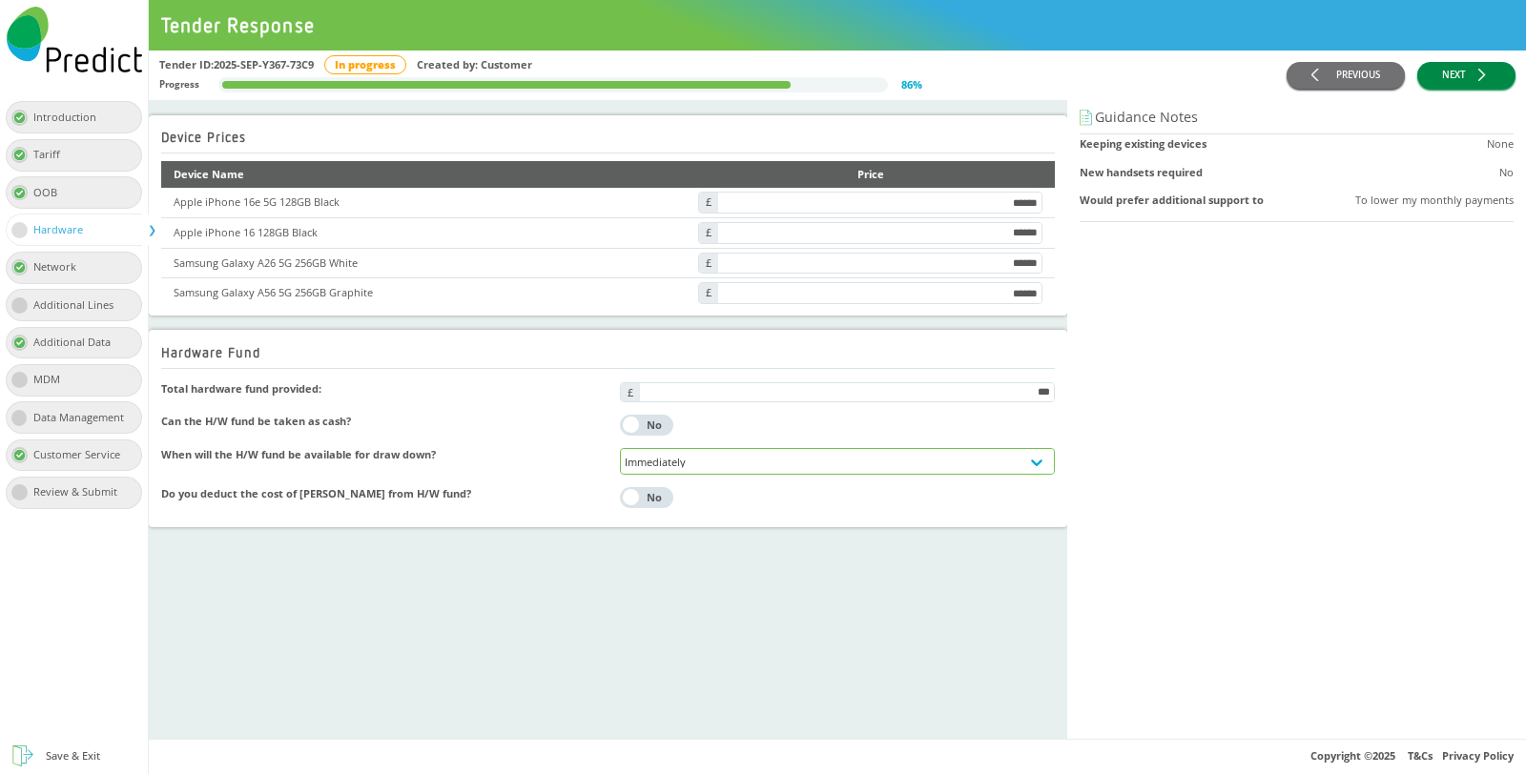
click at [1487, 81] on button "NEXT" at bounding box center [1466, 76] width 98 height 28
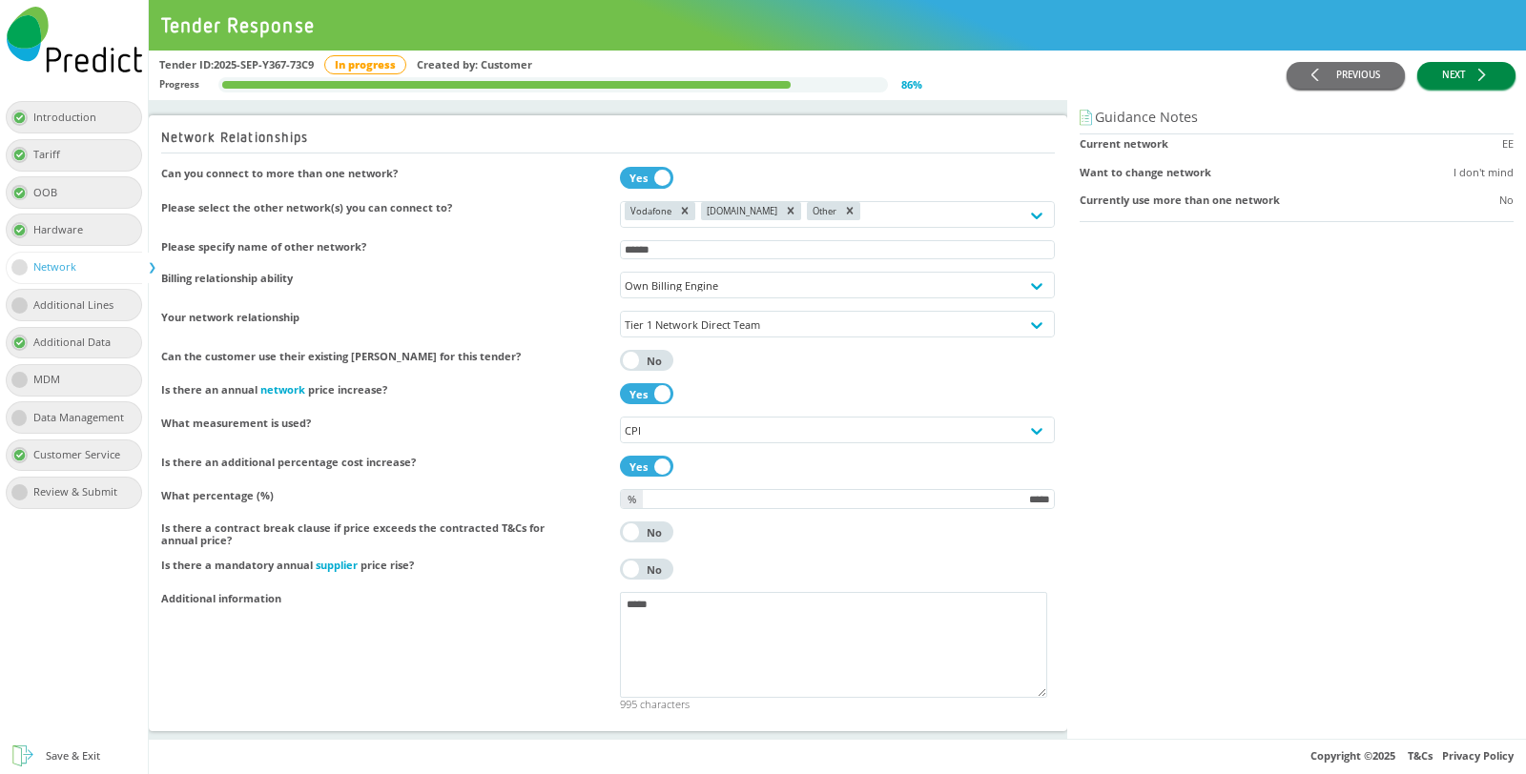
click at [1484, 79] on icon "button" at bounding box center [1484, 75] width 12 height 12
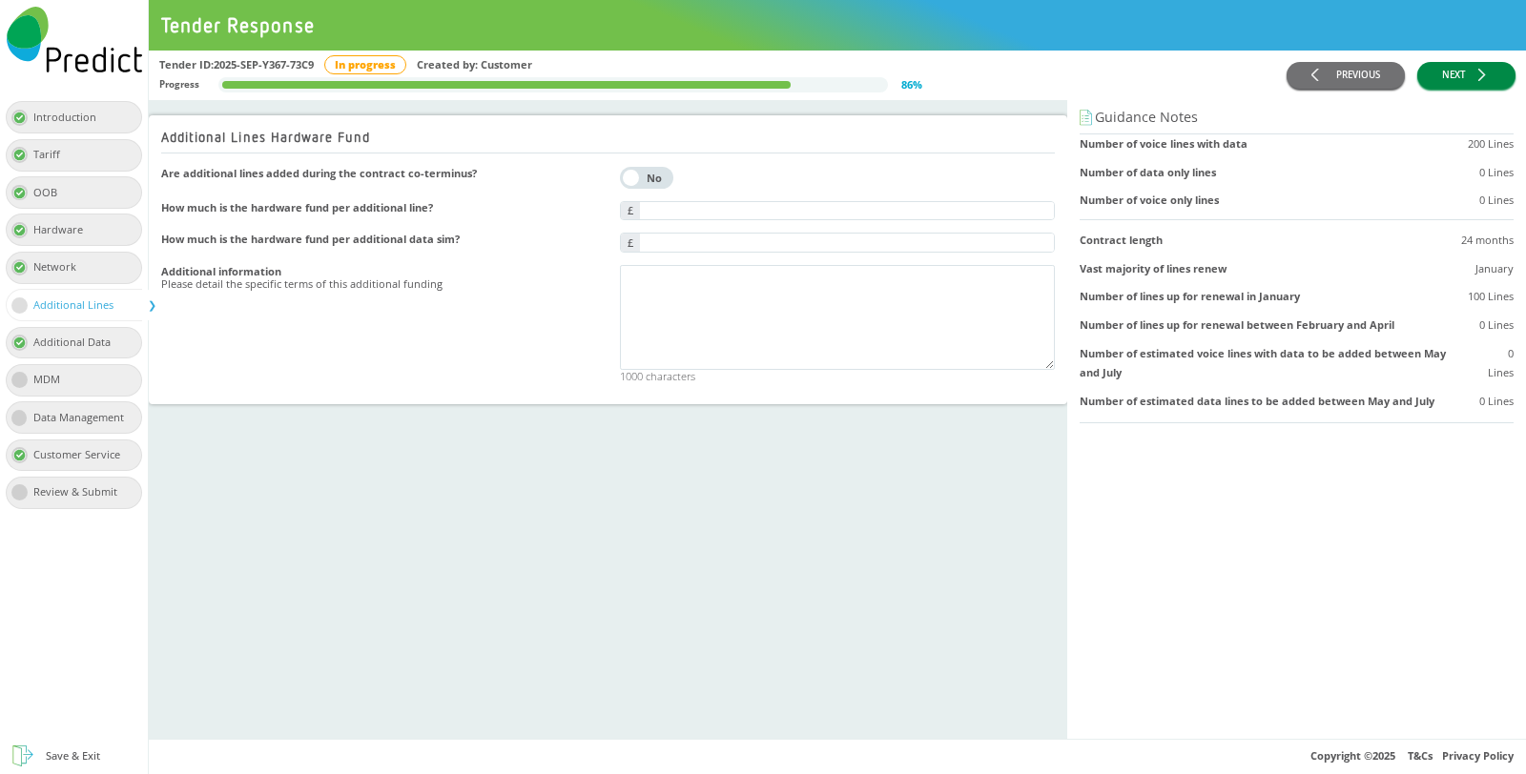
click at [1484, 79] on icon "button" at bounding box center [1484, 75] width 12 height 12
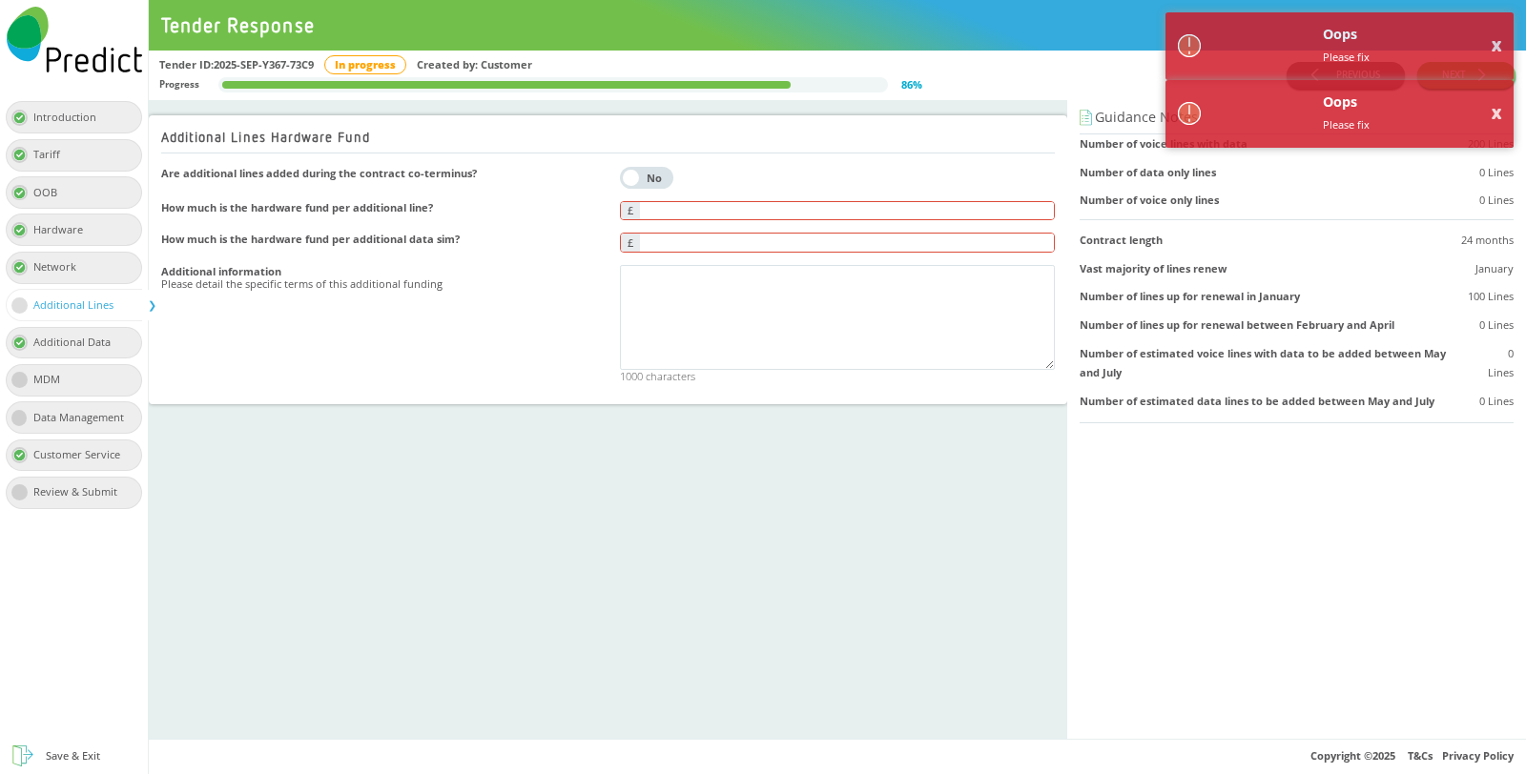
click at [853, 208] on input "text" at bounding box center [847, 211] width 414 height 18
type input "*"
click at [853, 245] on input "text" at bounding box center [847, 243] width 414 height 18
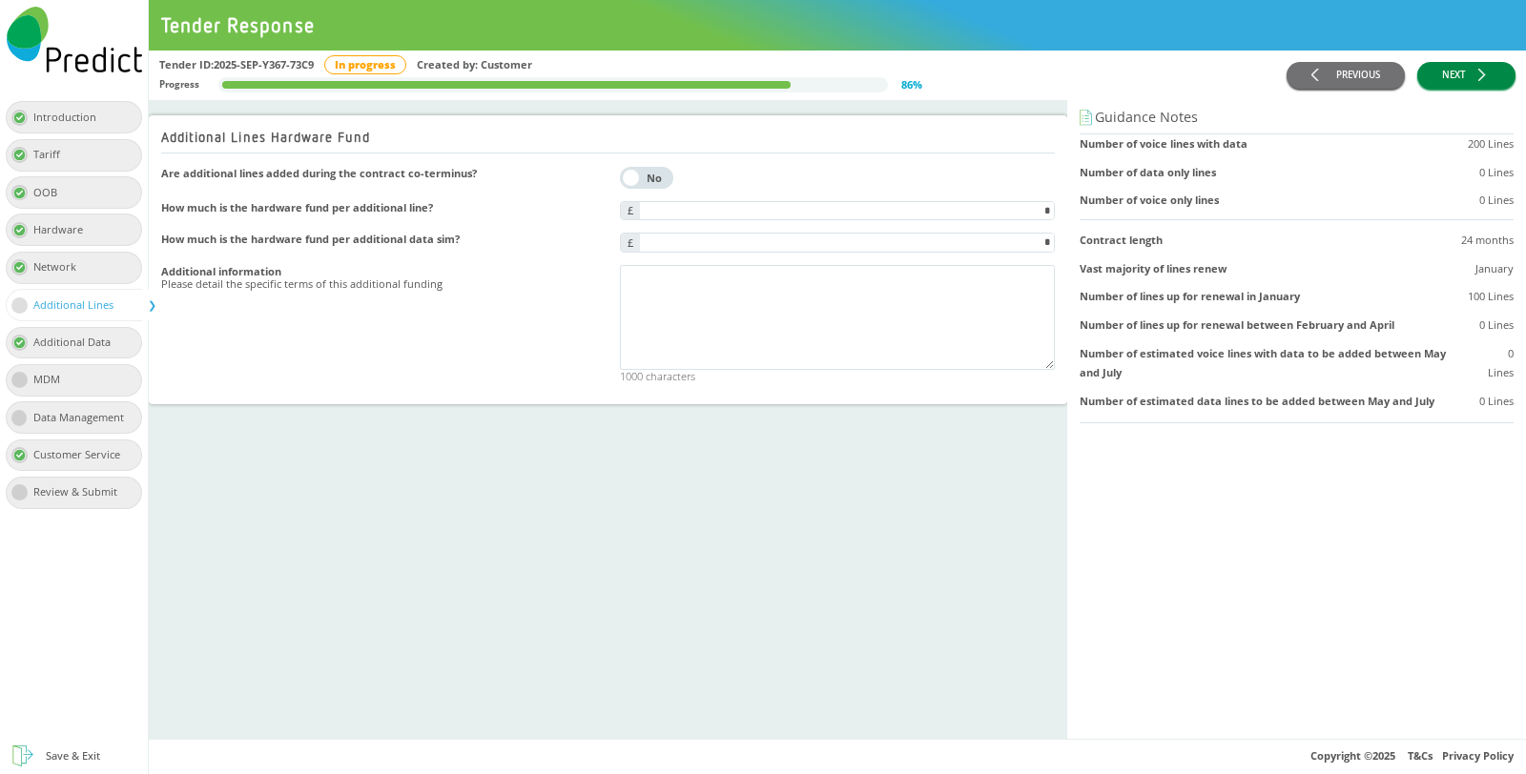
type input "*"
click at [1461, 62] on button "NEXT" at bounding box center [1466, 76] width 98 height 28
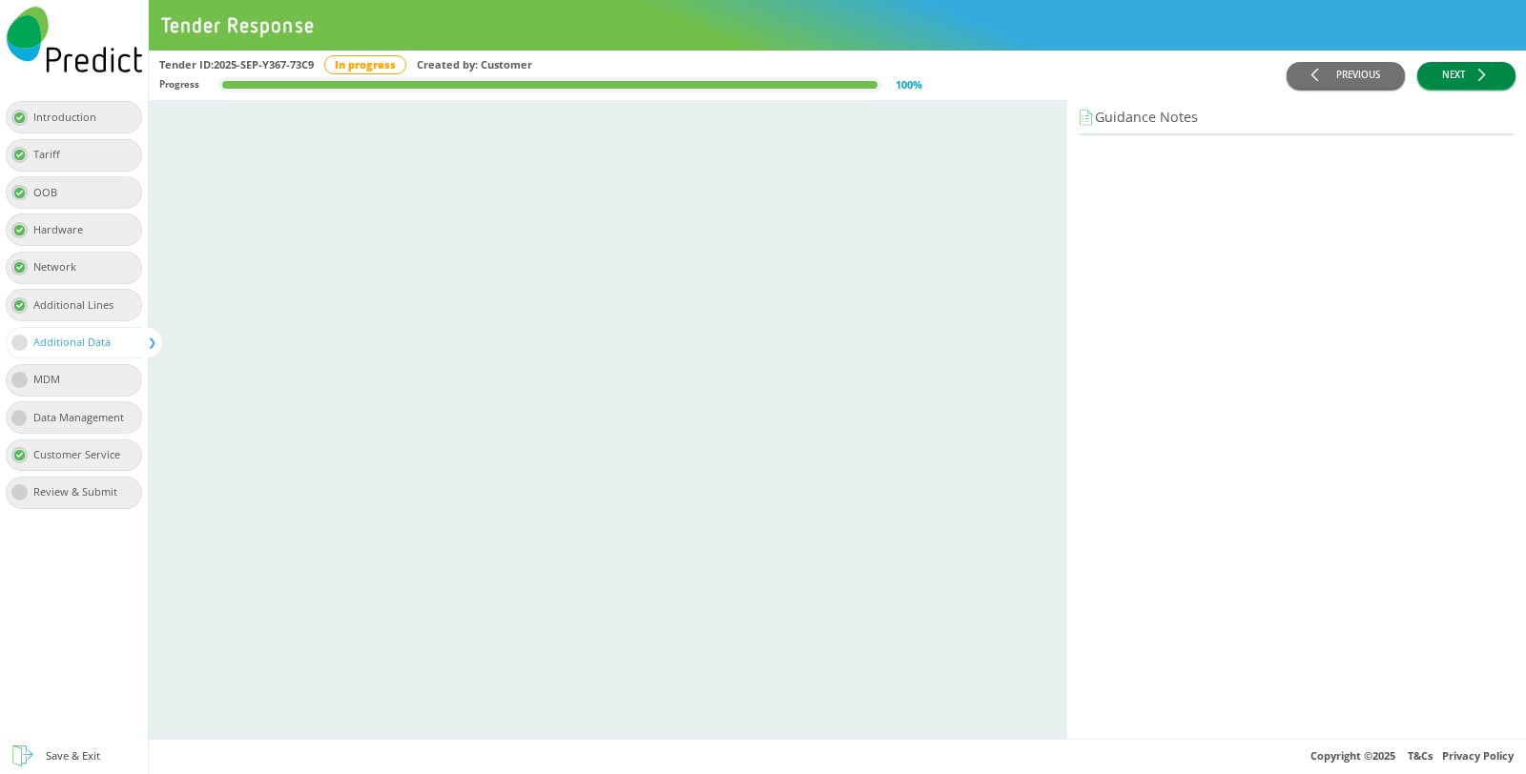
click at [1461, 62] on button "NEXT" at bounding box center [1466, 76] width 98 height 28
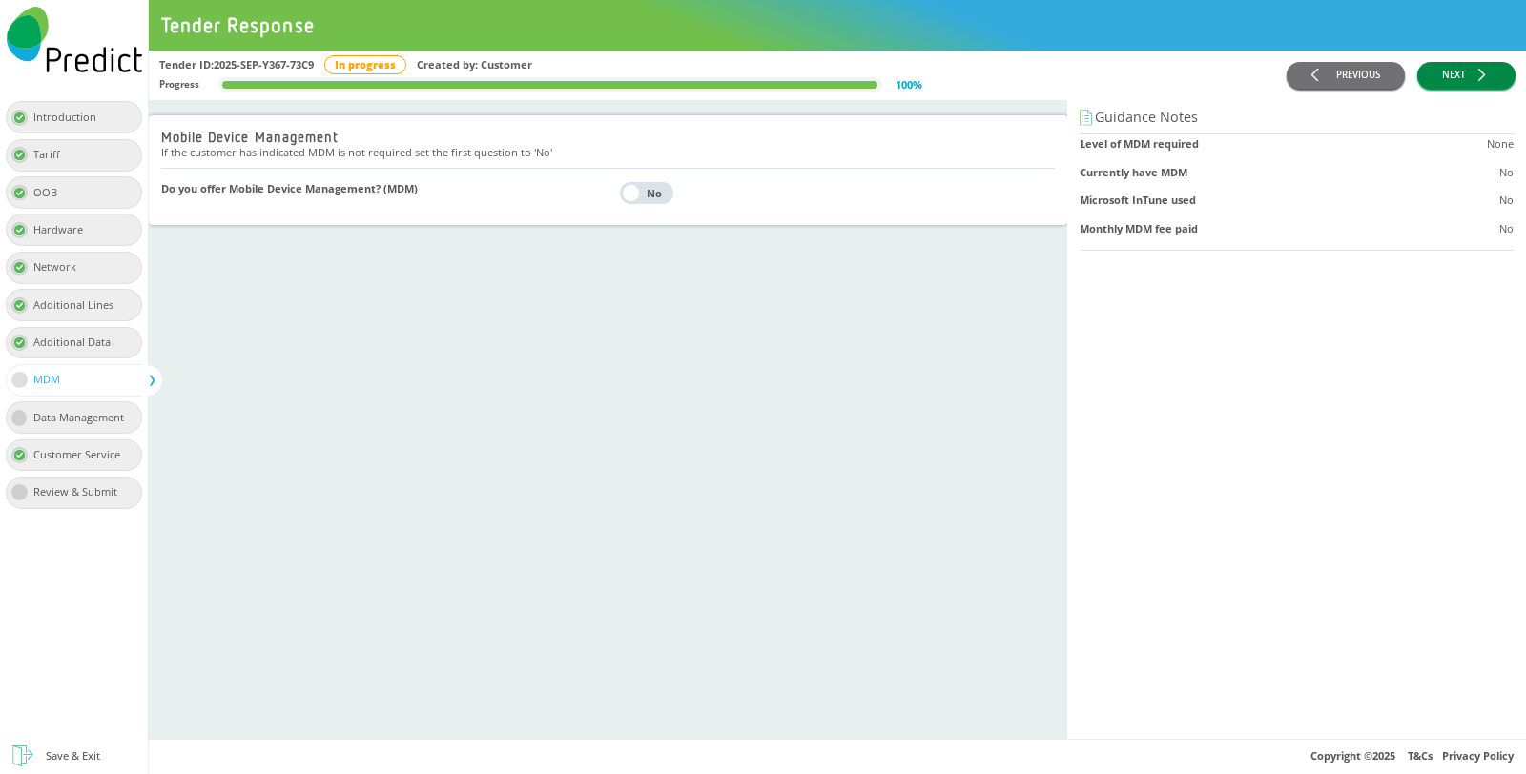
click at [1461, 62] on button "NEXT" at bounding box center [1466, 76] width 98 height 28
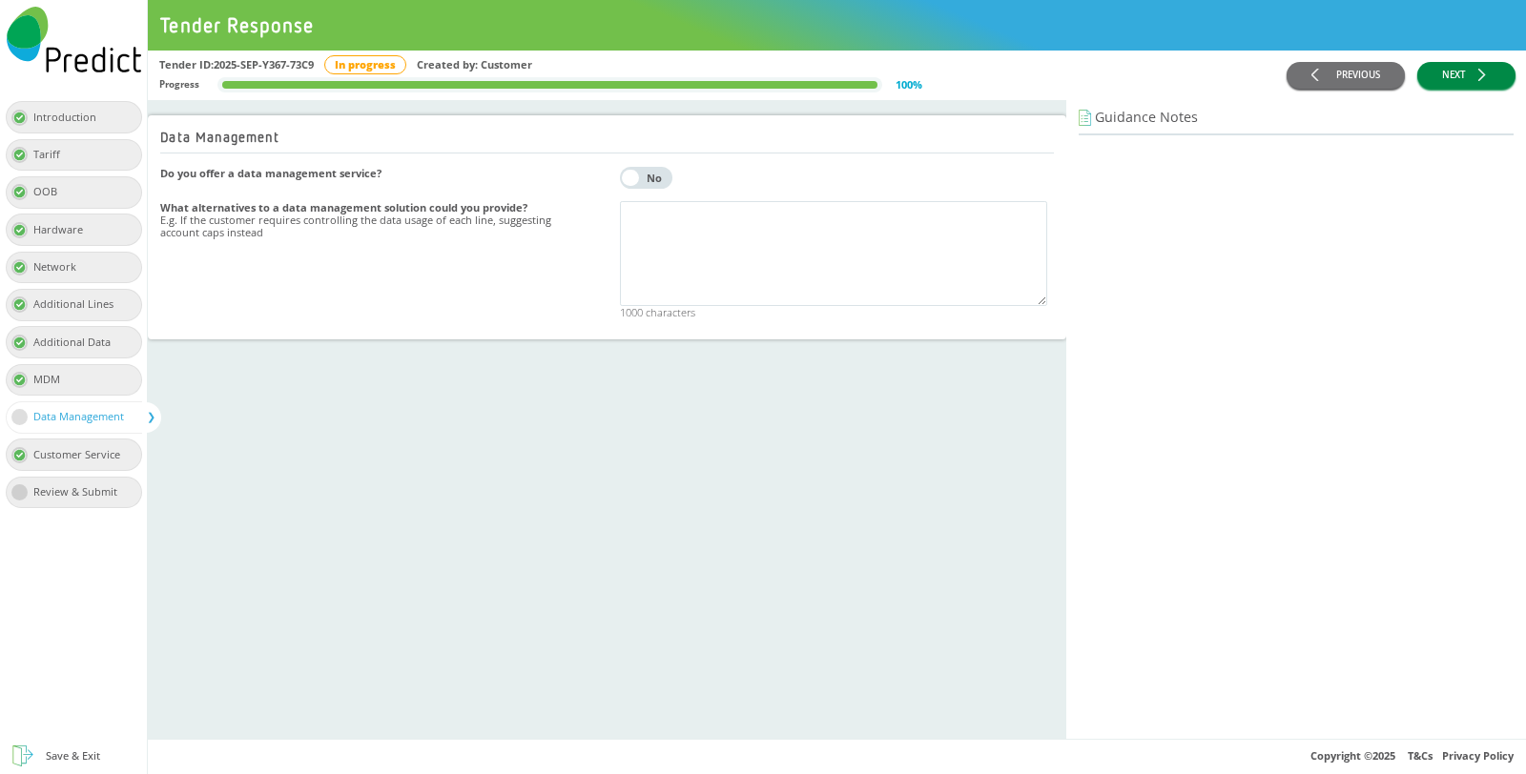
click at [1461, 62] on button "NEXT" at bounding box center [1466, 76] width 98 height 28
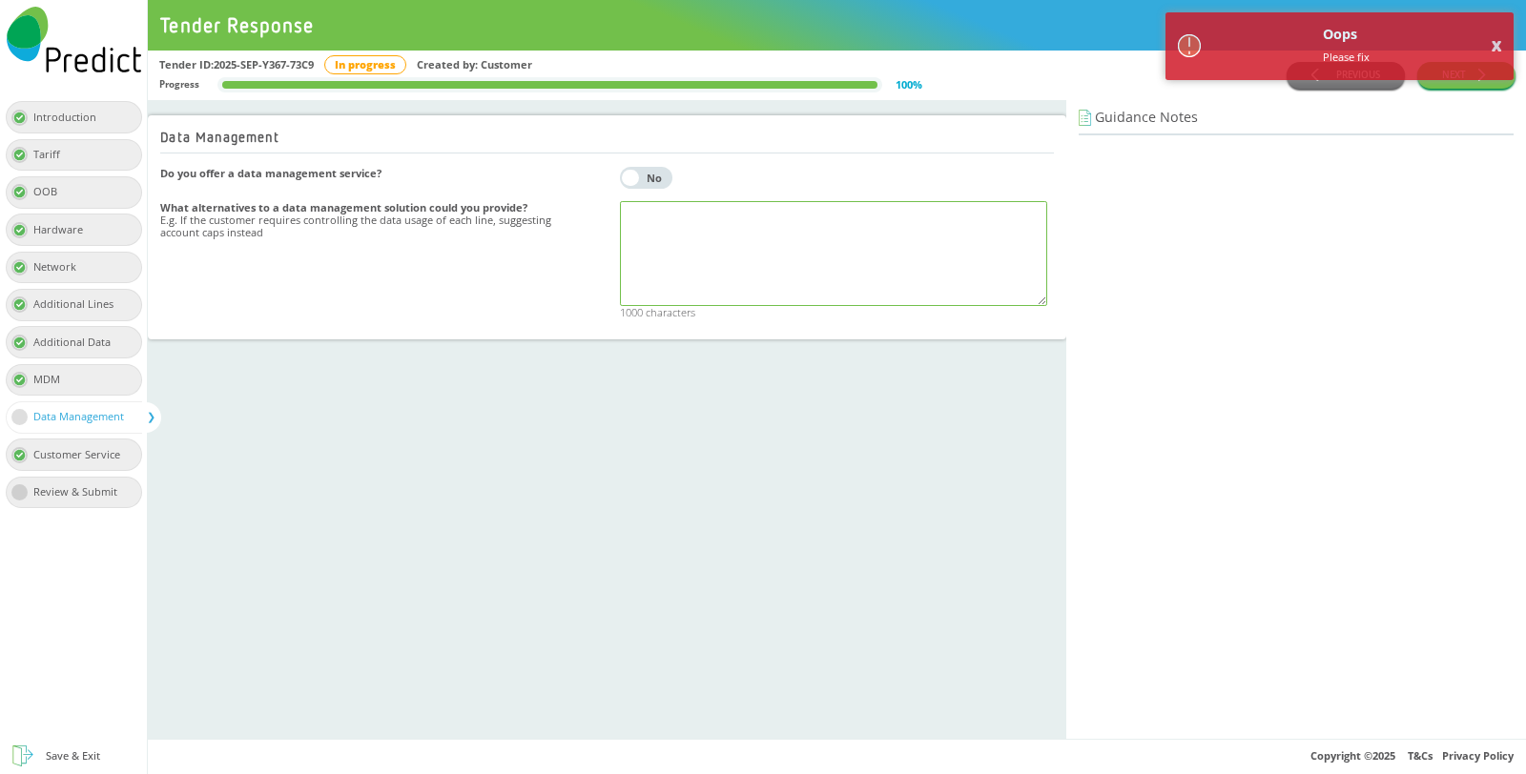
click at [734, 225] on textarea at bounding box center [833, 253] width 427 height 105
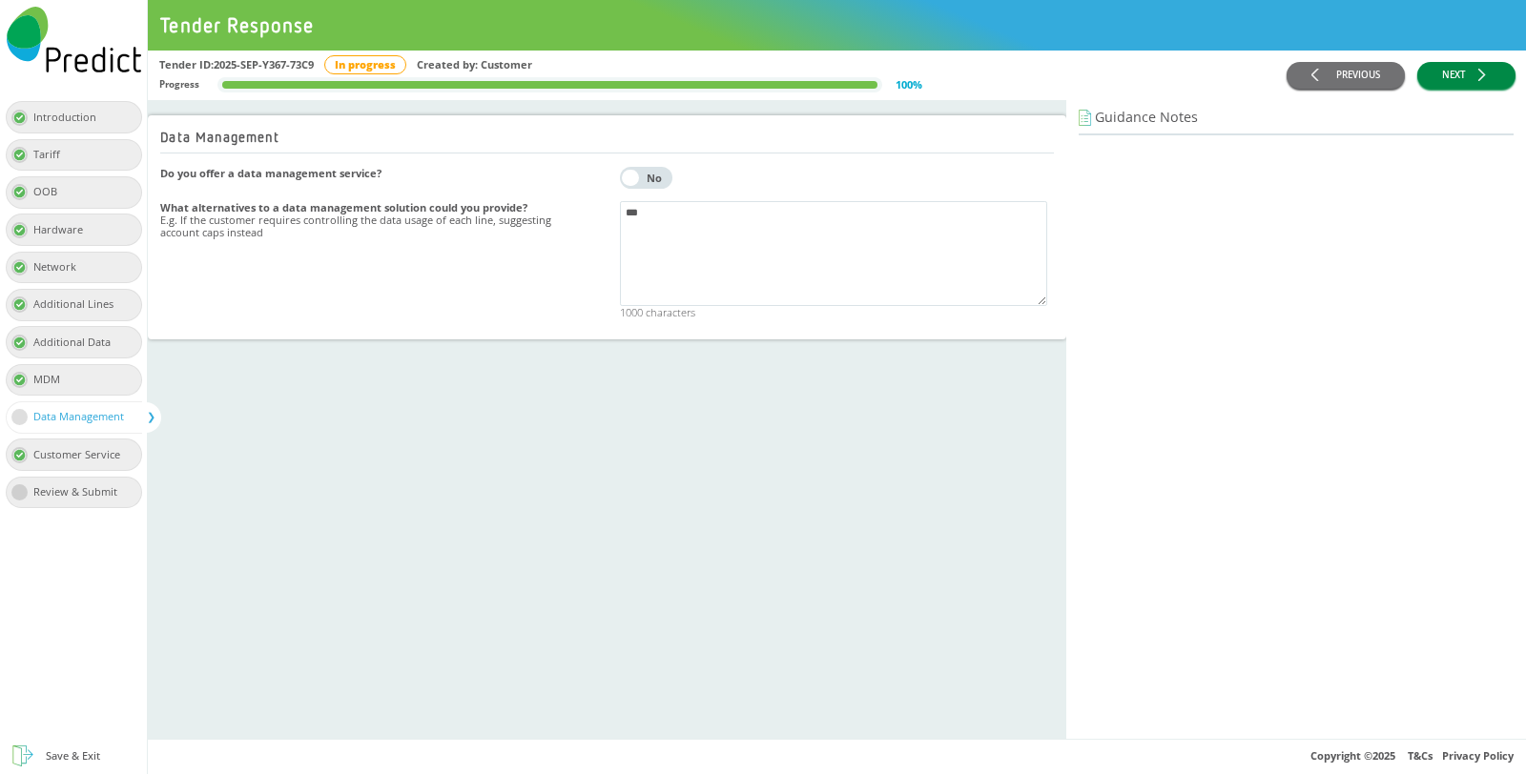
type textarea "***"
click at [1447, 64] on button "NEXT" at bounding box center [1466, 76] width 98 height 28
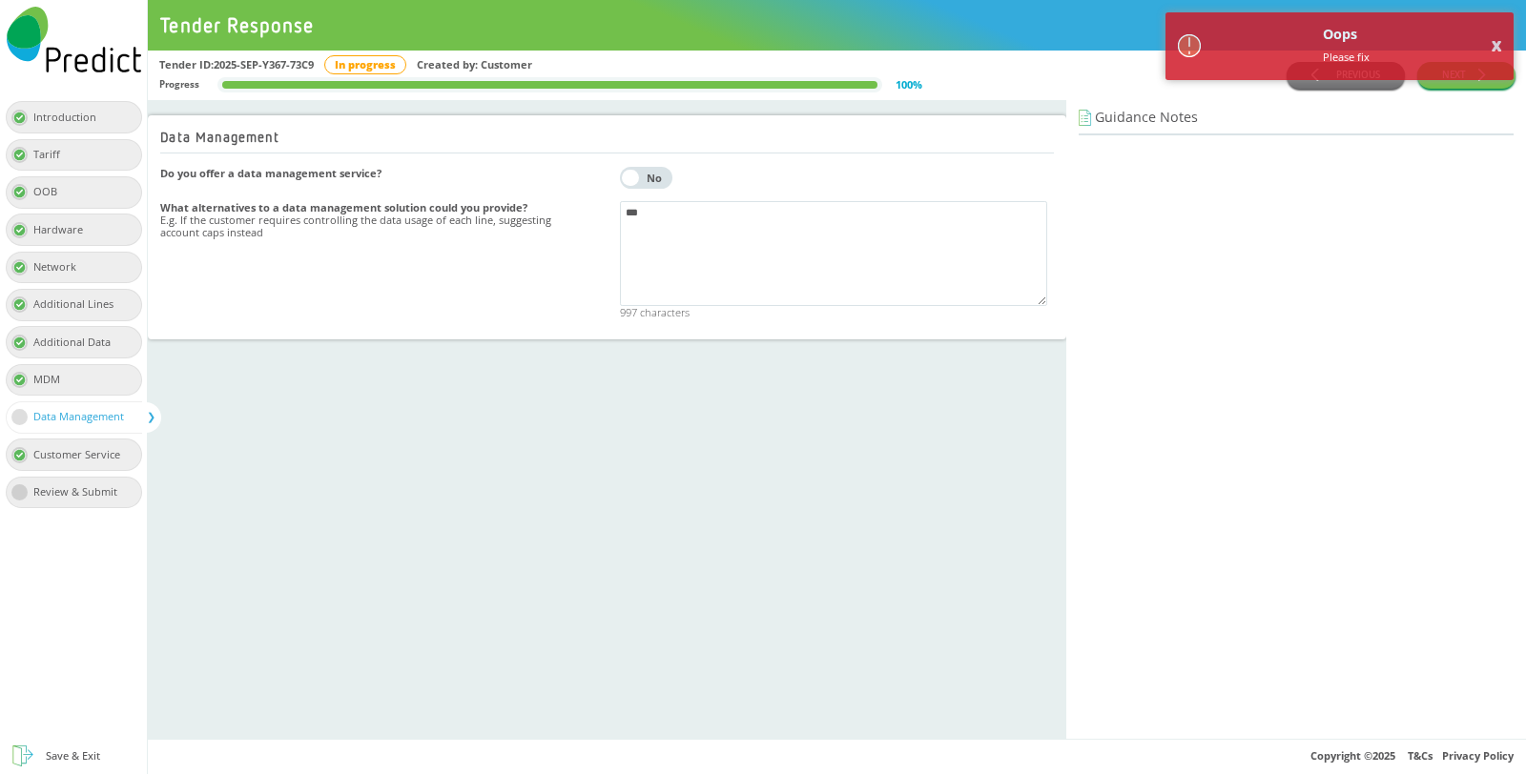
click at [649, 173] on div "No" at bounding box center [654, 178] width 27 height 10
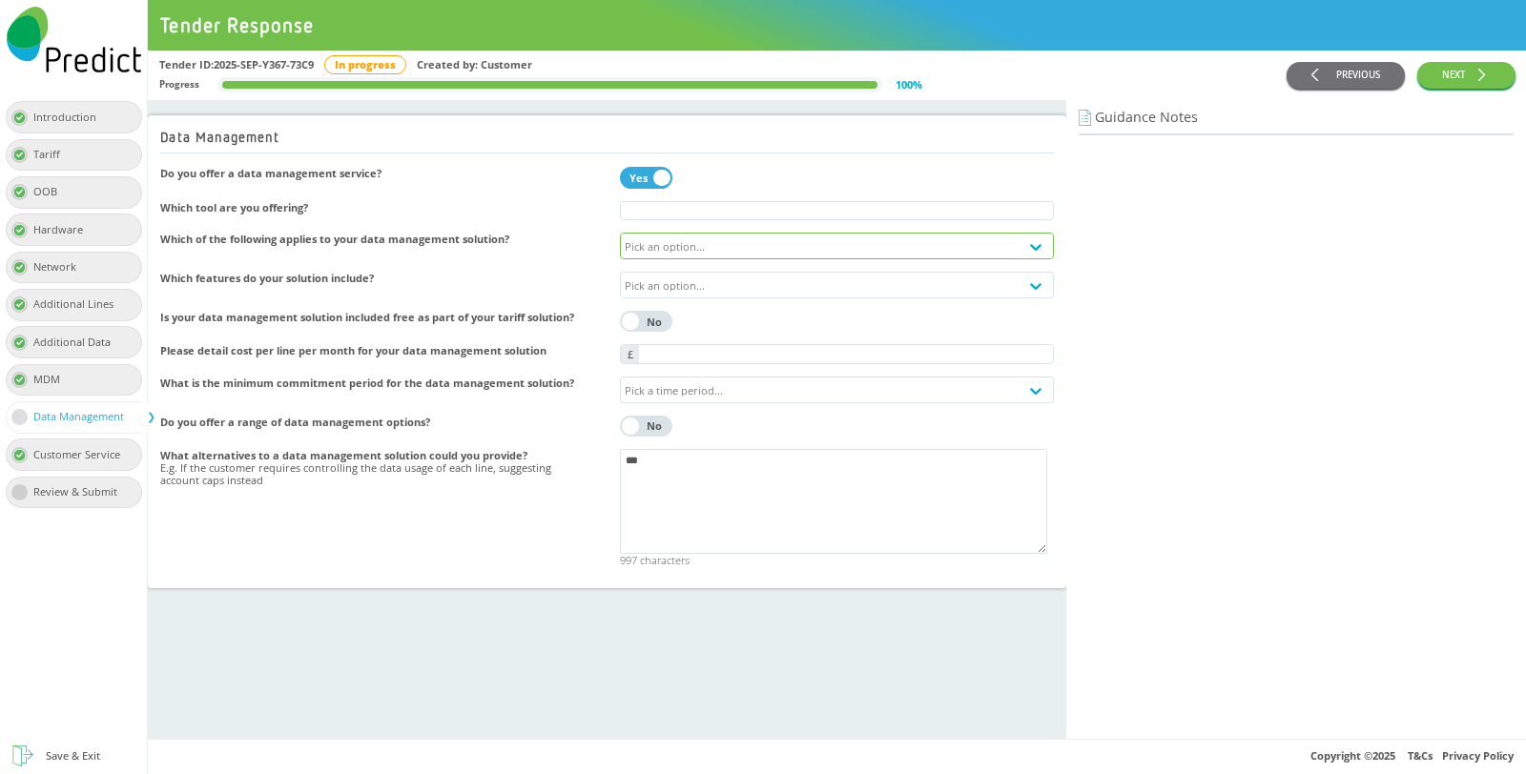
click at [682, 256] on div "Pick an option..." at bounding box center [820, 246] width 399 height 25
click at [677, 279] on div "Android Only" at bounding box center [837, 284] width 433 height 28
click at [693, 281] on div "Pick an option..." at bounding box center [665, 285] width 80 height 12
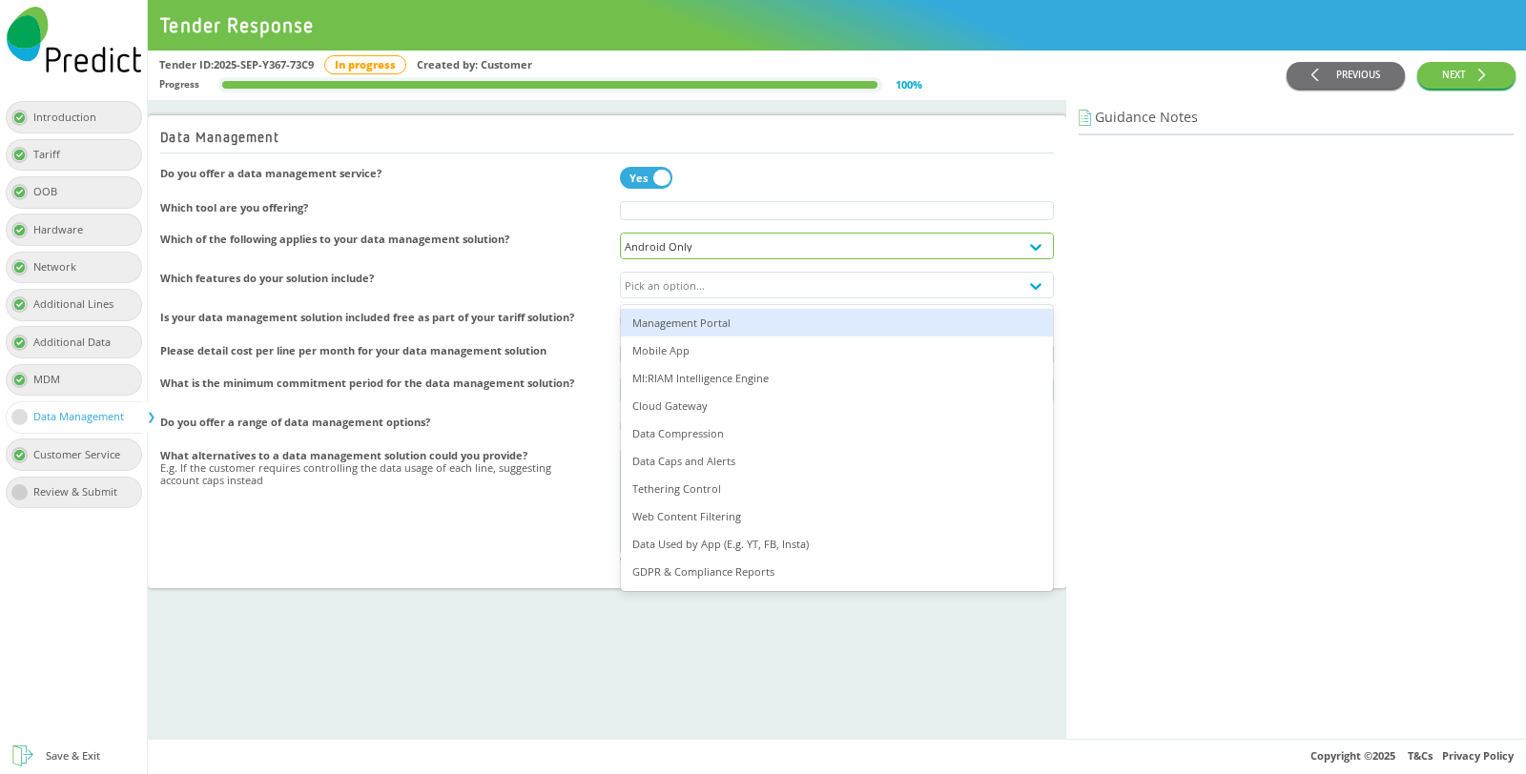
click at [696, 327] on div "Management Portal" at bounding box center [837, 323] width 433 height 28
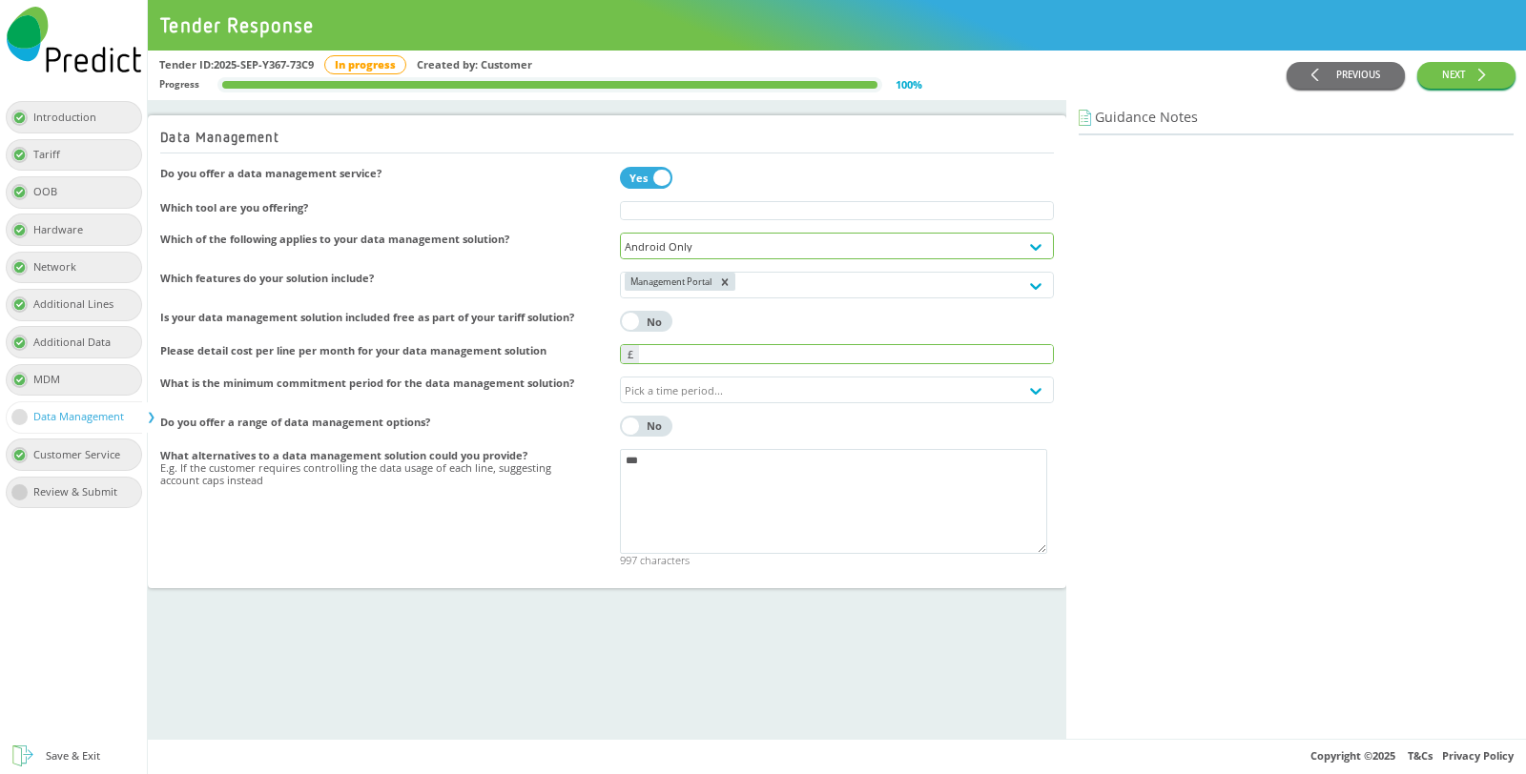
click at [664, 359] on input "text" at bounding box center [846, 354] width 414 height 18
type input "*****"
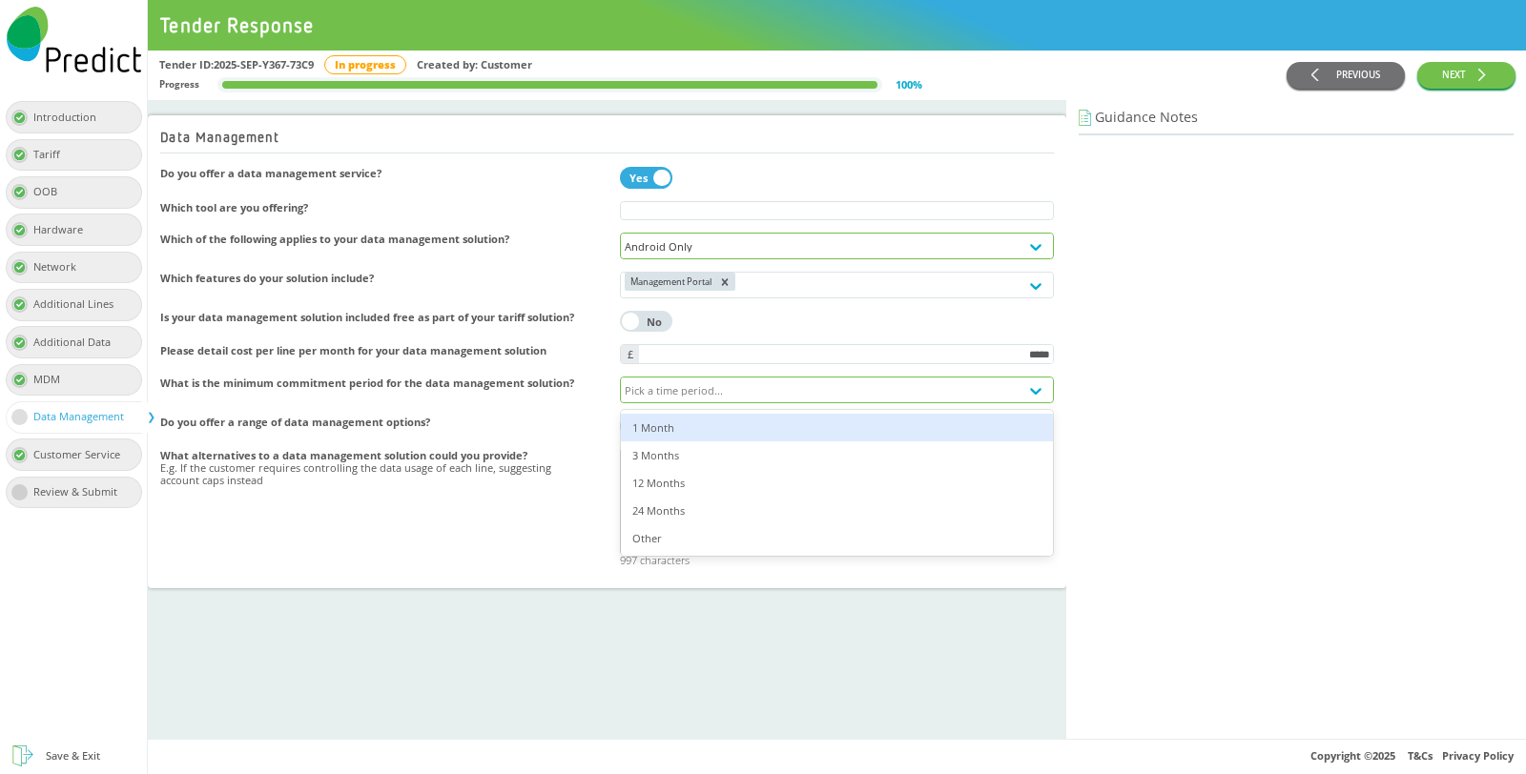
click at [652, 396] on div "Pick a time period..." at bounding box center [674, 389] width 98 height 12
click at [653, 438] on div "1 Month" at bounding box center [837, 428] width 433 height 28
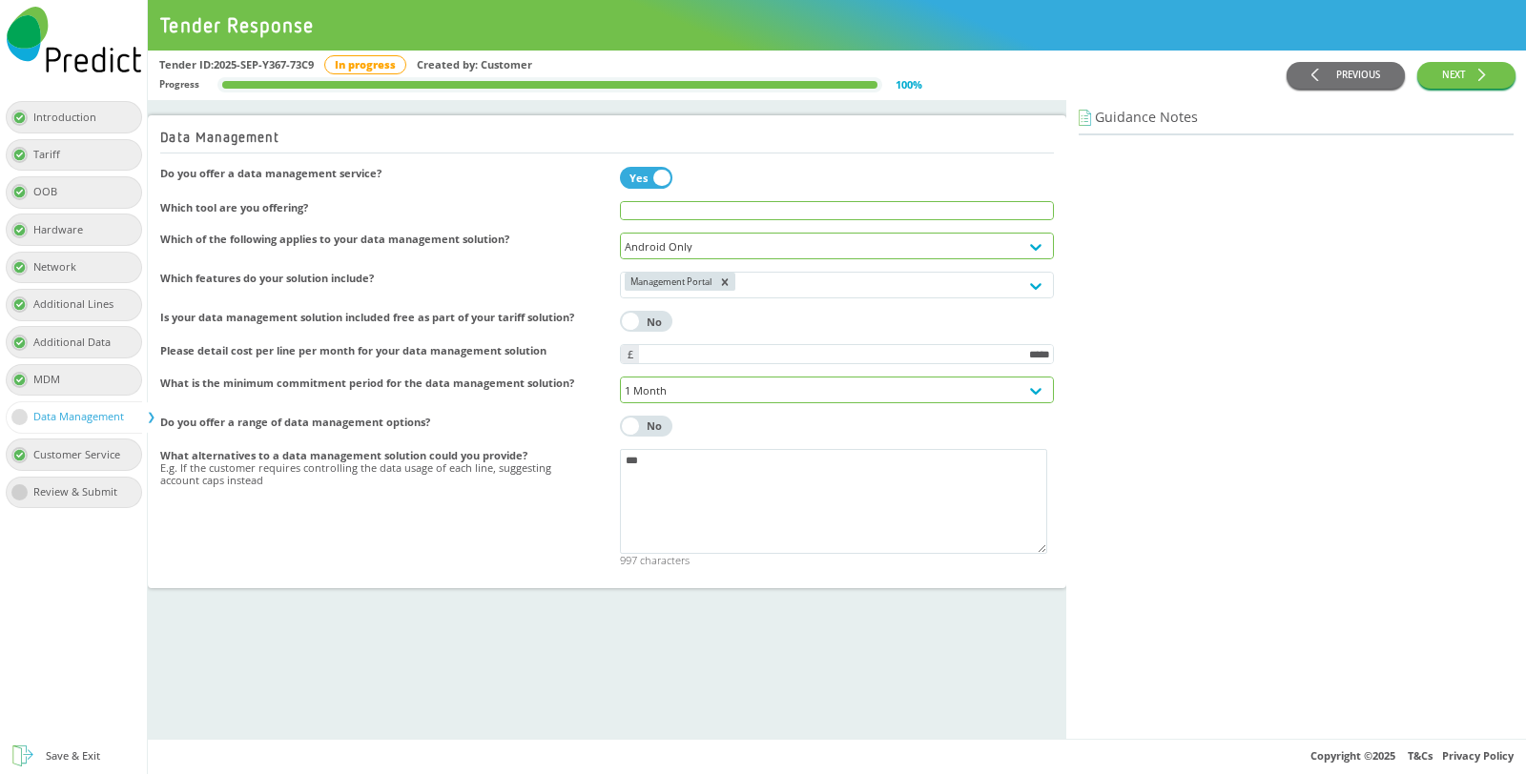
click at [685, 210] on input "text" at bounding box center [837, 211] width 433 height 18
type input "**"
click at [1466, 81] on button "NEXT" at bounding box center [1466, 76] width 98 height 28
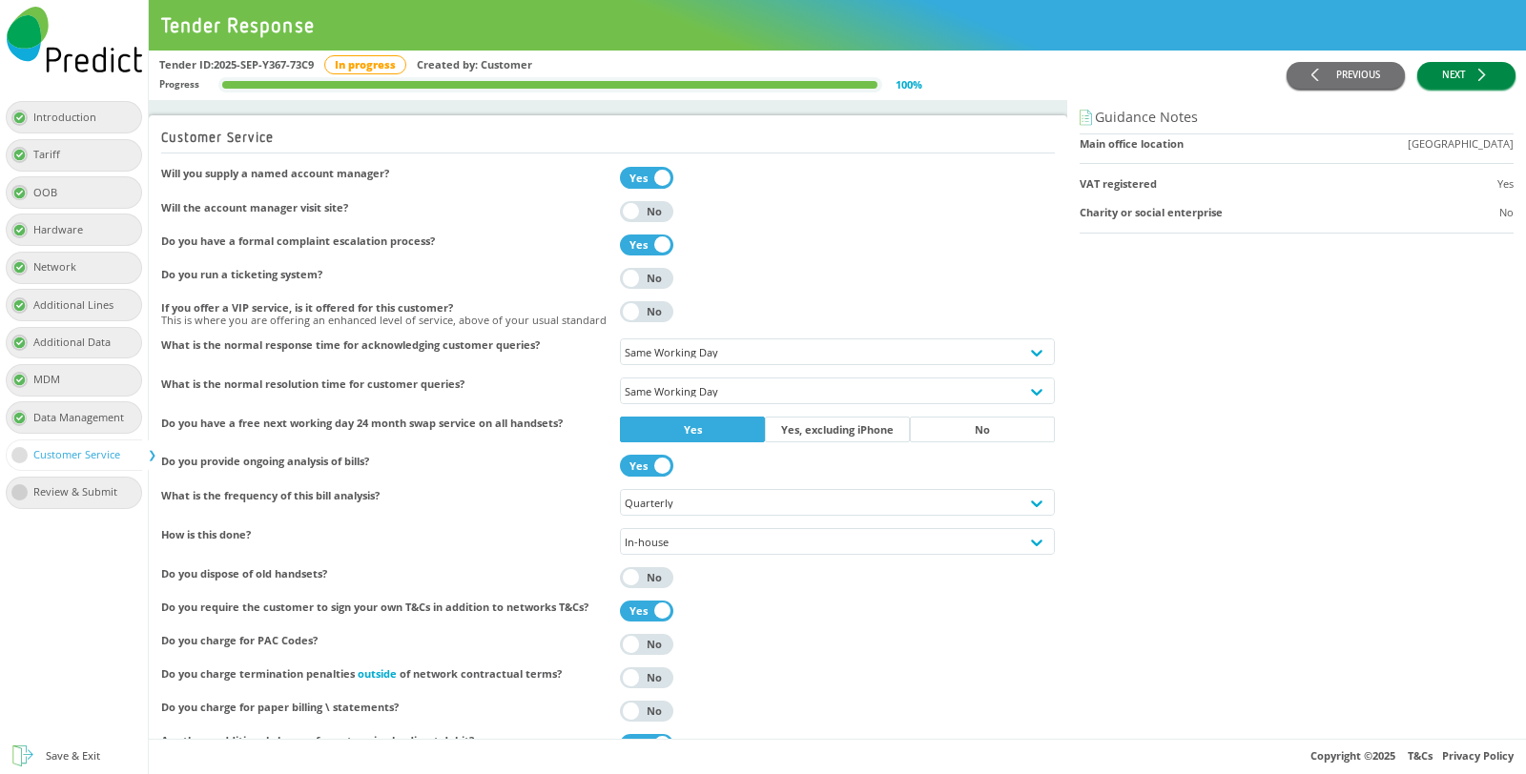
click at [1466, 81] on button "NEXT" at bounding box center [1466, 76] width 98 height 28
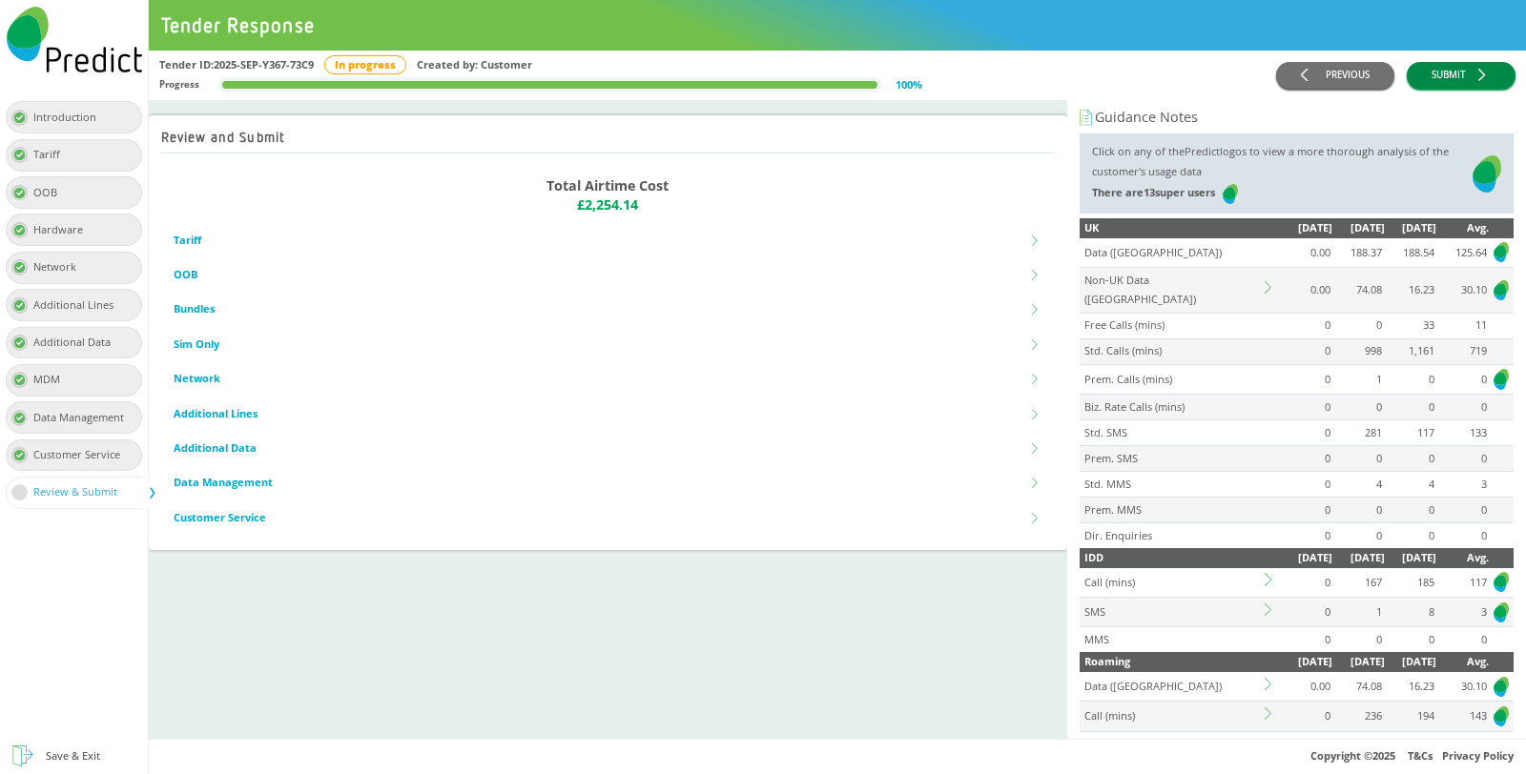
click at [1482, 74] on icon "button" at bounding box center [1484, 75] width 12 height 12
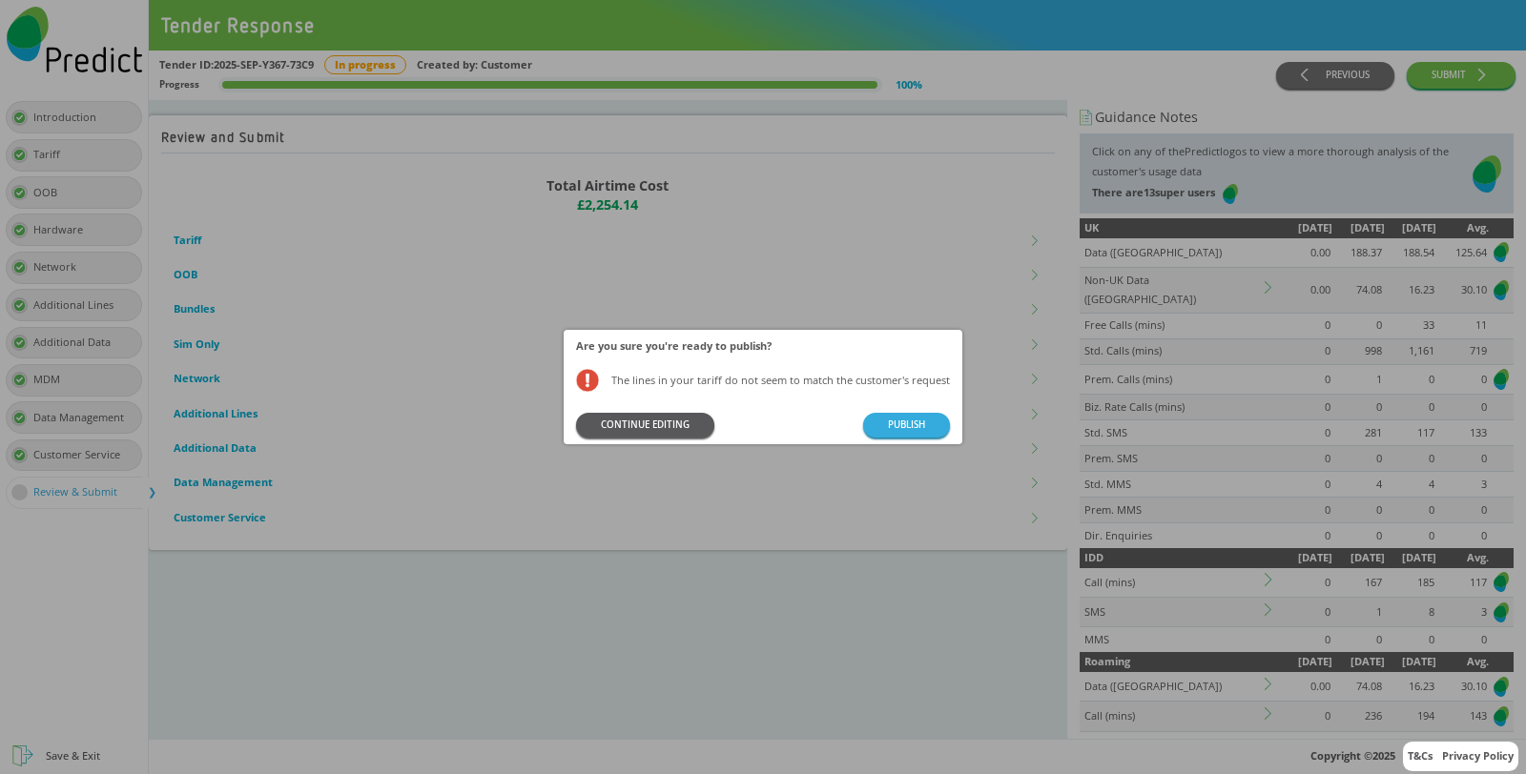
click at [688, 422] on button "CONTINUE EDITING" at bounding box center [645, 425] width 138 height 24
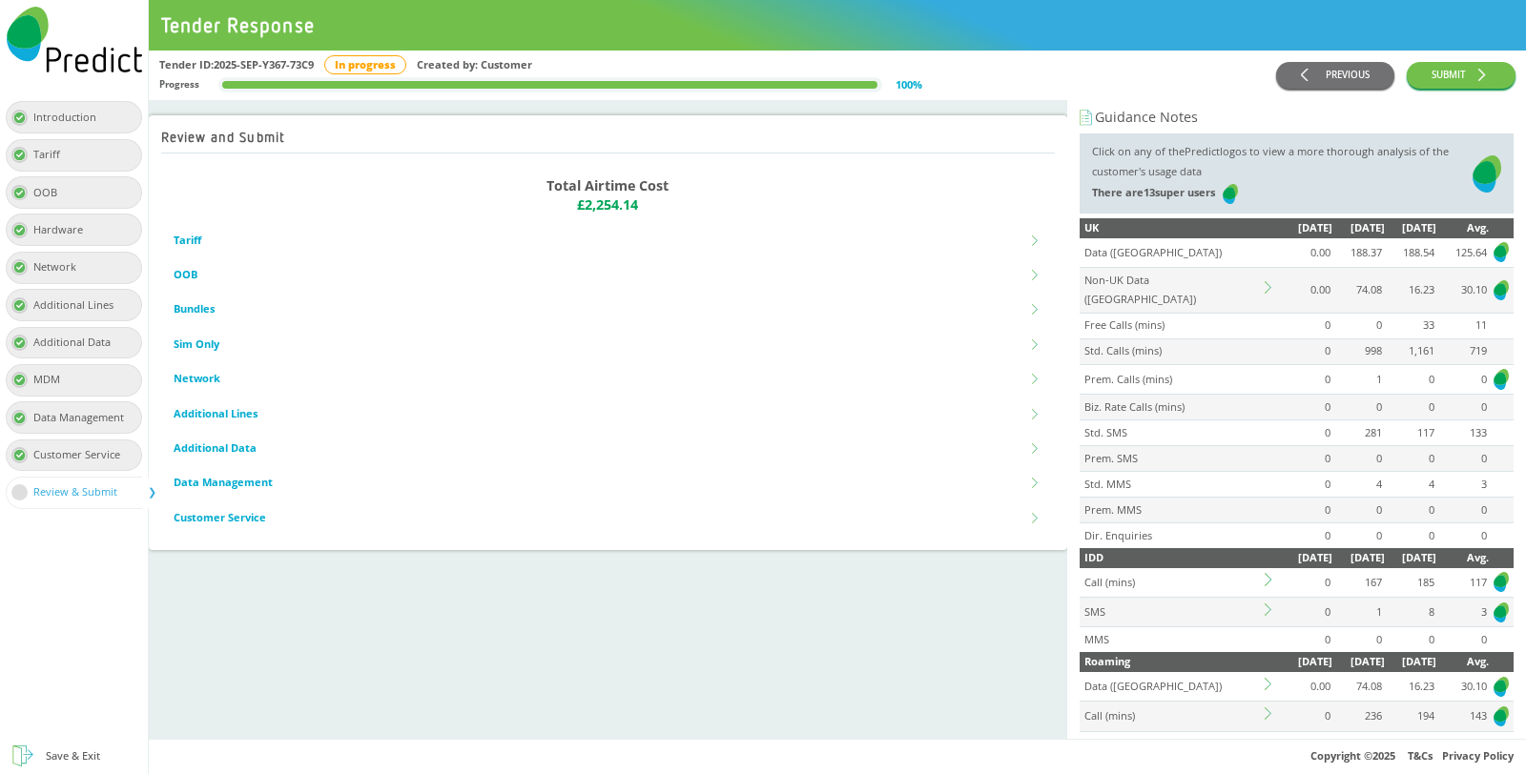
click at [124, 147] on div "Tariff" at bounding box center [74, 155] width 137 height 32
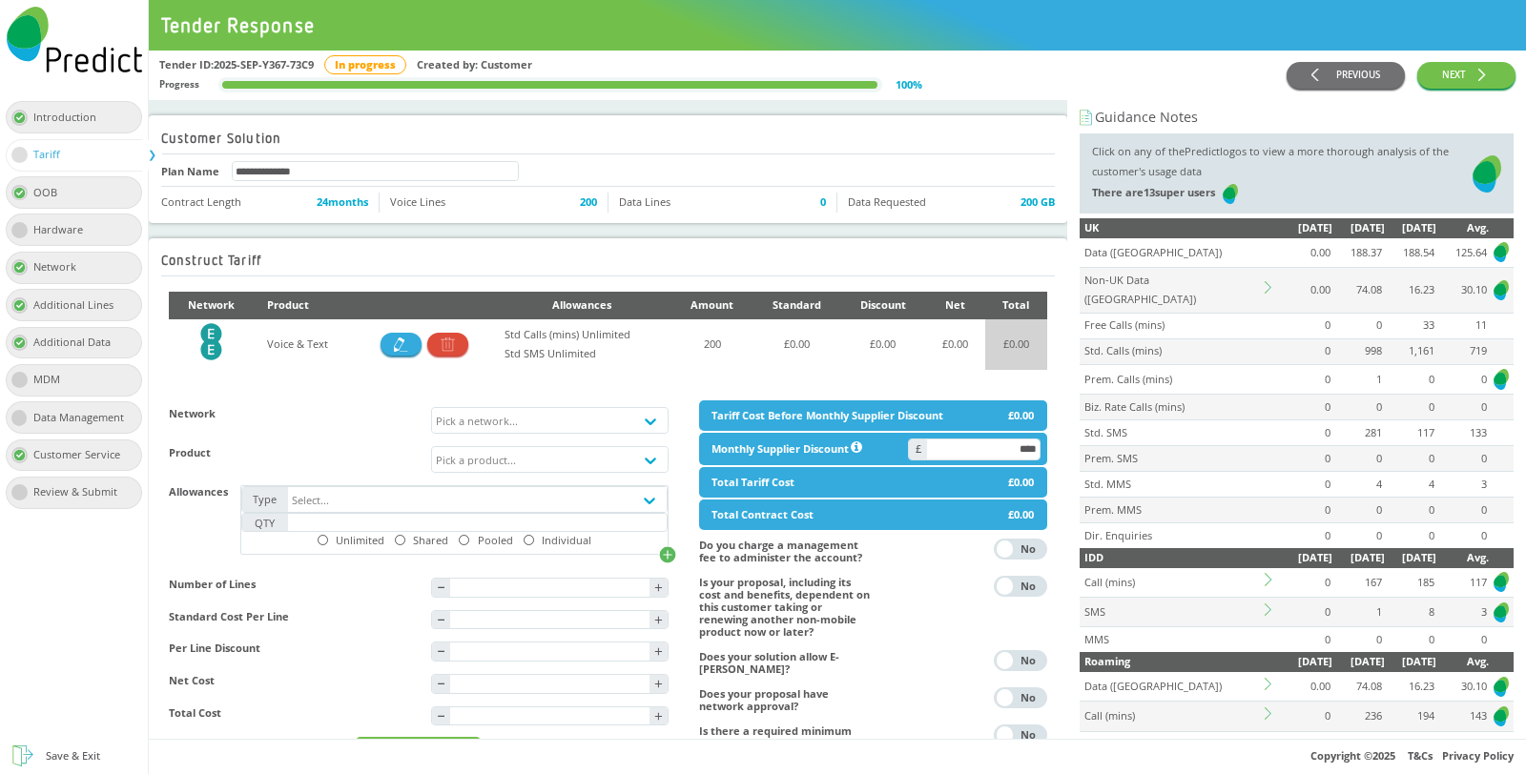
click at [94, 486] on div "Review & Submit" at bounding box center [81, 492] width 96 height 20
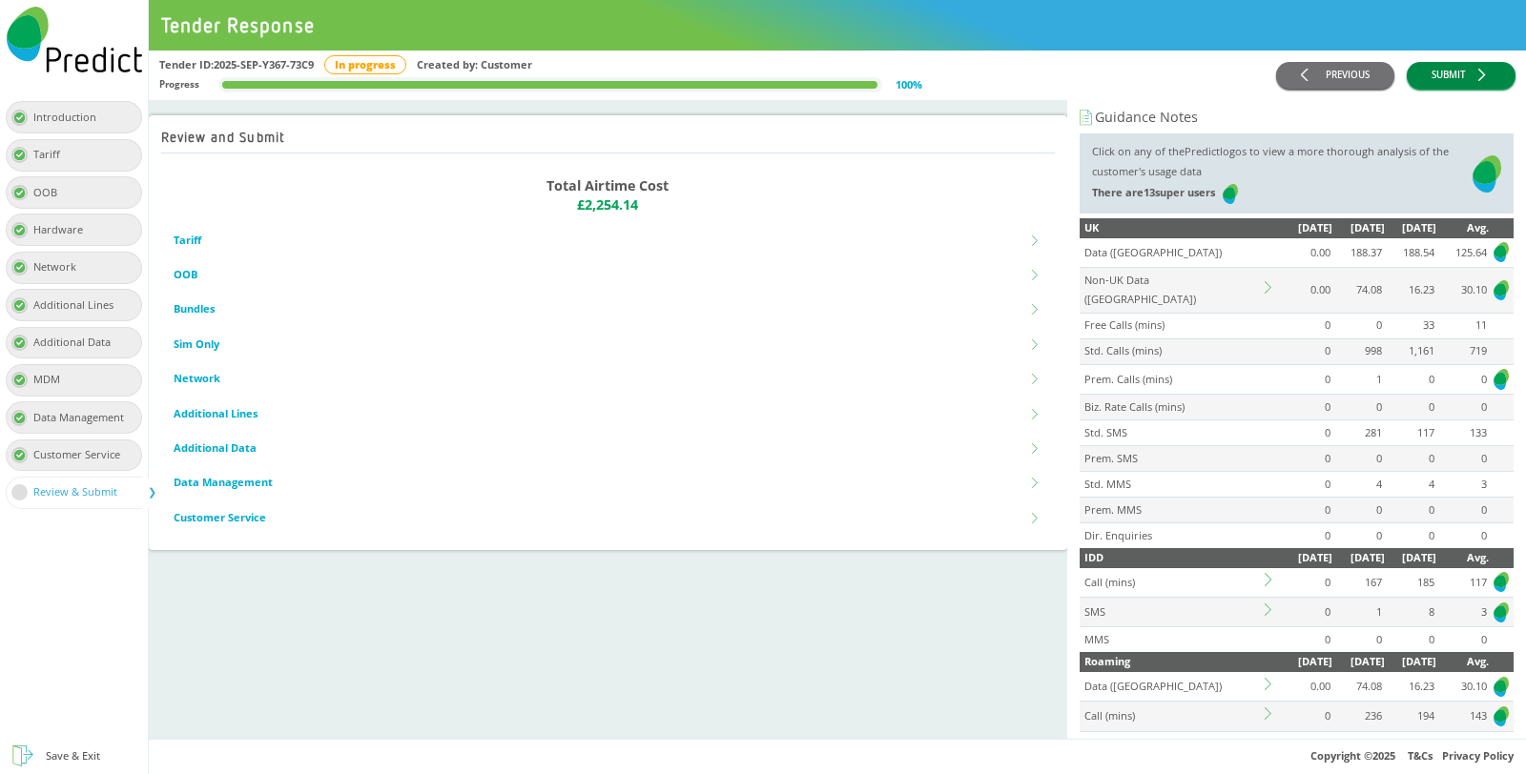
click at [1452, 71] on button "SUBMIT" at bounding box center [1460, 76] width 109 height 28
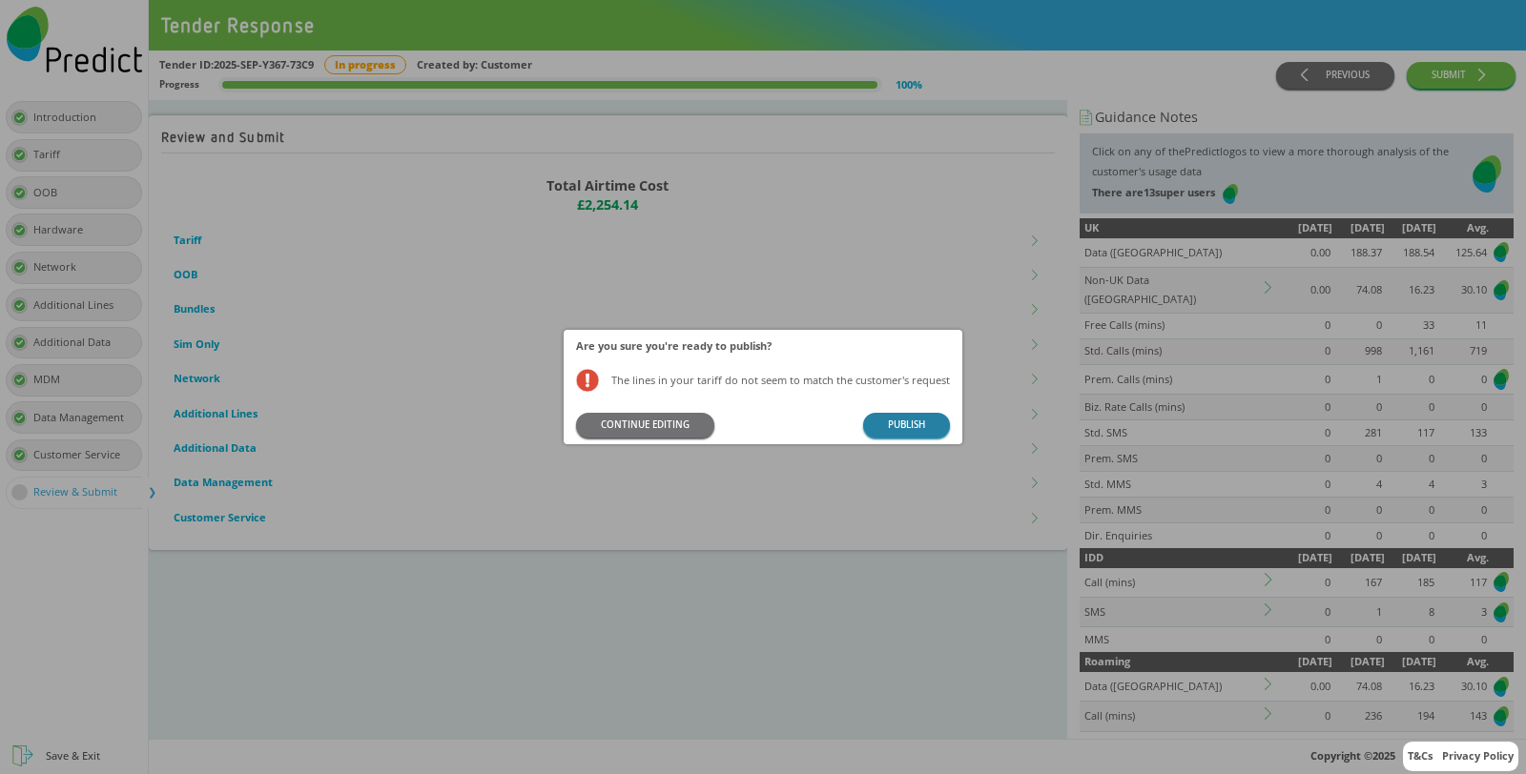
click at [884, 426] on button "PUBLISH" at bounding box center [906, 425] width 87 height 24
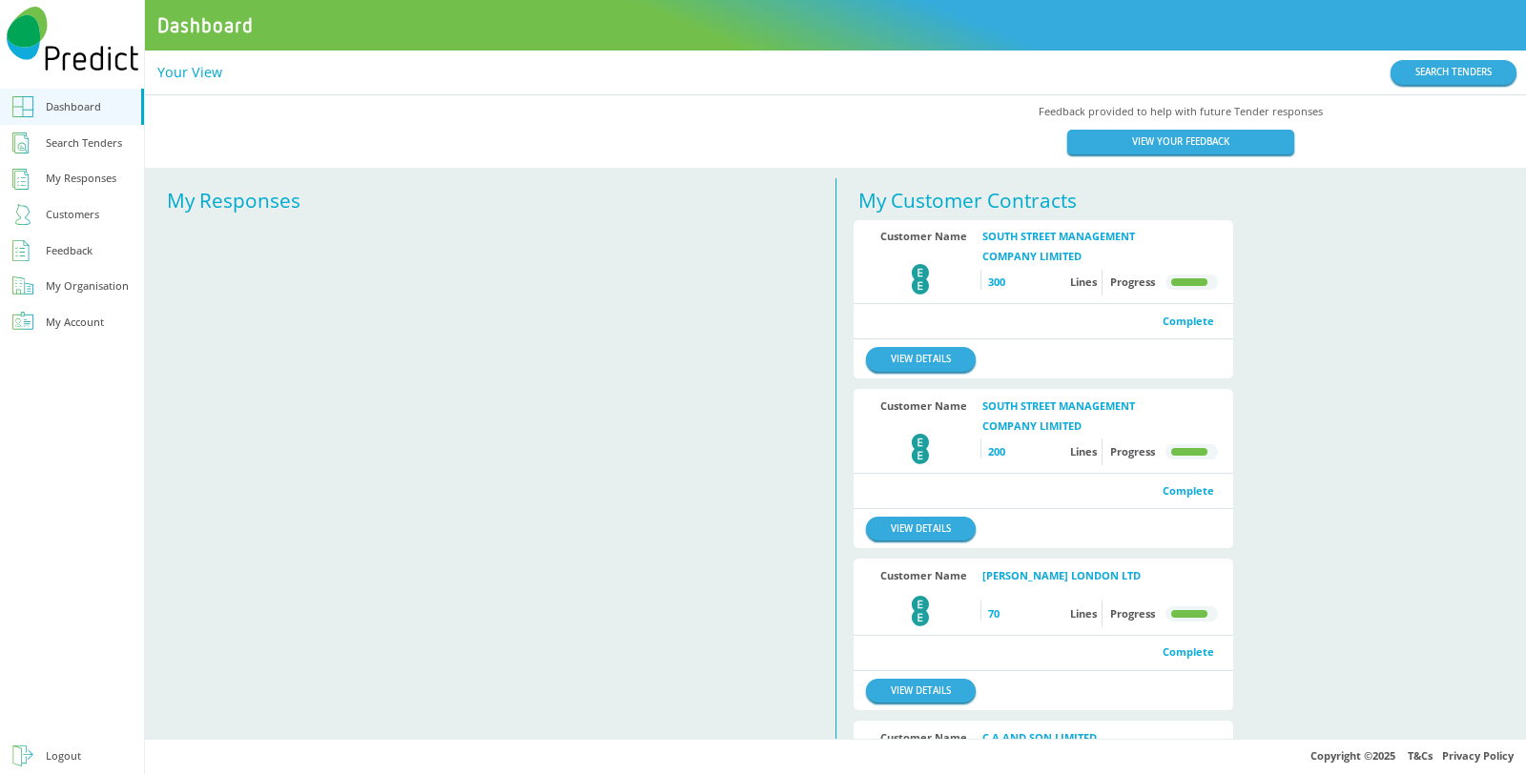
click at [54, 760] on div "Logout" at bounding box center [63, 757] width 35 height 20
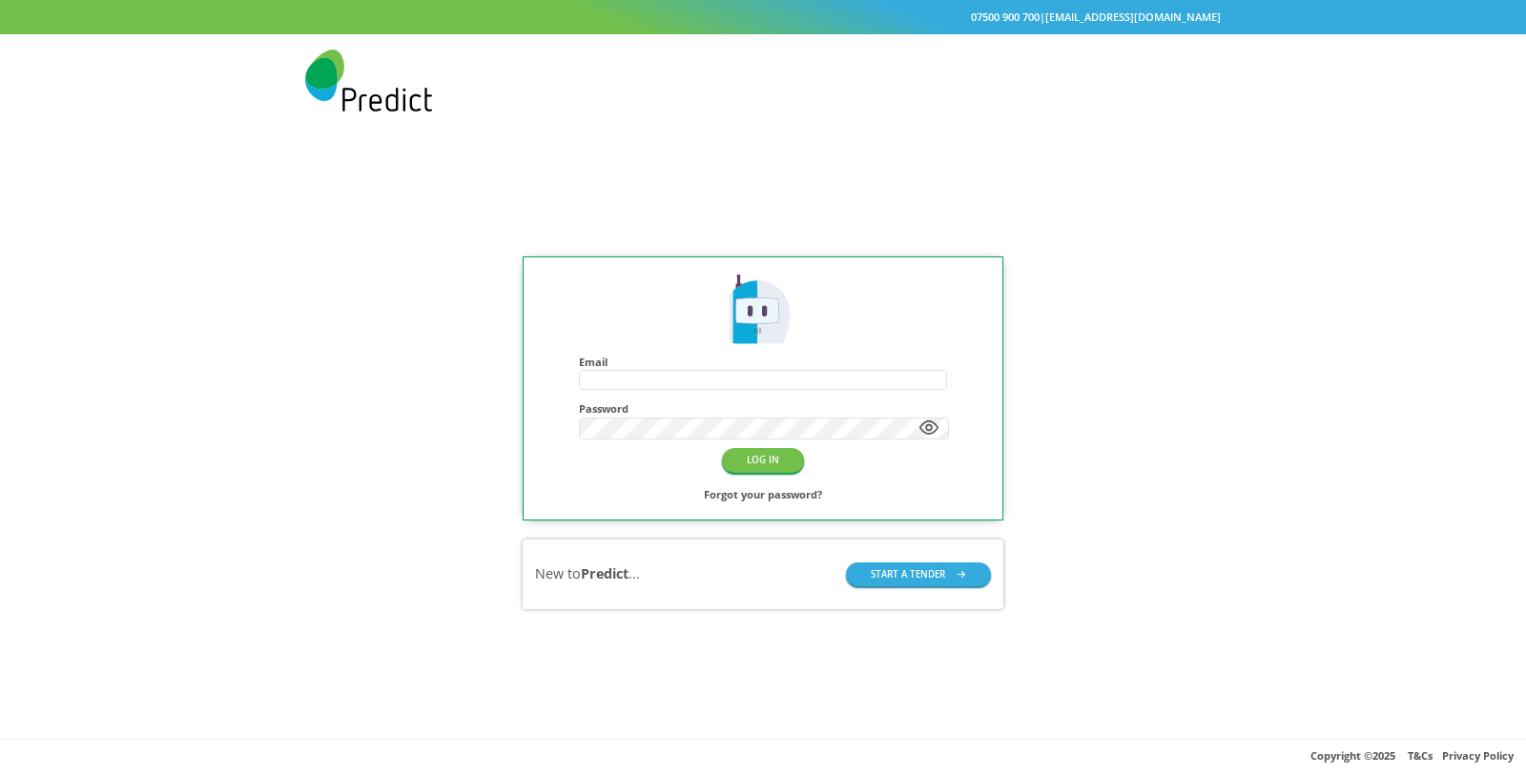
type input "**********"
click at [787, 411] on h4 "Password" at bounding box center [764, 408] width 370 height 12
type input "**********"
click at [761, 459] on button "LOG IN" at bounding box center [763, 460] width 82 height 24
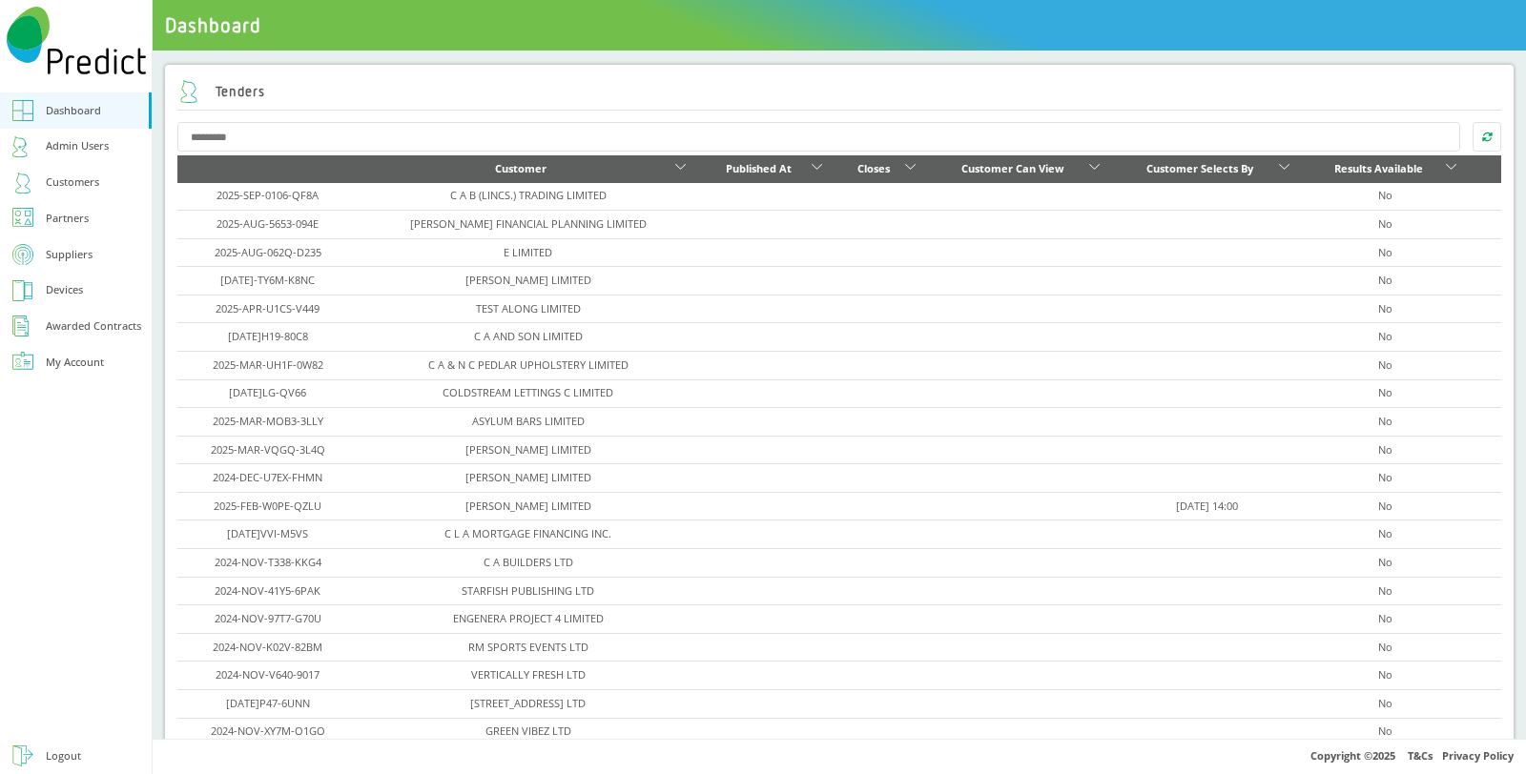
click at [92, 178] on div "Customers" at bounding box center [72, 183] width 53 height 20
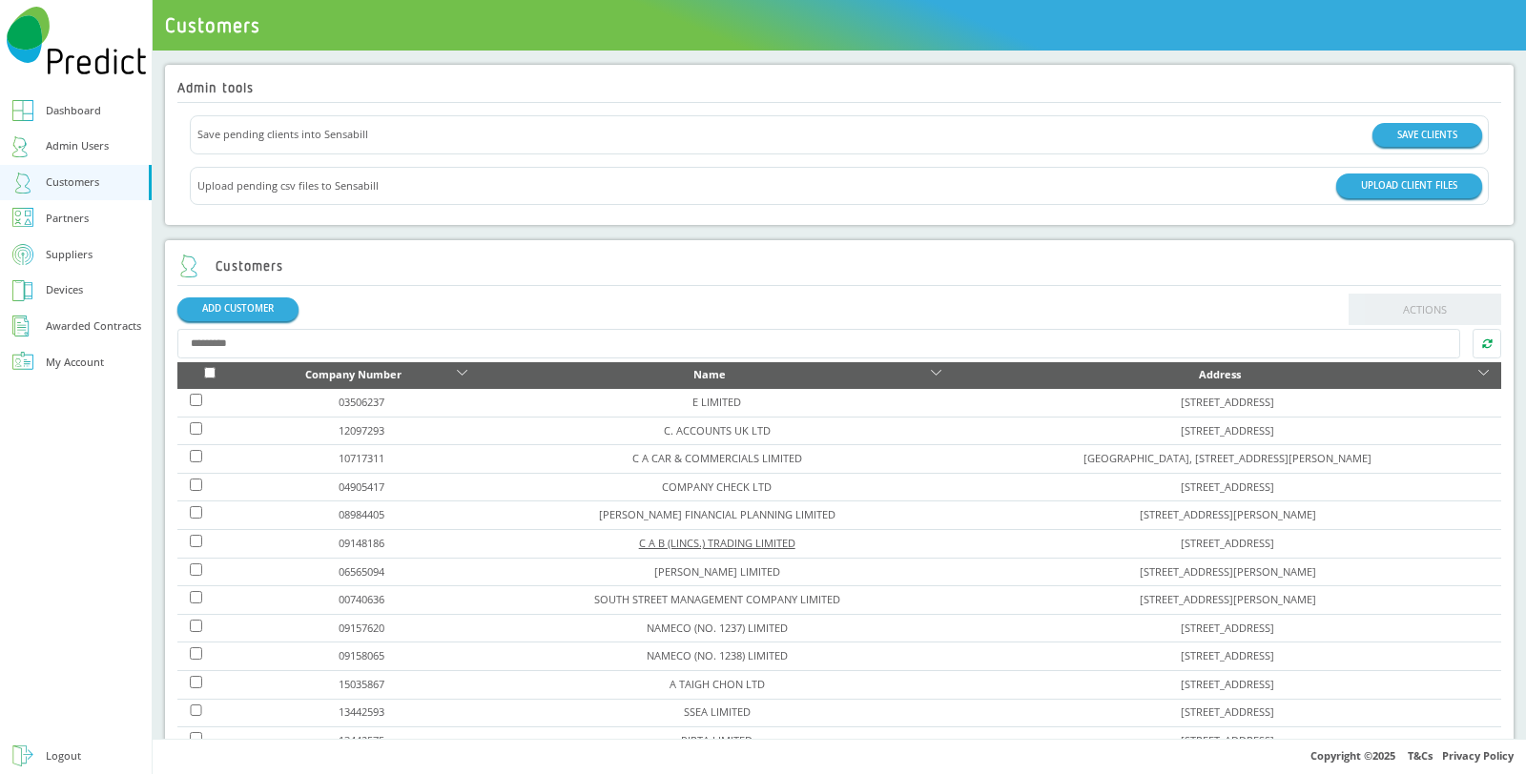
click at [650, 541] on link "C A B (LINCS.) TRADING LIMITED" at bounding box center [717, 543] width 156 height 14
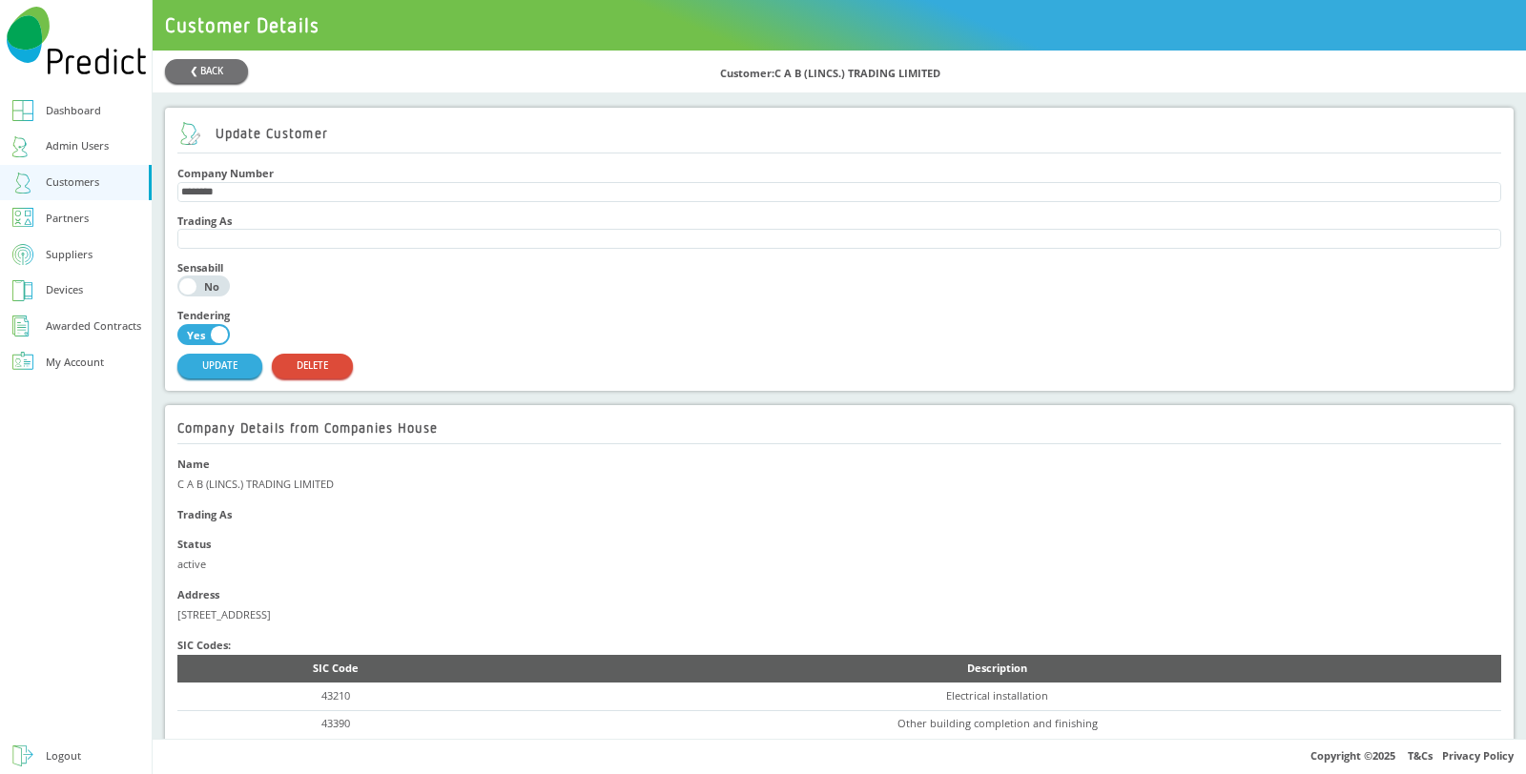
scroll to position [423, 0]
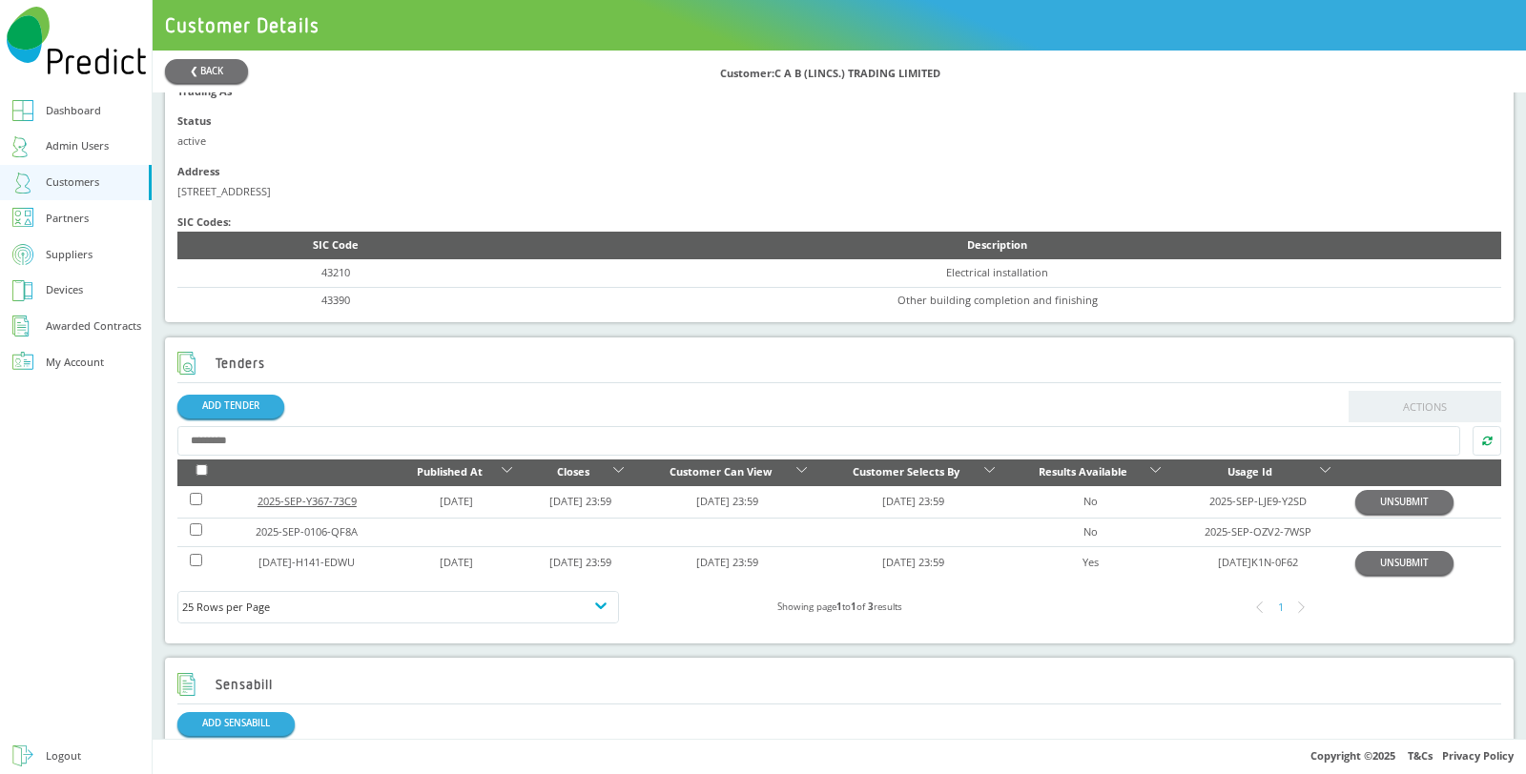
click at [320, 498] on link "2025-SEP-Y367-73C9" at bounding box center [306, 501] width 99 height 14
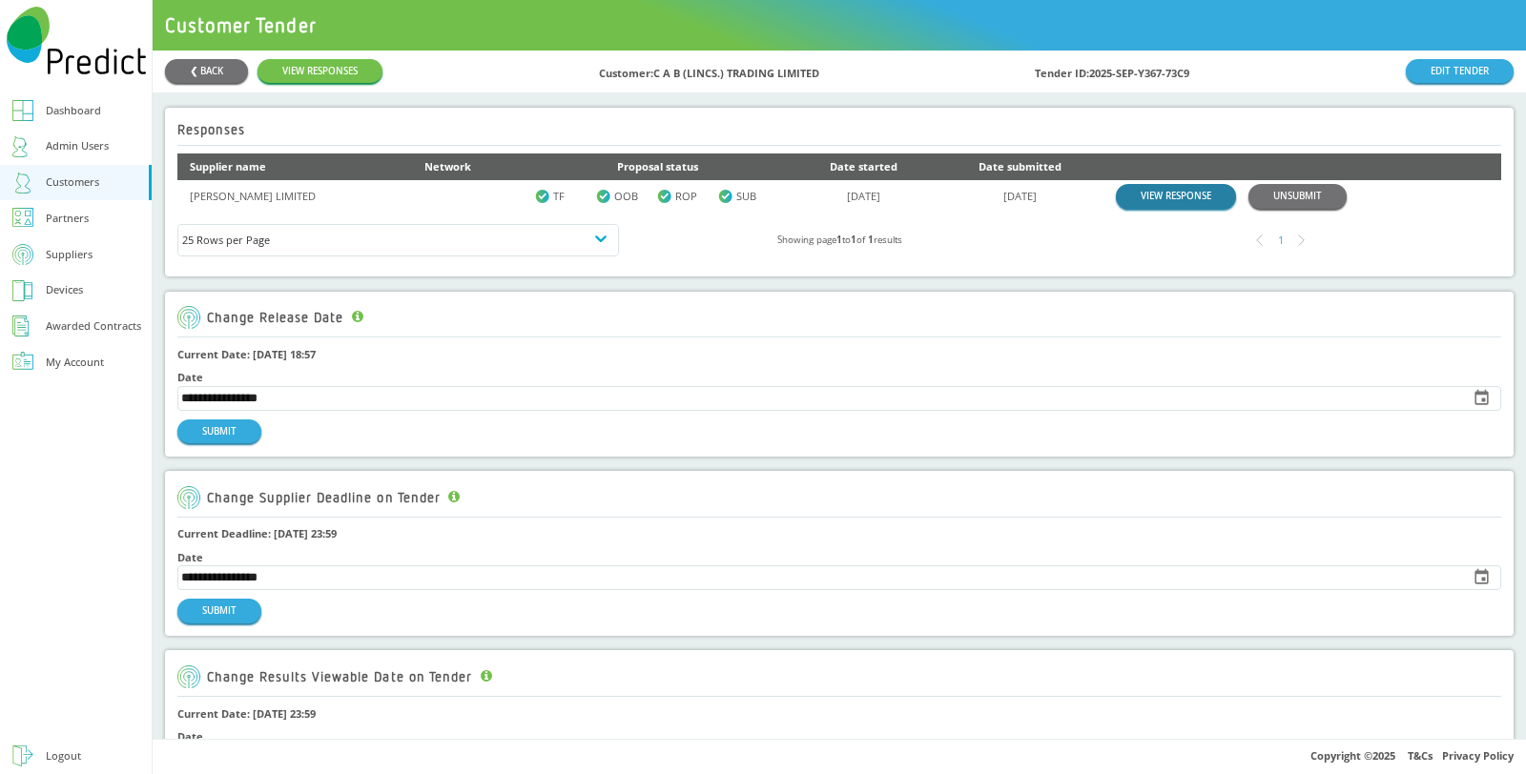
click at [1134, 193] on link "VIEW RESPONSE" at bounding box center [1176, 196] width 120 height 24
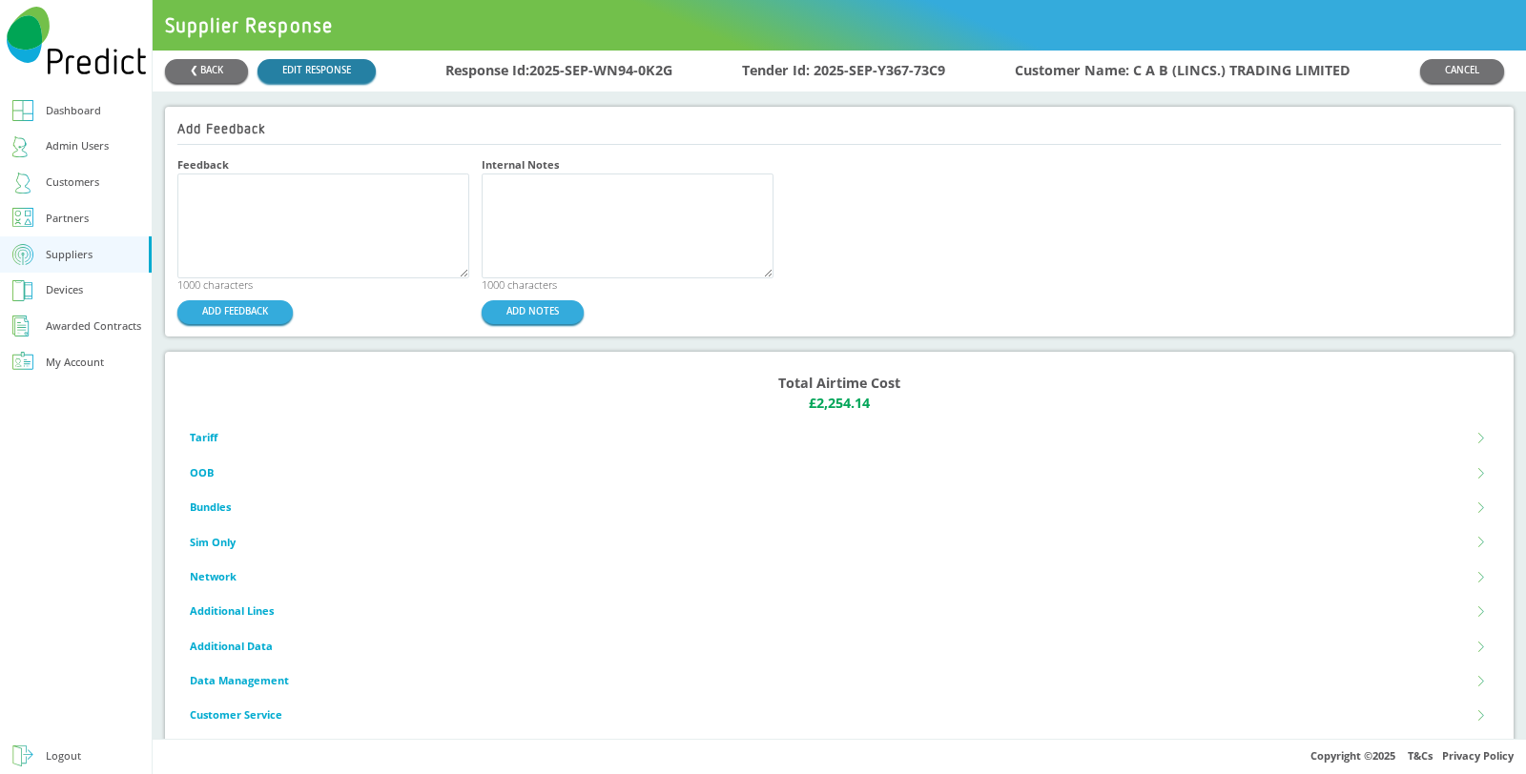
click at [339, 68] on link "EDIT RESPONSE" at bounding box center [316, 71] width 118 height 24
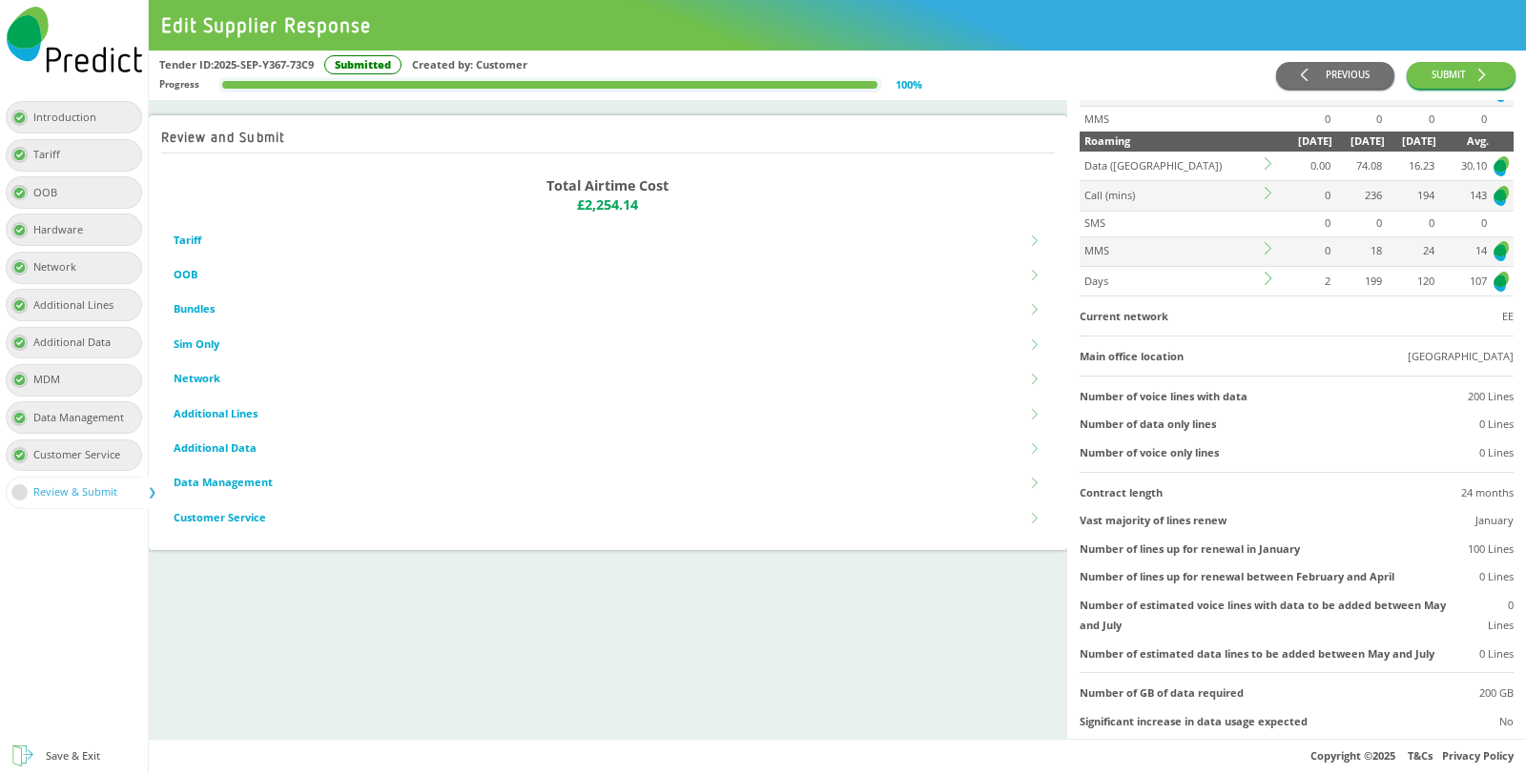
scroll to position [318, 0]
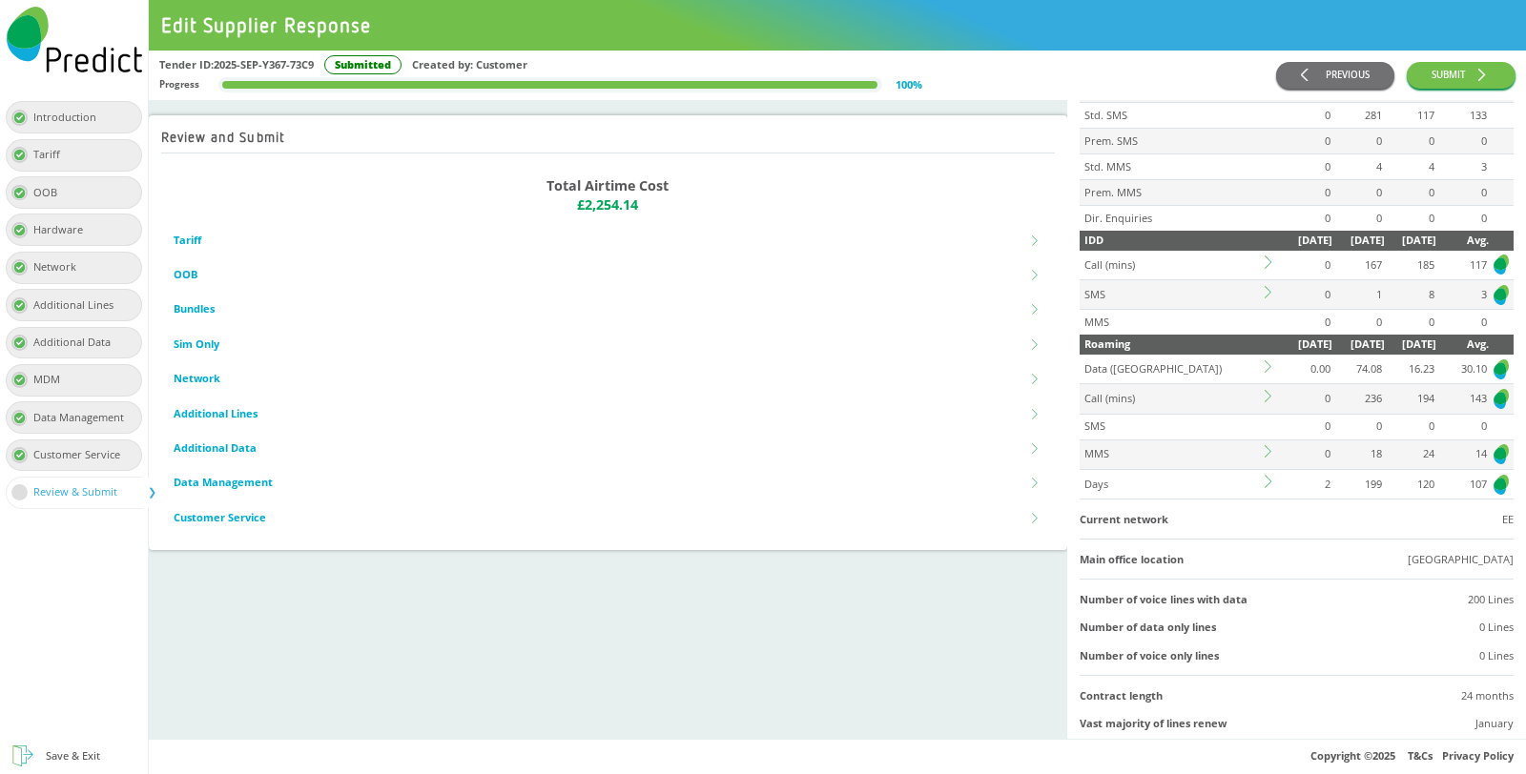
click at [1264, 476] on icon at bounding box center [1267, 482] width 7 height 12
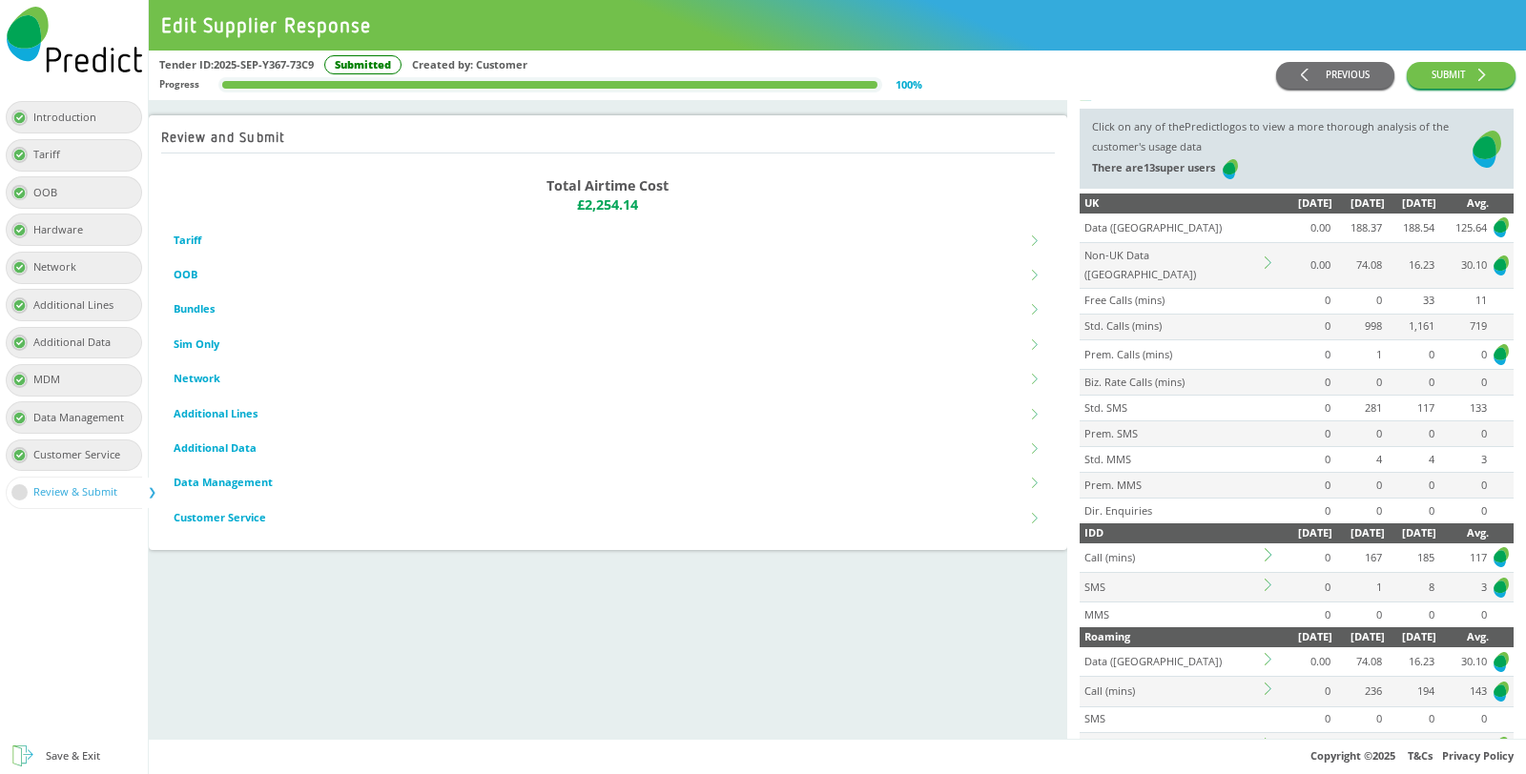
scroll to position [0, 0]
